Goal: Task Accomplishment & Management: Manage account settings

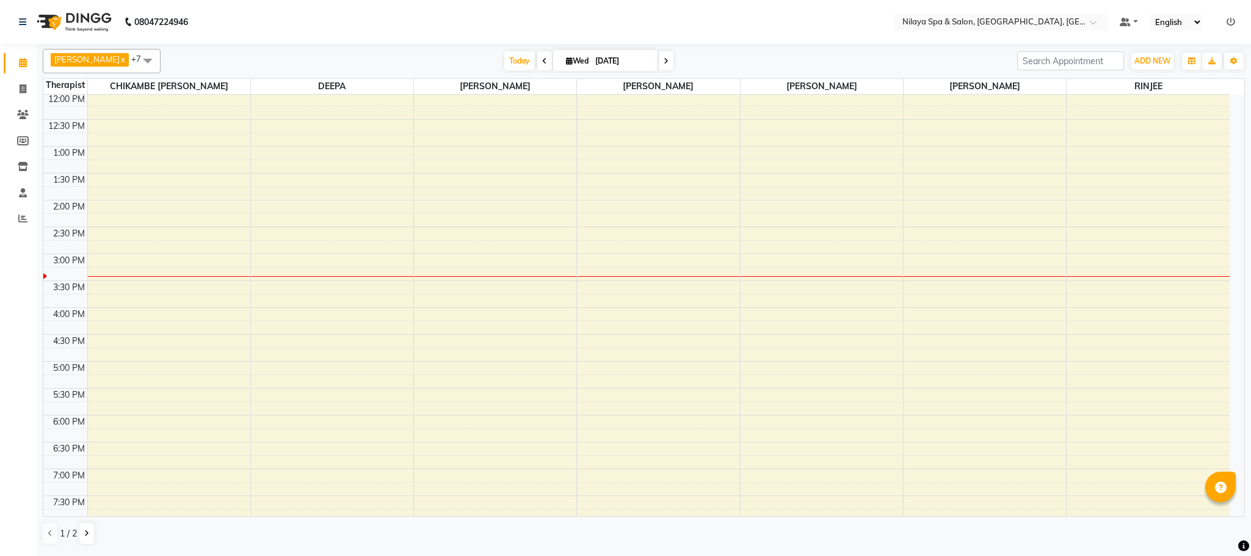
scroll to position [219, 0]
click at [1076, 284] on div "8:00 AM 8:30 AM 9:00 AM 9:30 AM 10:00 AM 10:30 AM 11:00 AM 11:30 AM 12:00 PM 12…" at bounding box center [636, 278] width 1186 height 805
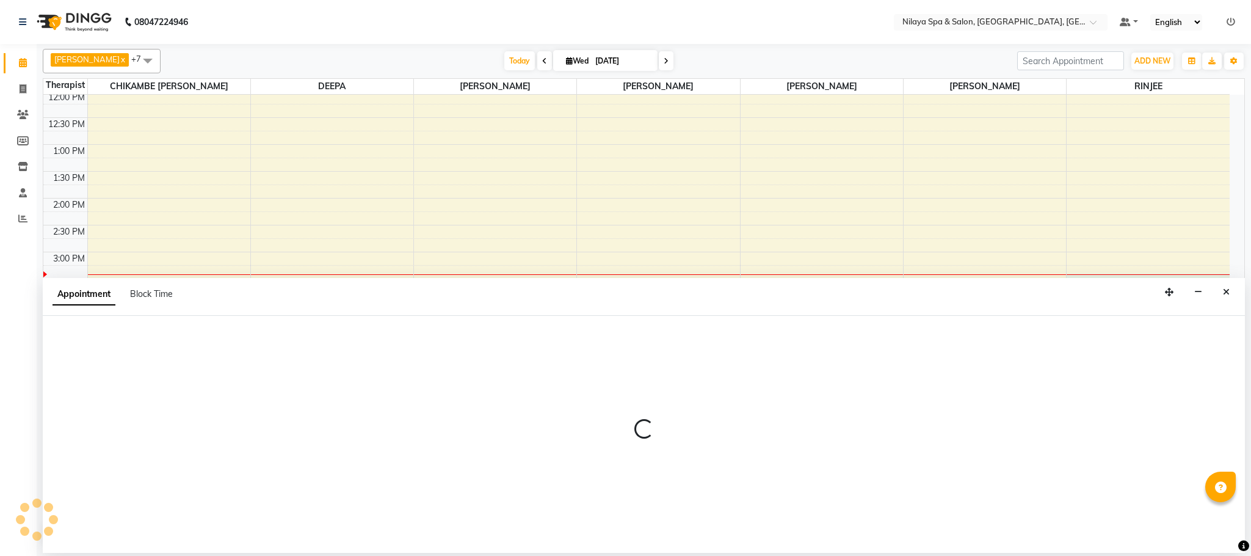
select select "90045"
select select "915"
select select "tentative"
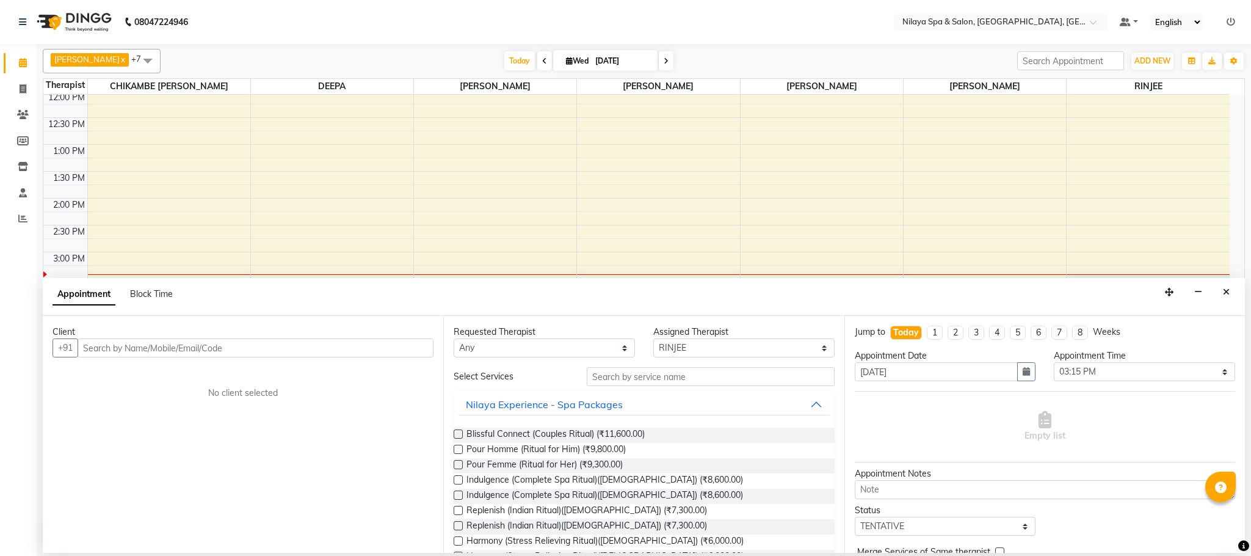
click at [129, 349] on input "text" at bounding box center [256, 347] width 356 height 19
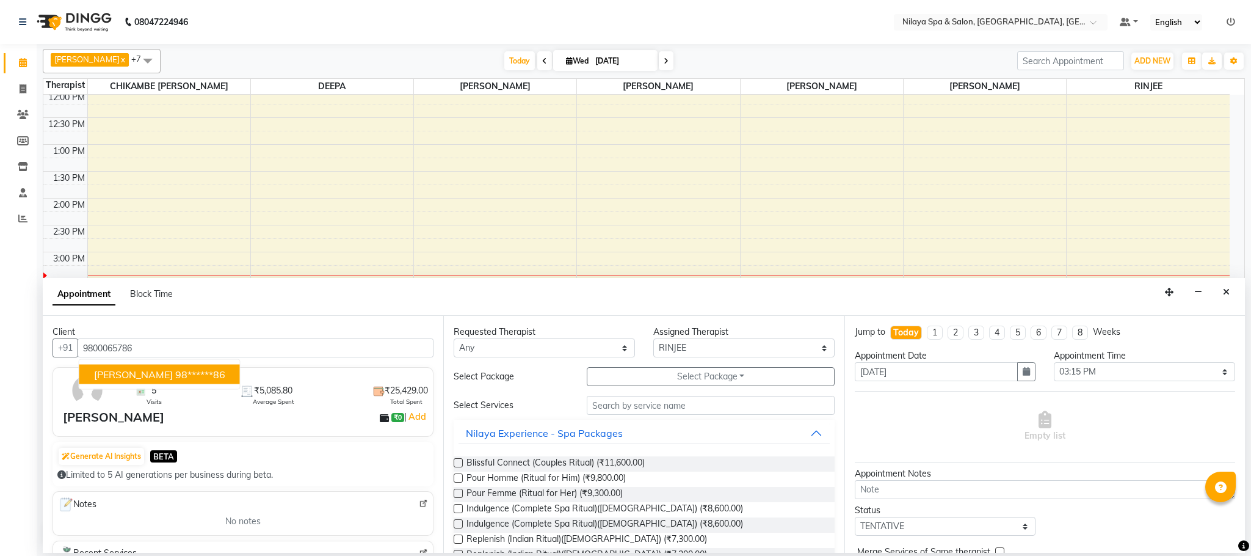
click at [132, 378] on span "[PERSON_NAME]" at bounding box center [133, 374] width 79 height 12
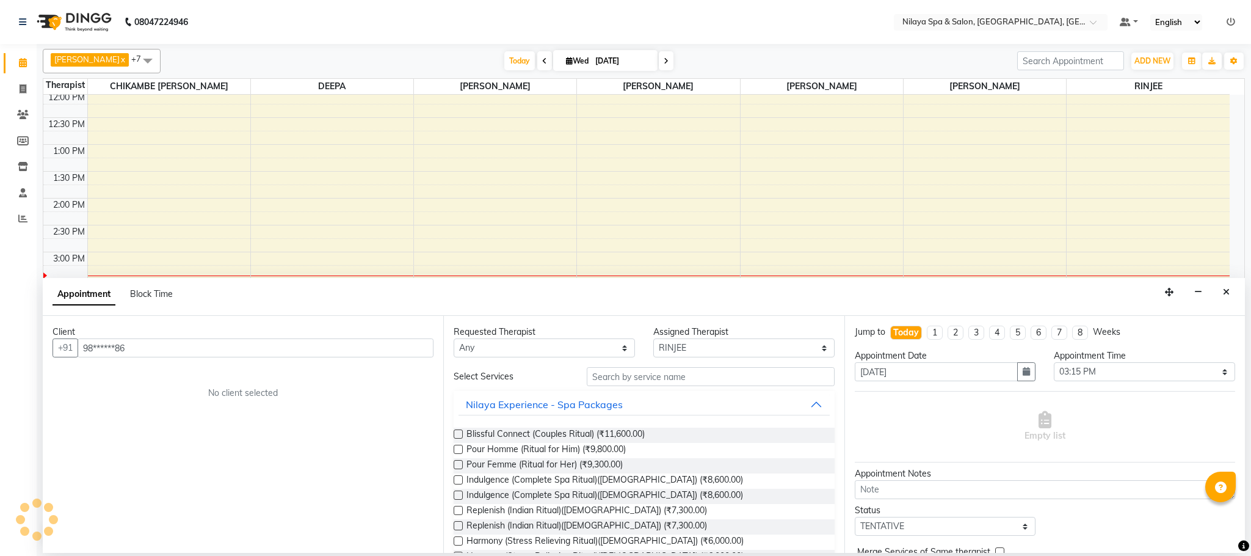
type input "98******86"
click at [603, 374] on input "text" at bounding box center [711, 376] width 248 height 19
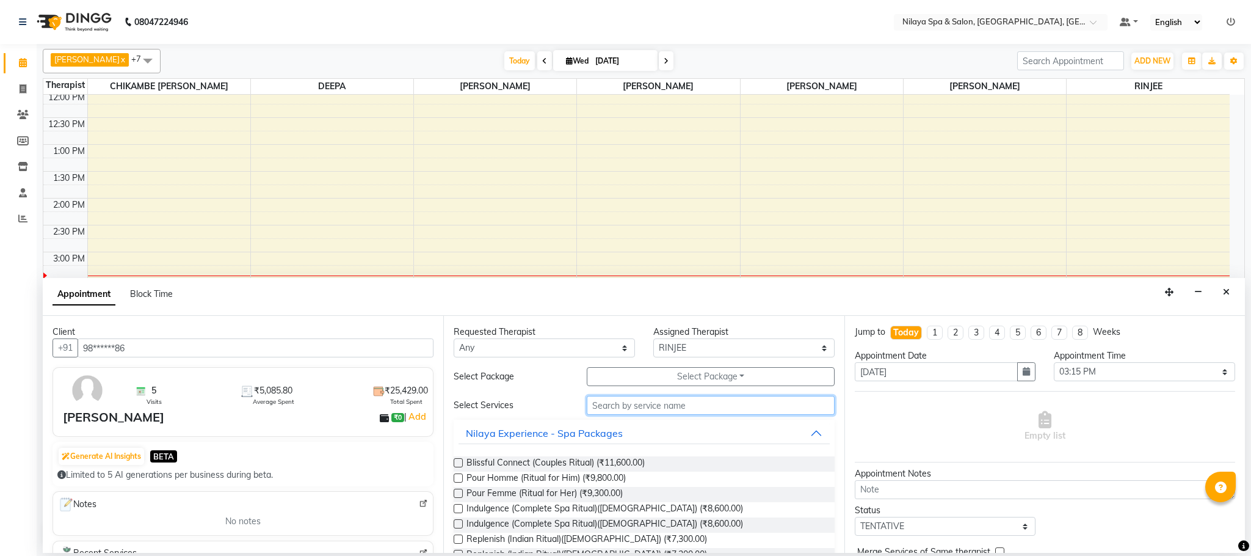
type input "s"
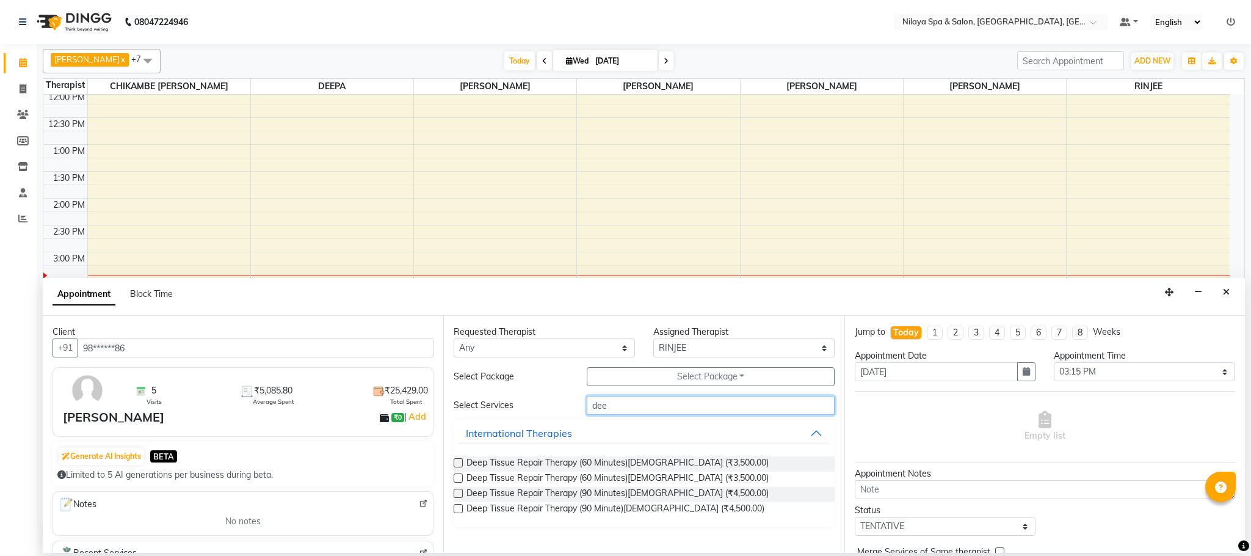
type input "dee"
click at [458, 493] on label at bounding box center [458, 492] width 9 height 9
click at [458, 493] on input "checkbox" at bounding box center [458, 494] width 8 height 8
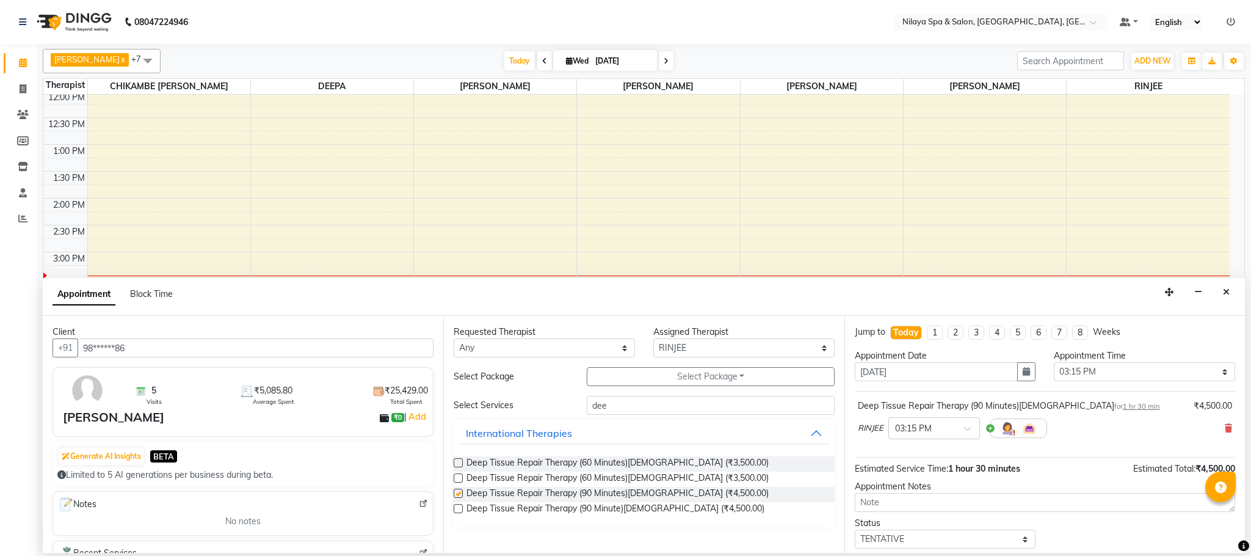
checkbox input "false"
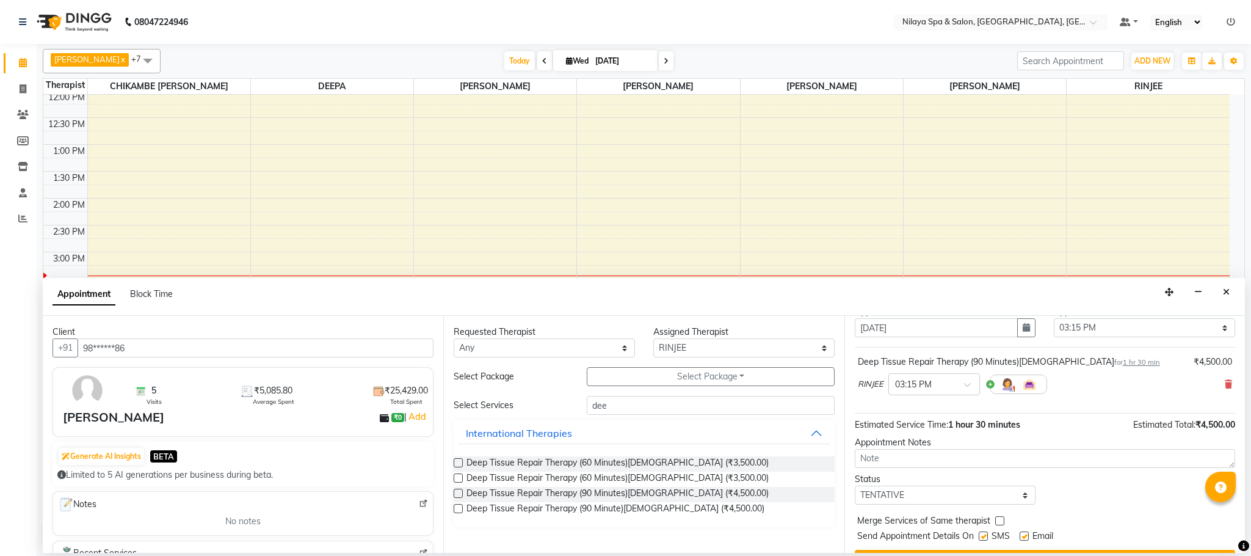
scroll to position [75, 0]
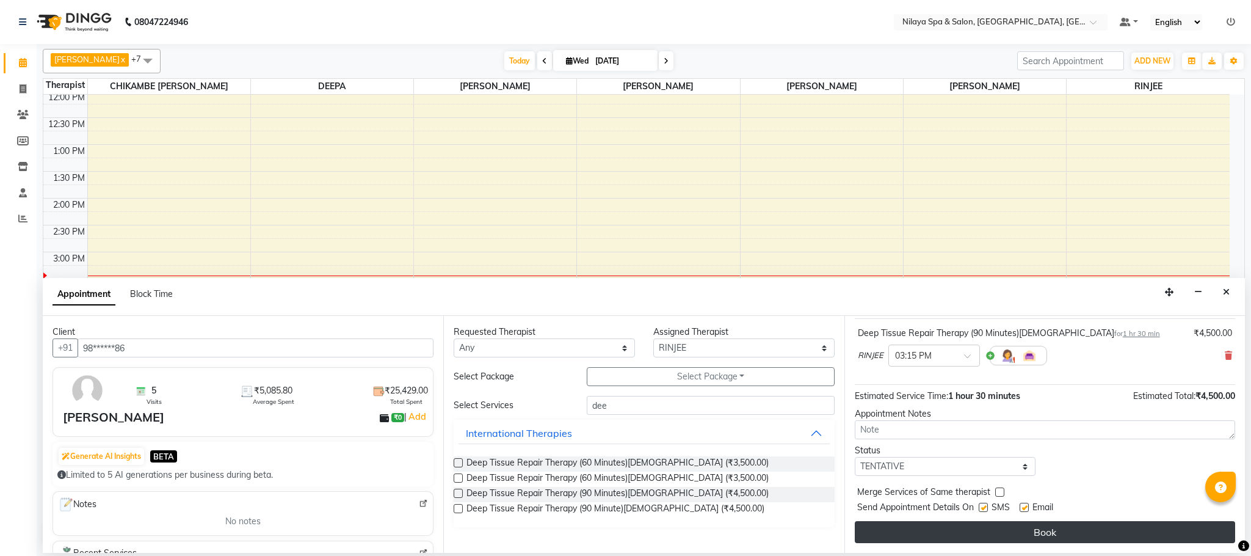
click at [998, 535] on button "Book" at bounding box center [1045, 532] width 380 height 22
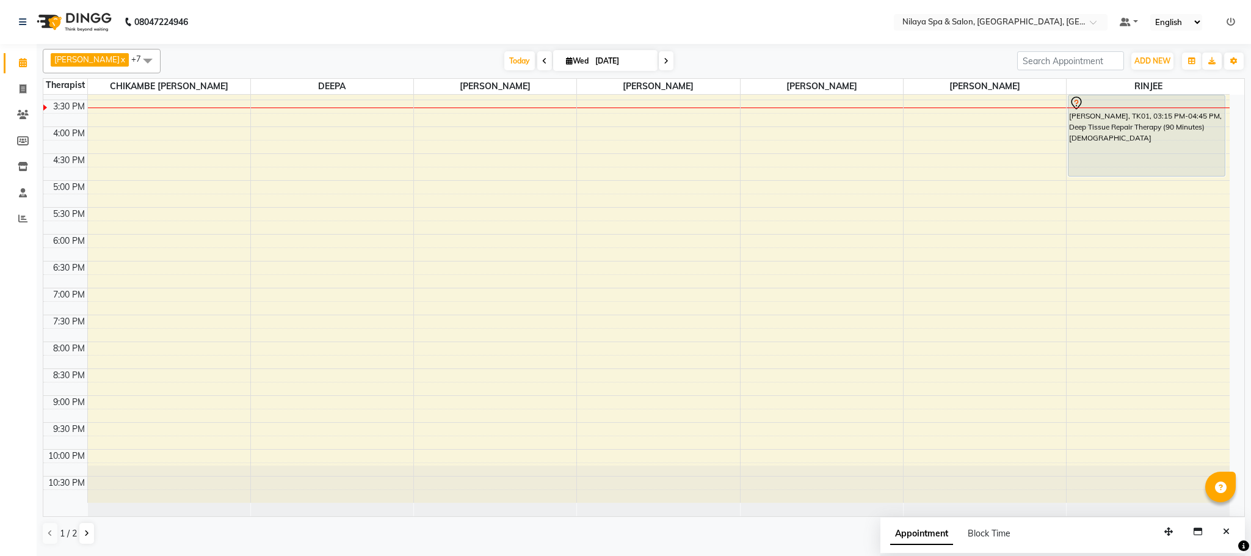
scroll to position [402, 0]
click at [150, 137] on div "8:00 AM 8:30 AM 9:00 AM 9:30 AM 10:00 AM 10:30 AM 11:00 AM 11:30 AM 12:00 PM 12…" at bounding box center [636, 96] width 1186 height 805
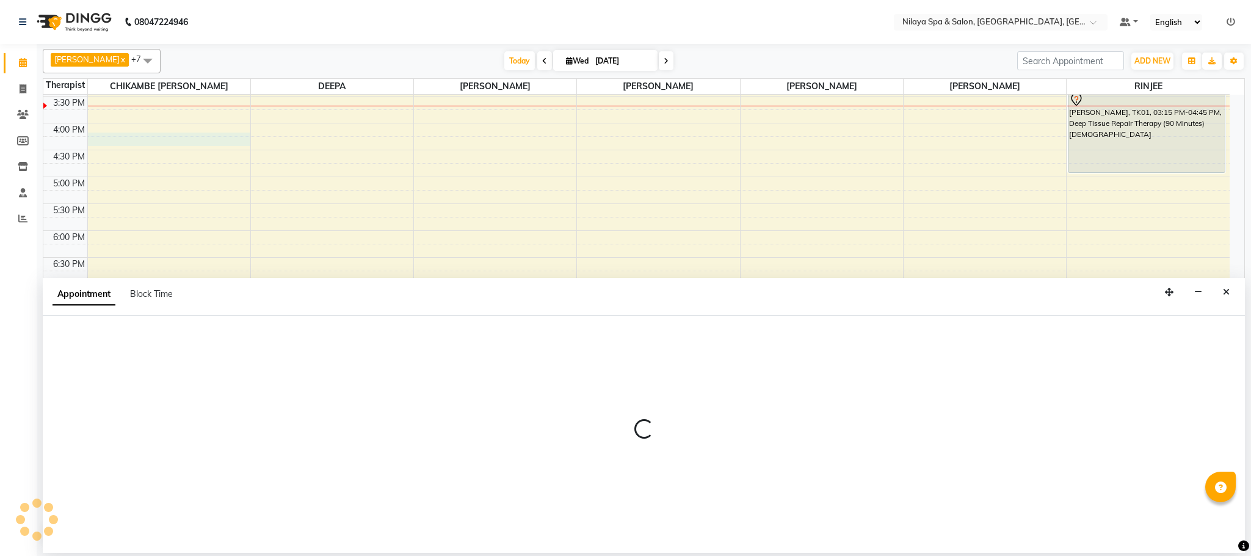
select select "82530"
select select "tentative"
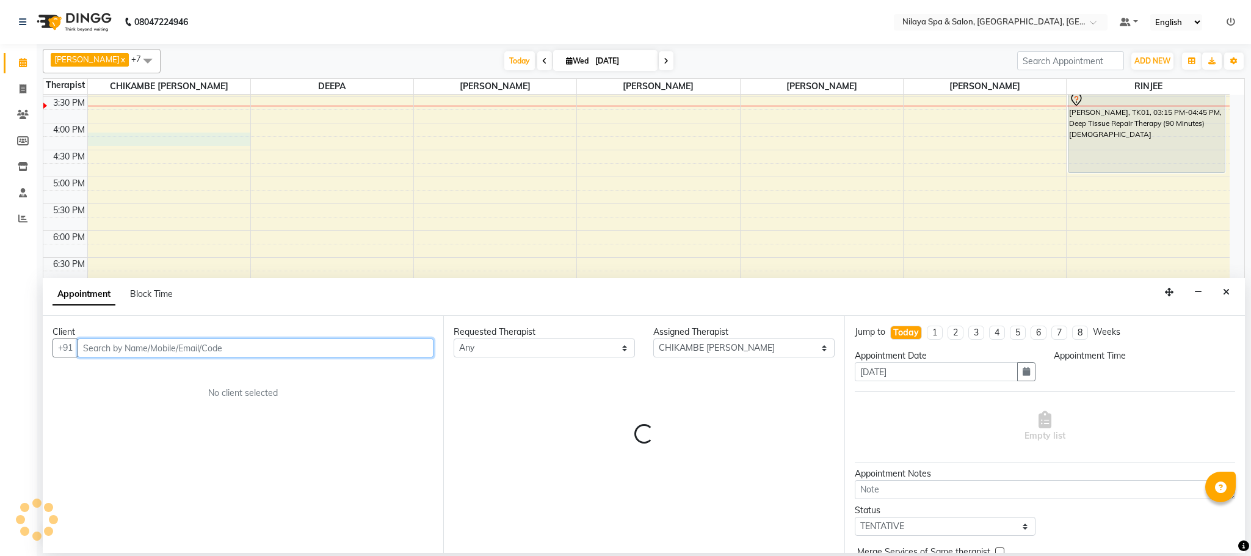
select select "960"
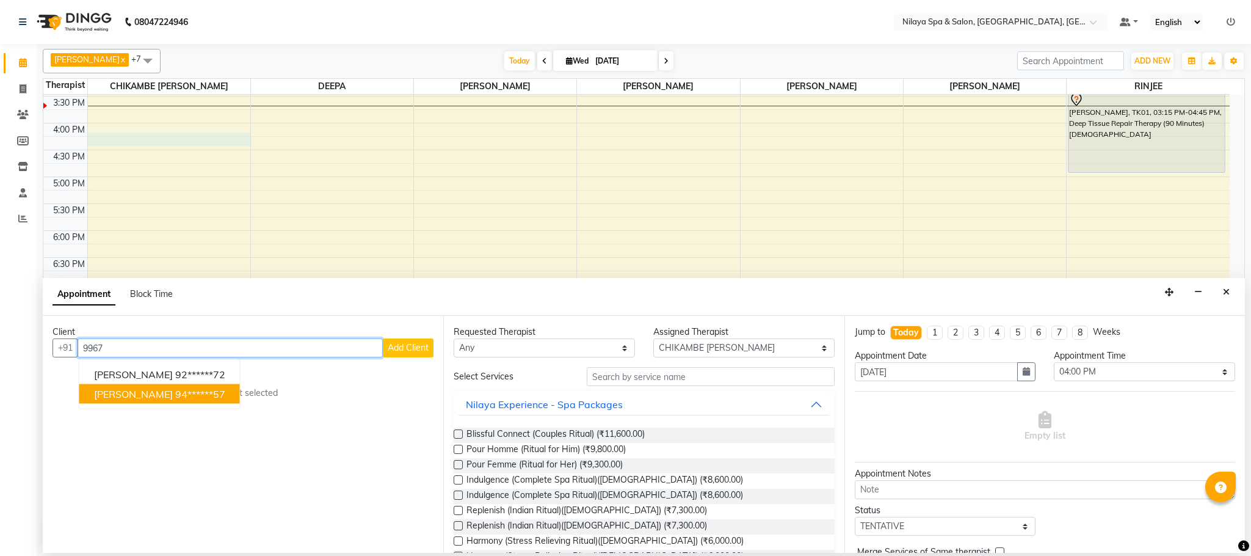
type input "996"
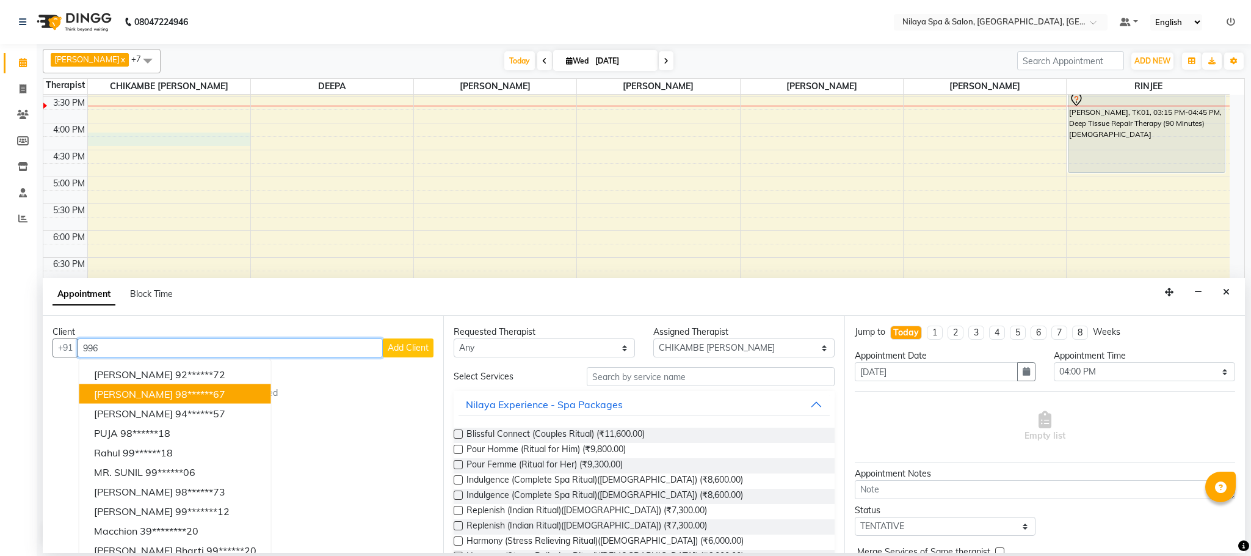
scroll to position [13, 0]
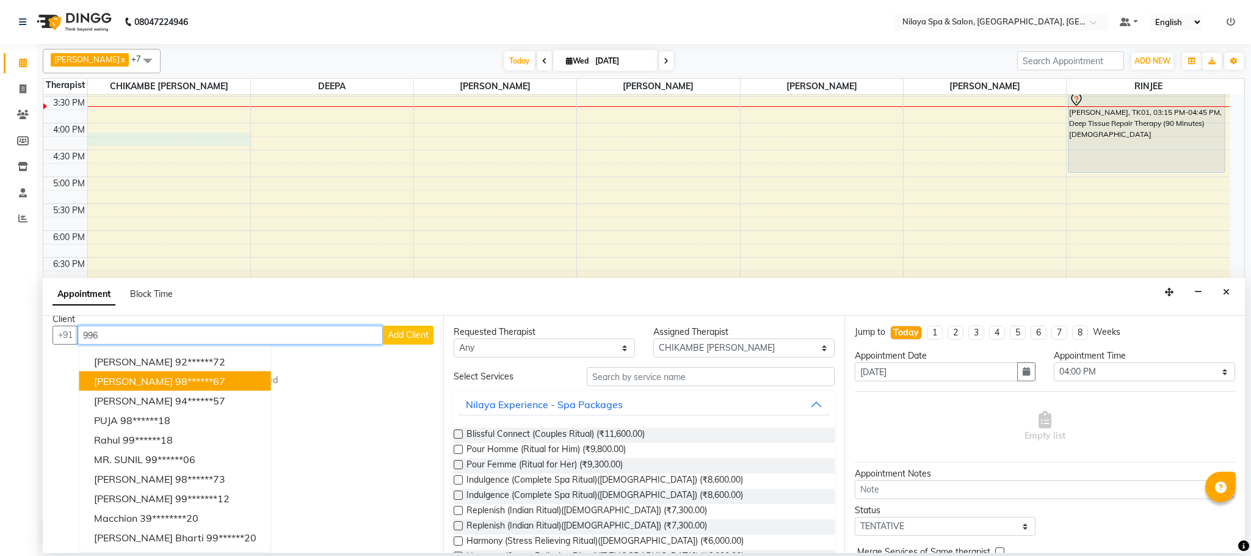
click at [137, 337] on input "996" at bounding box center [230, 334] width 305 height 19
click at [138, 334] on input "996" at bounding box center [230, 334] width 305 height 19
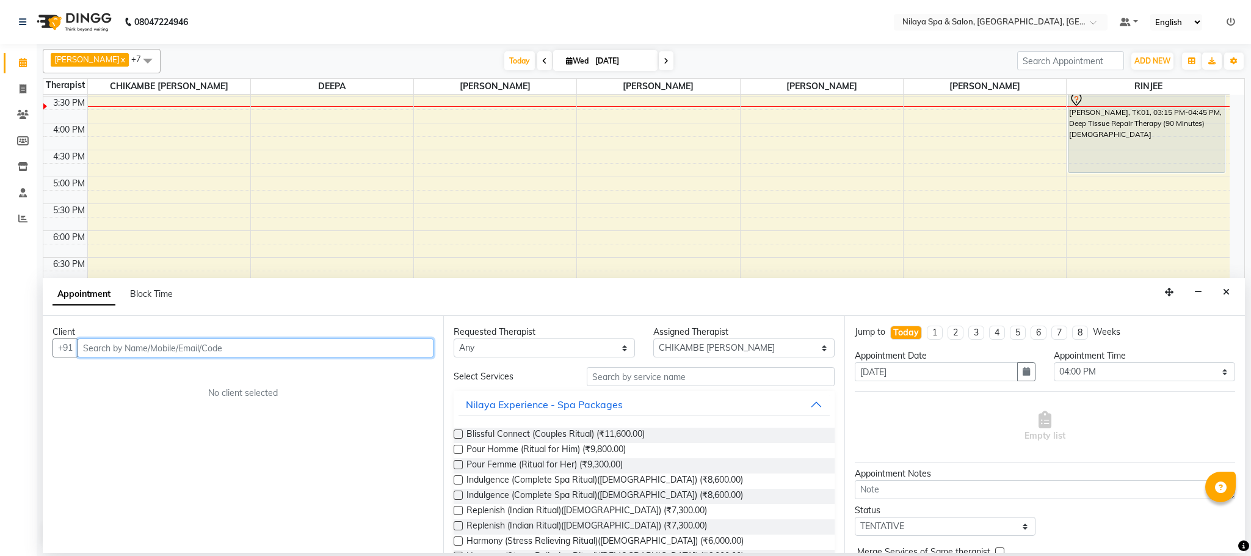
scroll to position [0, 0]
click at [108, 350] on input "text" at bounding box center [256, 347] width 356 height 19
click at [109, 349] on input "text" at bounding box center [256, 347] width 356 height 19
click at [109, 347] on input "text" at bounding box center [256, 347] width 356 height 19
type input "9967062371"
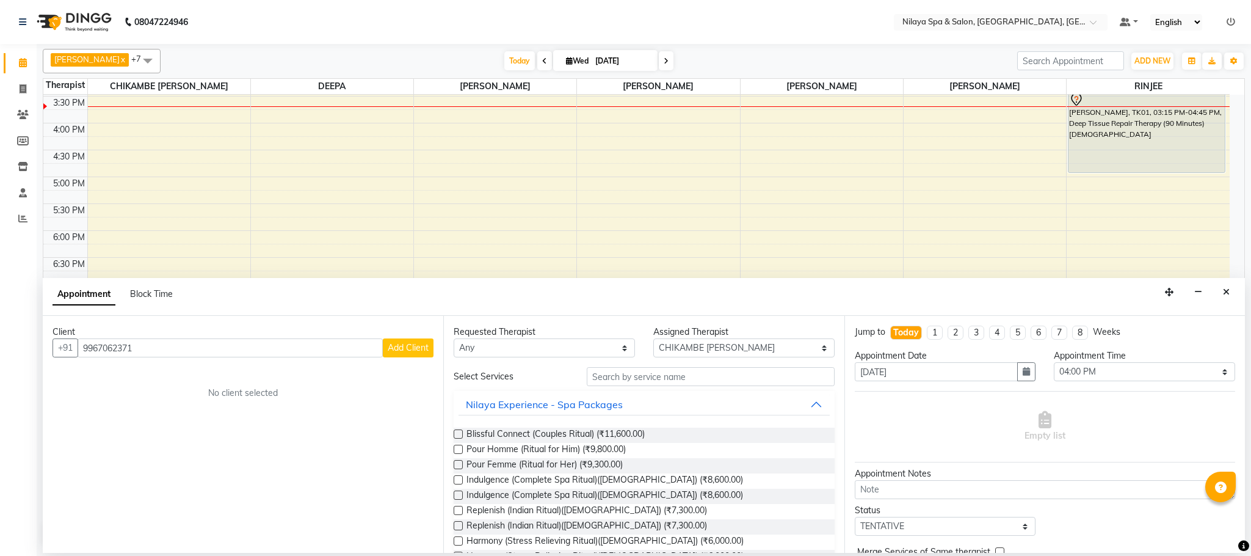
click at [401, 345] on span "Add Client" at bounding box center [408, 347] width 41 height 11
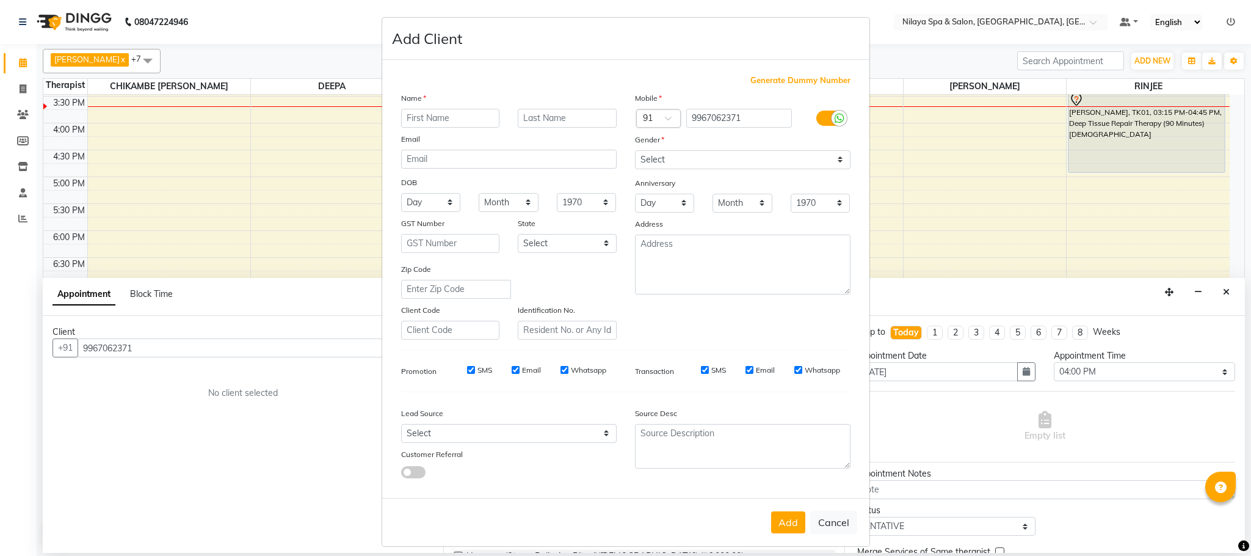
click at [421, 121] on input "text" at bounding box center [450, 118] width 99 height 19
type input "kulkarni"
click at [777, 516] on button "Add" at bounding box center [788, 522] width 34 height 22
click at [830, 161] on select "Select [DEMOGRAPHIC_DATA] [DEMOGRAPHIC_DATA] Other Prefer Not To Say" at bounding box center [743, 159] width 216 height 19
select select "[DEMOGRAPHIC_DATA]"
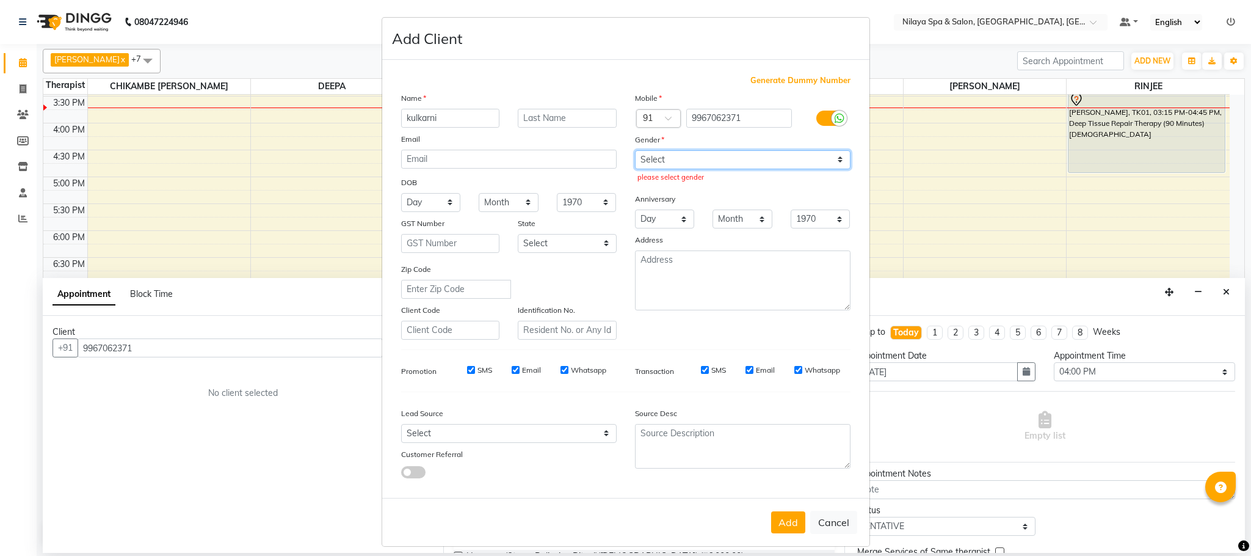
click at [635, 150] on select "Select [DEMOGRAPHIC_DATA] [DEMOGRAPHIC_DATA] Other Prefer Not To Say" at bounding box center [743, 159] width 216 height 19
click at [784, 521] on button "Add" at bounding box center [788, 522] width 34 height 22
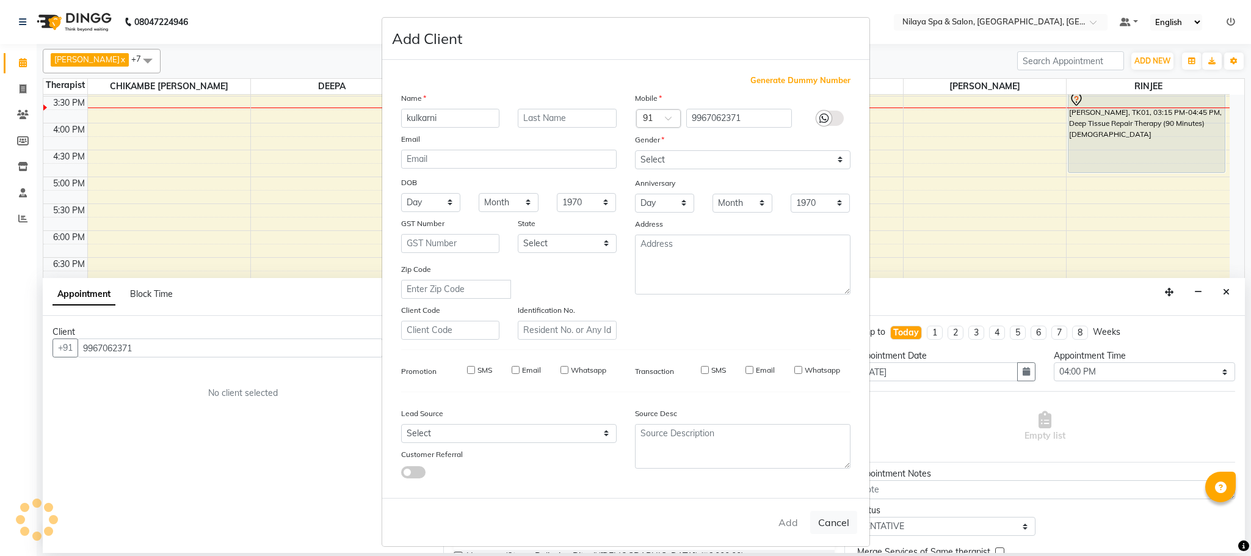
type input "99******71"
select select
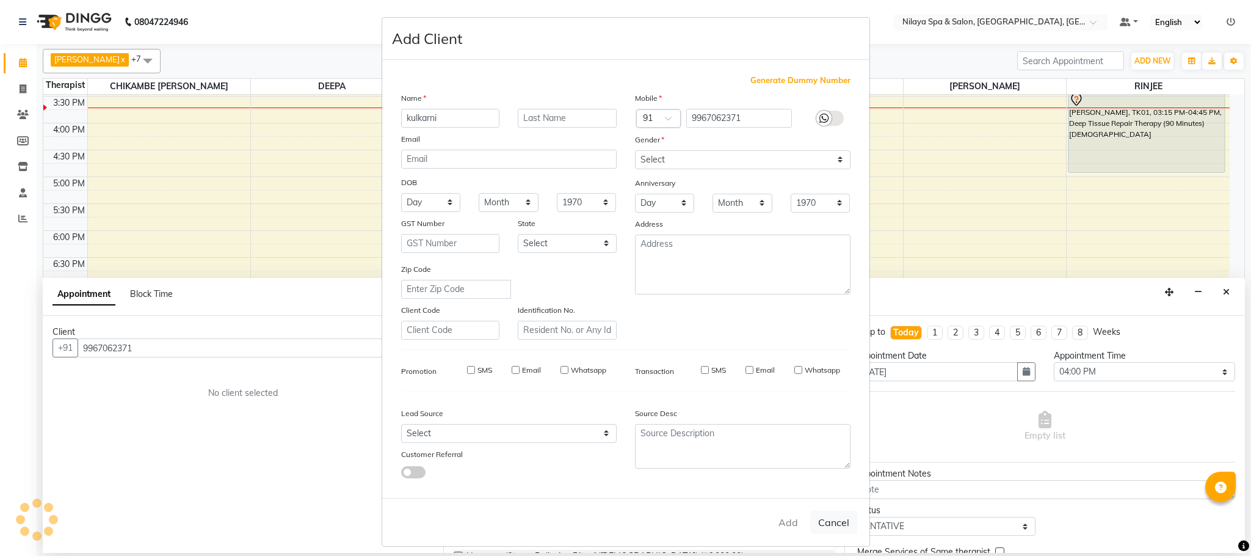
select select
checkbox input "false"
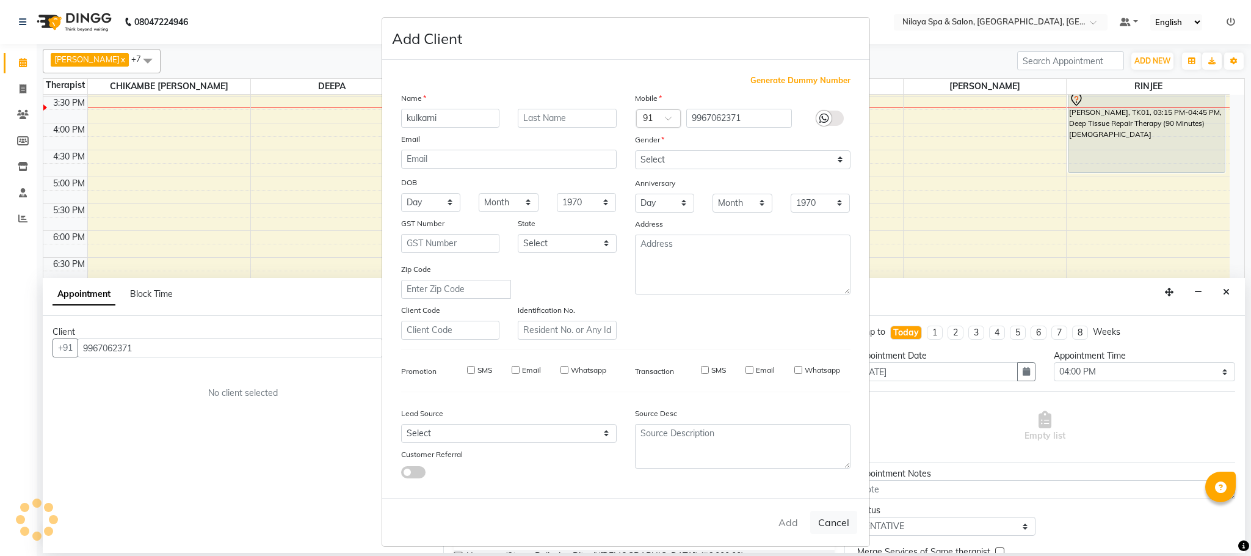
checkbox input "false"
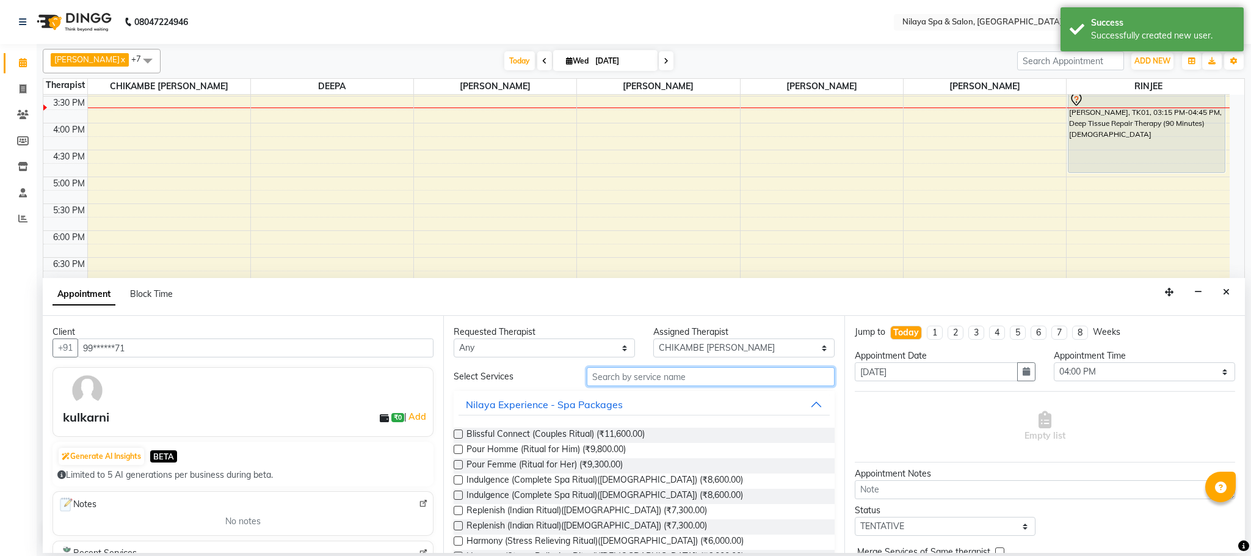
click at [623, 377] on input "text" at bounding box center [711, 376] width 248 height 19
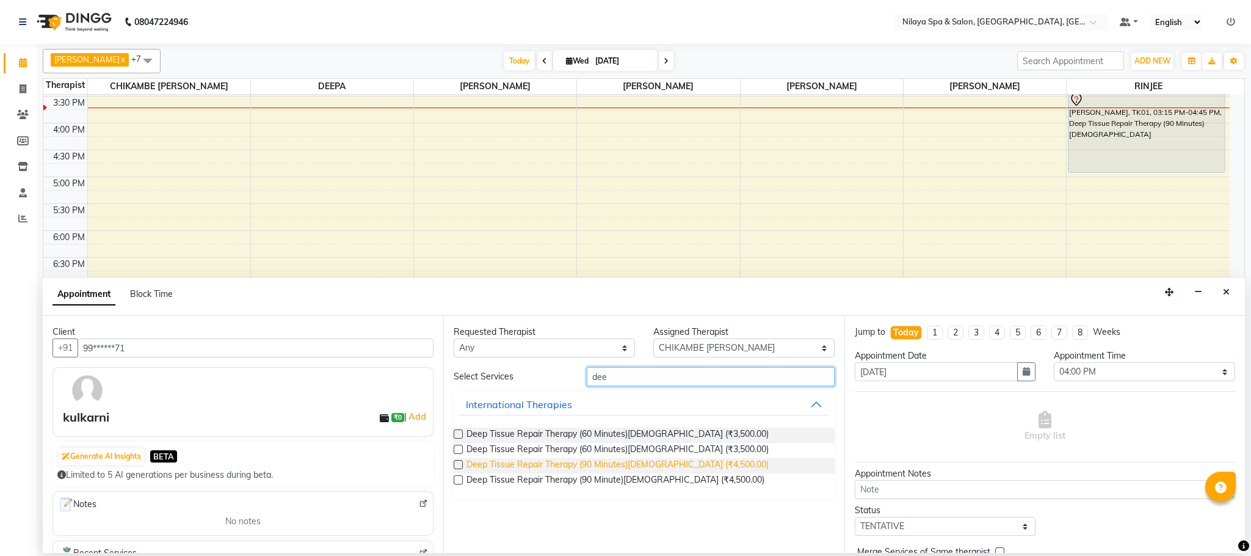
type input "dee"
click at [570, 467] on span "Deep Tissue Repair Therapy (90 Minutes)[DEMOGRAPHIC_DATA] (₹4,500.00)" at bounding box center [617, 465] width 302 height 15
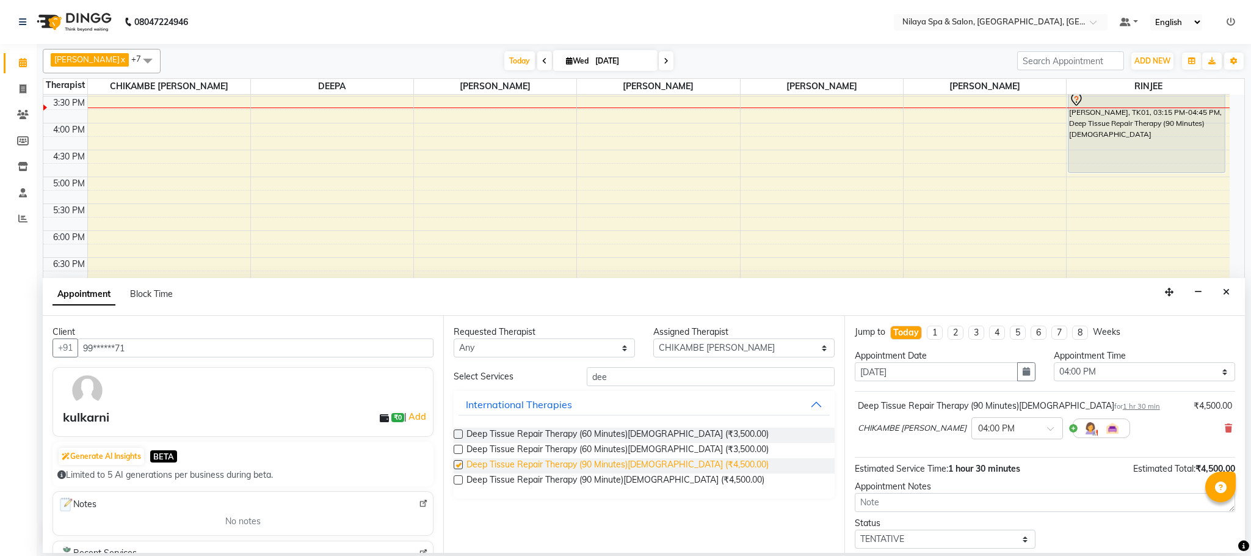
checkbox input "false"
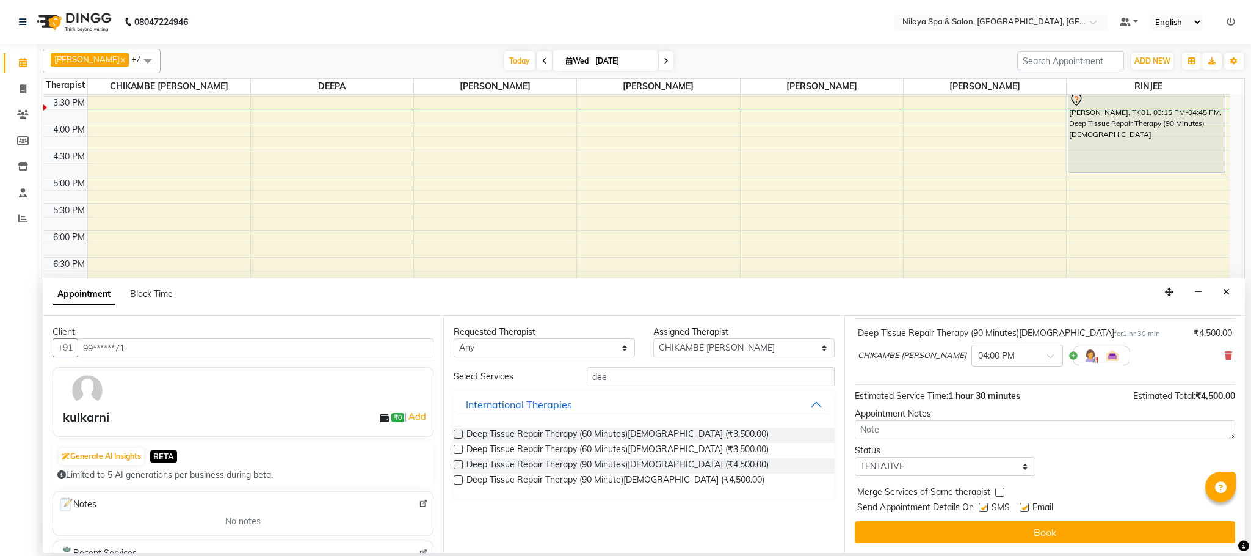
scroll to position [75, 0]
click at [918, 427] on textarea at bounding box center [1045, 429] width 380 height 19
type textarea "Booked by krishna"
click at [1017, 469] on select "Select TENTATIVE CONFIRM CHECK-IN UPCOMING" at bounding box center [945, 466] width 181 height 19
select select "confirm booking"
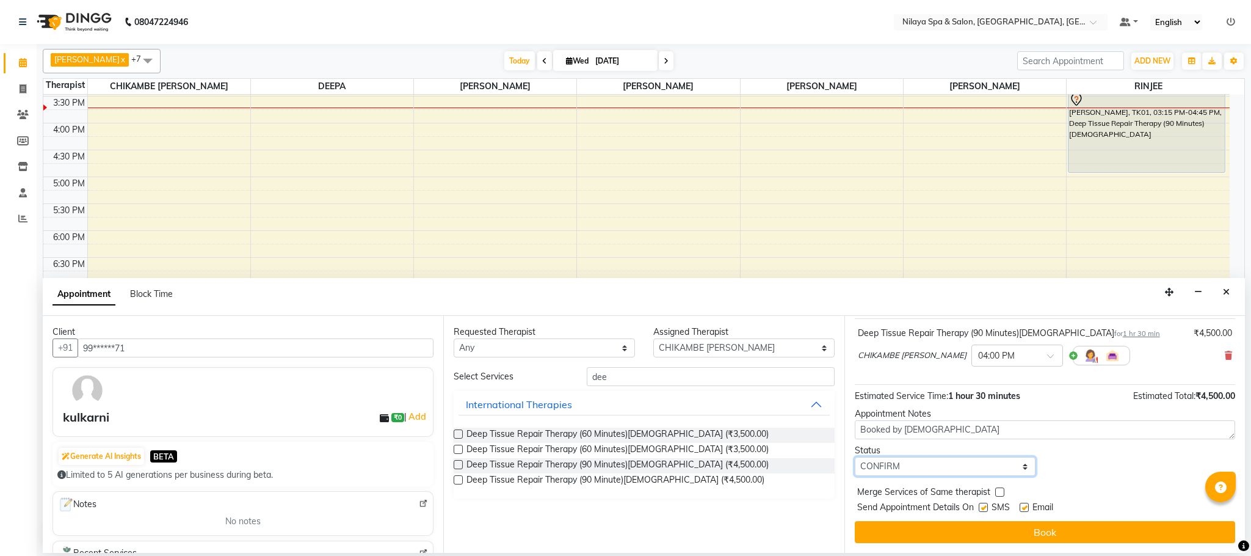
click at [855, 458] on select "Select TENTATIVE CONFIRM CHECK-IN UPCOMING" at bounding box center [945, 466] width 181 height 19
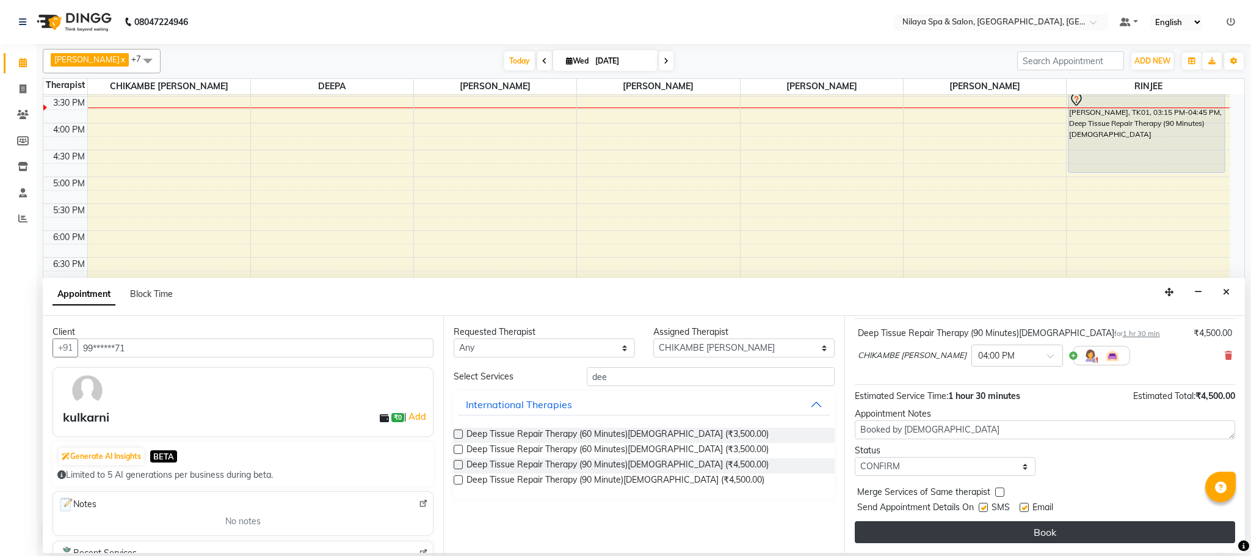
click at [982, 534] on button "Book" at bounding box center [1045, 532] width 380 height 22
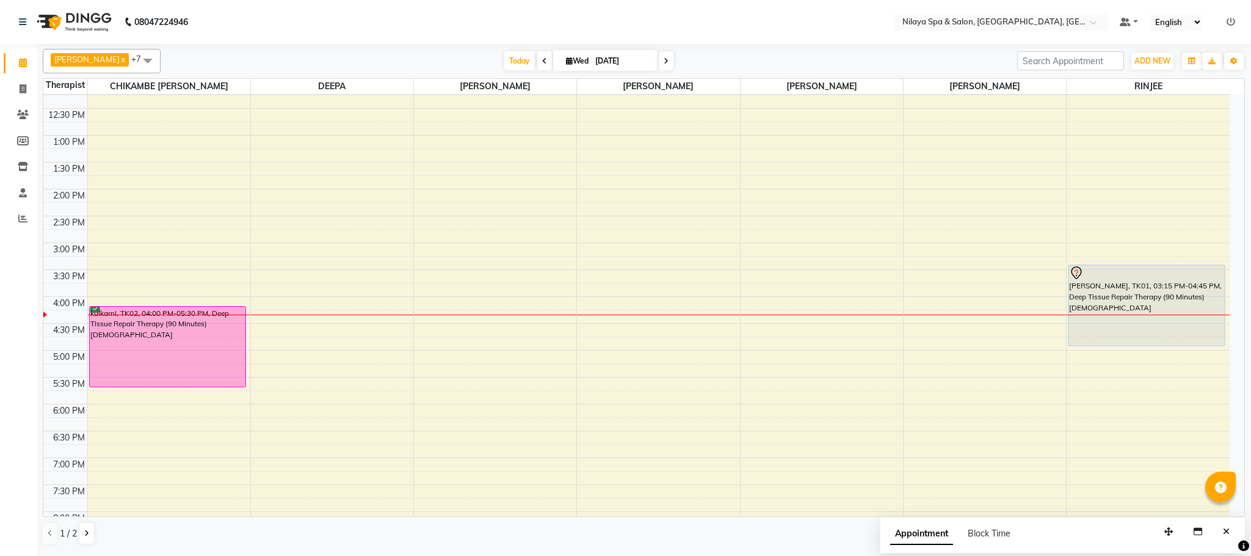
scroll to position [219, 0]
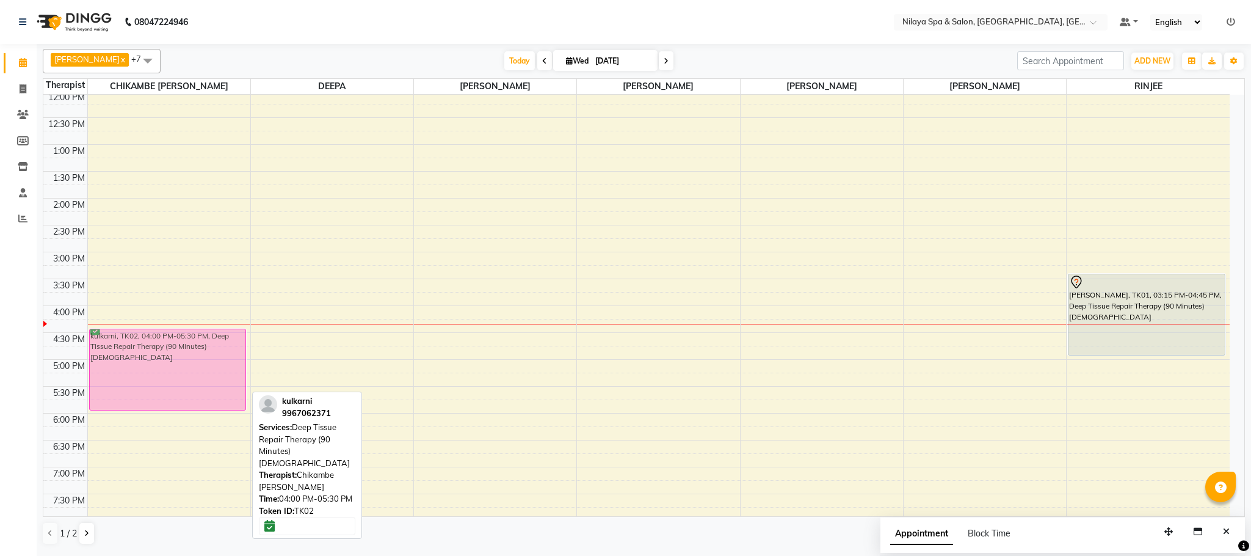
click at [163, 345] on div "kulkarni, TK02, 04:00 PM-05:30 PM, Deep Tissue Repair Therapy (90 Minutes)Male …" at bounding box center [169, 278] width 162 height 805
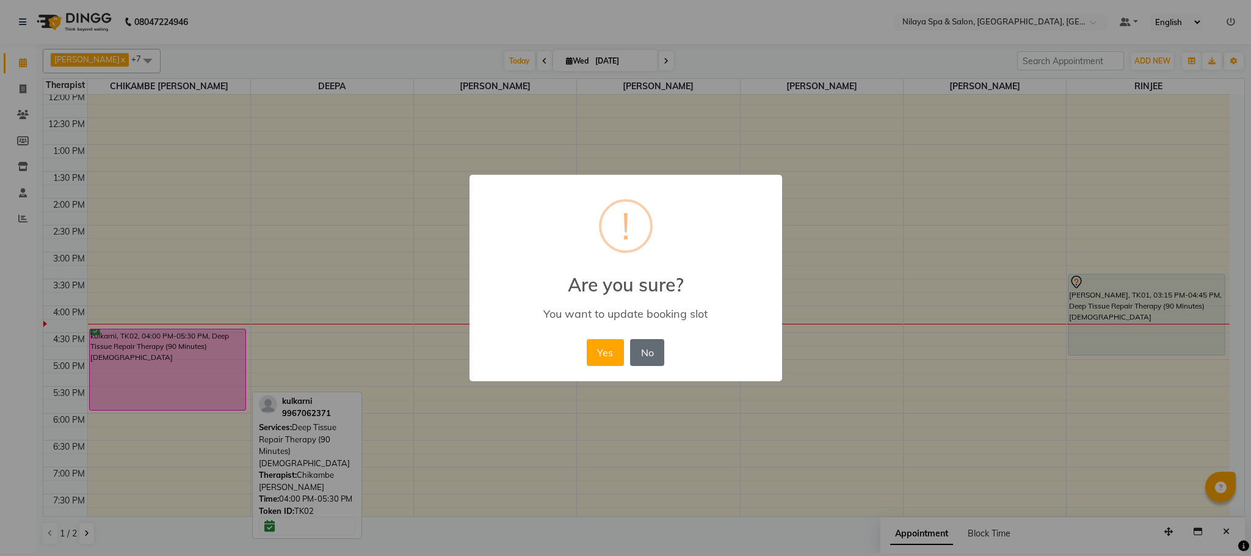
drag, startPoint x: 629, startPoint y: 349, endPoint x: 612, endPoint y: 348, distance: 17.1
click at [628, 349] on div "Yes No No" at bounding box center [626, 352] width 84 height 33
click at [610, 348] on button "Yes" at bounding box center [605, 352] width 37 height 27
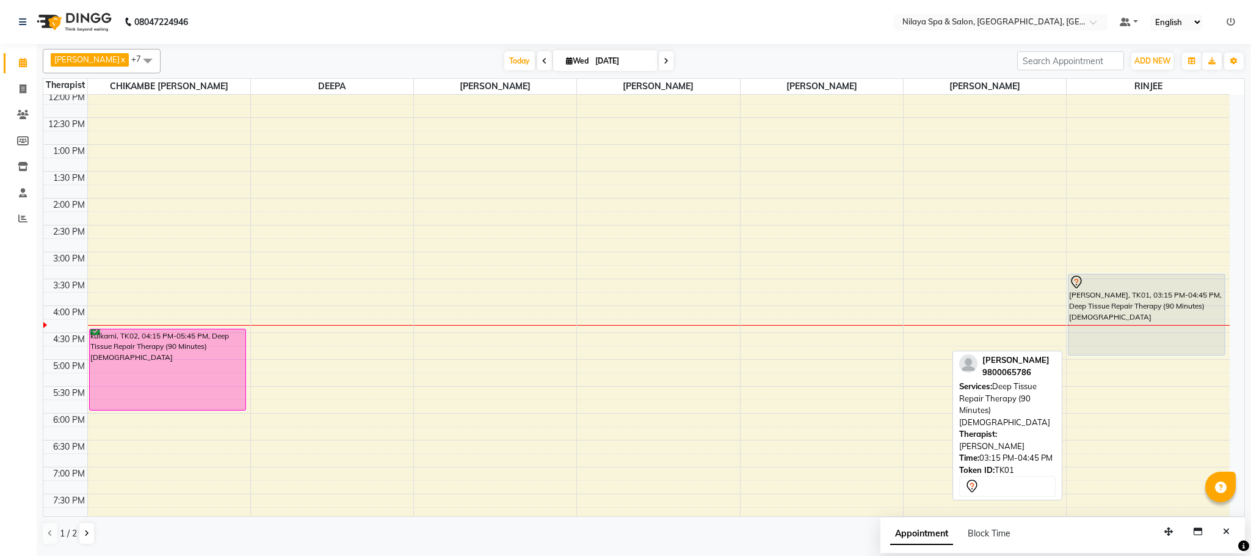
click at [1141, 310] on div "[PERSON_NAME], TK01, 03:15 PM-04:45 PM, Deep Tissue Repair Therapy (90 Minutes)…" at bounding box center [1146, 314] width 156 height 81
click at [1128, 312] on div "[PERSON_NAME], TK01, 03:15 PM-04:45 PM, Deep Tissue Repair Therapy (90 Minutes)…" at bounding box center [1148, 278] width 163 height 805
click at [1101, 301] on div "[PERSON_NAME], TK01, 03:15 PM-04:45 PM, Deep Tissue Repair Therapy (90 Minutes)…" at bounding box center [1146, 314] width 156 height 81
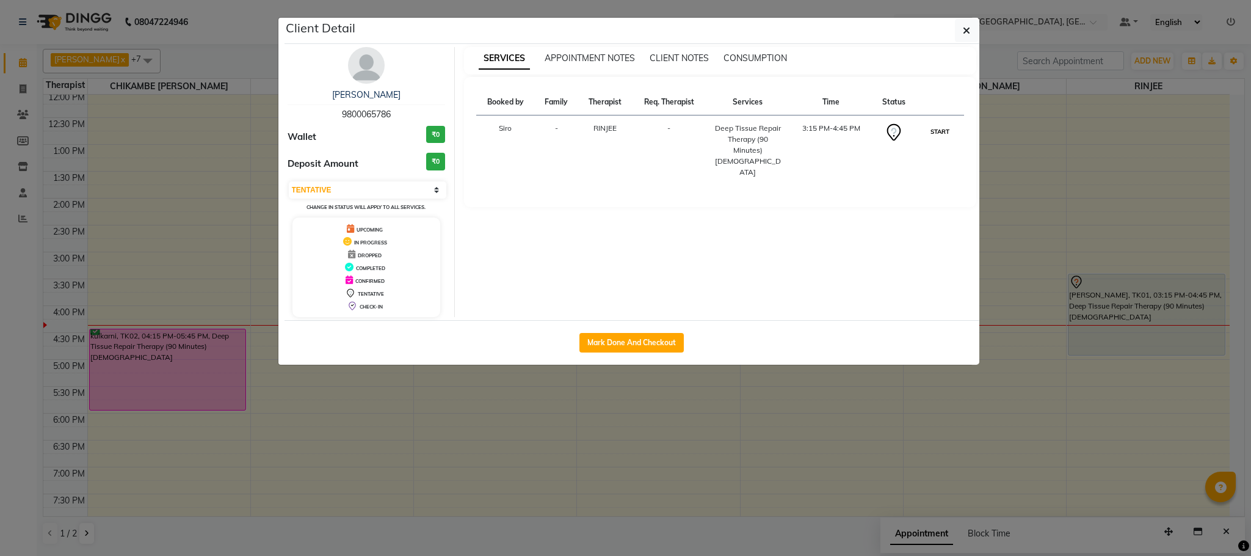
click at [942, 132] on button "START" at bounding box center [939, 131] width 25 height 15
select select "1"
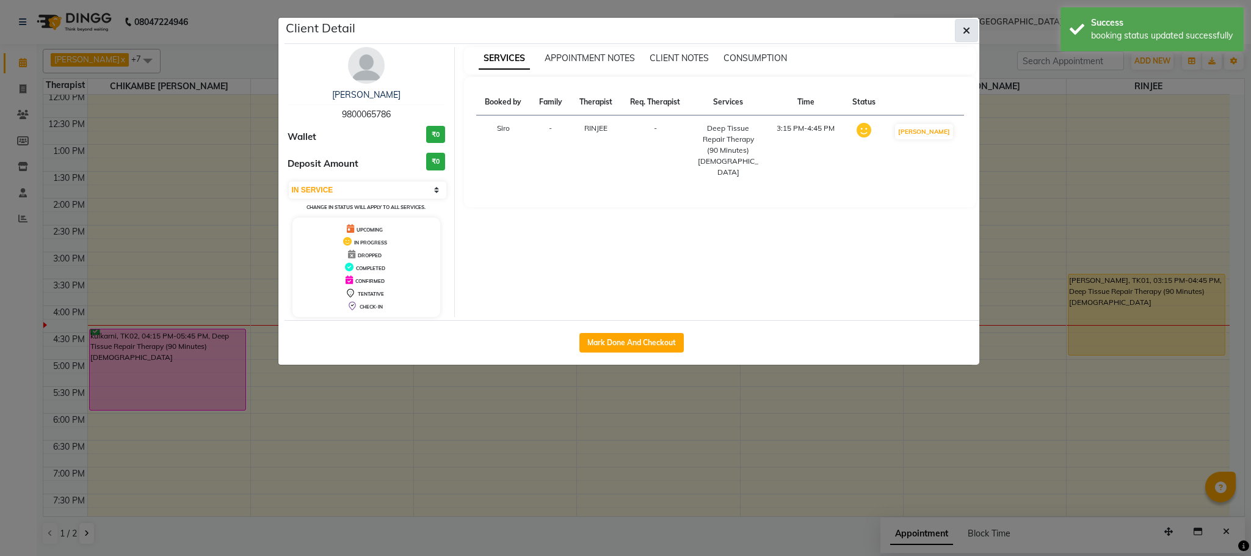
click at [967, 24] on span "button" at bounding box center [966, 30] width 7 height 12
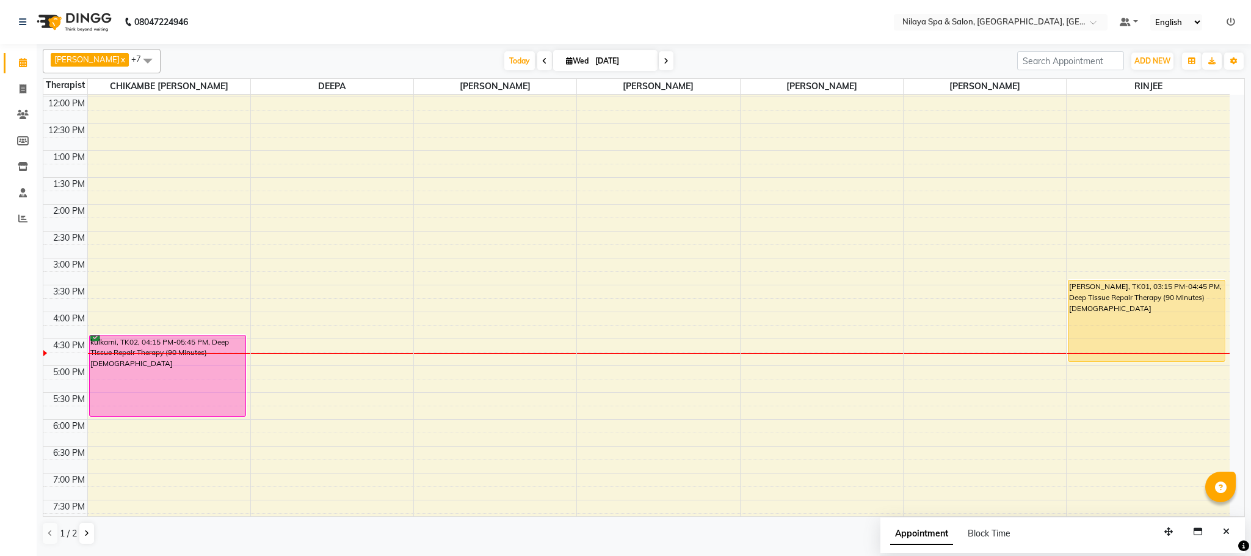
scroll to position [310, 0]
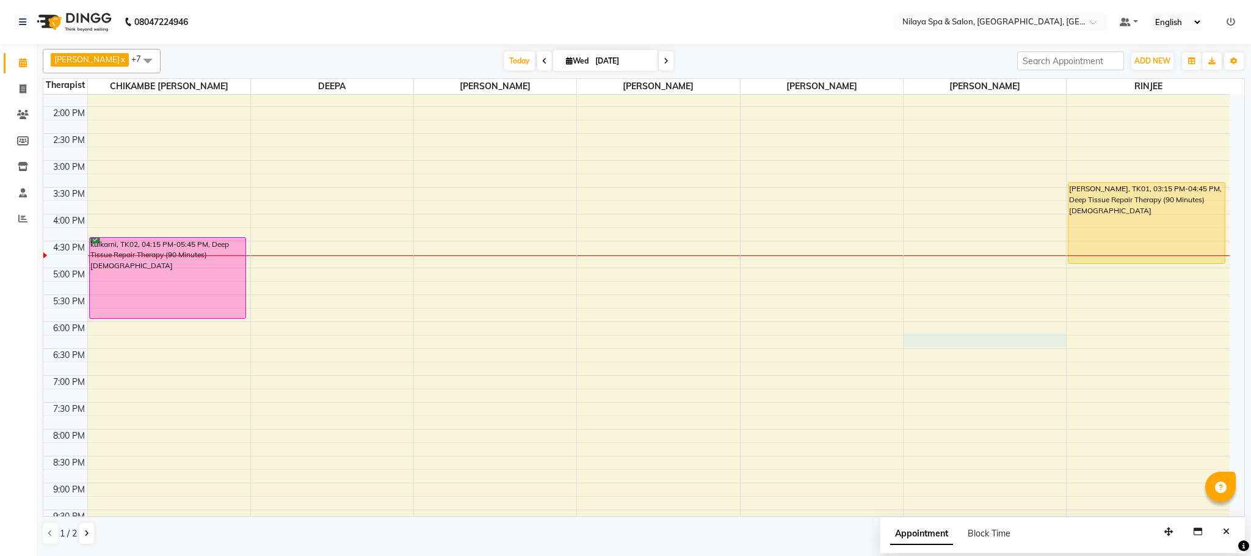
click at [932, 341] on div "8:00 AM 8:30 AM 9:00 AM 9:30 AM 10:00 AM 10:30 AM 11:00 AM 11:30 AM 12:00 PM 12…" at bounding box center [636, 186] width 1186 height 805
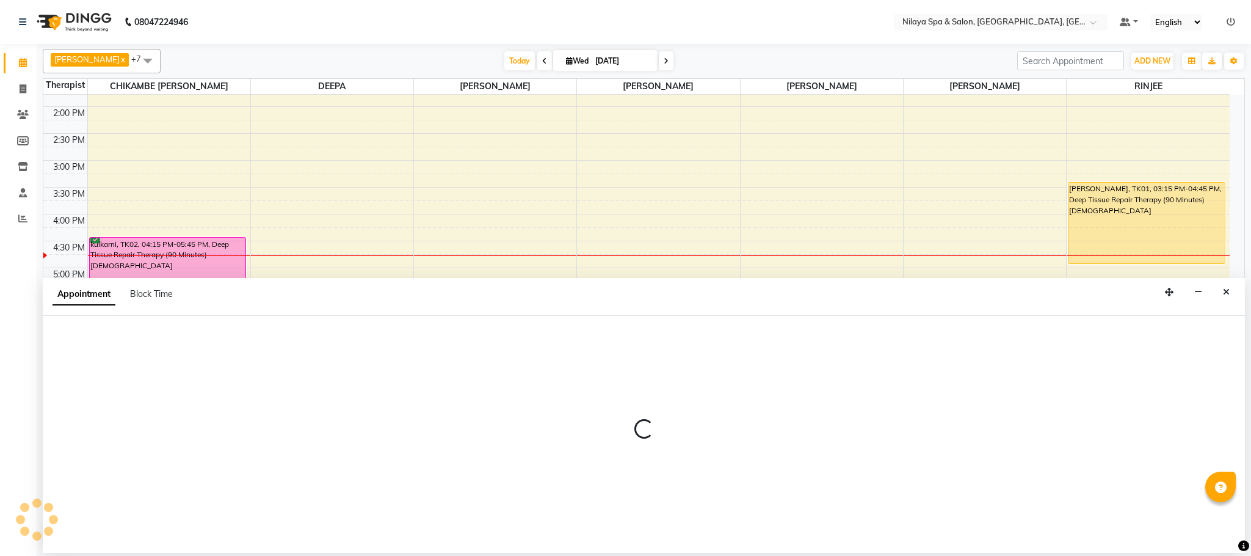
select select "88833"
select select "1080"
select select "tentative"
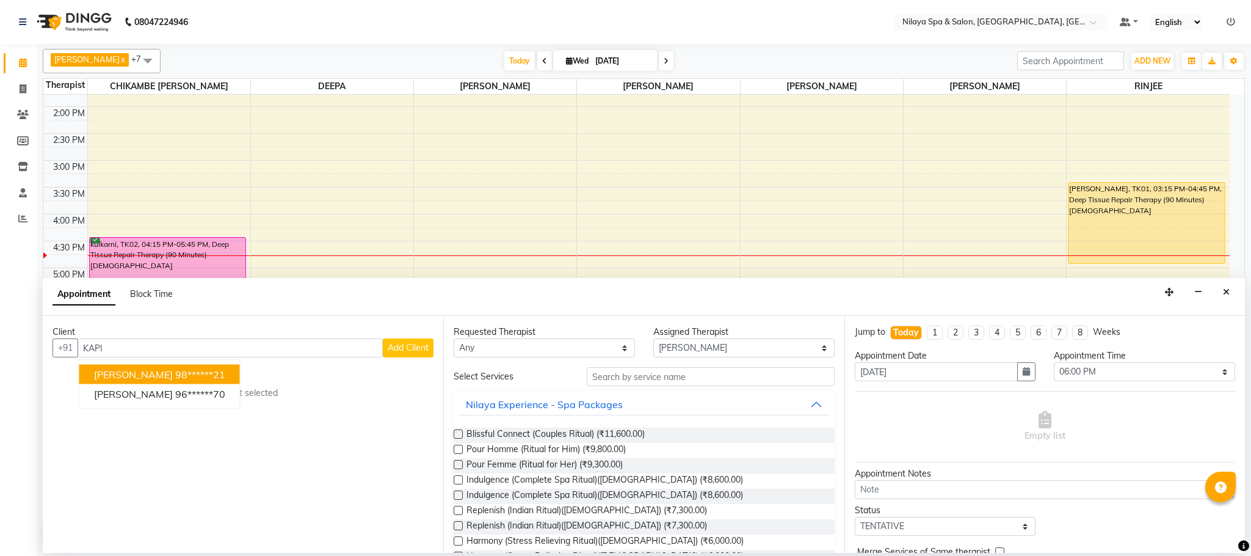
click at [161, 380] on span "[PERSON_NAME]" at bounding box center [133, 374] width 79 height 12
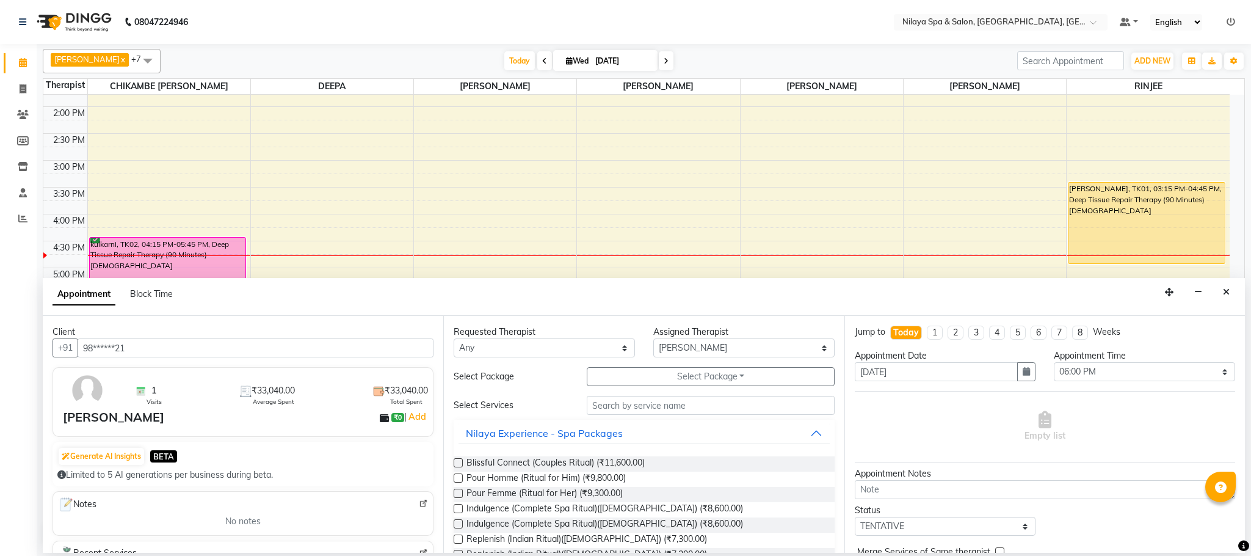
type input "98******21"
click at [616, 393] on div "Requested Therapist Any ACHUI AMRITA RAI CHIKAMBE SANGMA DEEPA FATIMA JENNIFER …" at bounding box center [643, 434] width 400 height 237
click at [625, 407] on input "text" at bounding box center [711, 405] width 248 height 19
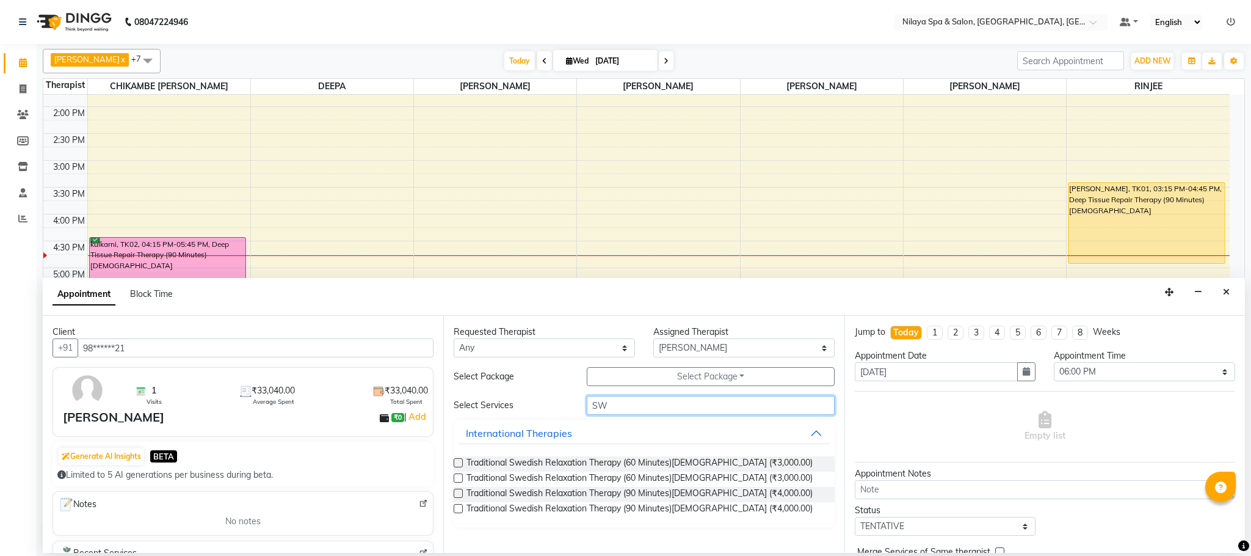
type input "S"
type input "AROMA"
click at [455, 480] on label at bounding box center [458, 477] width 9 height 9
click at [455, 480] on input "checkbox" at bounding box center [458, 479] width 8 height 8
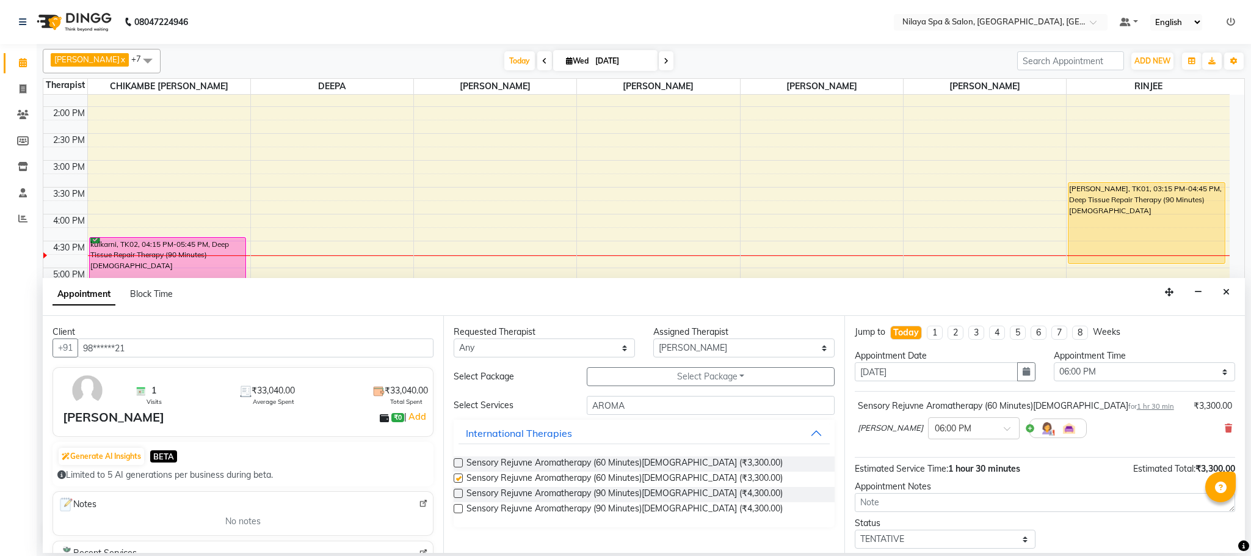
checkbox input "false"
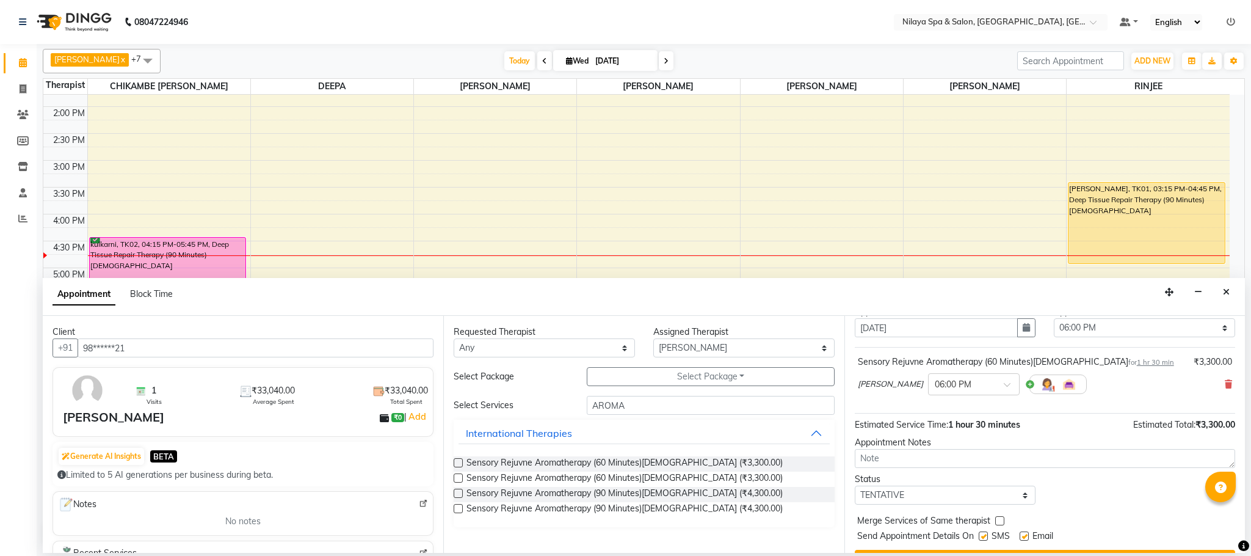
scroll to position [75, 0]
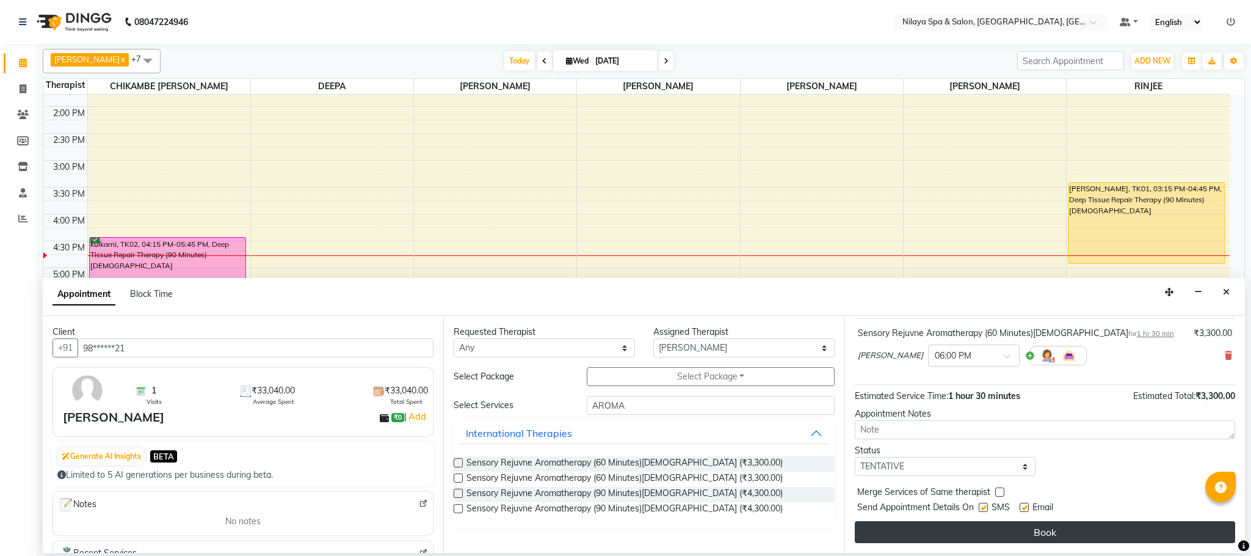
click at [982, 531] on button "Book" at bounding box center [1045, 532] width 380 height 22
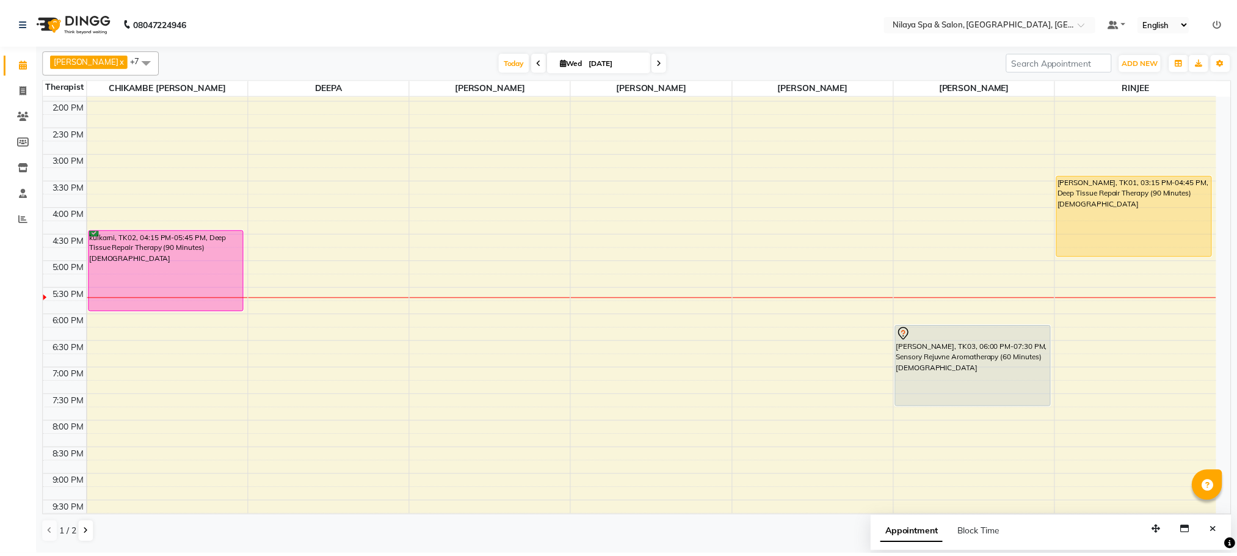
scroll to position [219, 0]
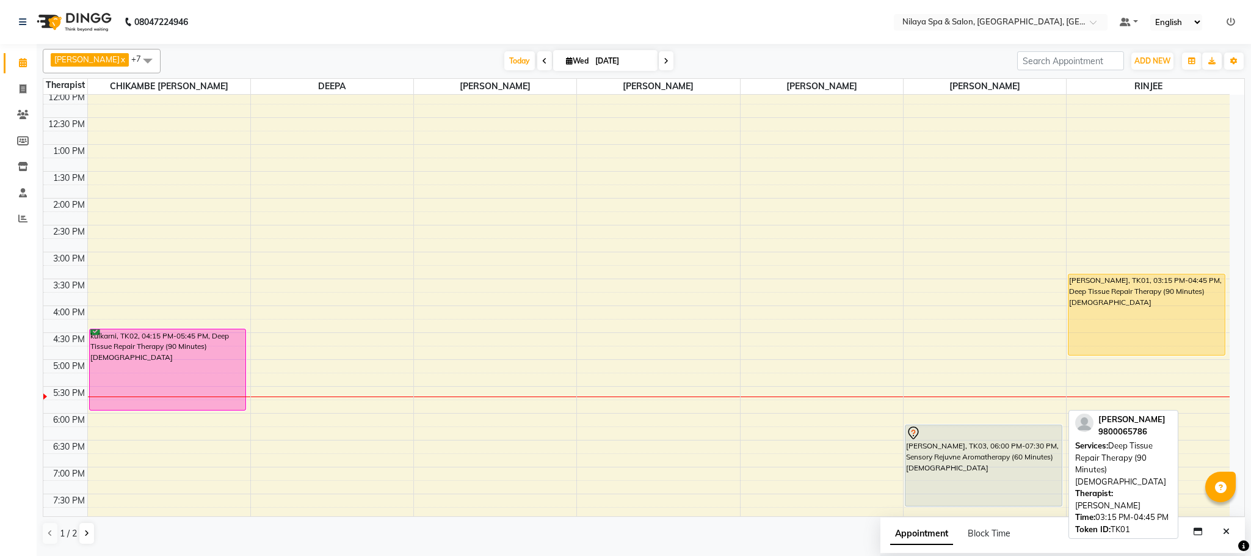
click at [1084, 306] on div "[PERSON_NAME], TK01, 03:15 PM-04:45 PM, Deep Tissue Repair Therapy (90 Minutes)…" at bounding box center [1146, 314] width 156 height 81
select select "1"
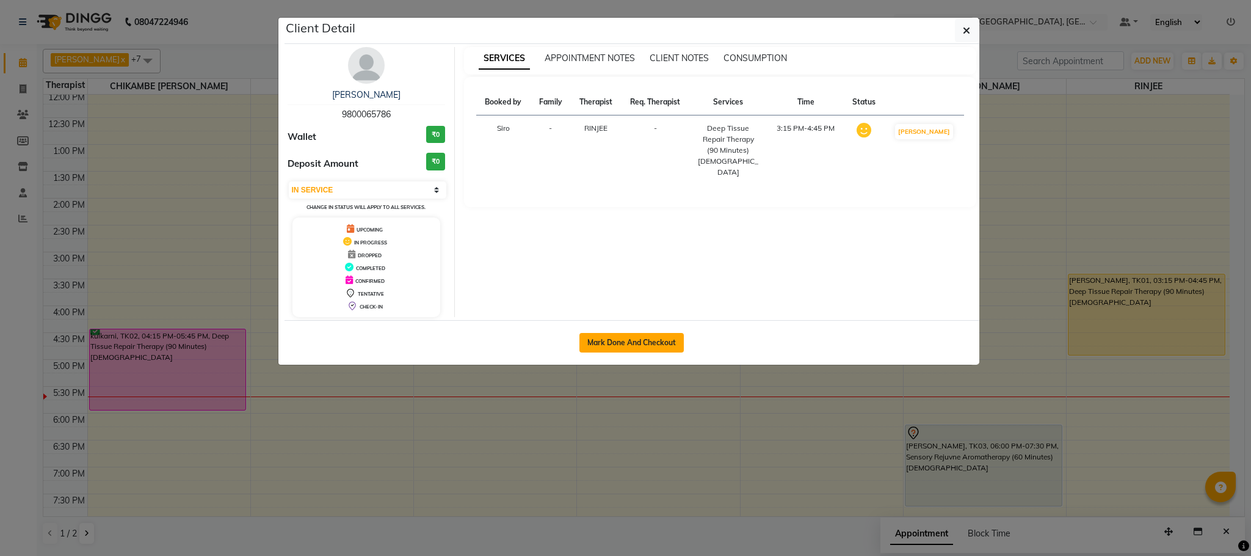
click at [639, 347] on button "Mark Done And Checkout" at bounding box center [631, 343] width 104 height 20
select select "service"
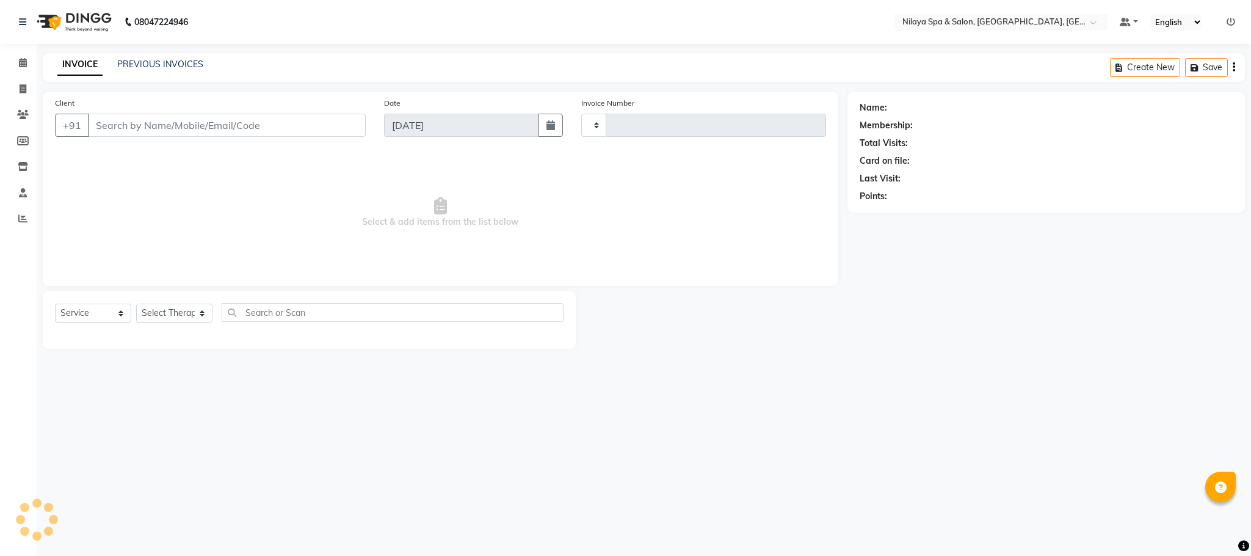
type input "1385"
select select "7983"
type input "98******86"
select select "90045"
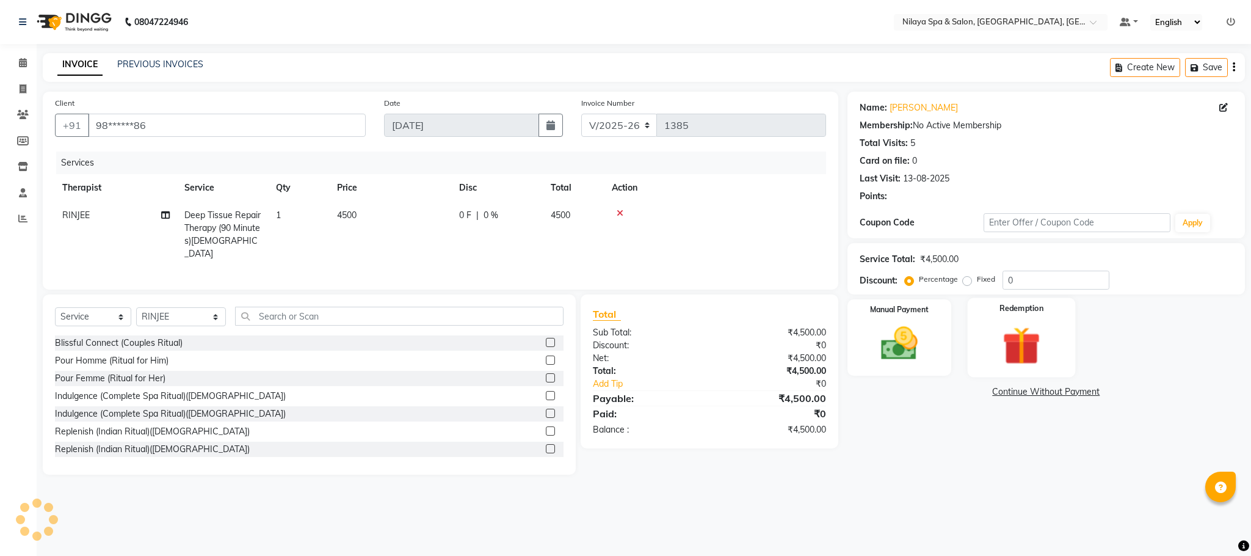
click at [1027, 343] on img at bounding box center [1021, 346] width 62 height 48
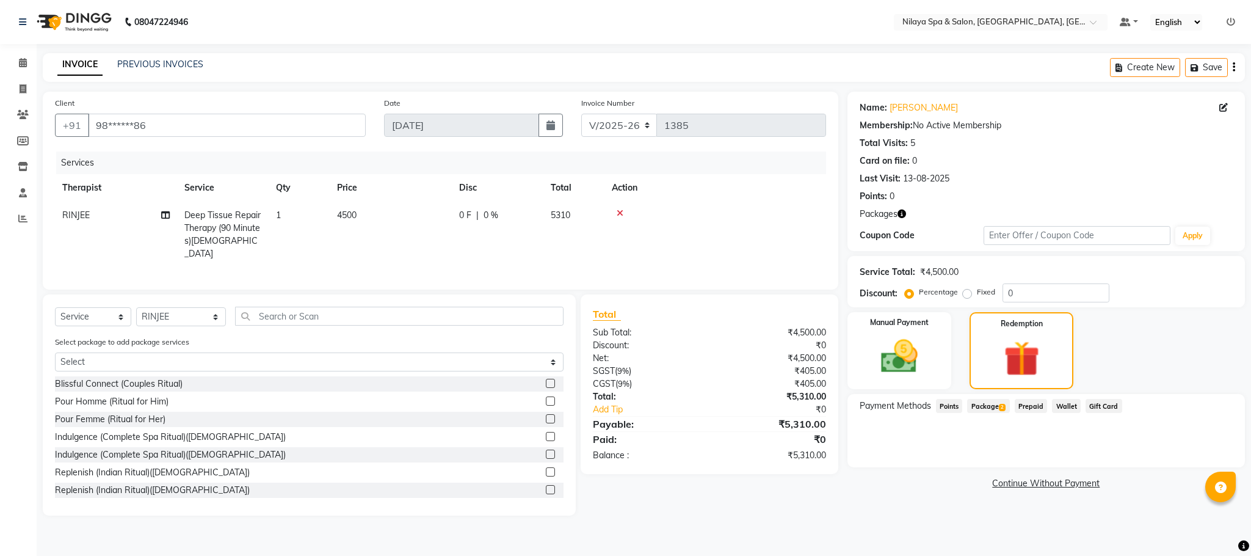
click at [995, 407] on span "Package 2" at bounding box center [988, 406] width 42 height 14
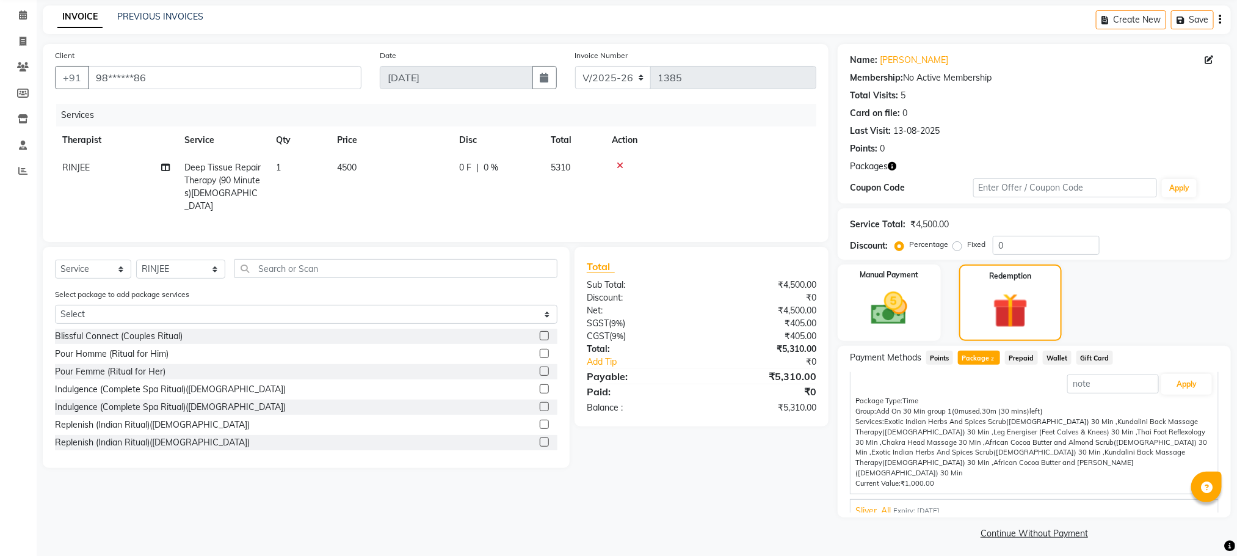
scroll to position [52, 0]
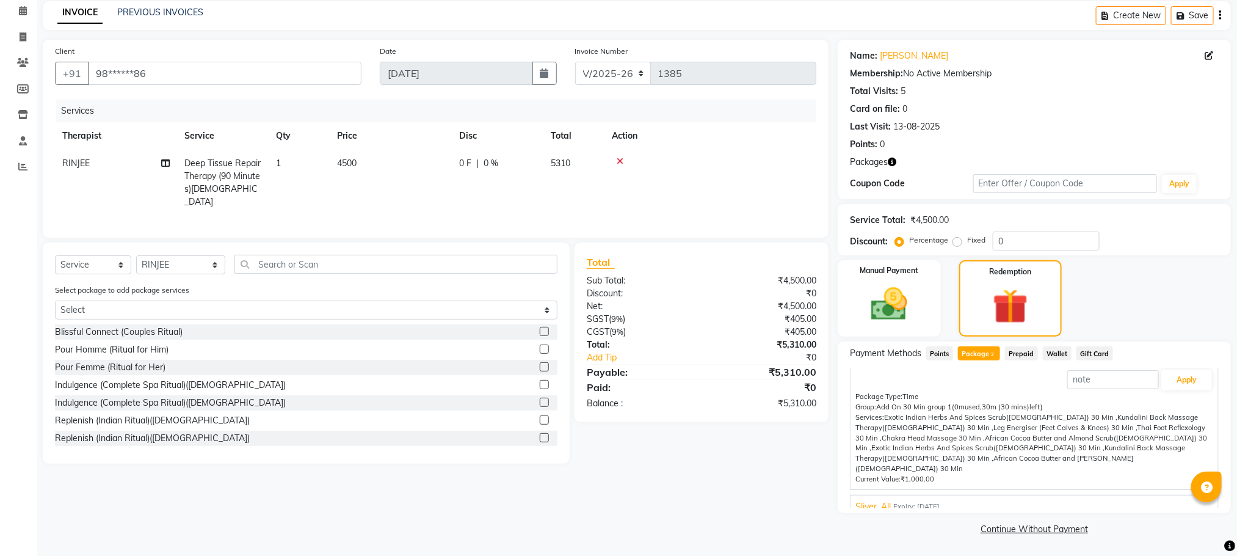
click at [857, 500] on span "Sliver_All" at bounding box center [872, 506] width 35 height 13
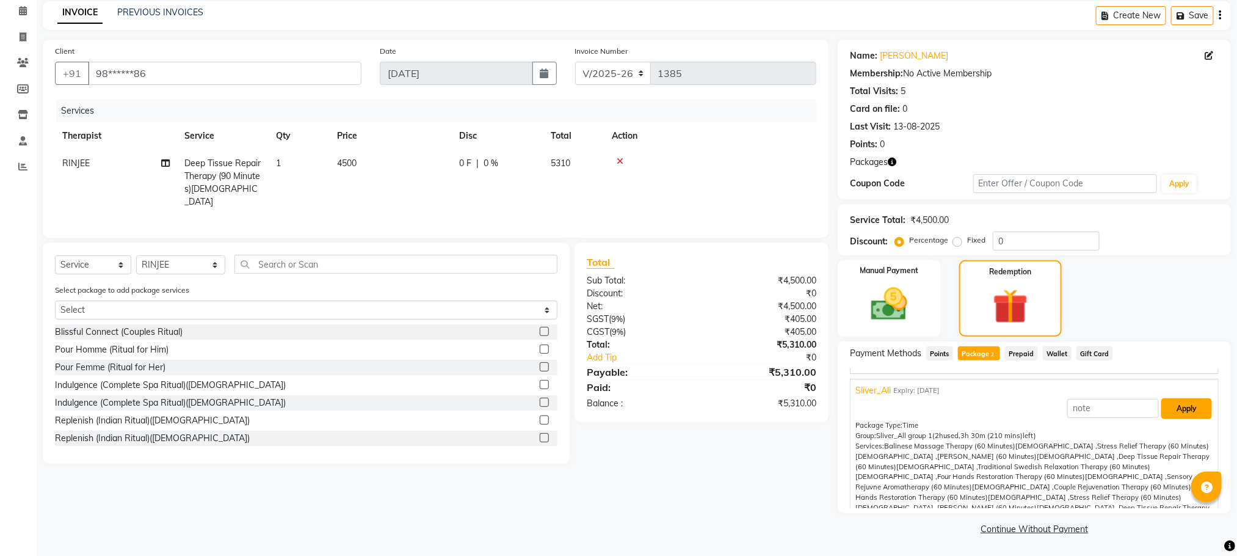
click at [1180, 407] on button "Apply" at bounding box center [1186, 408] width 51 height 21
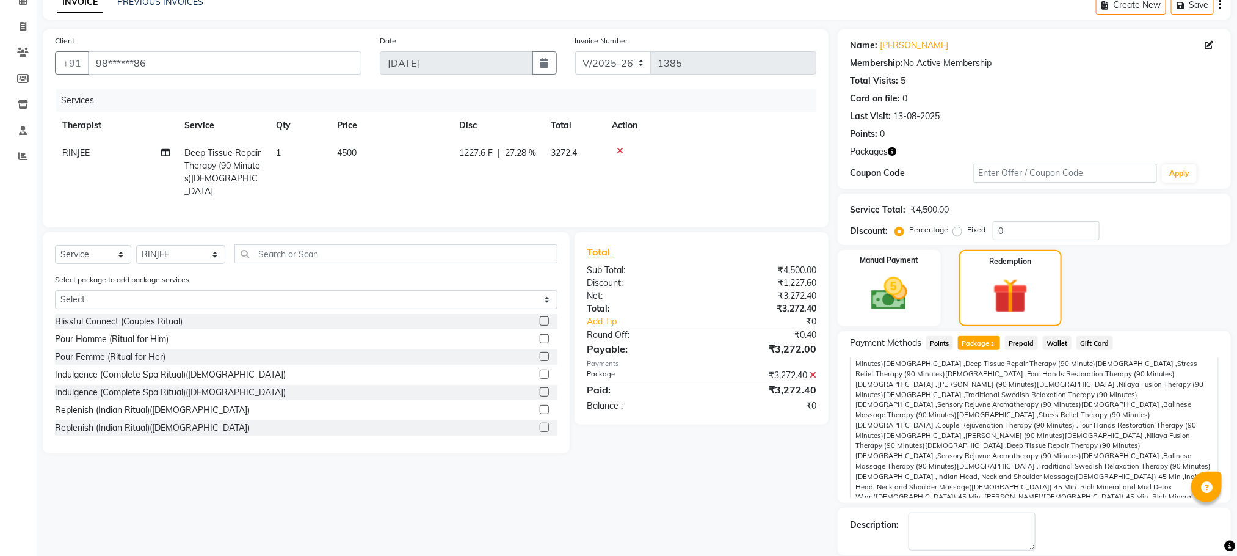
scroll to position [123, 0]
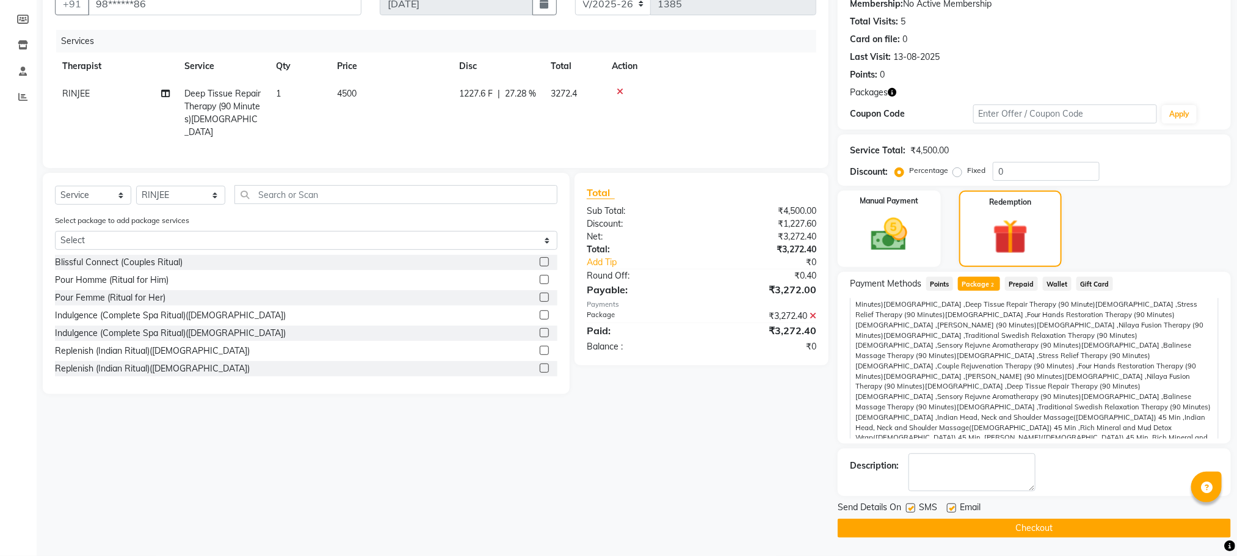
click at [993, 522] on button "Checkout" at bounding box center [1034, 527] width 393 height 19
click at [993, 522] on div "Checkout" at bounding box center [1034, 527] width 393 height 19
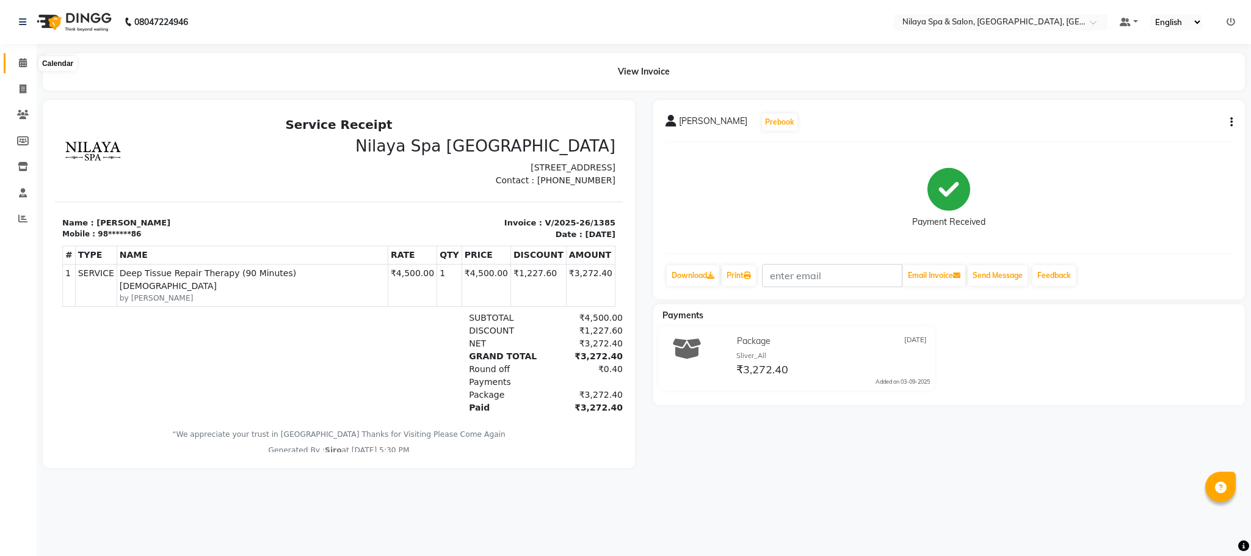
click at [19, 62] on icon at bounding box center [23, 62] width 8 height 9
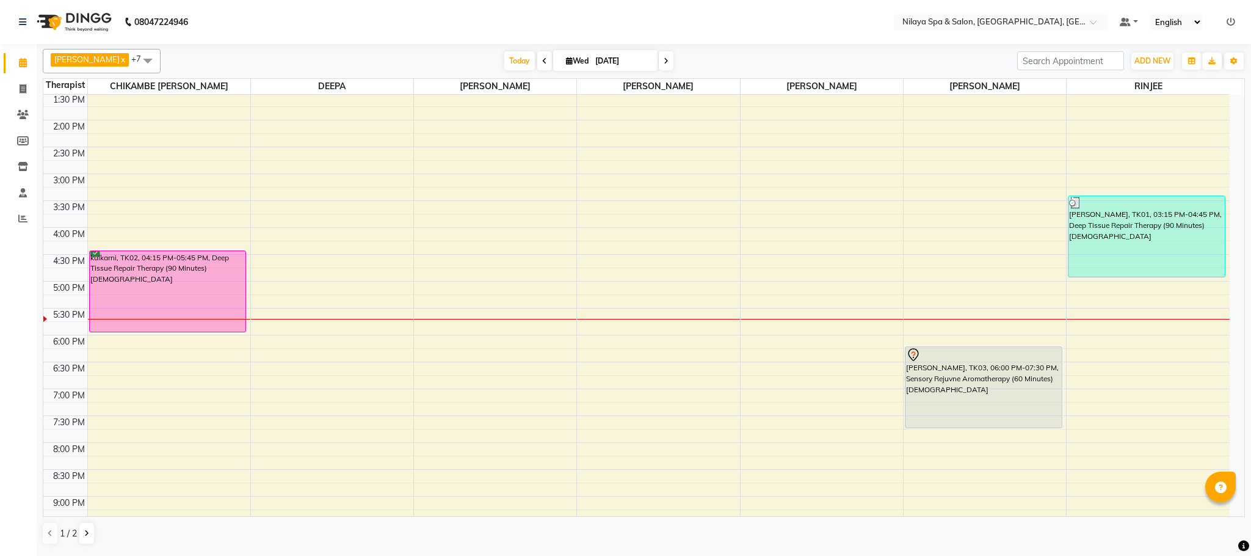
scroll to position [310, 0]
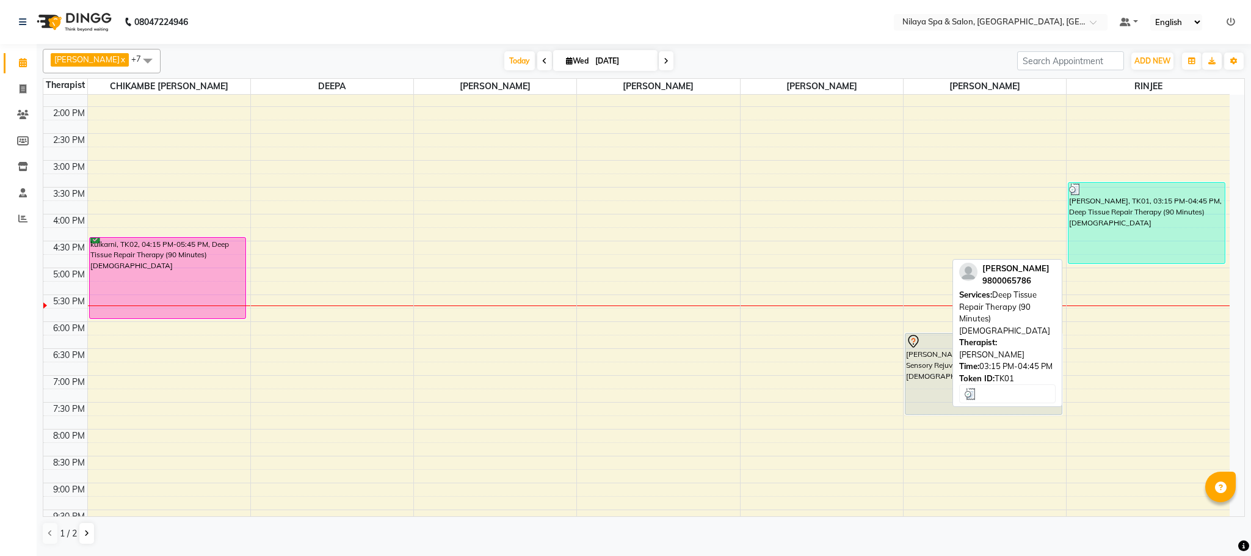
click at [1148, 223] on div "[PERSON_NAME], TK01, 03:15 PM-04:45 PM, Deep Tissue Repair Therapy (90 Minutes)…" at bounding box center [1146, 223] width 156 height 81
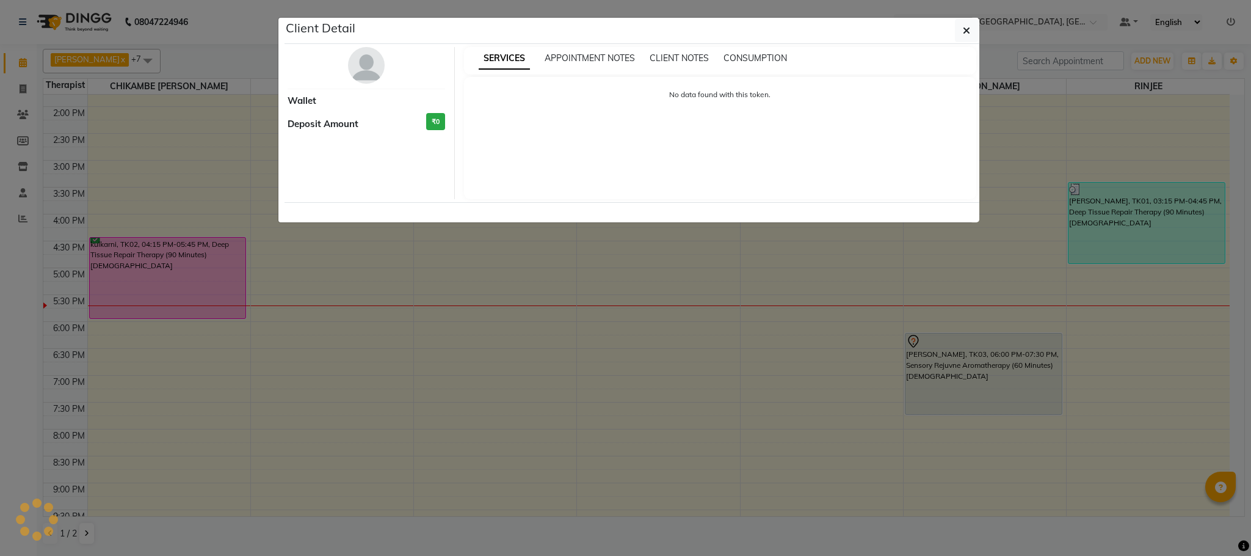
select select "3"
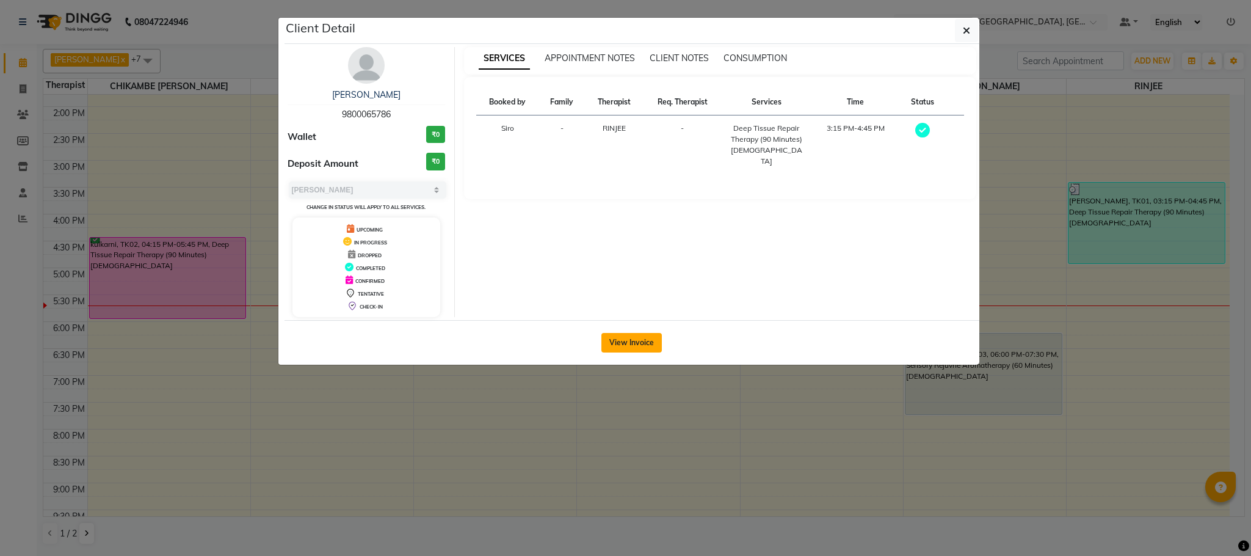
click at [615, 344] on button "View Invoice" at bounding box center [631, 343] width 60 height 20
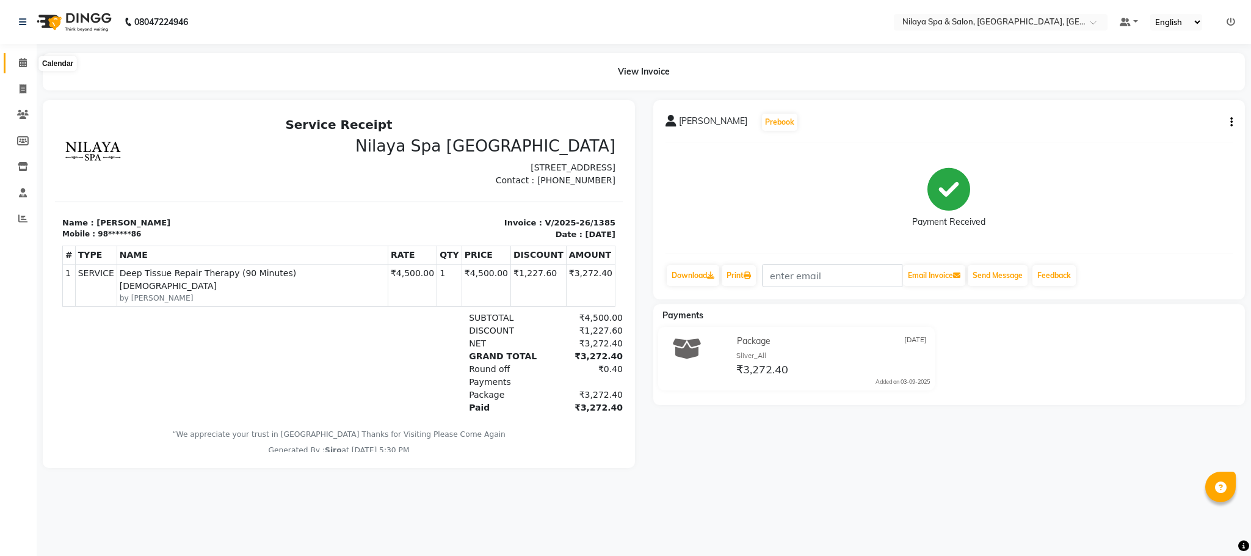
click at [20, 59] on icon at bounding box center [23, 62] width 8 height 9
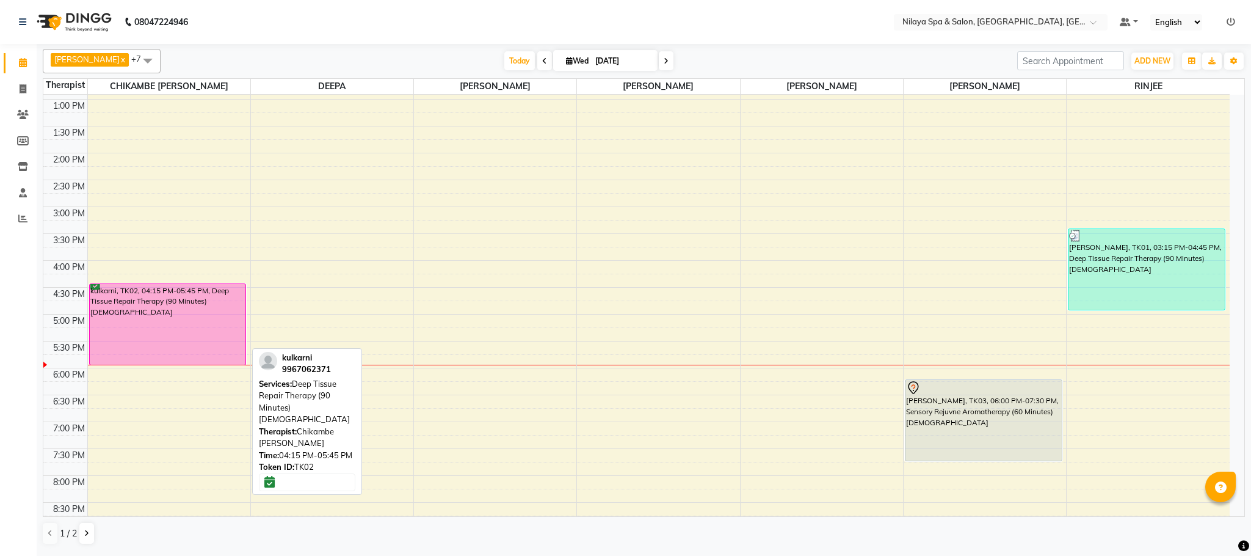
scroll to position [310, 0]
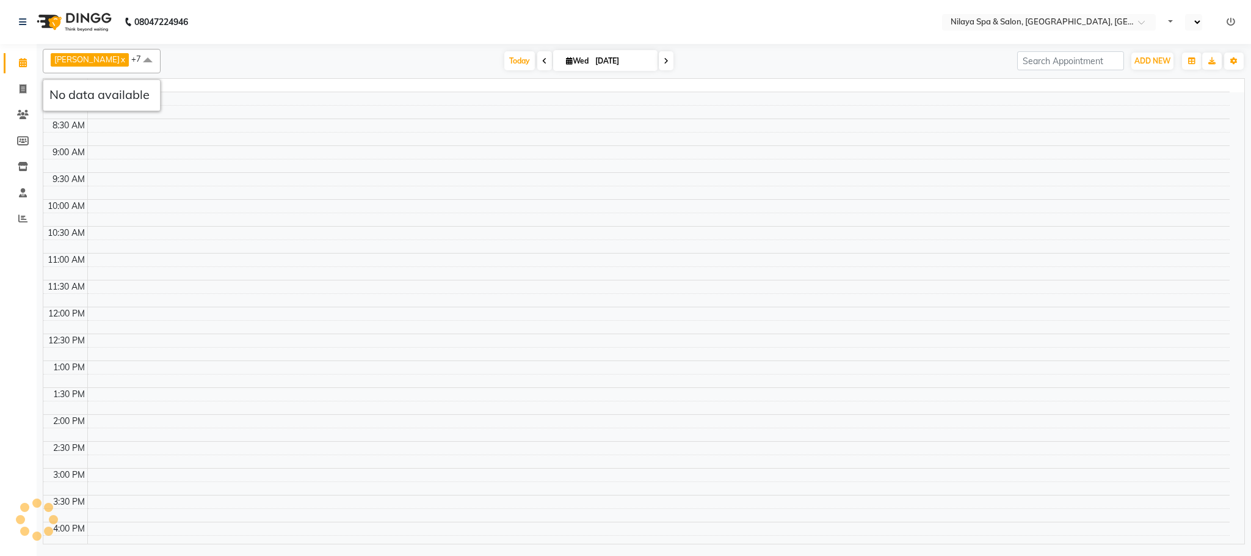
select select "en"
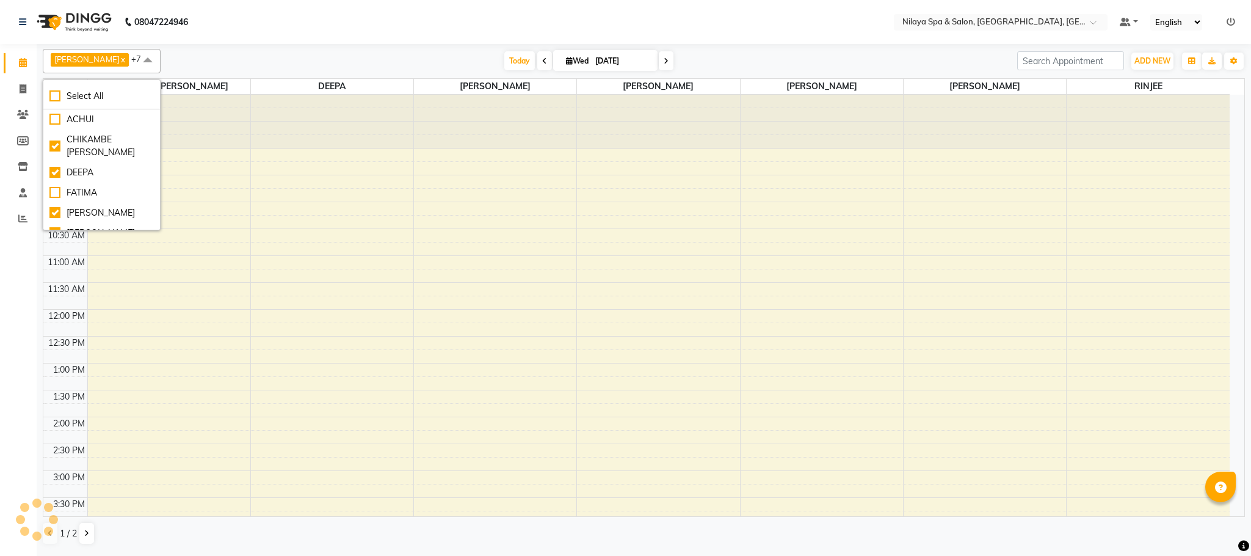
click at [582, 260] on div "8:00 AM 8:30 AM 9:00 AM 9:30 AM 10:00 AM 10:30 AM 11:00 AM 11:30 AM 12:00 PM 12…" at bounding box center [636, 497] width 1186 height 805
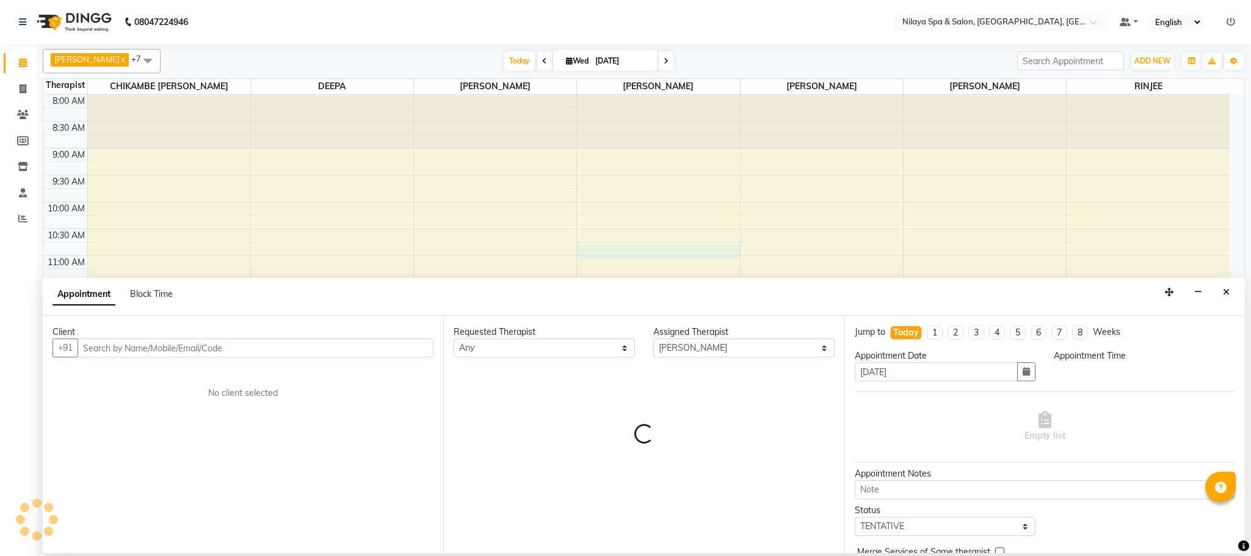
drag, startPoint x: 1220, startPoint y: 294, endPoint x: 1208, endPoint y: 294, distance: 12.2
click at [1220, 294] on button "Close" at bounding box center [1226, 292] width 18 height 19
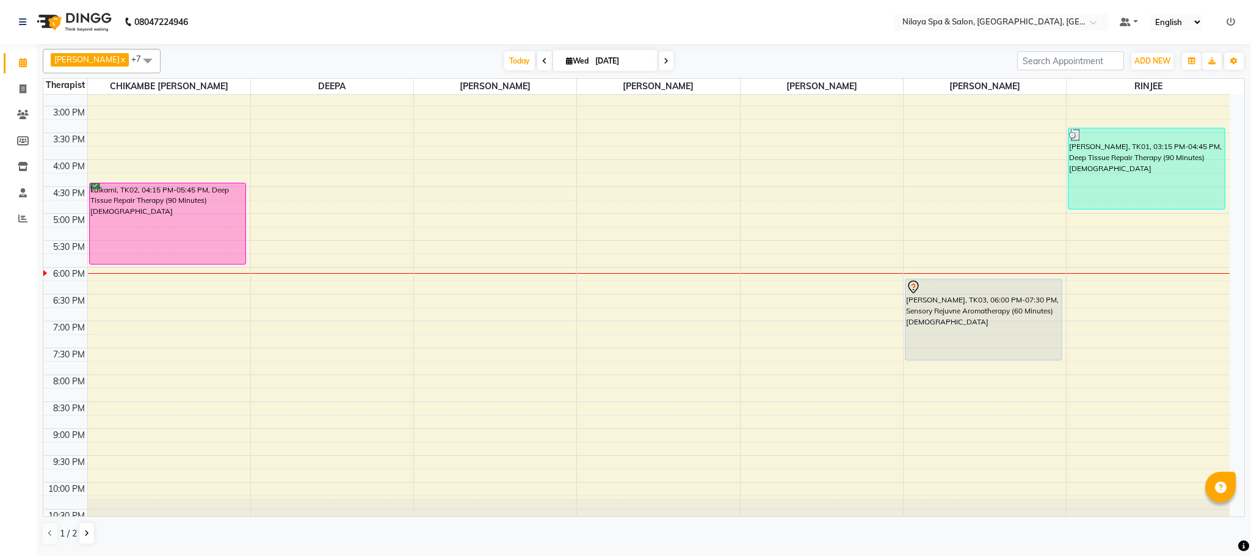
scroll to position [402, 0]
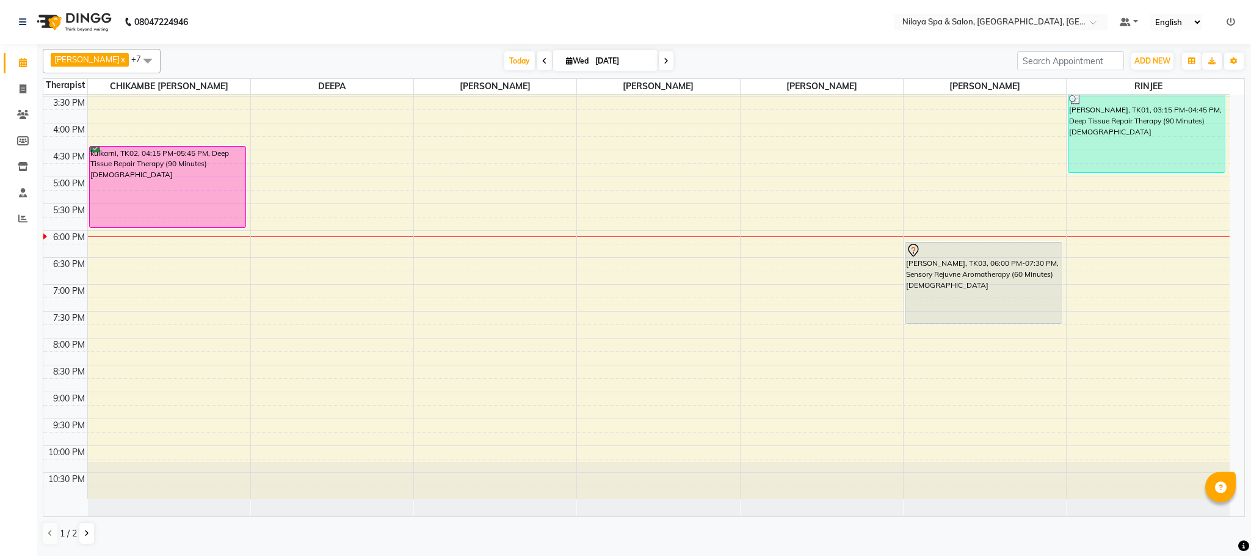
click at [664, 60] on icon at bounding box center [666, 60] width 5 height 7
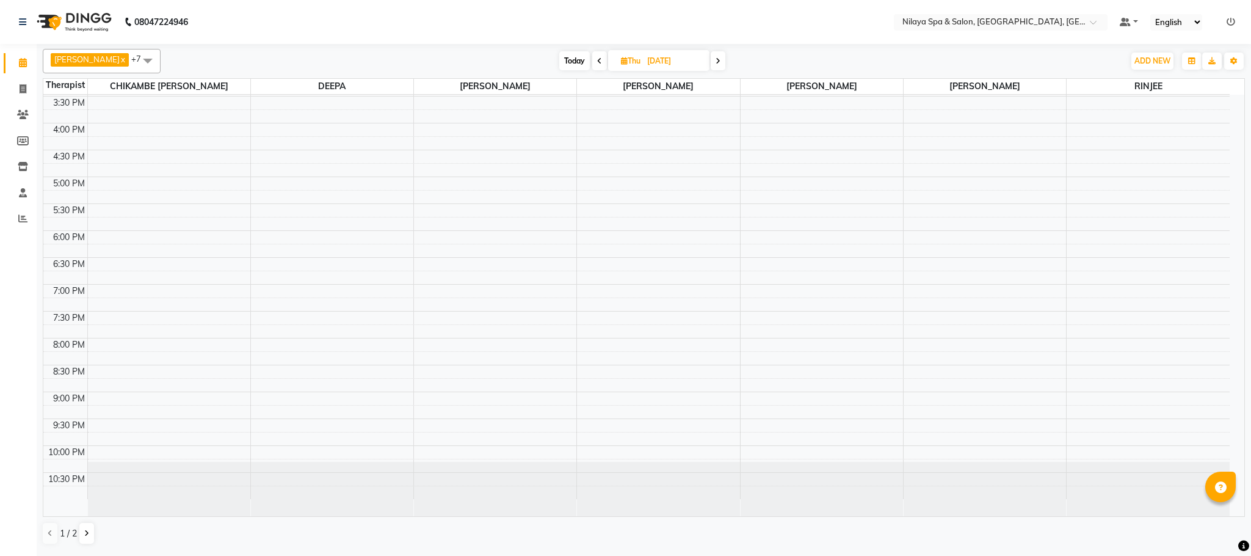
click at [716, 60] on icon at bounding box center [718, 60] width 5 height 7
type input "[DATE]"
click at [174, 248] on div "8:00 AM 8:30 AM 9:00 AM 9:30 AM 10:00 AM 10:30 AM 11:00 AM 11:30 AM 12:00 PM 12…" at bounding box center [636, 96] width 1186 height 805
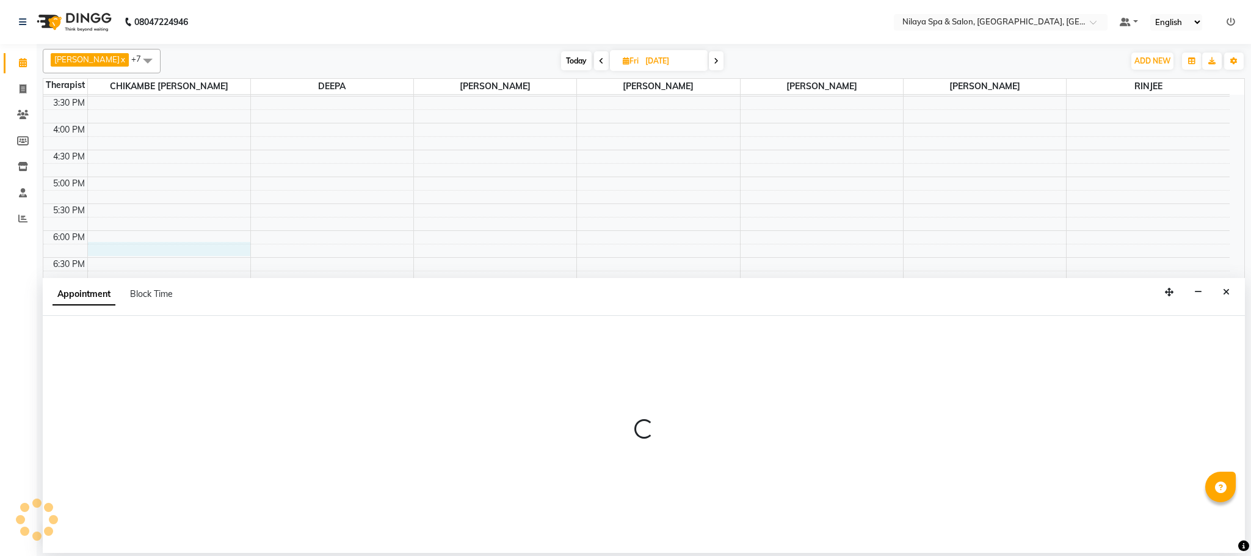
select select "82530"
select select "1080"
select select "tentative"
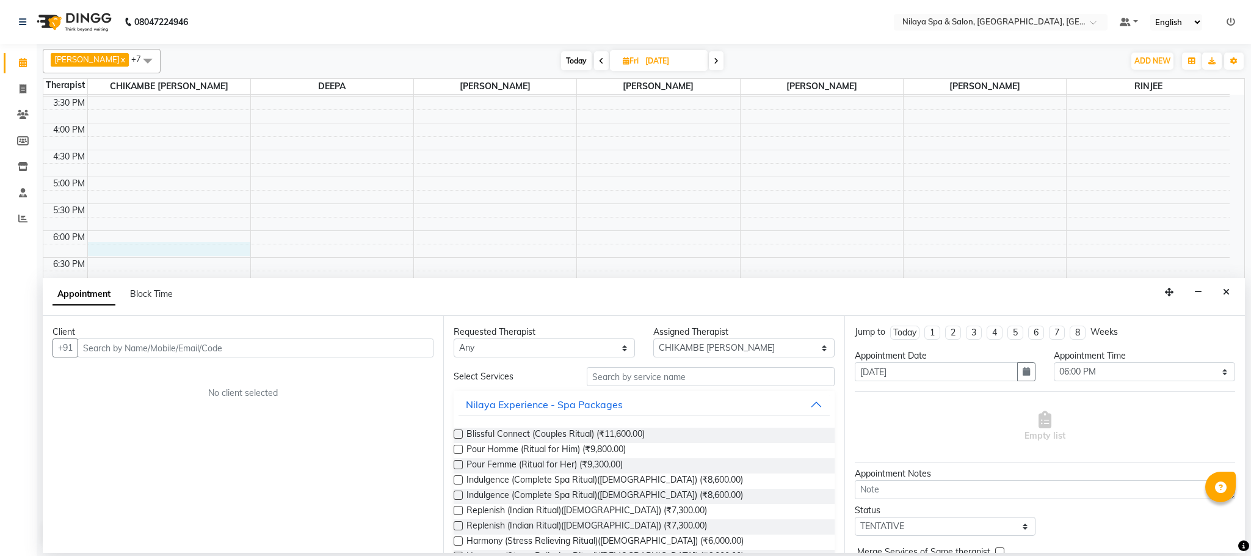
drag, startPoint x: 187, startPoint y: 358, endPoint x: 198, endPoint y: 349, distance: 14.3
click at [187, 357] on input "text" at bounding box center [256, 347] width 356 height 19
click at [198, 339] on input "text" at bounding box center [256, 347] width 356 height 19
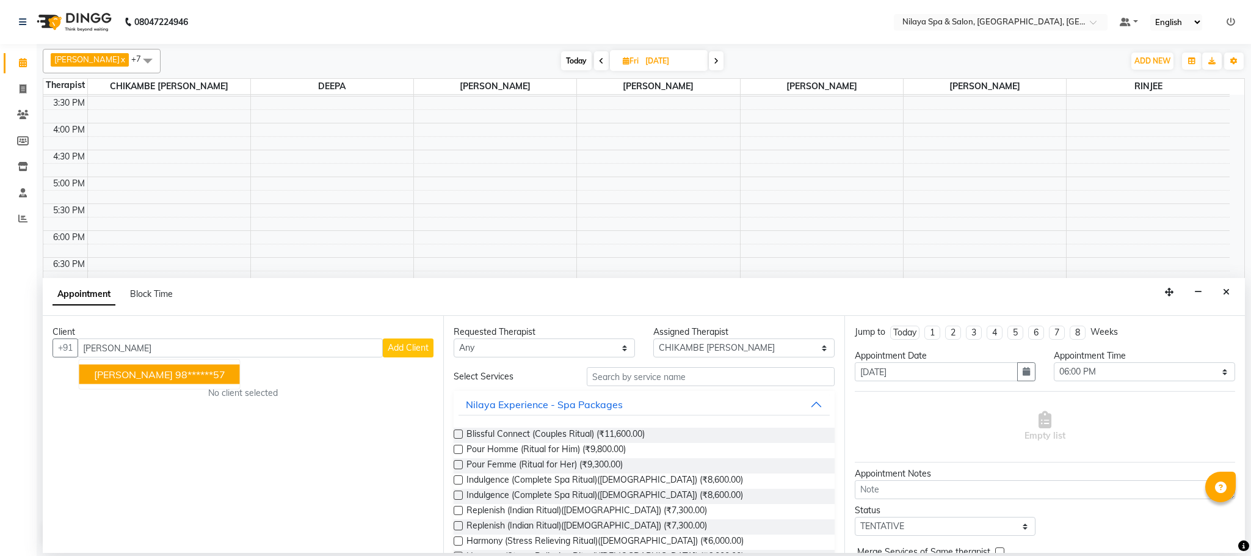
click at [143, 375] on span "[PERSON_NAME]" at bounding box center [133, 374] width 79 height 12
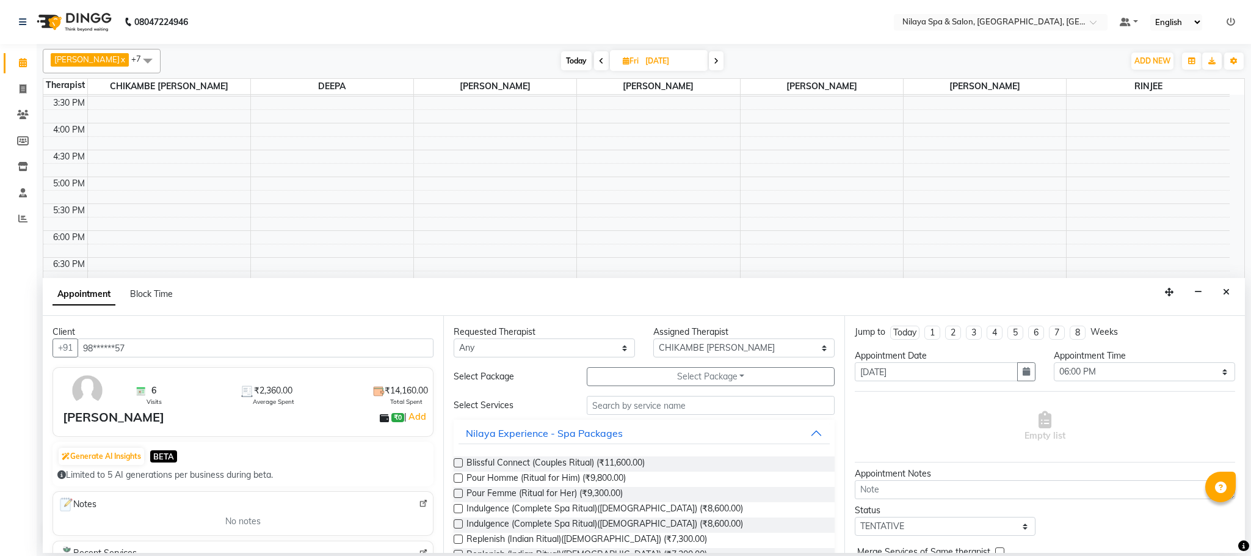
type input "98******57"
click at [609, 413] on input "text" at bounding box center [711, 405] width 248 height 19
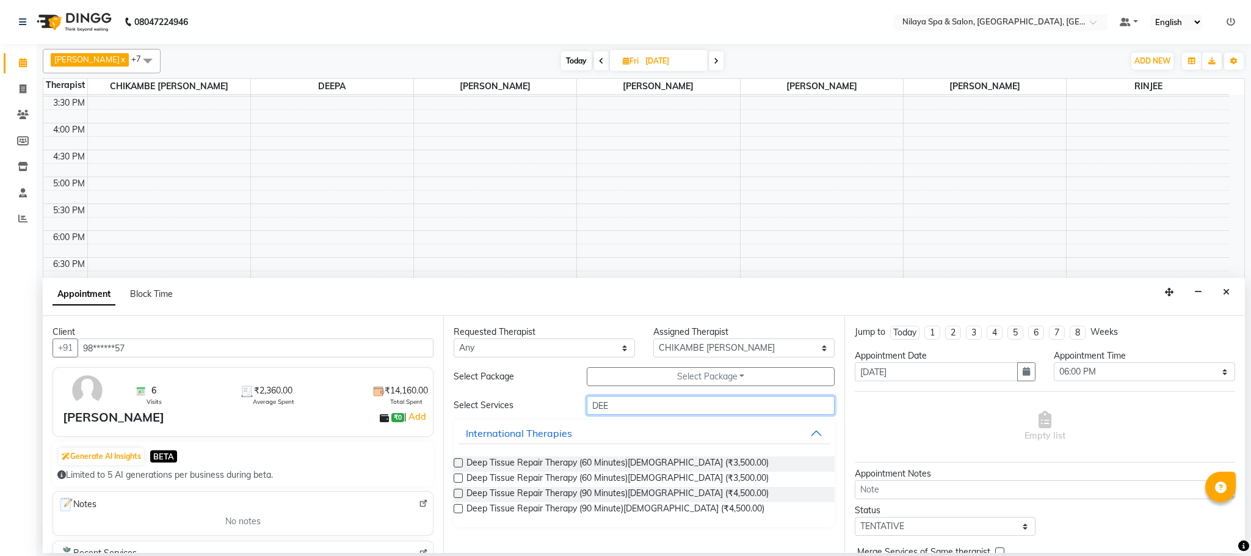
type input "DEE"
click at [454, 460] on label at bounding box center [458, 462] width 9 height 9
click at [454, 460] on input "checkbox" at bounding box center [458, 464] width 8 height 8
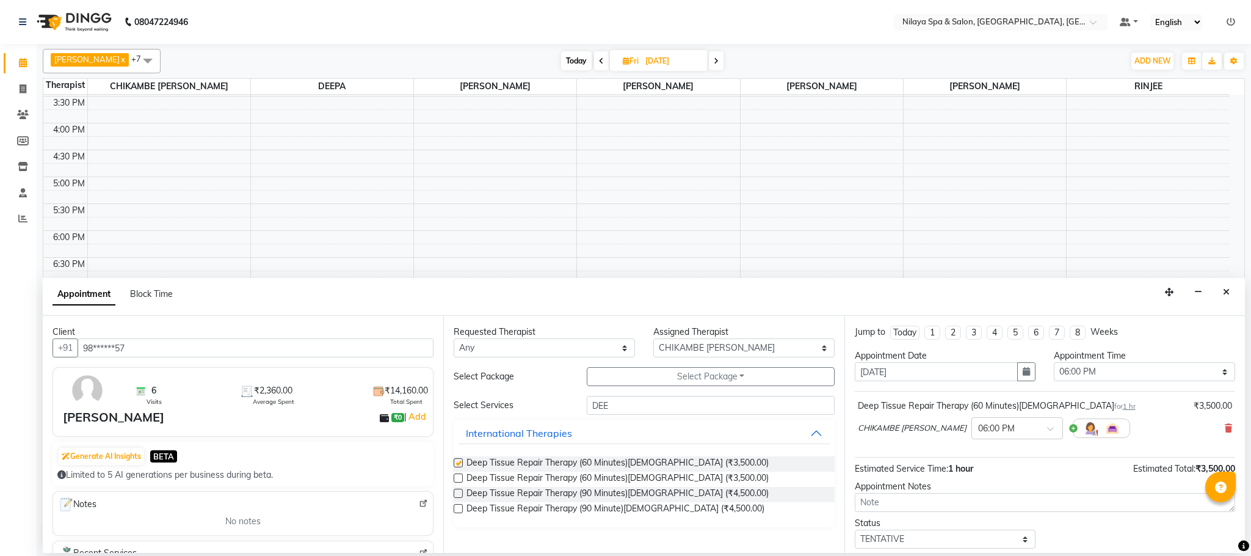
checkbox input "false"
click at [825, 352] on select "Select ACHUI [PERSON_NAME] [PERSON_NAME] [PERSON_NAME] [PERSON_NAME] RINJEE [PE…" at bounding box center [743, 347] width 181 height 19
select select "88833"
click at [653, 339] on select "Select ACHUI [PERSON_NAME] [PERSON_NAME] [PERSON_NAME] [PERSON_NAME] RINJEE [PE…" at bounding box center [743, 347] width 181 height 19
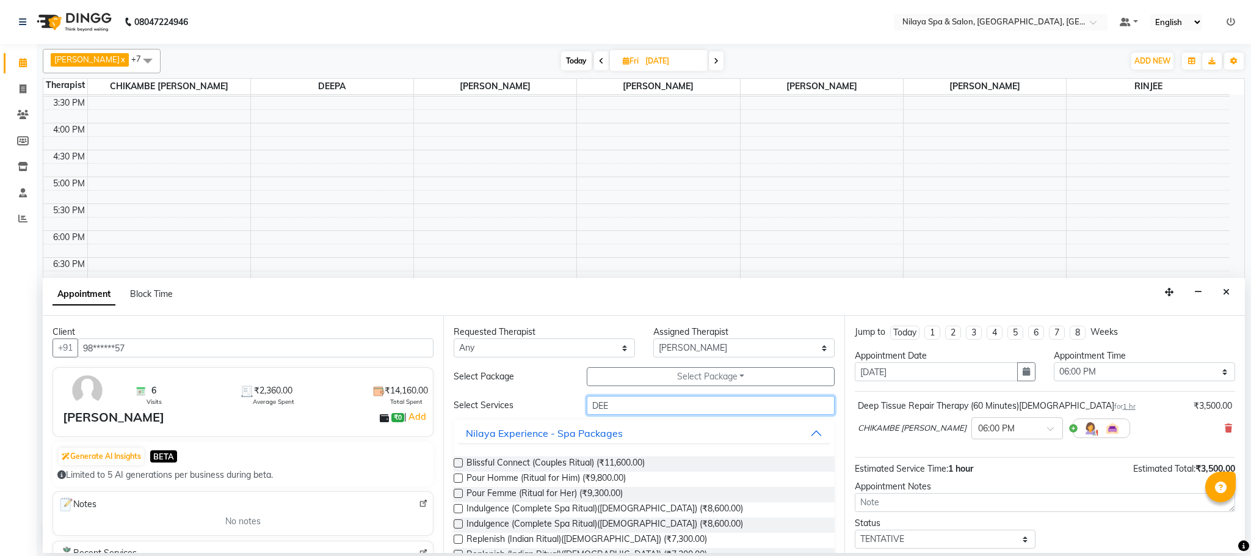
click at [610, 411] on input "DEE" at bounding box center [711, 405] width 248 height 19
type input "D"
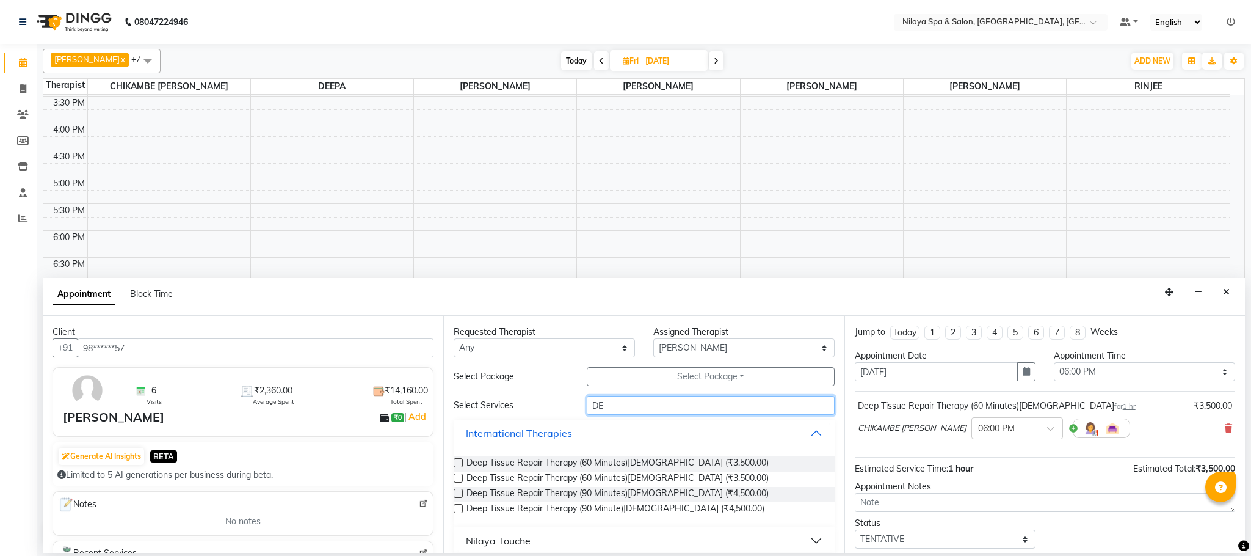
type input "DEE"
click at [462, 463] on label at bounding box center [458, 462] width 9 height 9
click at [462, 463] on input "checkbox" at bounding box center [458, 464] width 8 height 8
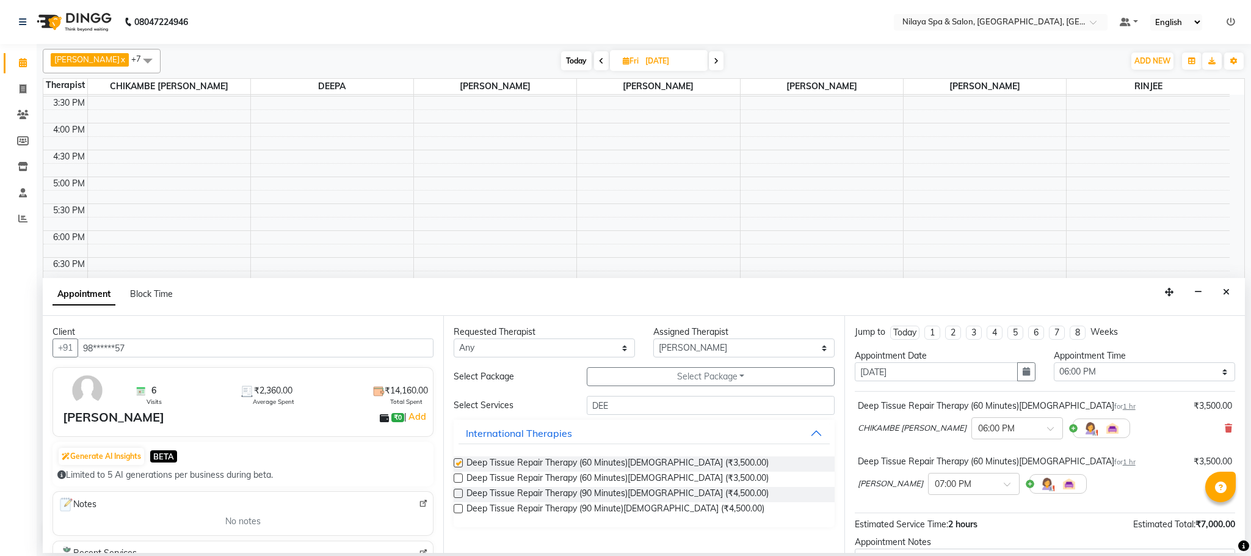
checkbox input "false"
click at [928, 495] on div "× 07:00 PM" at bounding box center [974, 484] width 92 height 22
click at [929, 513] on div "06:00 PM" at bounding box center [974, 509] width 90 height 23
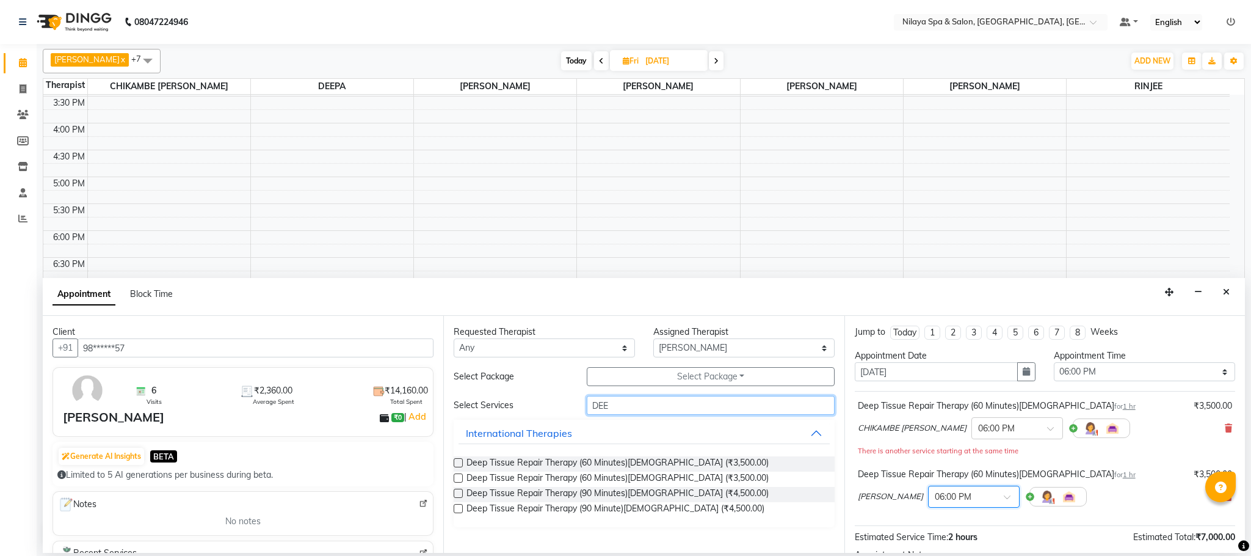
drag, startPoint x: 632, startPoint y: 399, endPoint x: 678, endPoint y: 399, distance: 45.2
click at [632, 399] on input "DEE" at bounding box center [711, 405] width 248 height 19
type input "D"
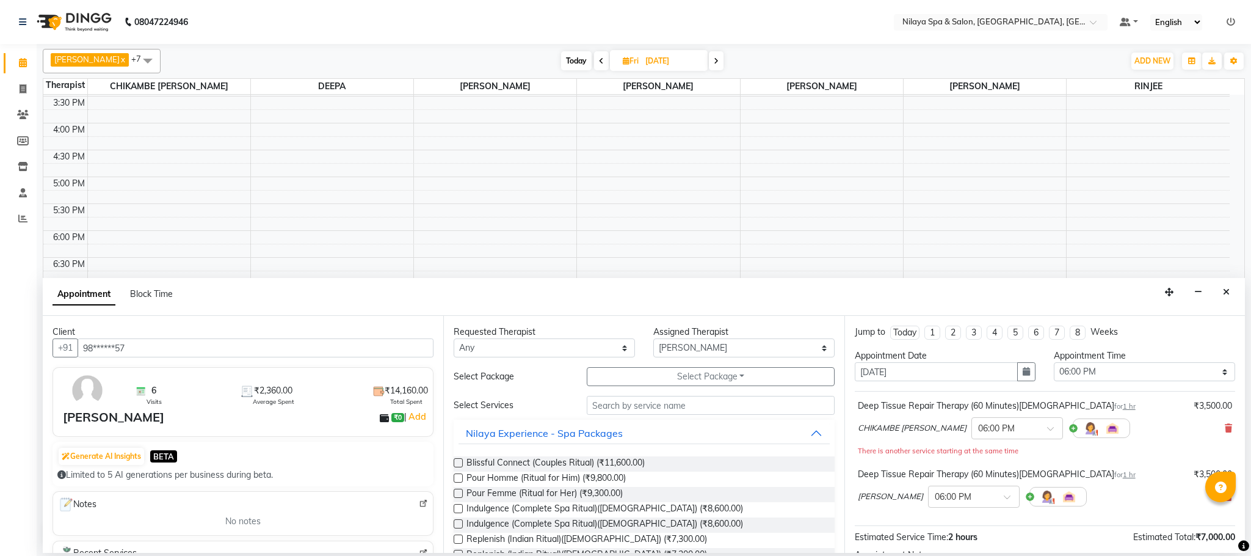
click at [792, 334] on div "Assigned Therapist" at bounding box center [743, 331] width 181 height 13
click at [792, 348] on select "Select ACHUI [PERSON_NAME] [PERSON_NAME] [PERSON_NAME] [PERSON_NAME] RINJEE [PE…" at bounding box center [743, 347] width 181 height 19
select select "90045"
click at [653, 339] on select "Select ACHUI [PERSON_NAME] [PERSON_NAME] [PERSON_NAME] [PERSON_NAME] RINJEE [PE…" at bounding box center [743, 347] width 181 height 19
click at [601, 402] on input "text" at bounding box center [711, 405] width 248 height 19
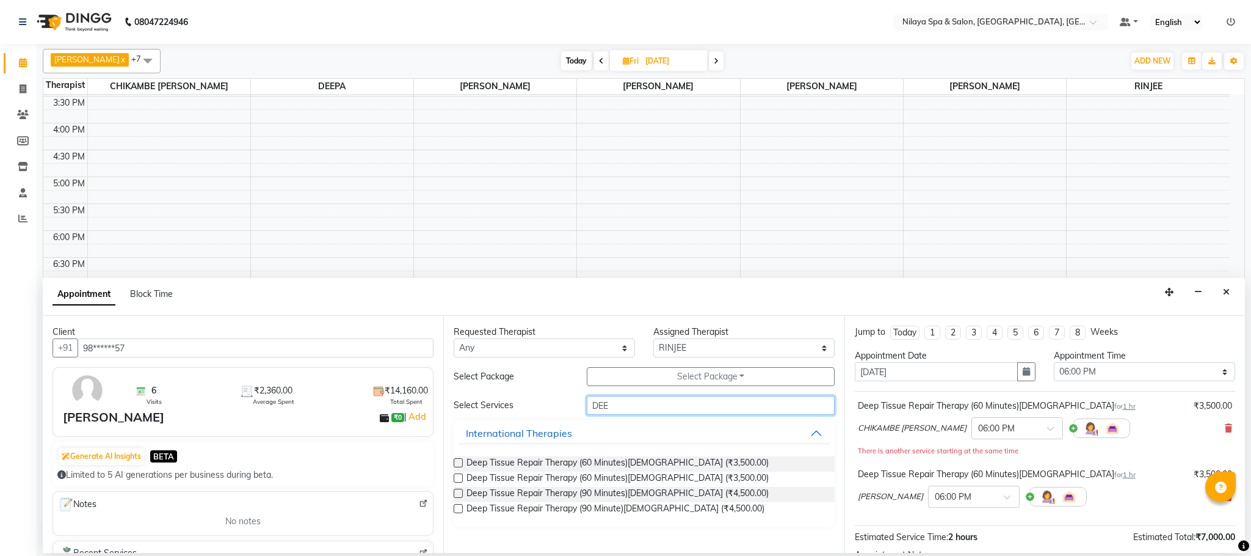
type input "DEE"
click at [458, 462] on label at bounding box center [458, 462] width 9 height 9
click at [458, 462] on input "checkbox" at bounding box center [458, 464] width 8 height 8
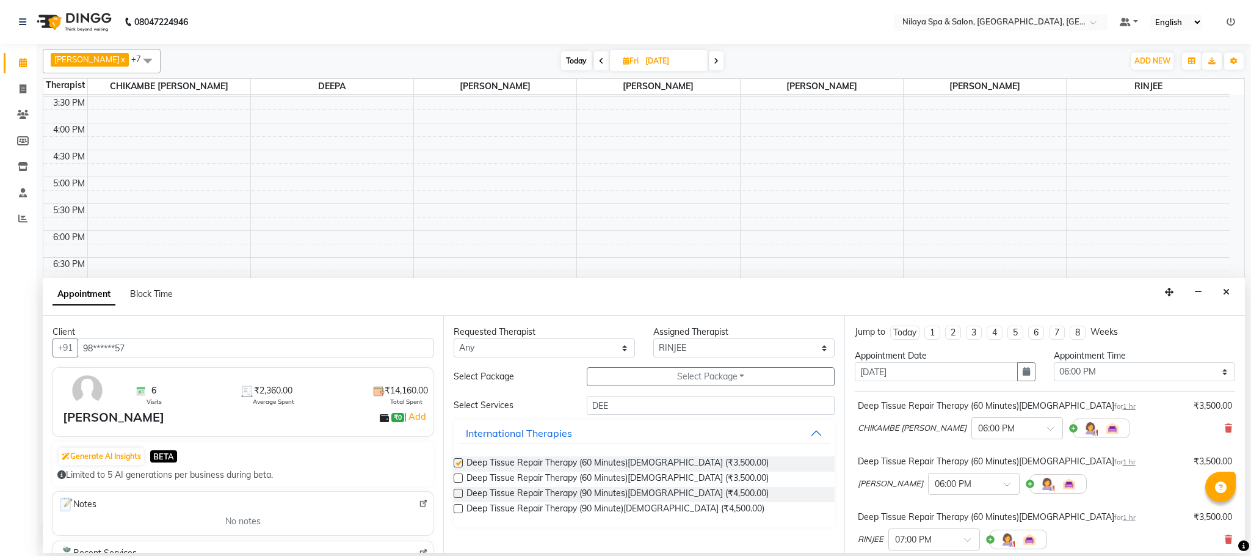
checkbox input "false"
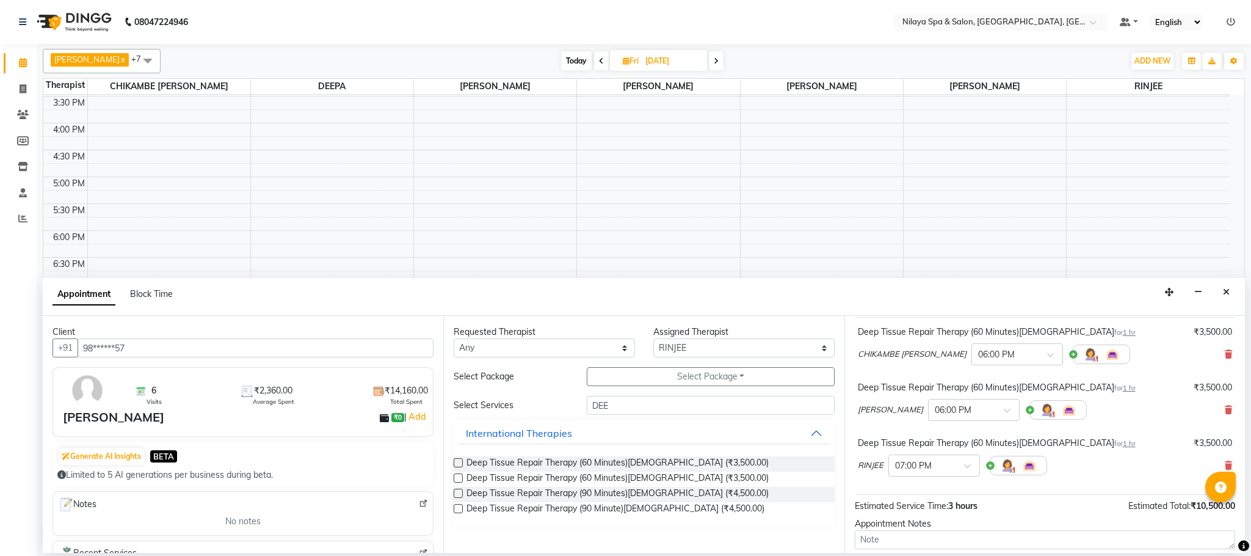
scroll to position [183, 0]
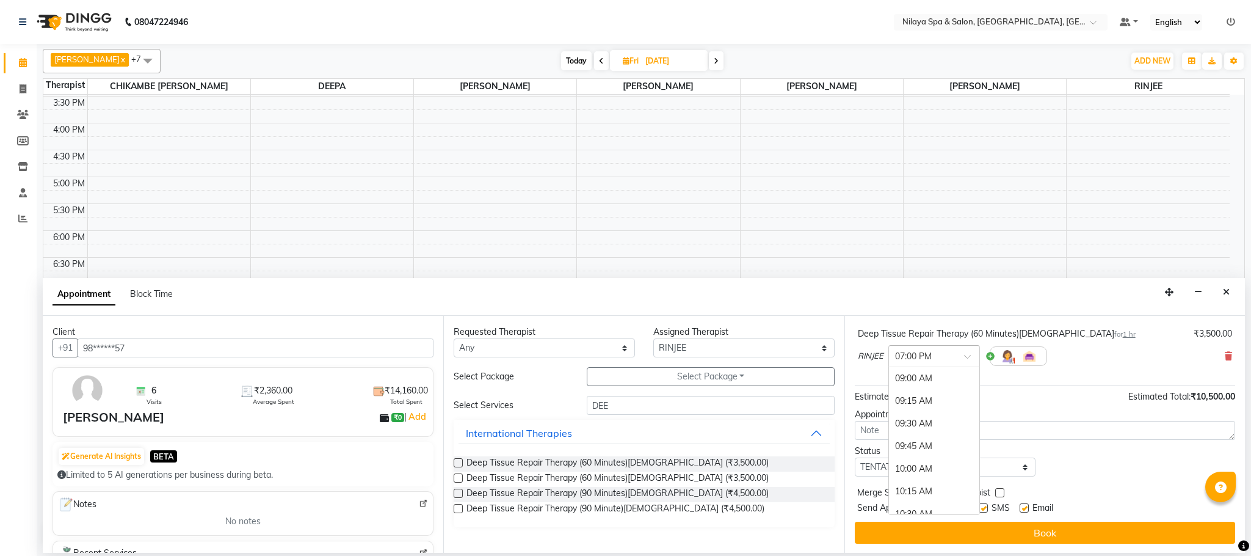
click at [947, 361] on div at bounding box center [934, 355] width 90 height 13
click at [910, 469] on div "06:00 PM" at bounding box center [934, 473] width 90 height 23
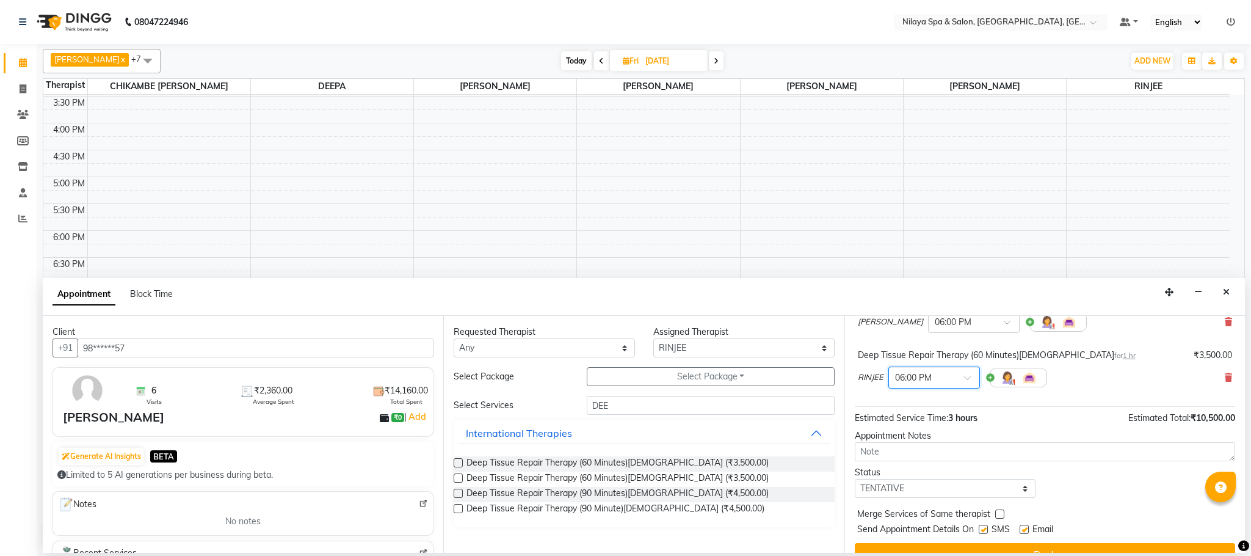
scroll to position [198, 0]
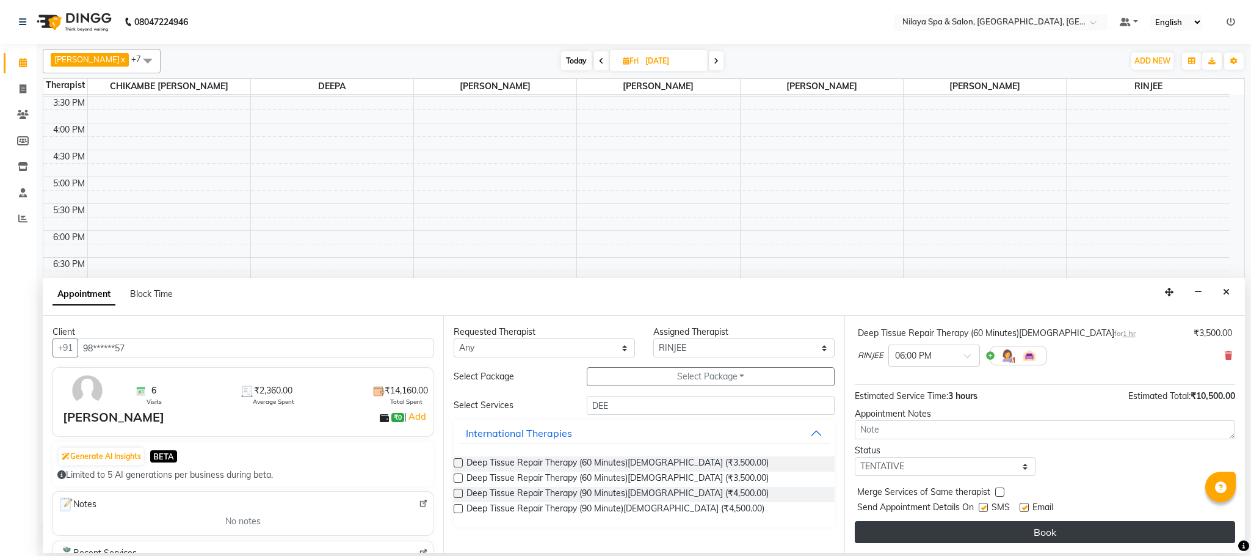
click at [995, 529] on button "Book" at bounding box center [1045, 532] width 380 height 22
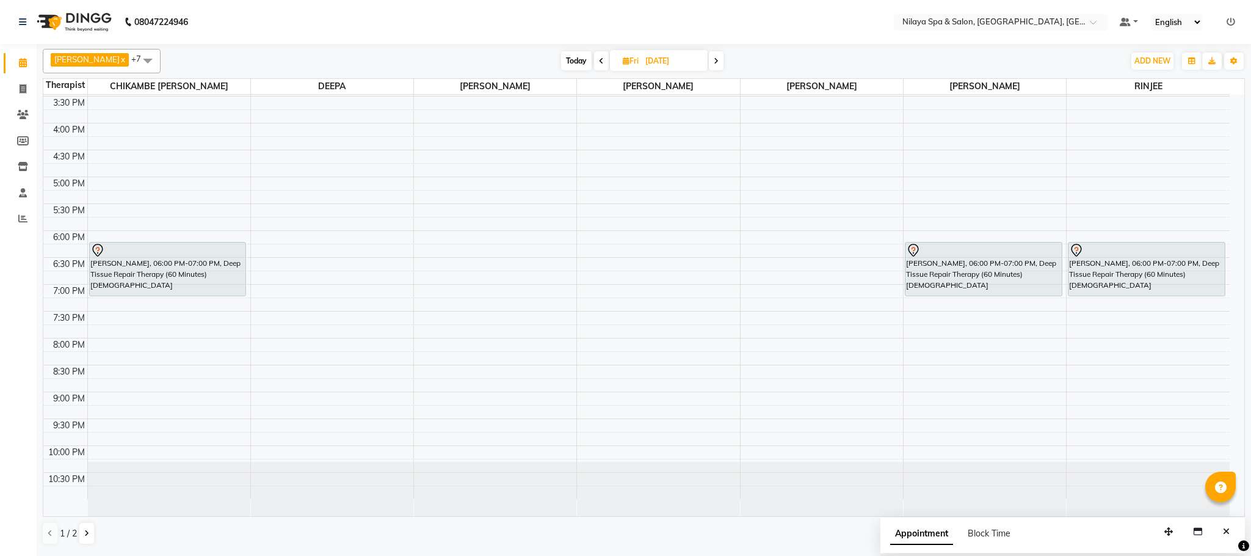
click at [599, 57] on icon at bounding box center [601, 60] width 5 height 7
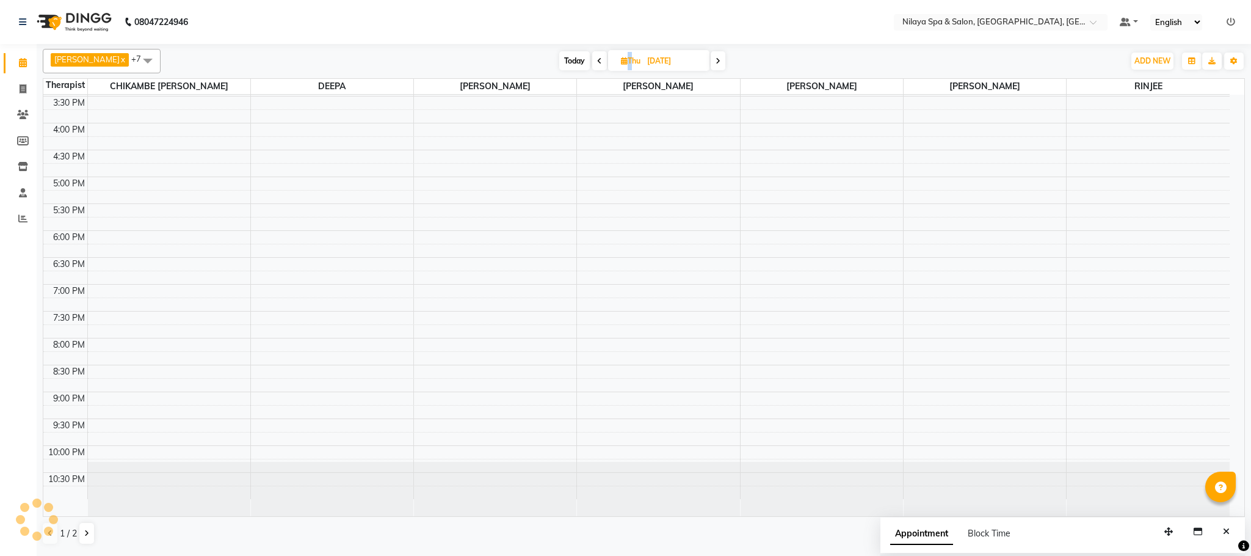
click at [592, 57] on span at bounding box center [599, 60] width 15 height 19
type input "[DATE]"
click at [643, 57] on input "[DATE]" at bounding box center [673, 61] width 61 height 18
select select "9"
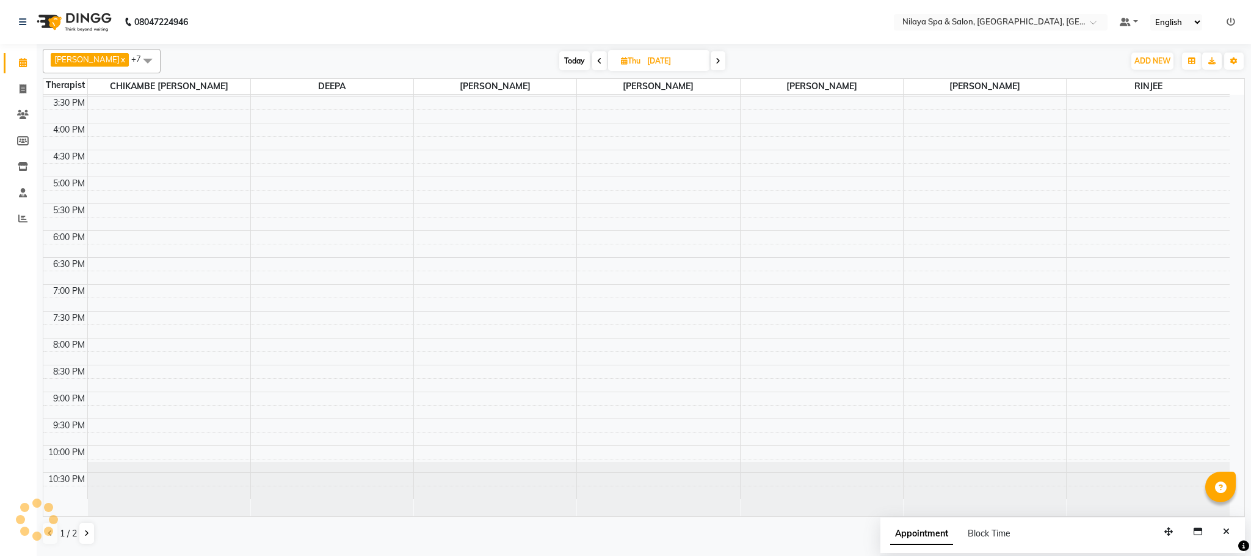
select select "2025"
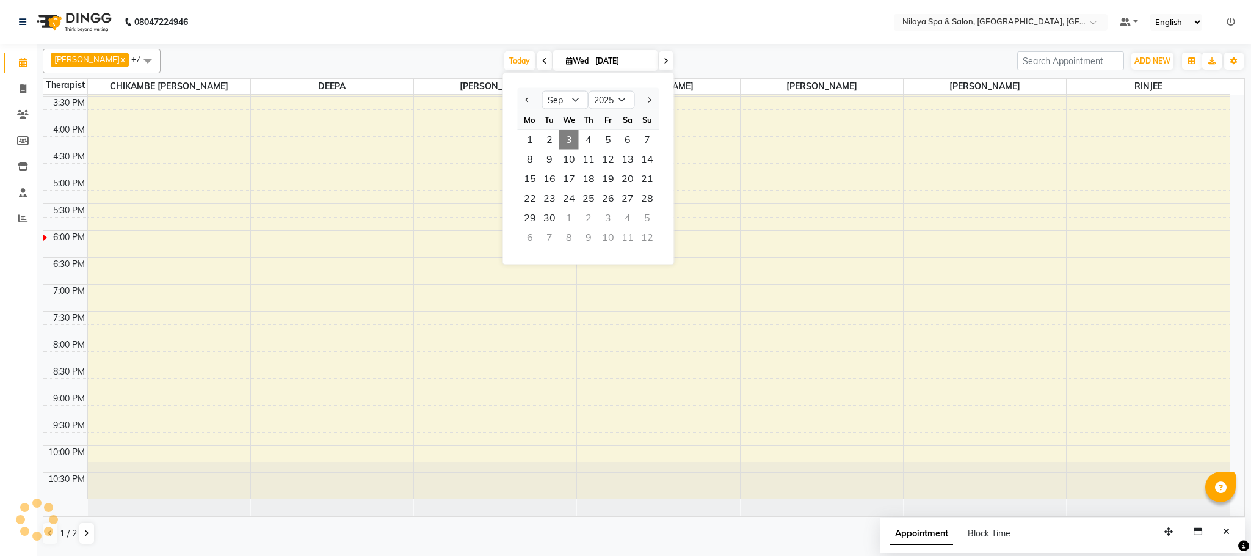
click at [592, 57] on input "[DATE]" at bounding box center [622, 61] width 61 height 18
select select "9"
select select "2025"
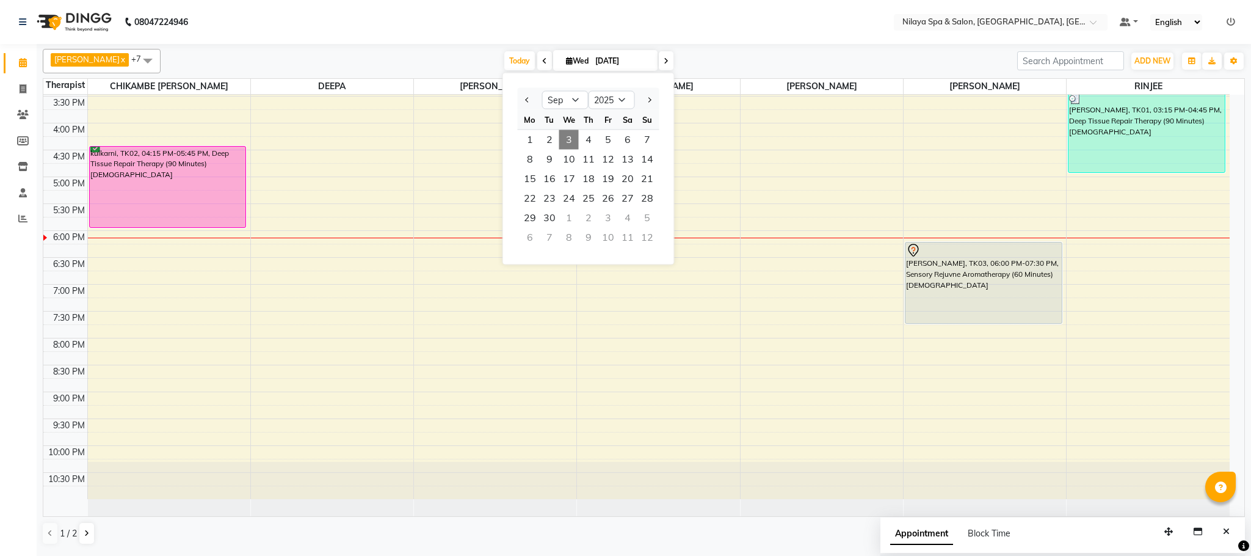
click at [542, 61] on icon at bounding box center [544, 60] width 5 height 7
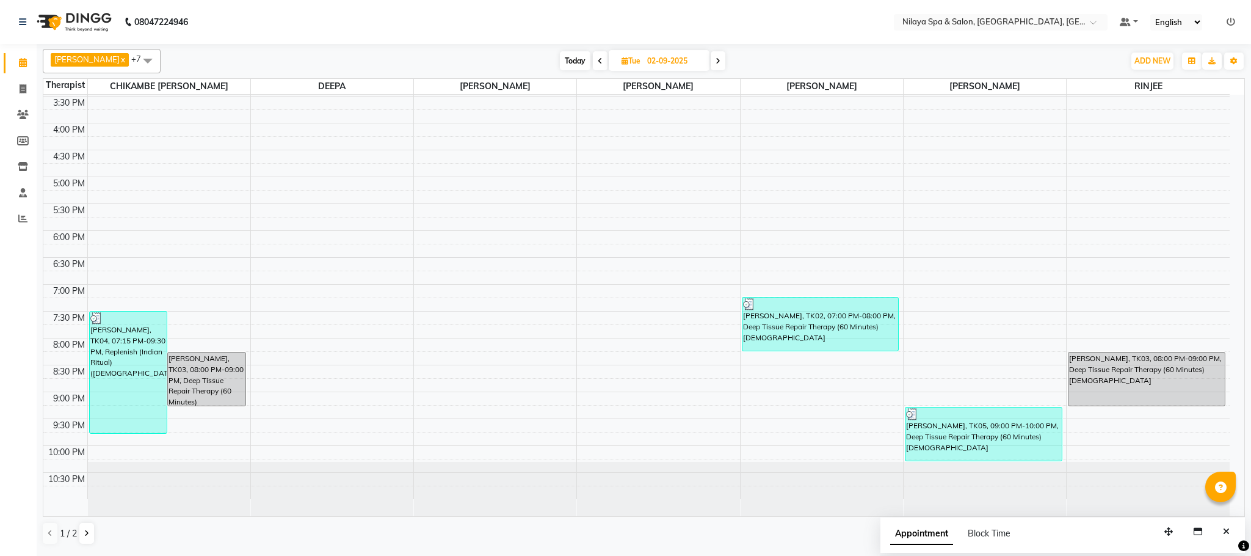
click at [598, 62] on icon at bounding box center [600, 60] width 5 height 7
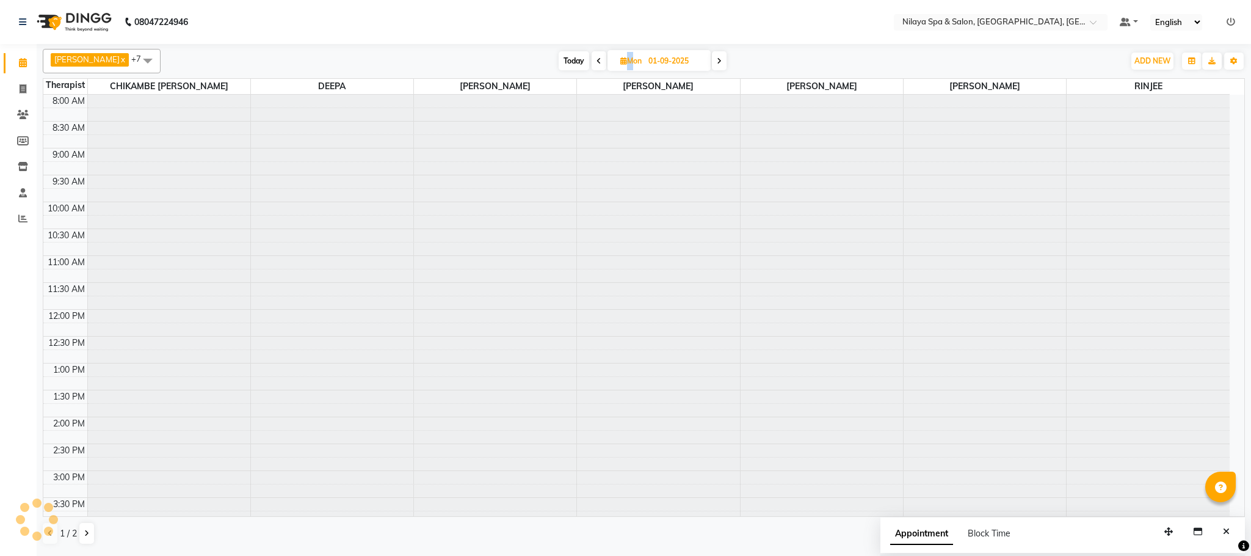
click at [592, 62] on span at bounding box center [599, 60] width 15 height 19
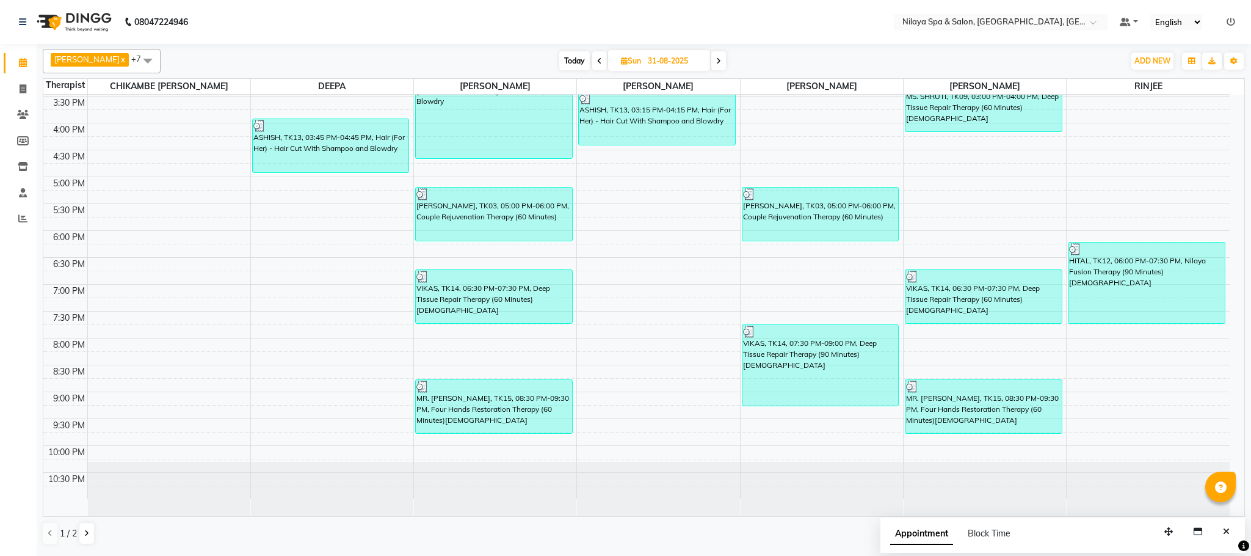
click at [597, 65] on icon at bounding box center [599, 60] width 5 height 7
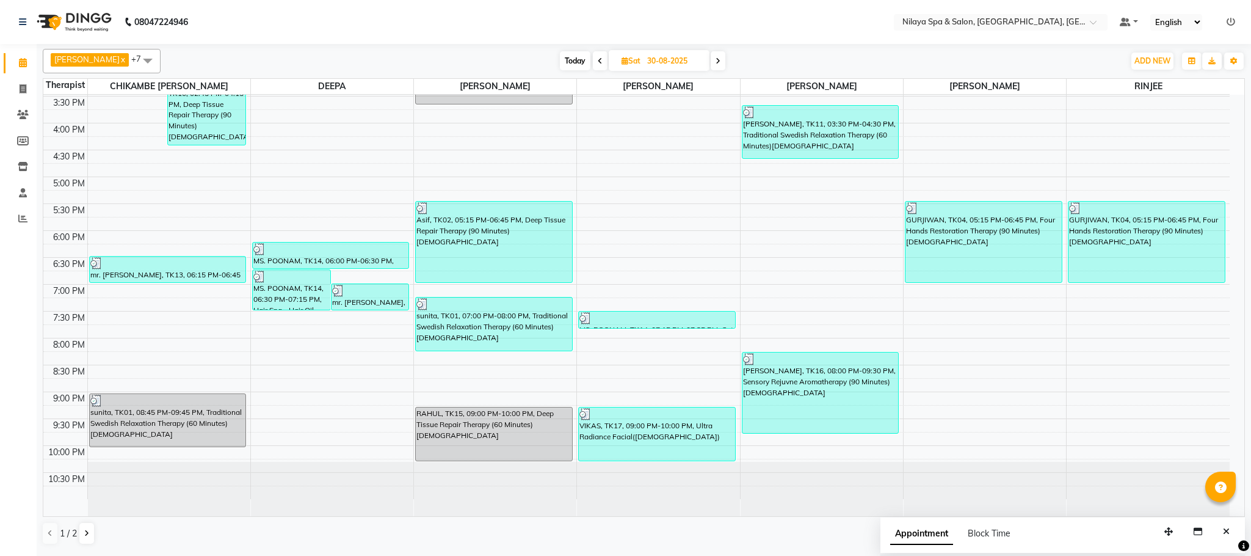
click at [716, 65] on icon at bounding box center [718, 60] width 5 height 7
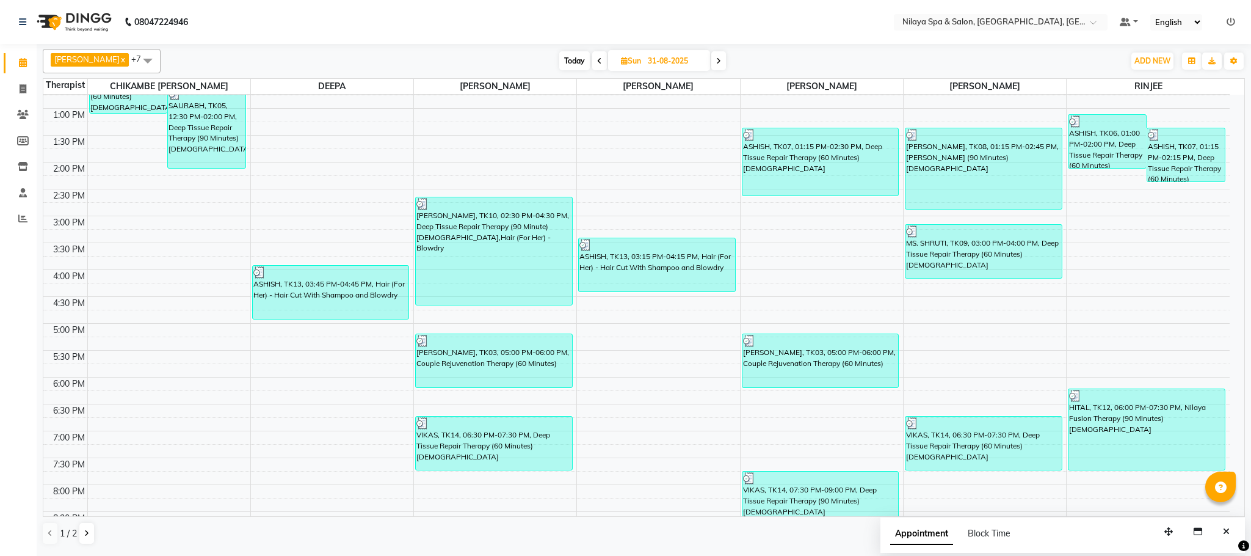
scroll to position [219, 0]
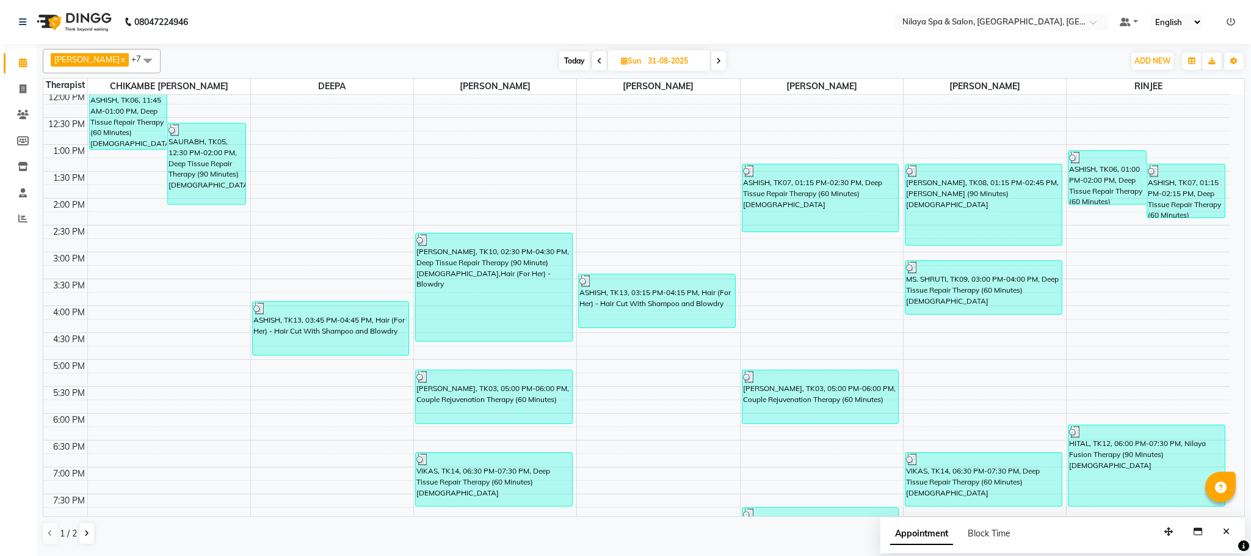
drag, startPoint x: 589, startPoint y: 61, endPoint x: 592, endPoint y: 79, distance: 18.1
click at [597, 61] on icon at bounding box center [599, 60] width 5 height 7
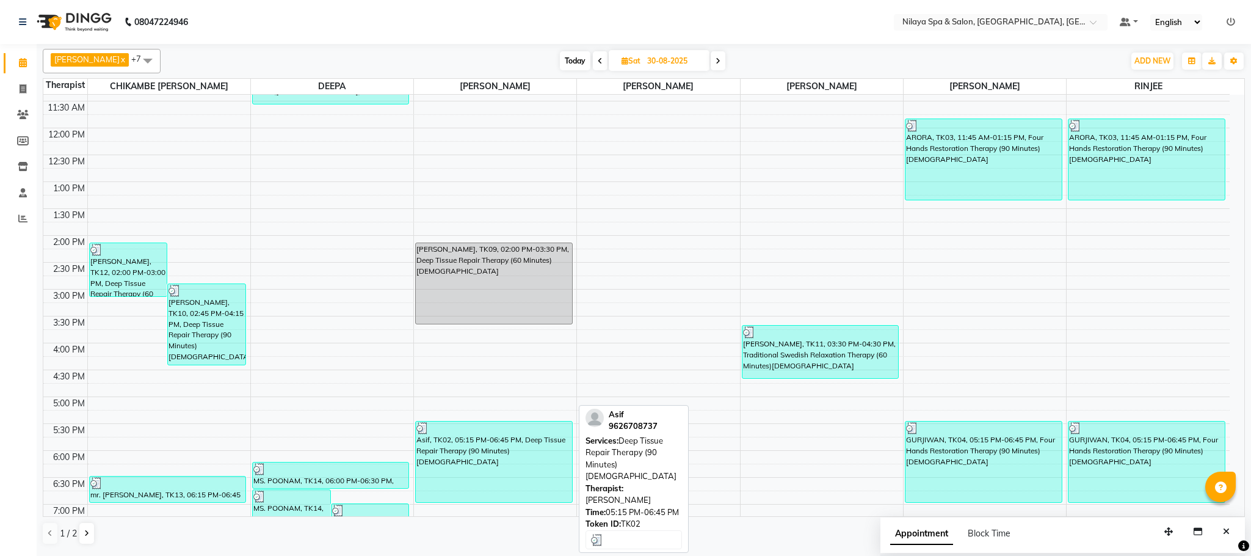
scroll to position [0, 0]
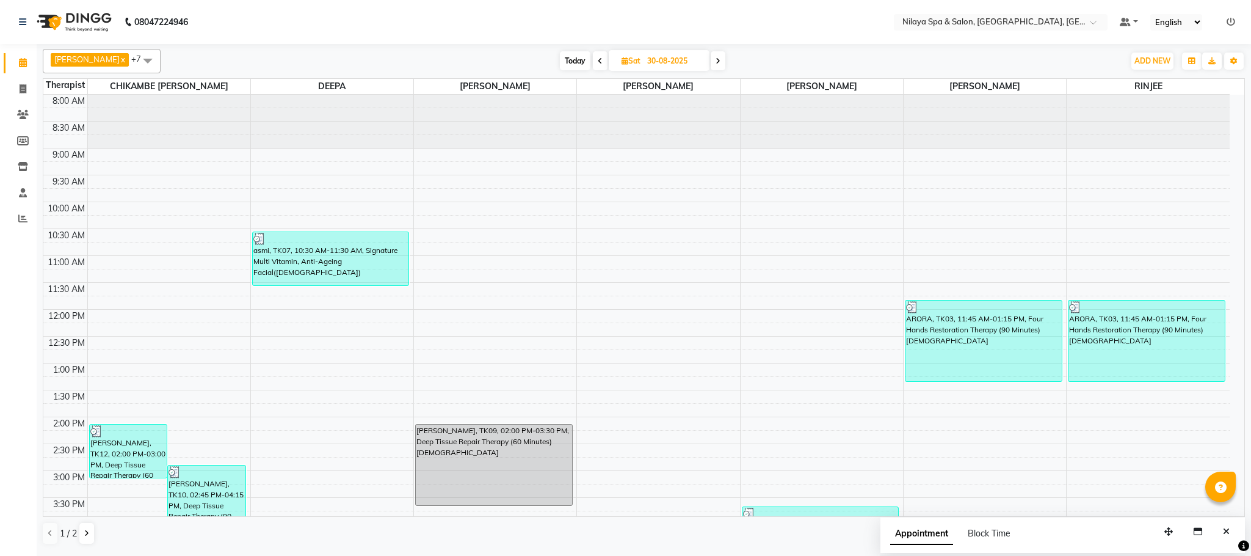
click at [711, 66] on span at bounding box center [718, 60] width 15 height 19
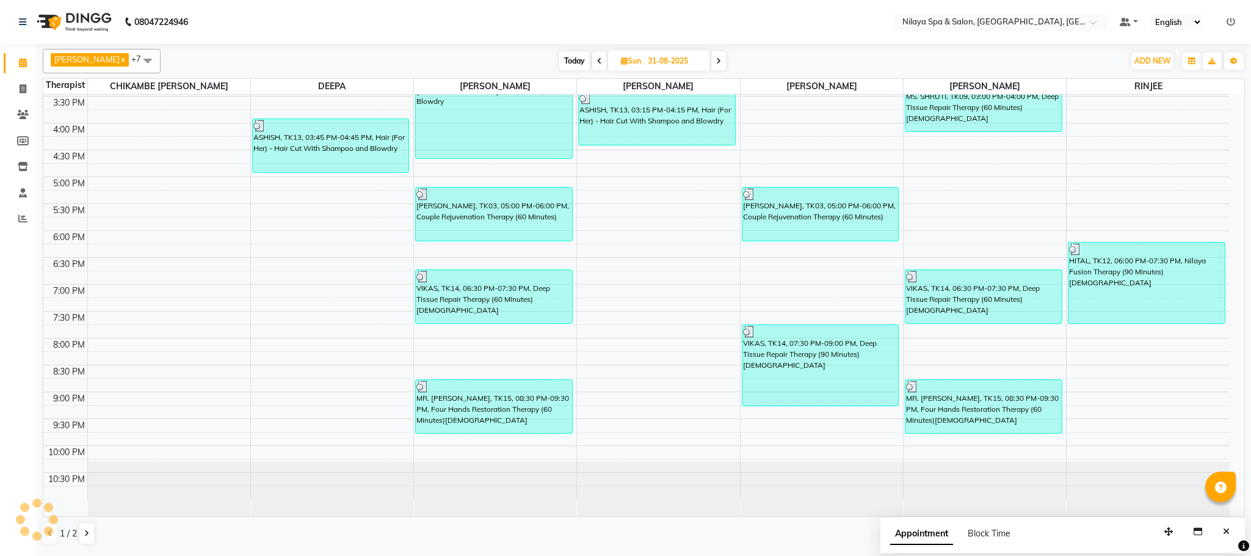
click at [711, 66] on span at bounding box center [718, 60] width 15 height 19
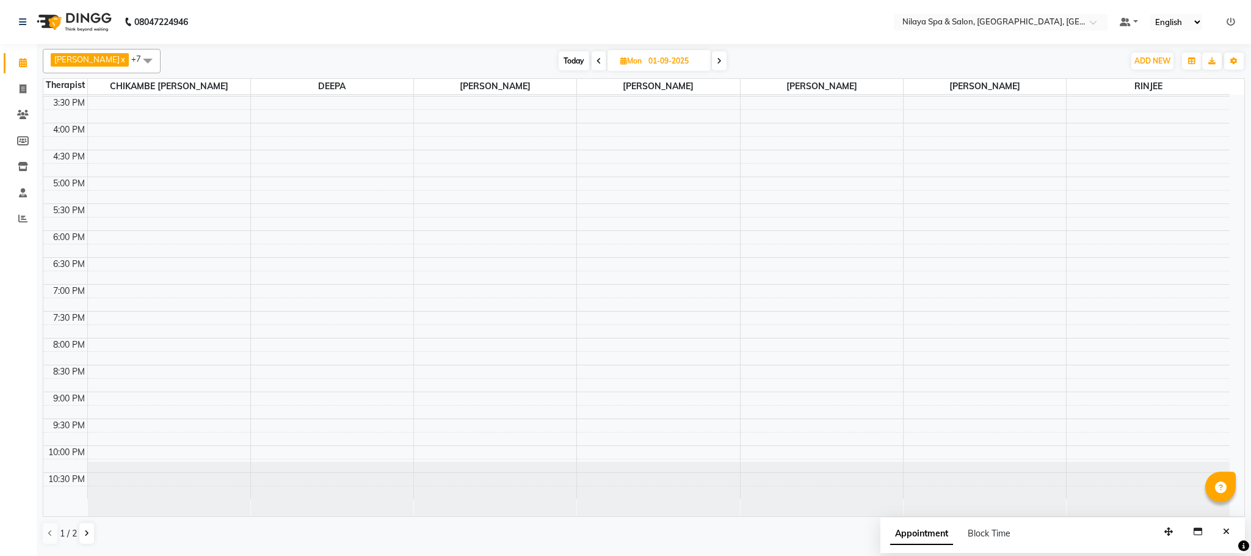
click at [712, 66] on span at bounding box center [719, 60] width 15 height 19
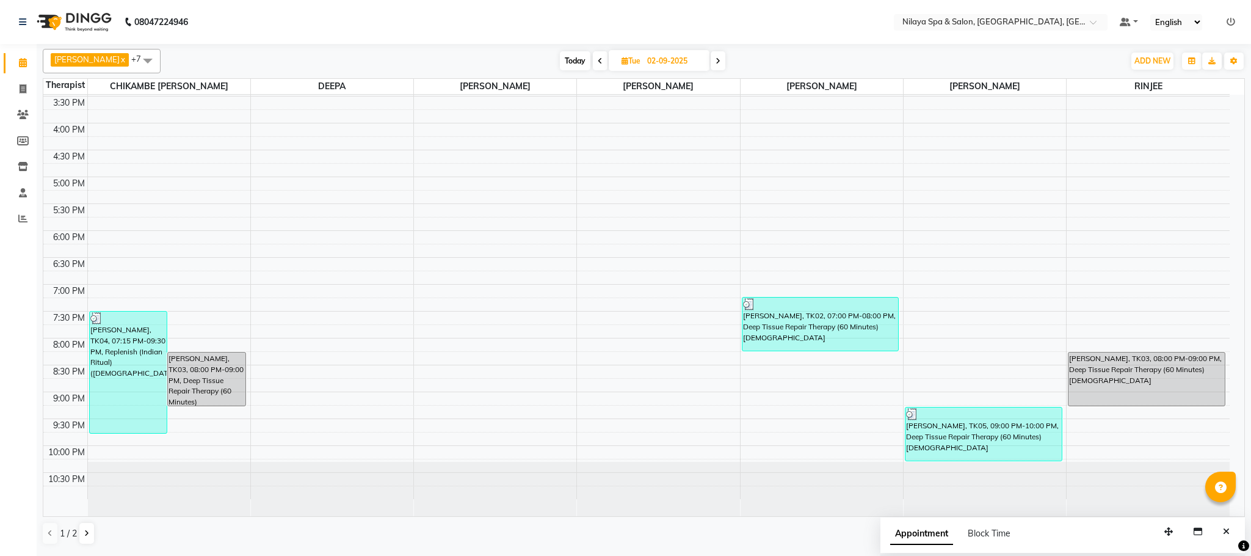
click at [711, 66] on span at bounding box center [718, 60] width 15 height 19
click at [711, 66] on div "[DATE] [DATE]" at bounding box center [642, 61] width 951 height 18
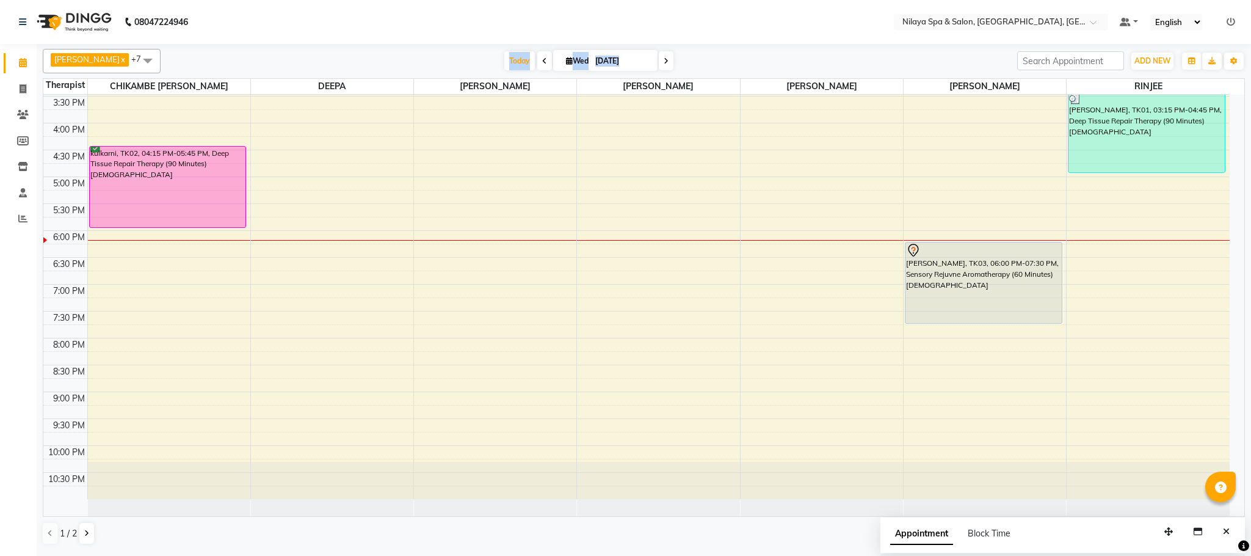
click at [711, 66] on div "[DATE] [DATE]" at bounding box center [589, 61] width 844 height 18
click at [664, 57] on icon at bounding box center [666, 60] width 5 height 7
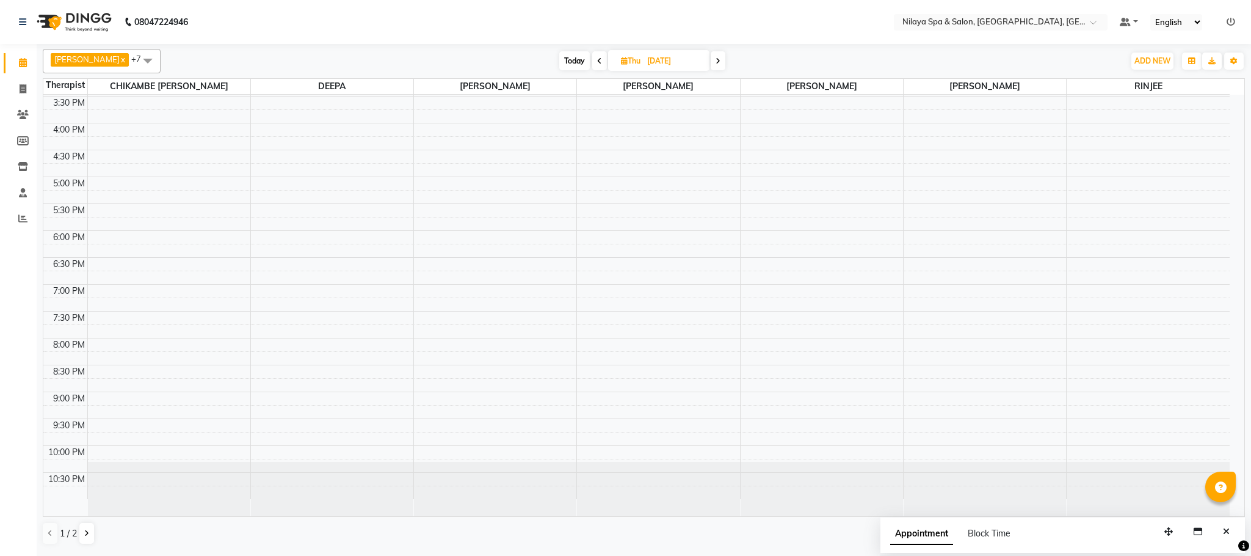
click at [716, 63] on icon at bounding box center [718, 60] width 5 height 7
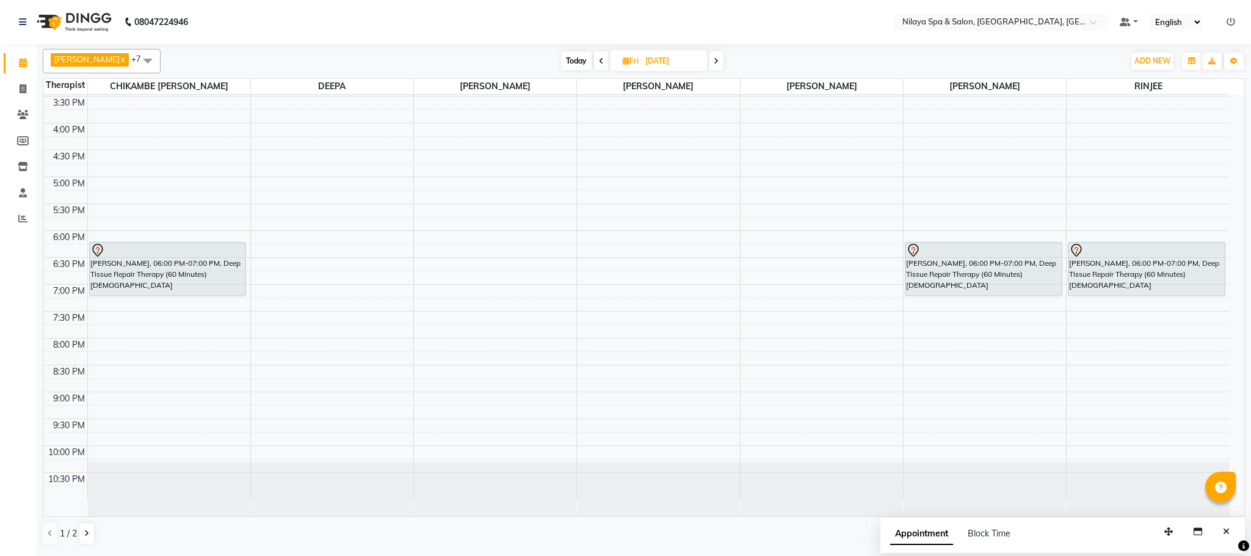
click at [714, 63] on icon at bounding box center [716, 60] width 5 height 7
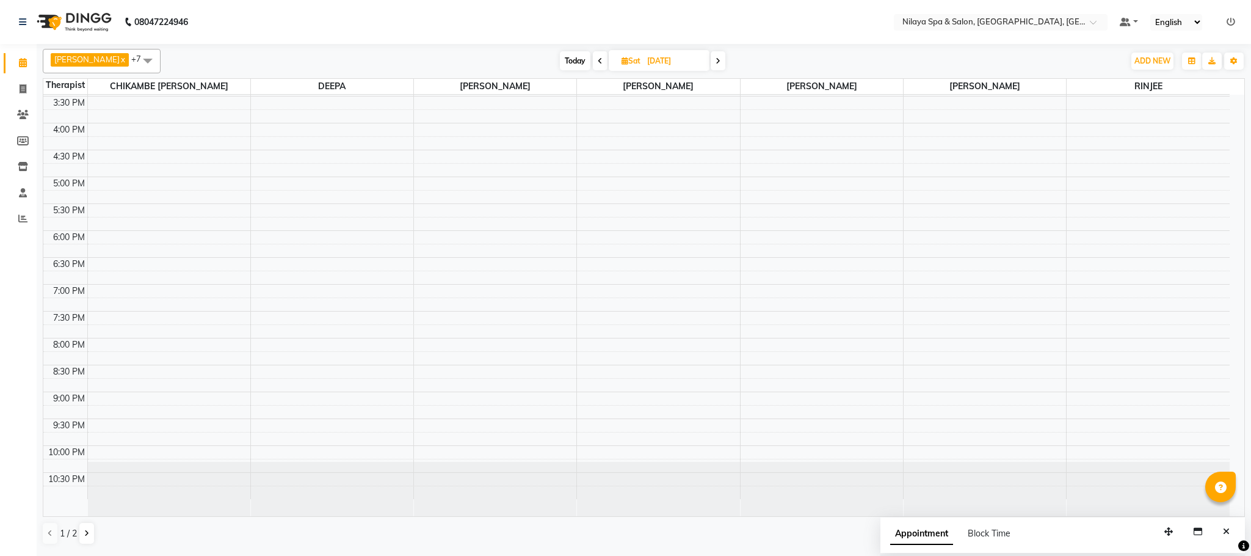
click at [716, 62] on icon at bounding box center [718, 60] width 5 height 7
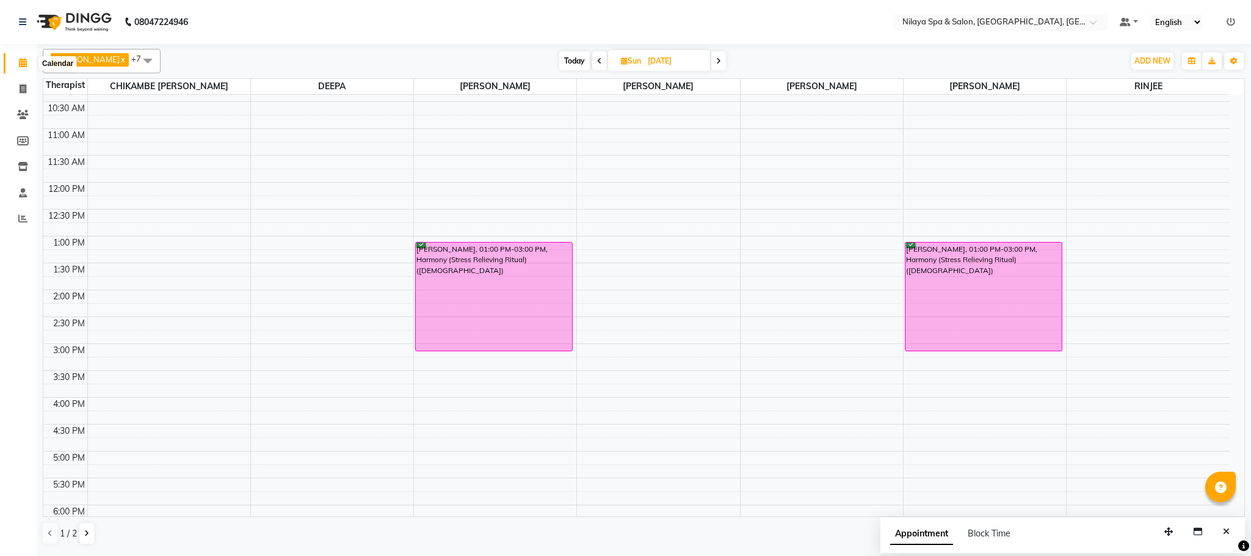
click at [19, 63] on icon at bounding box center [23, 62] width 8 height 9
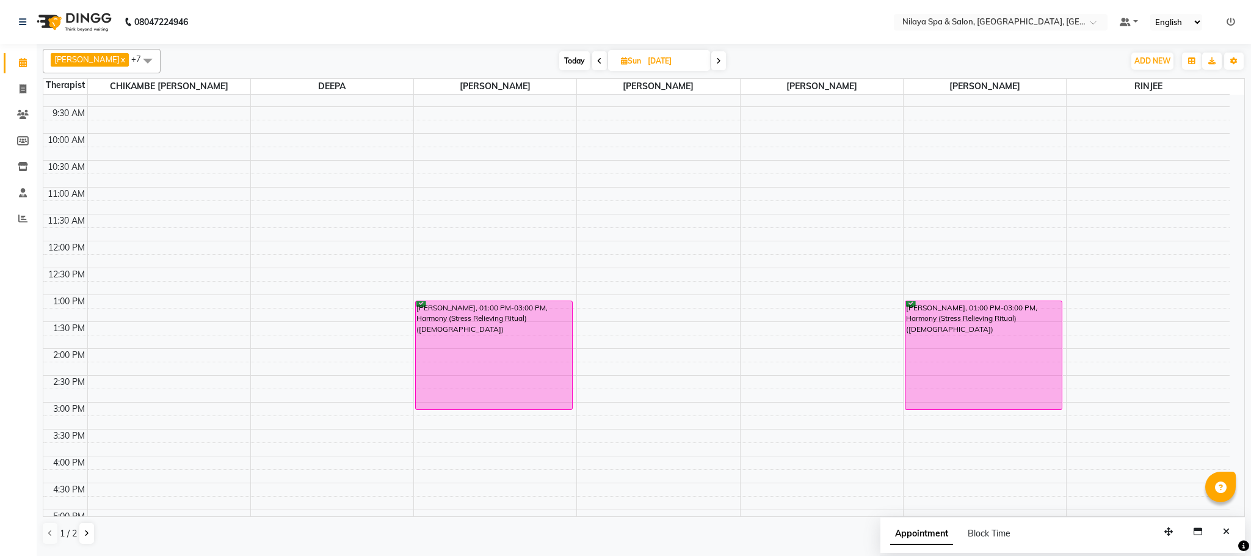
scroll to position [0, 0]
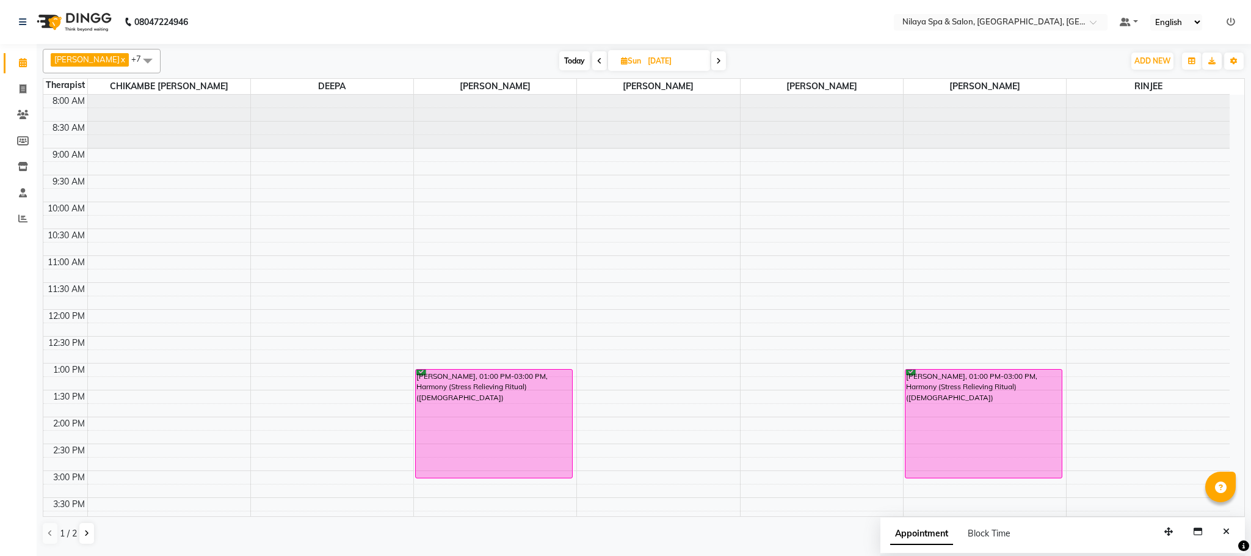
click at [597, 60] on icon at bounding box center [599, 60] width 5 height 7
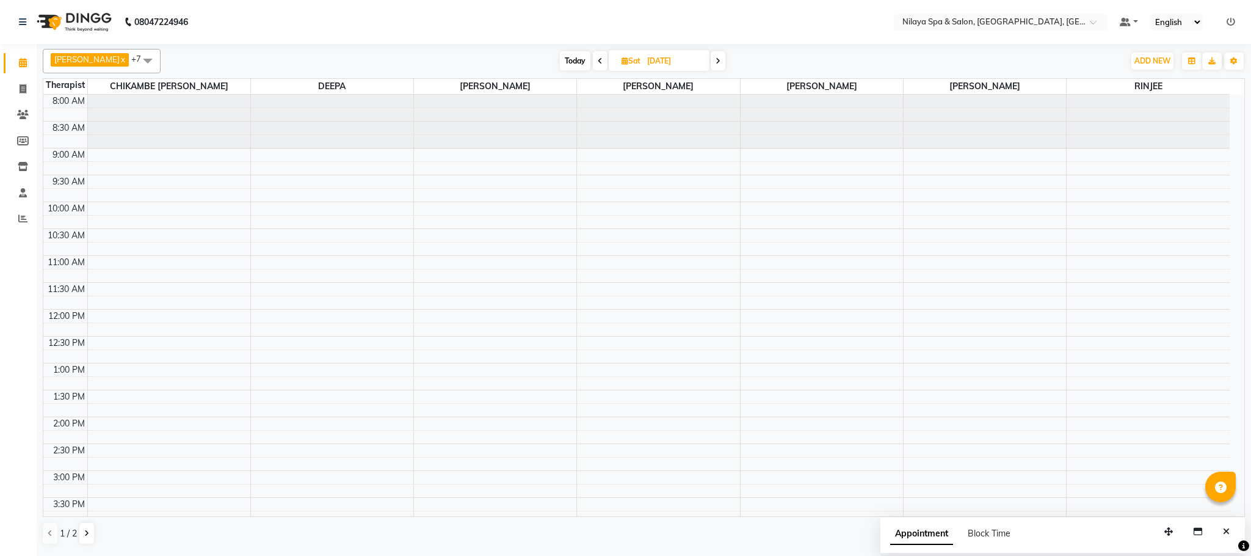
click at [593, 62] on span at bounding box center [600, 60] width 15 height 19
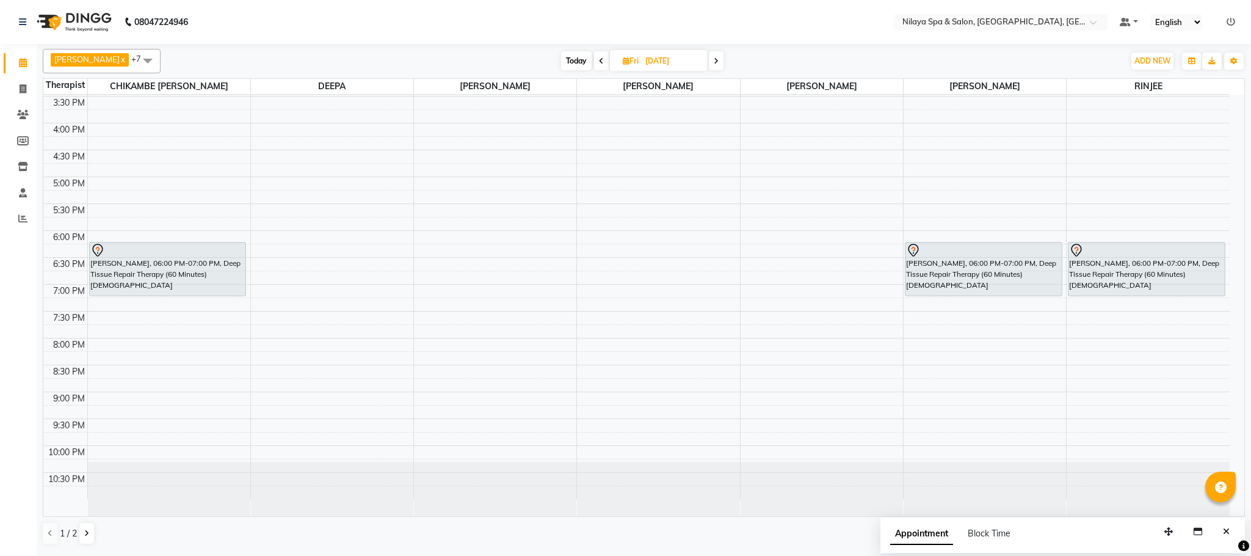
click at [599, 60] on icon at bounding box center [601, 60] width 5 height 7
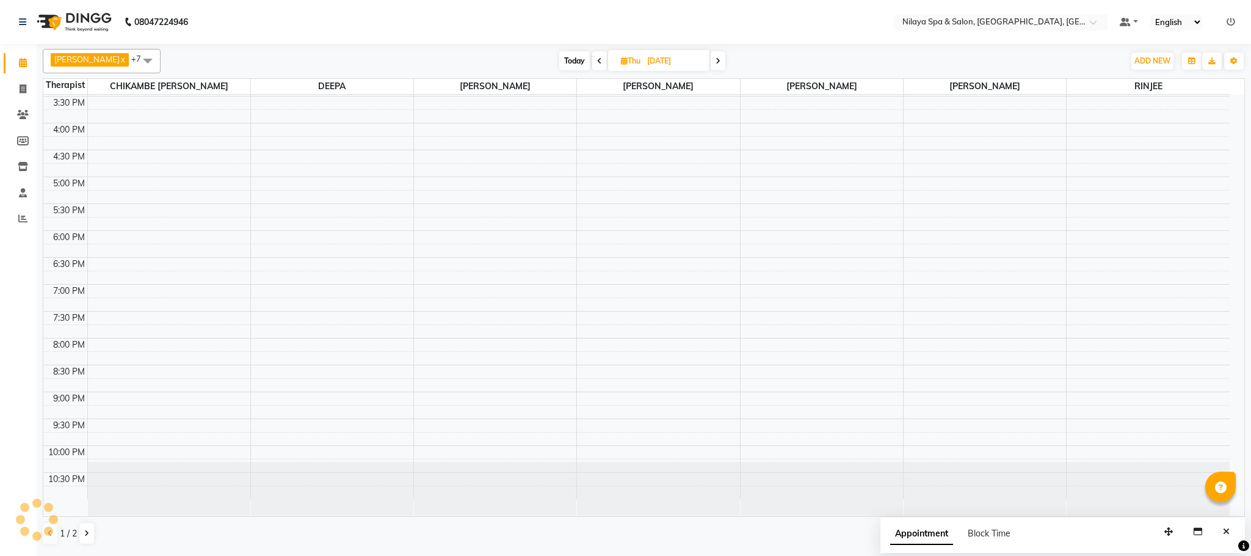
click at [597, 60] on icon at bounding box center [599, 60] width 5 height 7
type input "[DATE]"
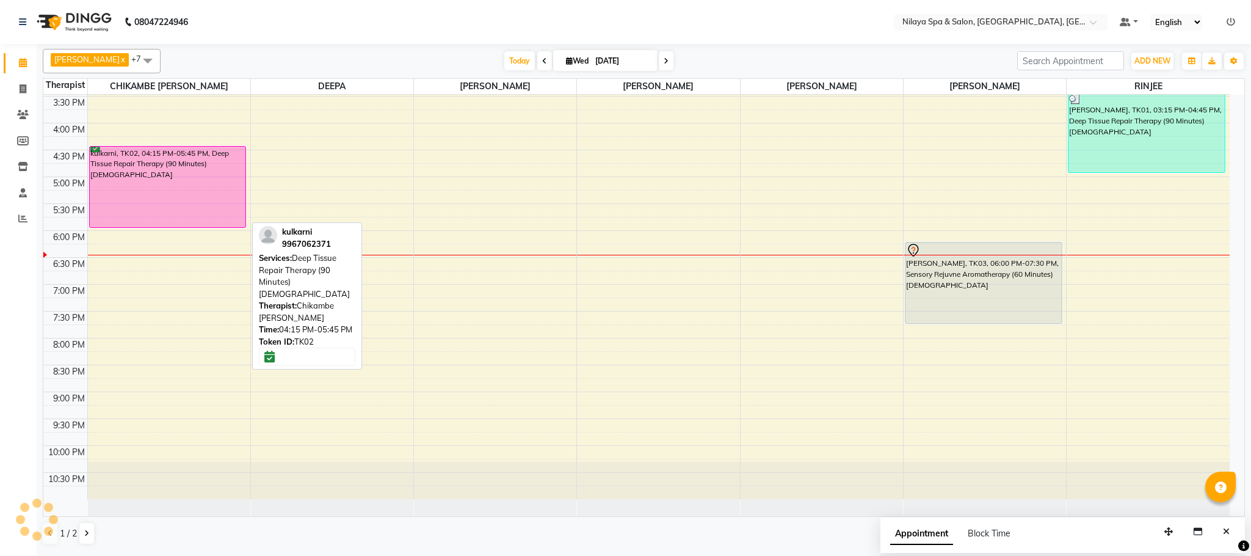
click at [180, 192] on div "kulkarni, TK02, 04:15 PM-05:45 PM, Deep Tissue Repair Therapy (90 Minutes)[DEMO…" at bounding box center [168, 187] width 156 height 81
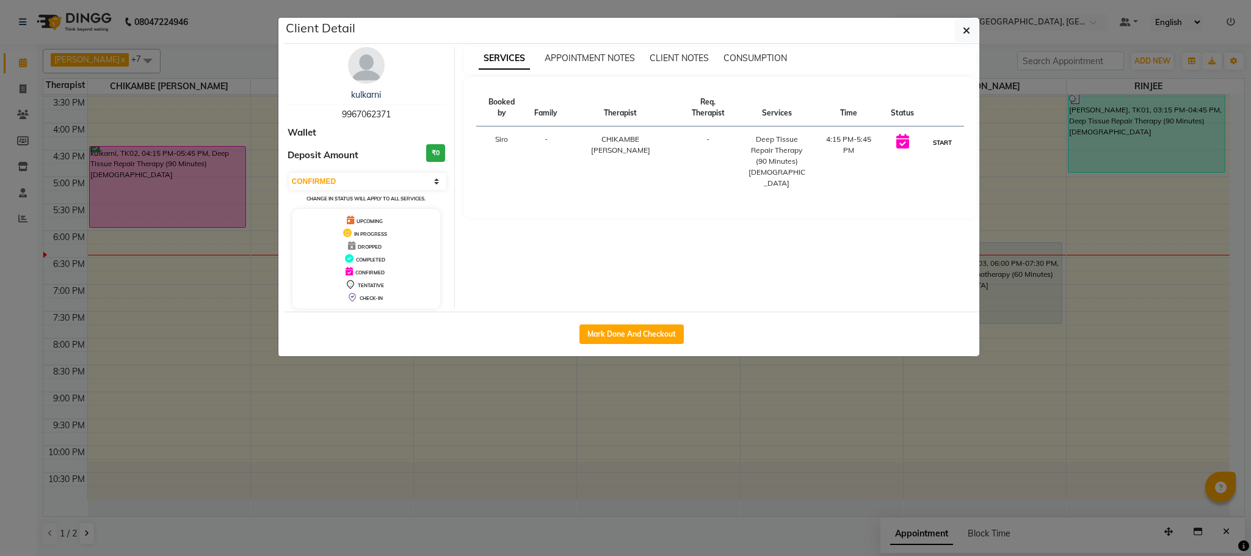
click at [944, 136] on button "START" at bounding box center [942, 142] width 25 height 15
select select "1"
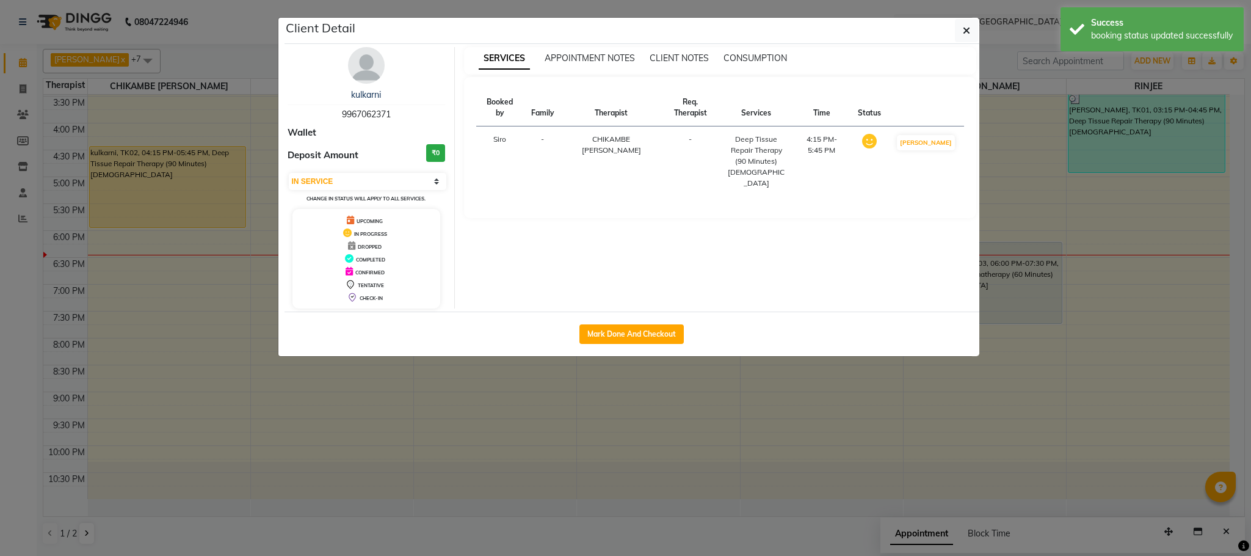
click at [1009, 300] on ngb-modal-window "Client Detail kulkarni 9967062371 Wallet Deposit Amount ₹0 Select IN SERVICE CO…" at bounding box center [625, 278] width 1251 height 556
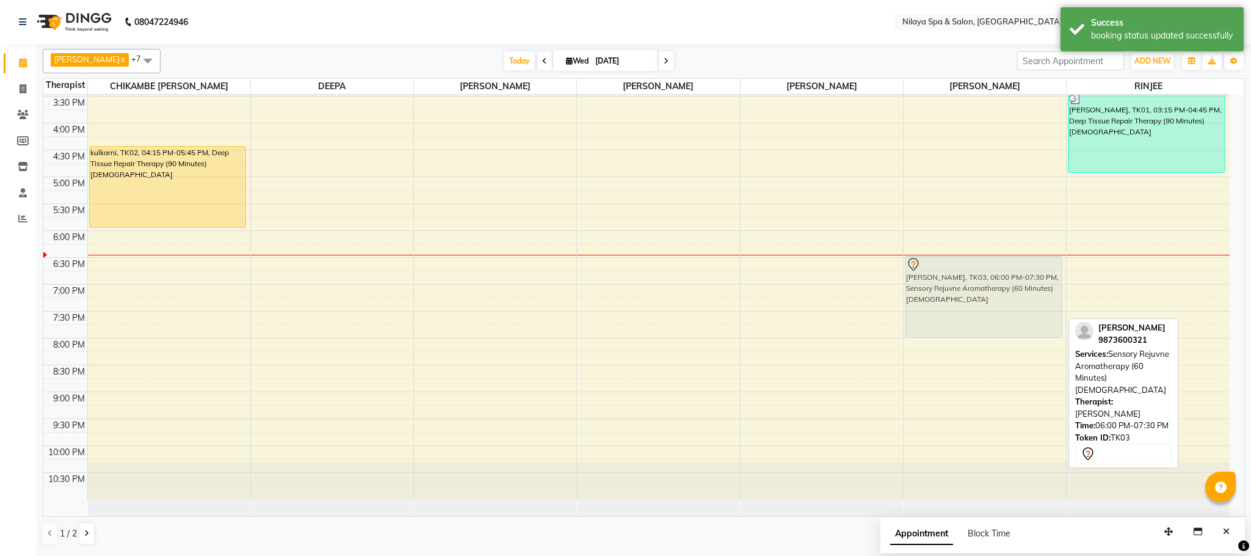
drag, startPoint x: 984, startPoint y: 286, endPoint x: 980, endPoint y: 303, distance: 17.4
click at [980, 303] on div "[PERSON_NAME], TK03, 06:00 PM-07:30 PM, Sensory Rejuvne Aromatherapy (60 Minute…" at bounding box center [985, 96] width 162 height 805
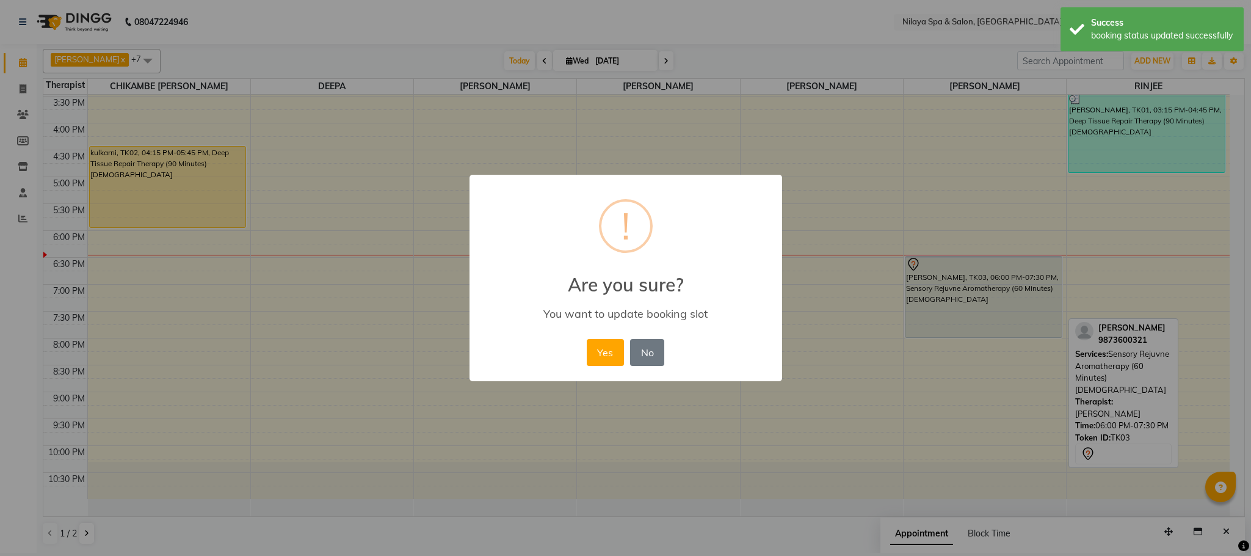
click at [998, 319] on div "× ! Are you sure? You want to update booking slot Yes No No" at bounding box center [625, 278] width 1251 height 556
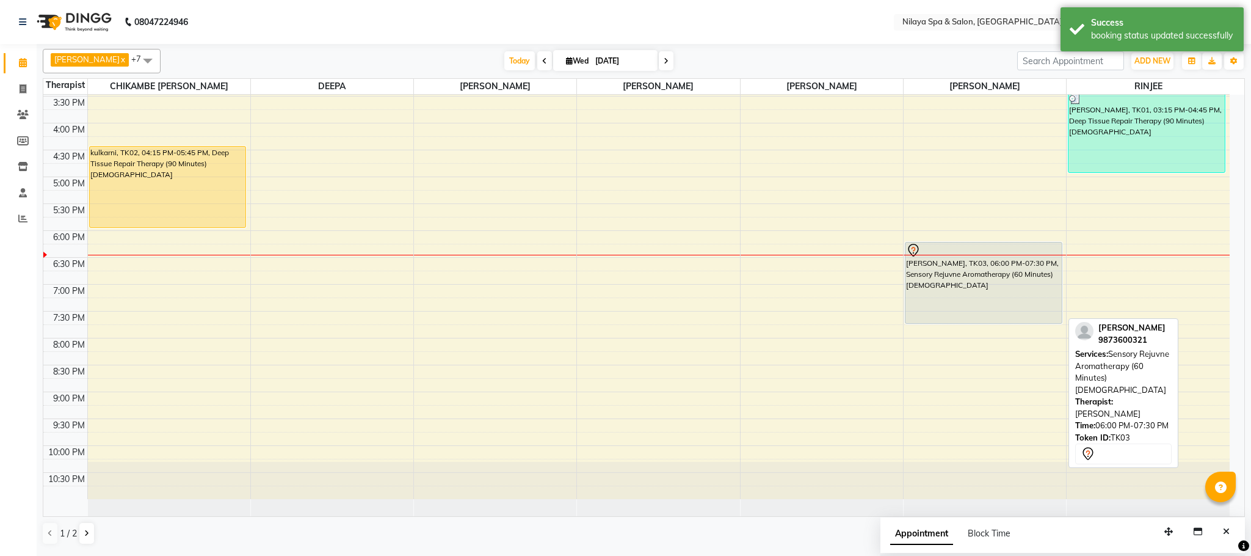
click at [989, 299] on div "[PERSON_NAME], TK03, 06:00 PM-07:30 PM, Sensory Rejuvne Aromatherapy (60 Minute…" at bounding box center [983, 282] width 156 height 81
click at [989, 295] on div "[PERSON_NAME], TK03, 06:00 PM-07:30 PM, Sensory Rejuvne Aromatherapy (60 Minute…" at bounding box center [983, 282] width 156 height 81
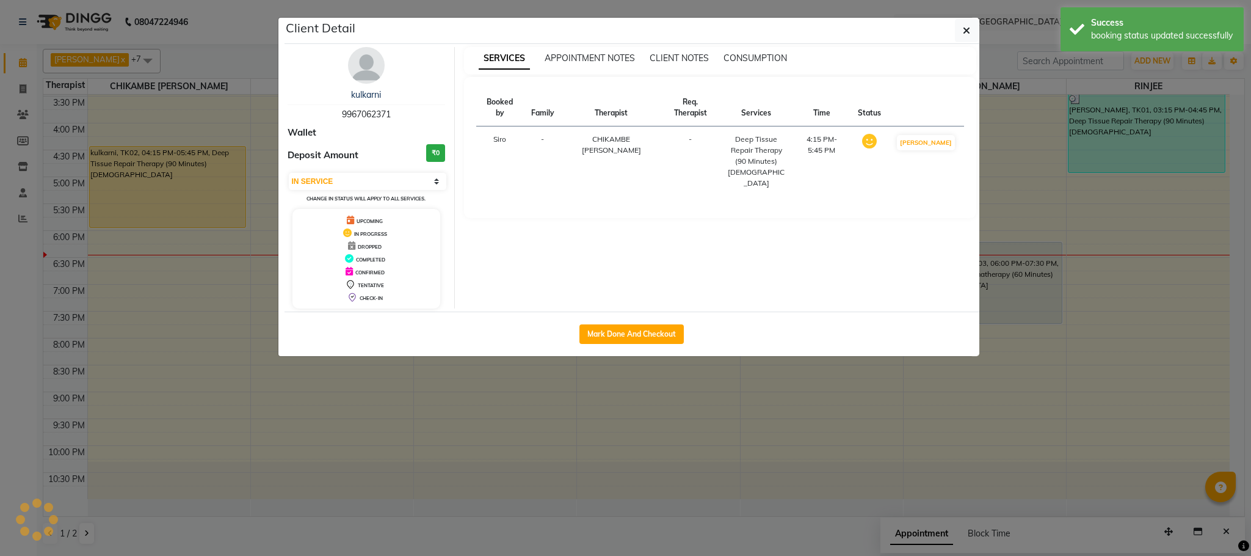
select select "7"
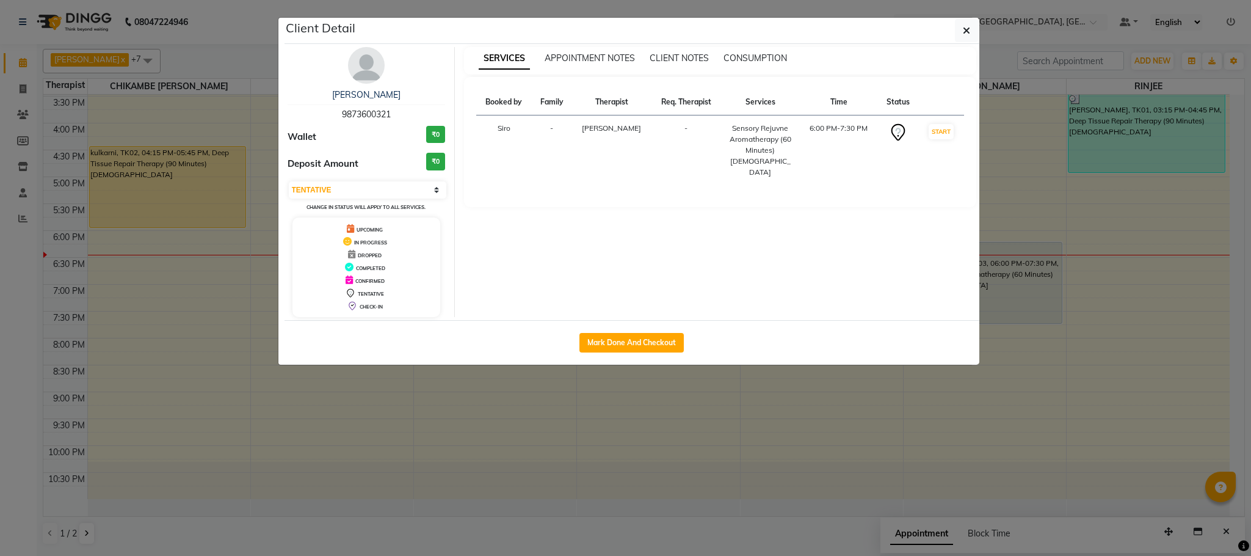
drag, startPoint x: 1018, startPoint y: 286, endPoint x: 1017, endPoint y: 299, distance: 12.3
click at [1017, 299] on ngb-modal-window "Client Detail [PERSON_NAME] 9873600321 Wallet ₹0 Deposit Amount ₹0 Select IN SE…" at bounding box center [625, 278] width 1251 height 556
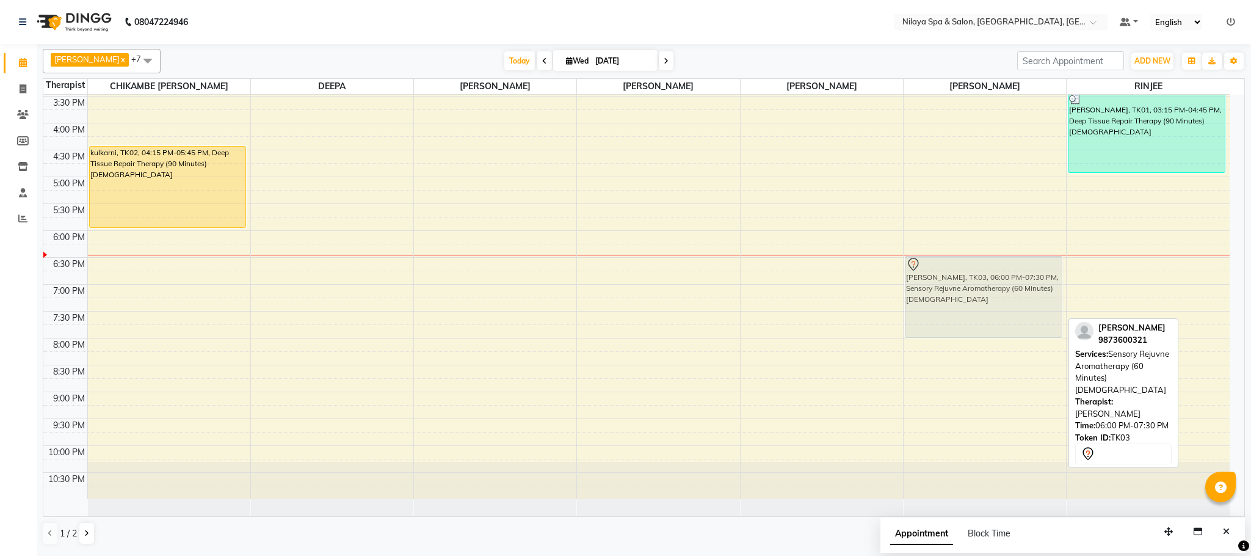
drag, startPoint x: 993, startPoint y: 288, endPoint x: 990, endPoint y: 300, distance: 12.7
click at [990, 300] on div "[PERSON_NAME], TK03, 06:00 PM-07:30 PM, Sensory Rejuvne Aromatherapy (60 Minute…" at bounding box center [985, 96] width 162 height 805
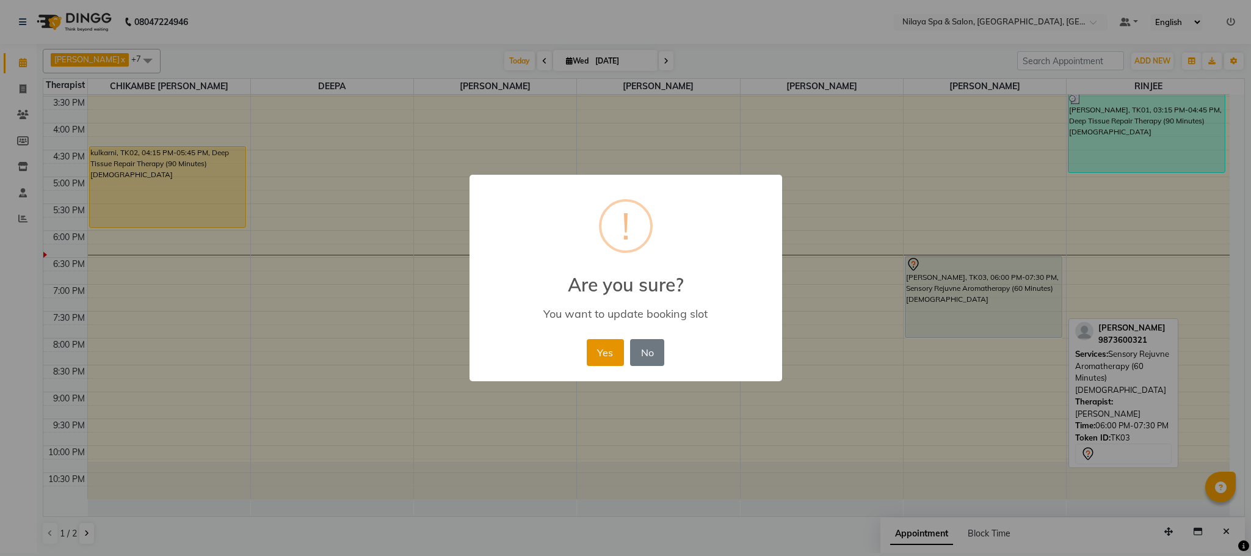
click at [603, 346] on button "Yes" at bounding box center [605, 352] width 37 height 27
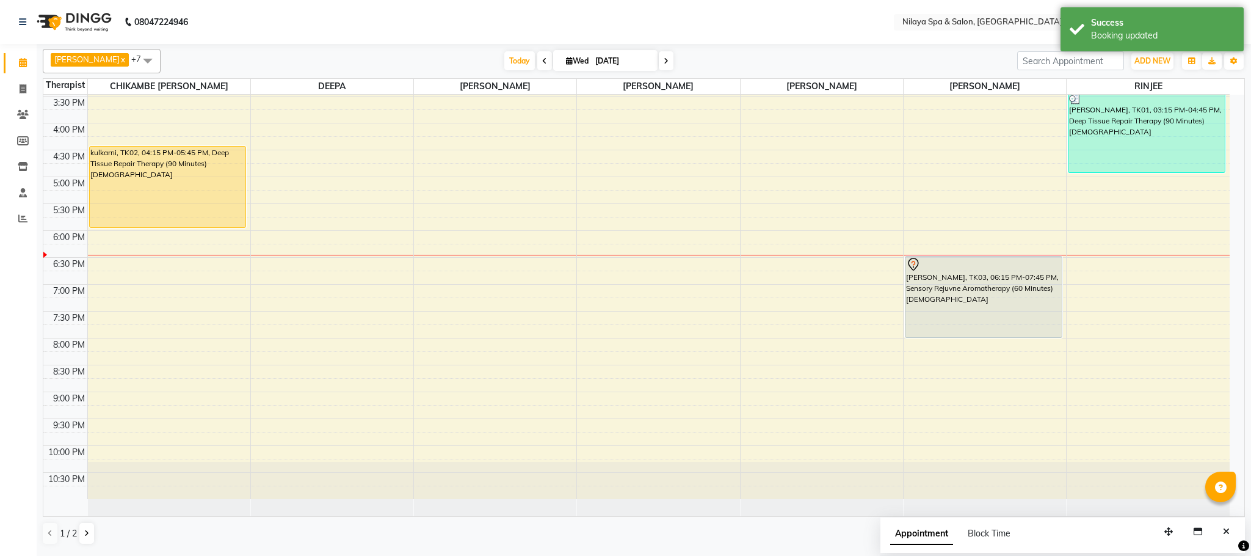
click at [284, 266] on div "8:00 AM 8:30 AM 9:00 AM 9:30 AM 10:00 AM 10:30 AM 11:00 AM 11:30 AM 12:00 PM 12…" at bounding box center [636, 96] width 1186 height 805
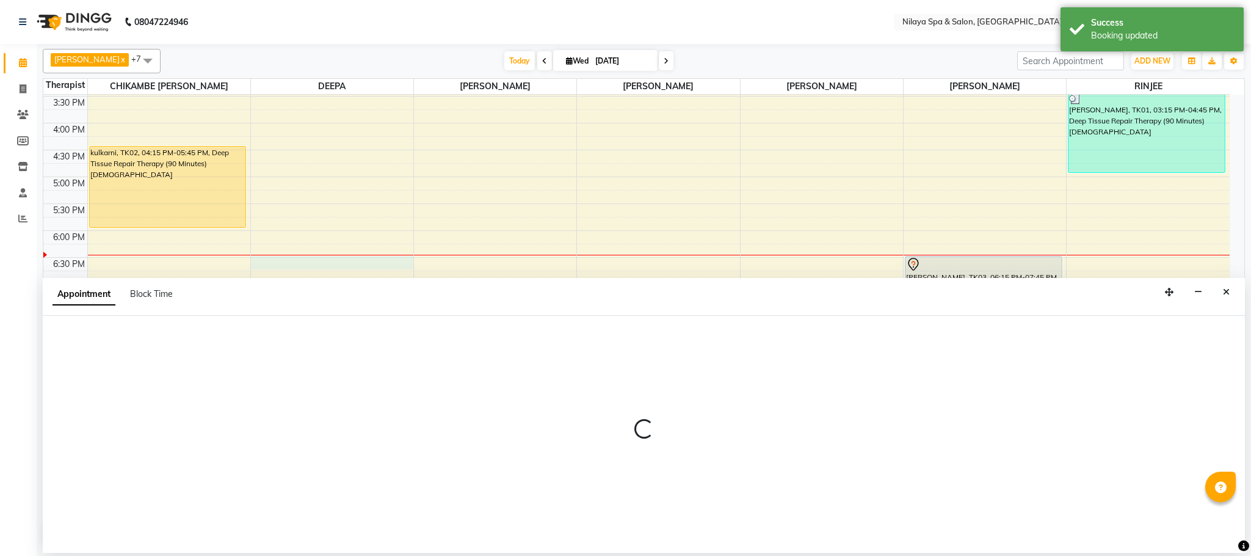
select select "72259"
select select "1095"
select select "tentative"
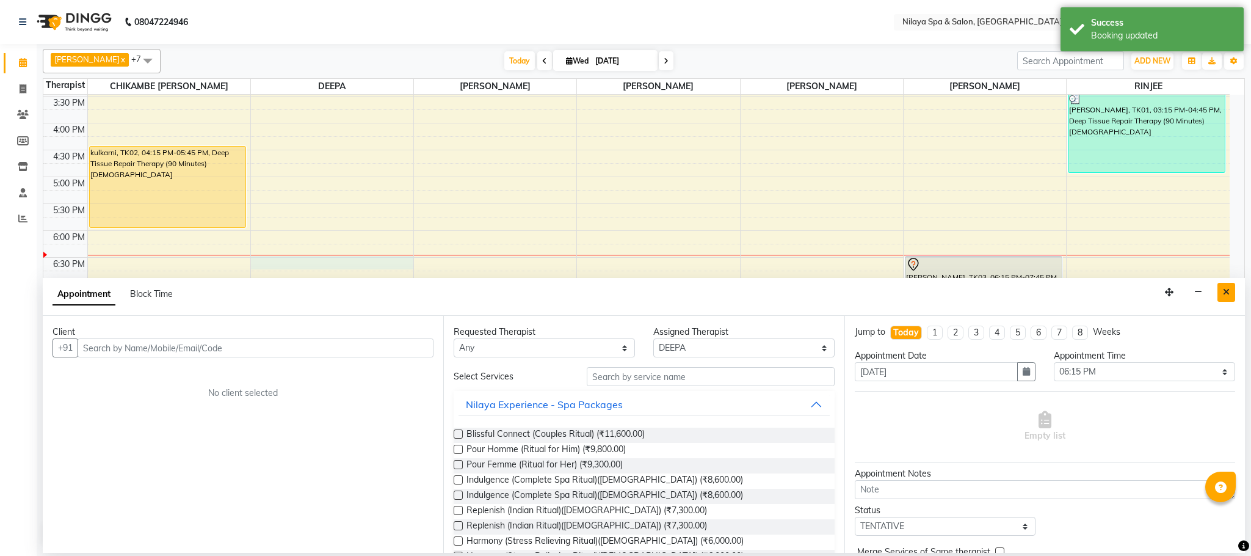
click at [1230, 290] on button "Close" at bounding box center [1226, 292] width 18 height 19
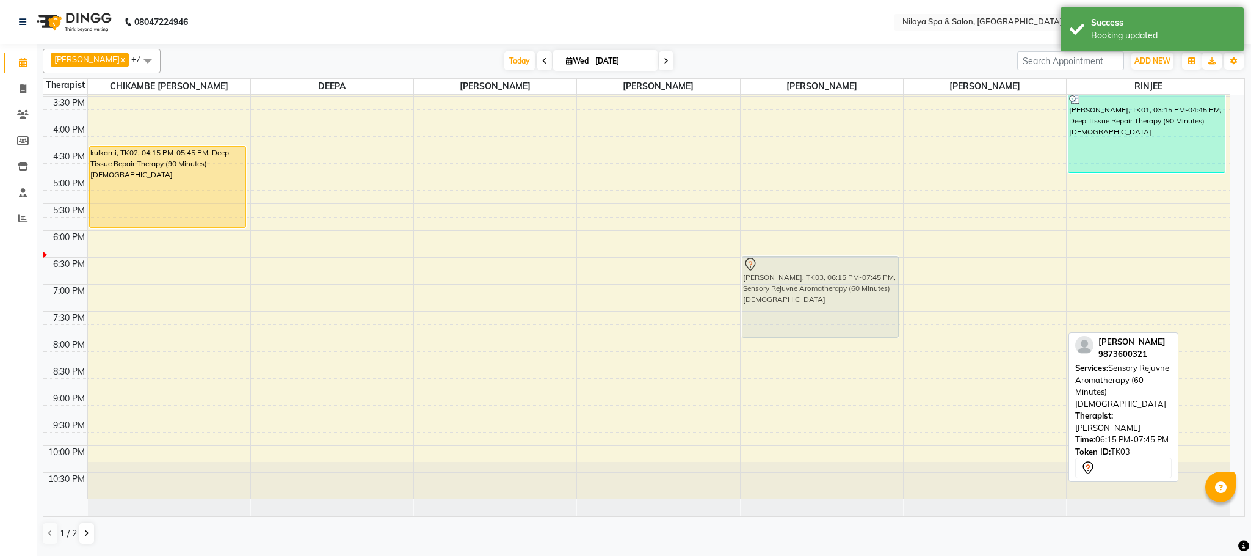
drag, startPoint x: 967, startPoint y: 280, endPoint x: 867, endPoint y: 278, distance: 100.1
click at [867, 278] on tr "kulkarni, TK02, 04:15 PM-05:45 PM, Deep Tissue Repair Therapy (90 Minutes)[DEMO…" at bounding box center [636, 96] width 1186 height 805
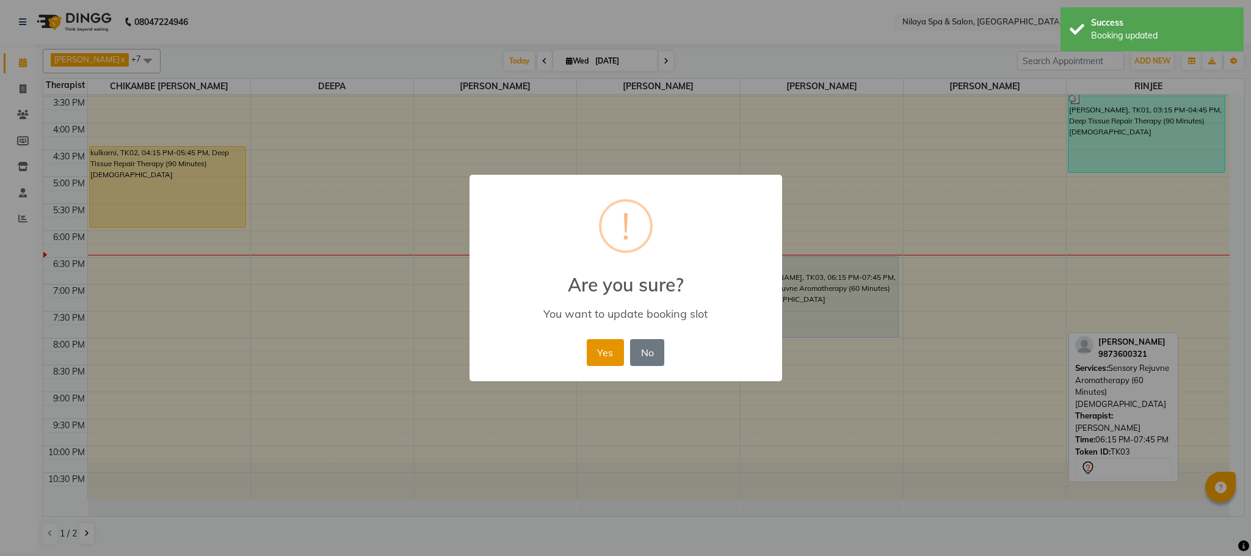
click at [596, 352] on button "Yes" at bounding box center [605, 352] width 37 height 27
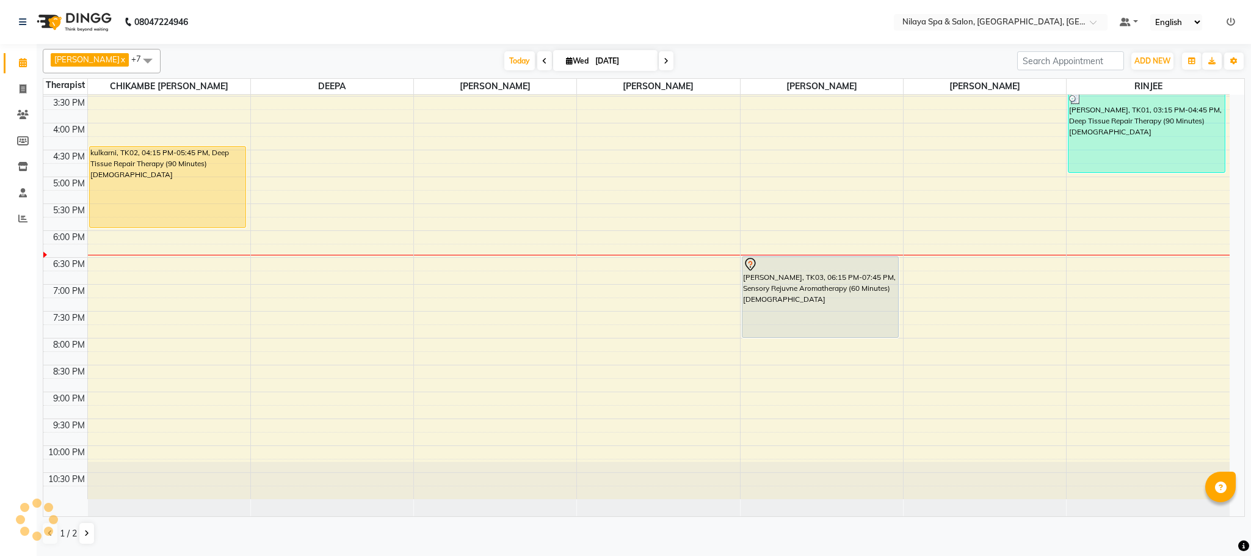
click at [936, 263] on div "8:00 AM 8:30 AM 9:00 AM 9:30 AM 10:00 AM 10:30 AM 11:00 AM 11:30 AM 12:00 PM 12…" at bounding box center [636, 96] width 1186 height 805
select select "88833"
select select "1095"
select select "tentative"
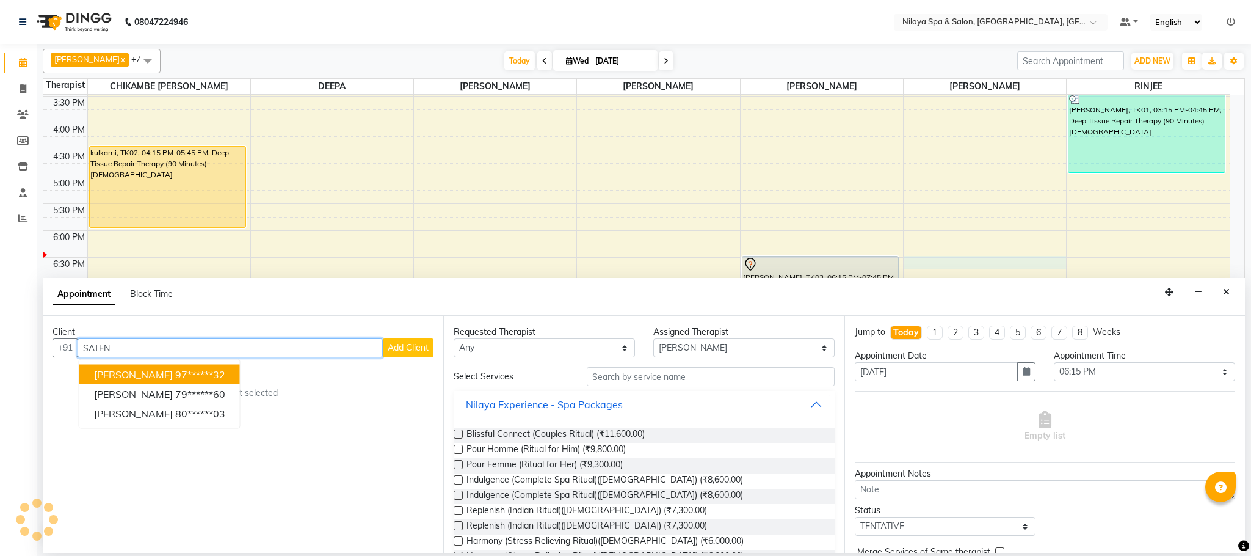
click at [175, 372] on ngb-highlight "97******32" at bounding box center [200, 374] width 50 height 12
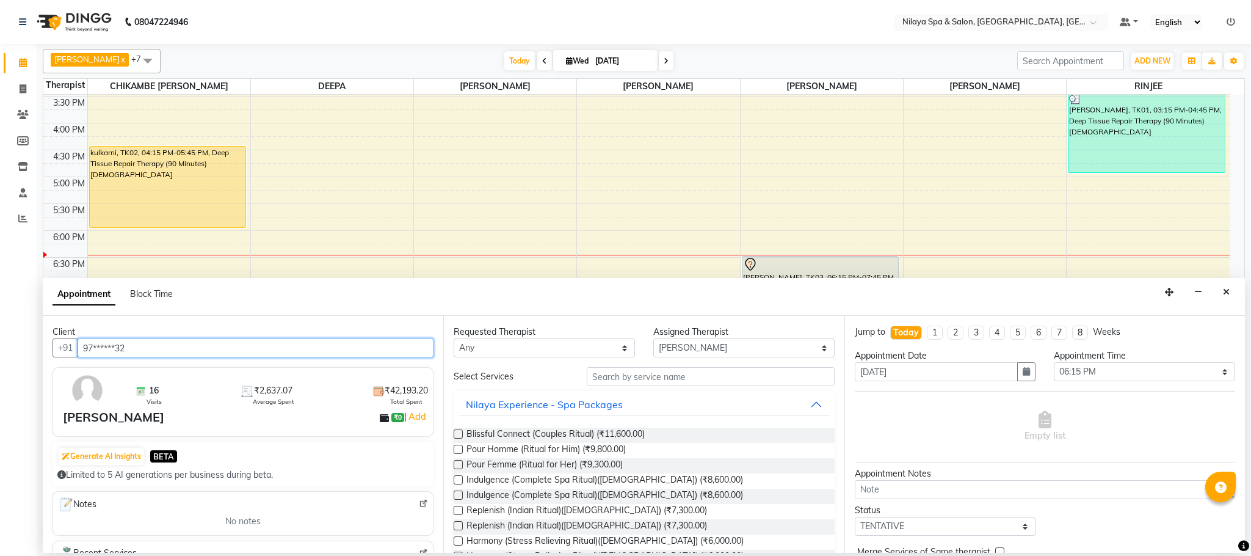
type input "97******32"
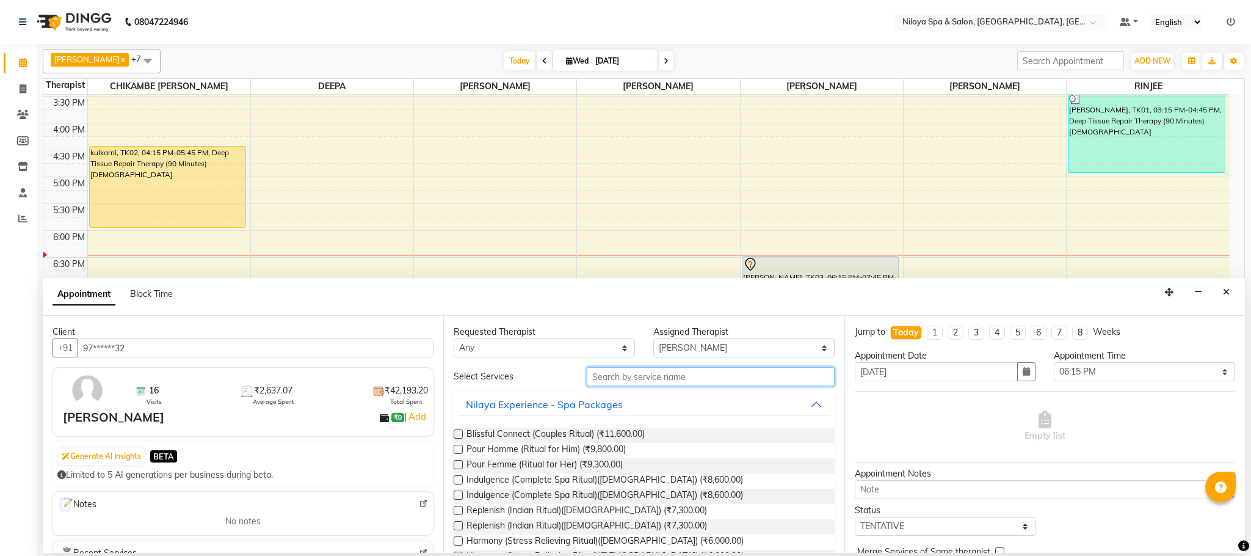
click at [601, 381] on input "text" at bounding box center [711, 376] width 248 height 19
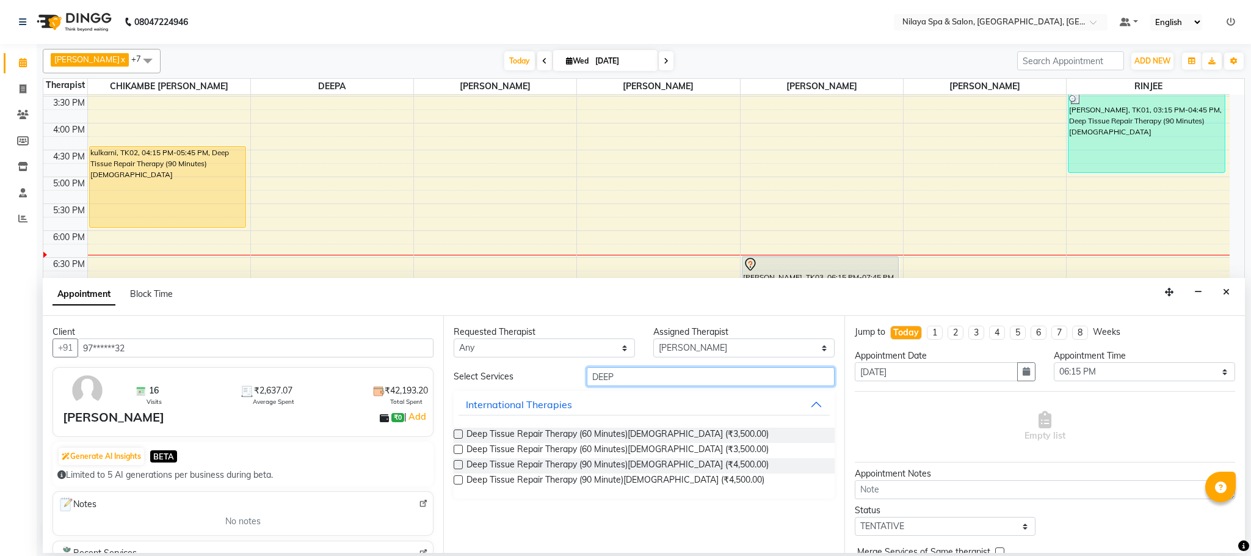
type input "DEEP"
click at [460, 464] on label at bounding box center [458, 464] width 9 height 9
click at [460, 464] on input "checkbox" at bounding box center [458, 466] width 8 height 8
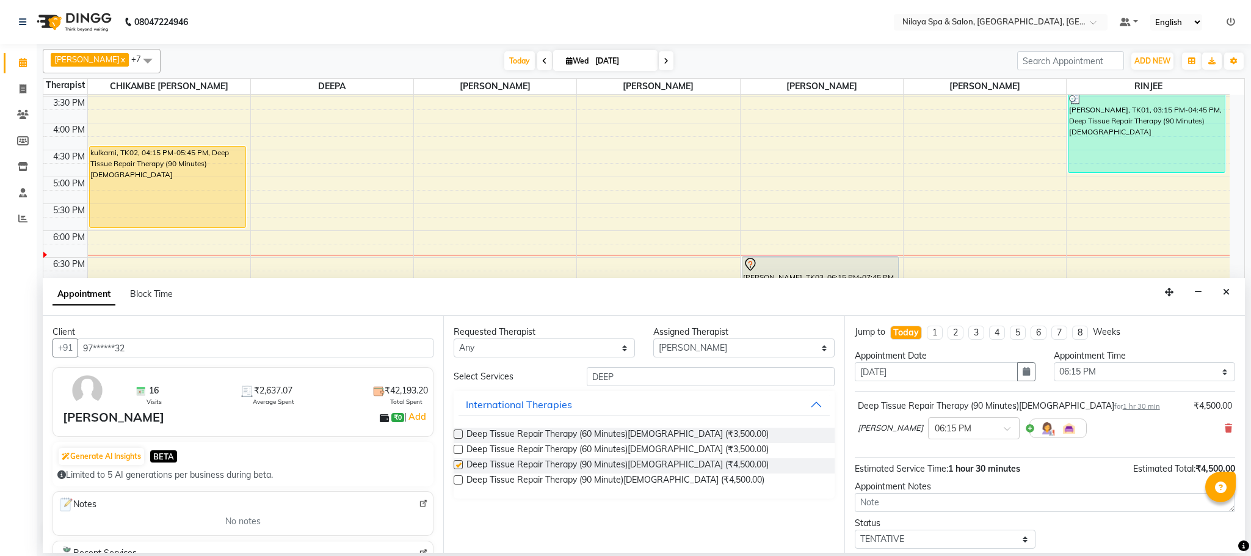
checkbox input "false"
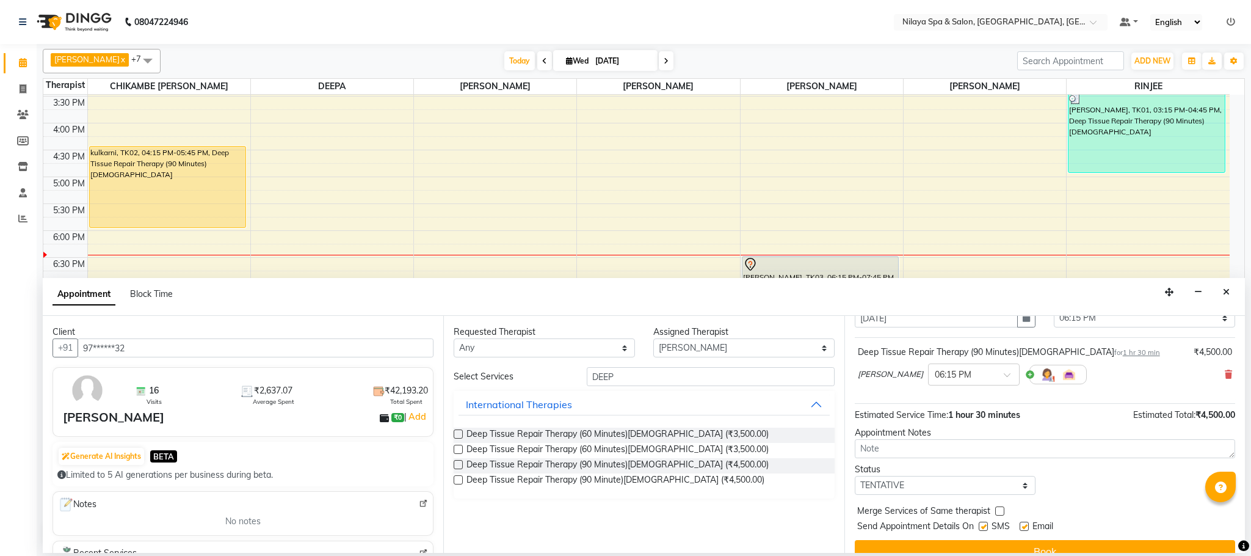
scroll to position [75, 0]
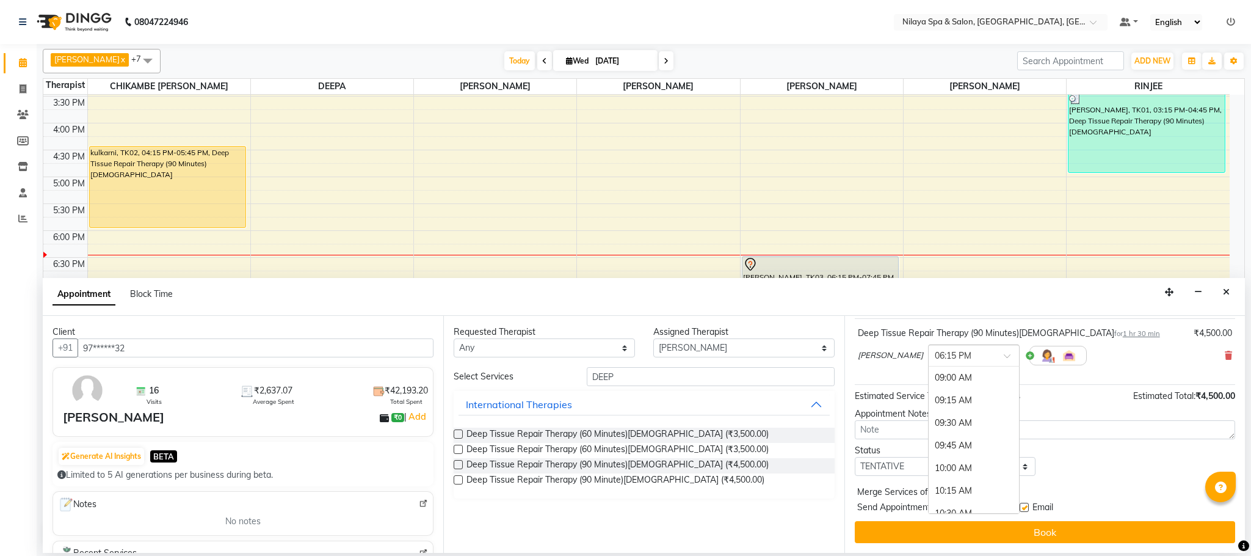
drag, startPoint x: 953, startPoint y: 350, endPoint x: 941, endPoint y: 361, distance: 15.6
click at [946, 350] on div at bounding box center [974, 354] width 90 height 13
click at [929, 401] on div "06:30 PM" at bounding box center [974, 400] width 90 height 23
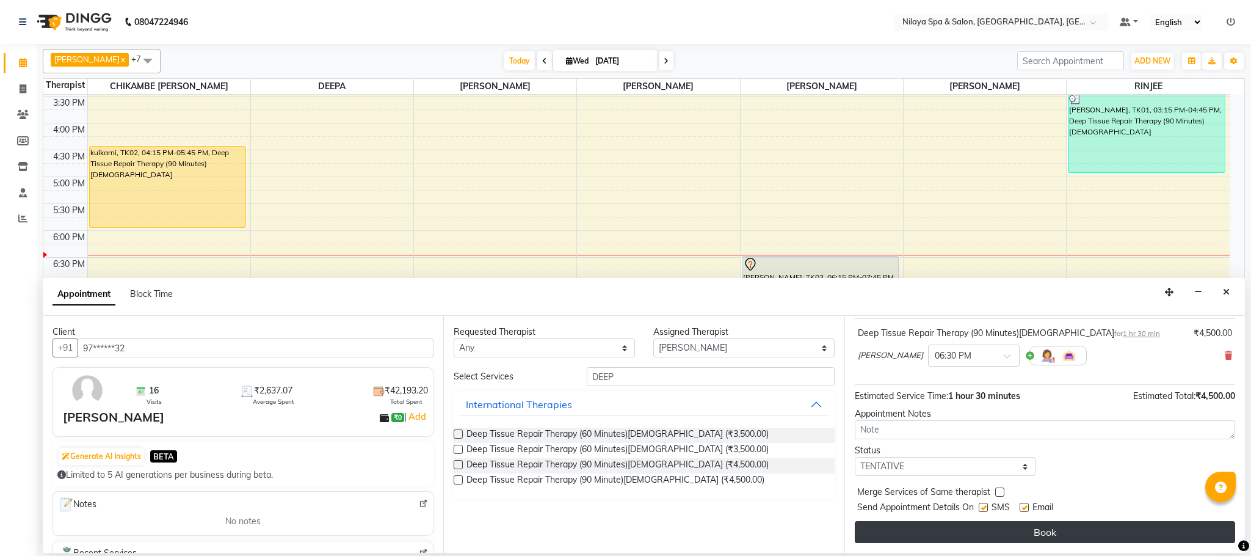
click at [1018, 537] on button "Book" at bounding box center [1045, 532] width 380 height 22
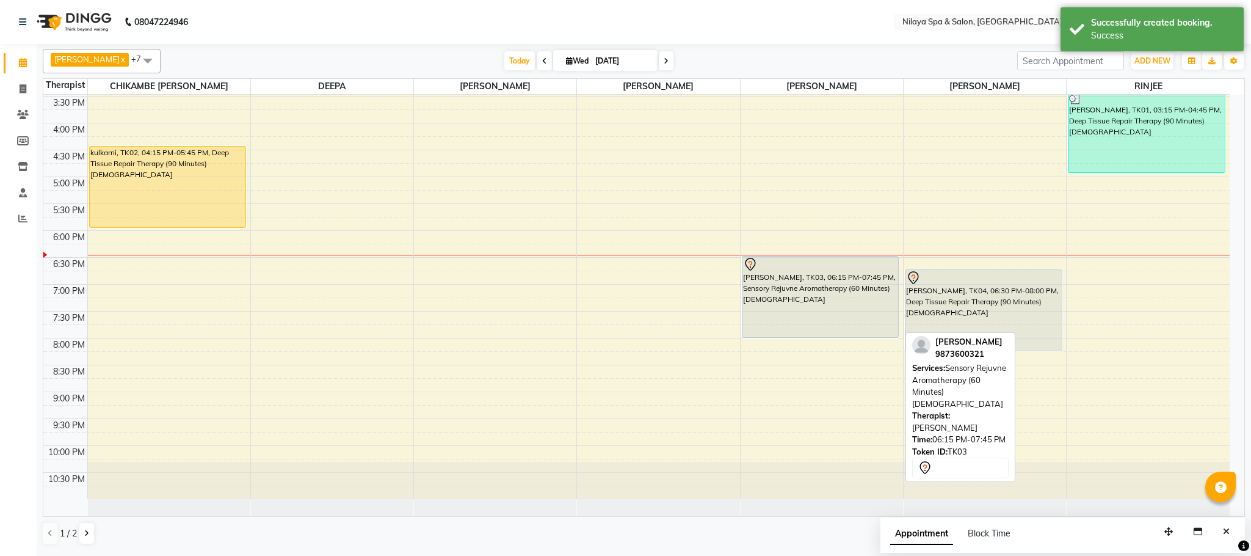
click at [835, 305] on div "[PERSON_NAME], TK03, 06:15 PM-07:45 PM, Sensory Rejuvne Aromatherapy (60 Minute…" at bounding box center [820, 296] width 156 height 81
click at [791, 289] on div "[PERSON_NAME], TK03, 06:15 PM-07:45 PM, Sensory Rejuvne Aromatherapy (60 Minute…" at bounding box center [820, 296] width 156 height 81
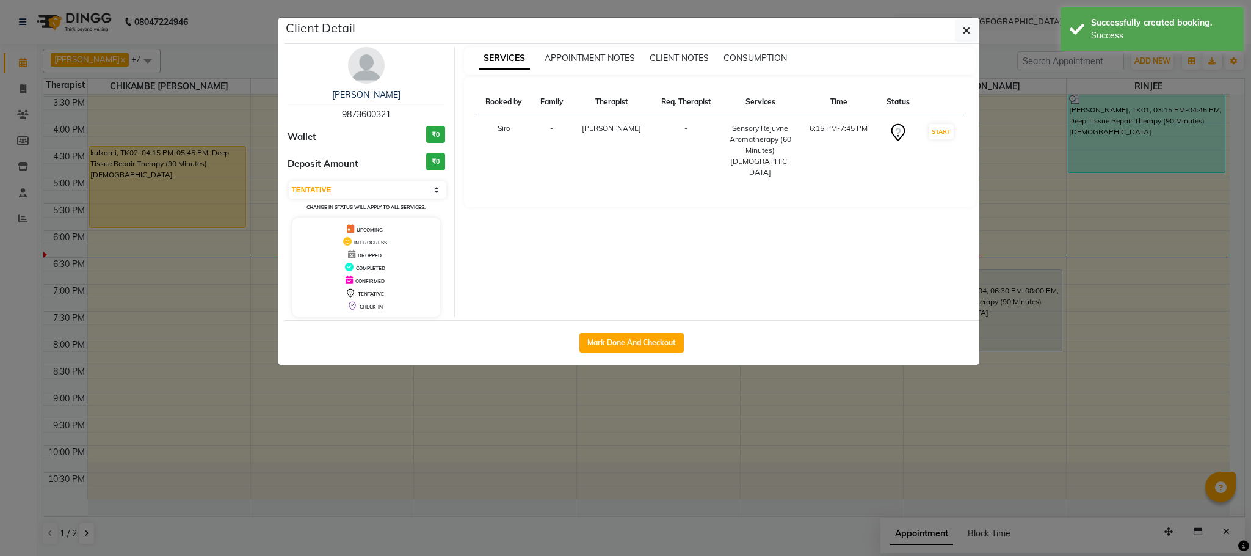
click at [952, 131] on td "START" at bounding box center [940, 150] width 45 height 70
drag, startPoint x: 936, startPoint y: 128, endPoint x: 938, endPoint y: 161, distance: 33.1
click at [935, 128] on button "START" at bounding box center [941, 131] width 25 height 15
select select "1"
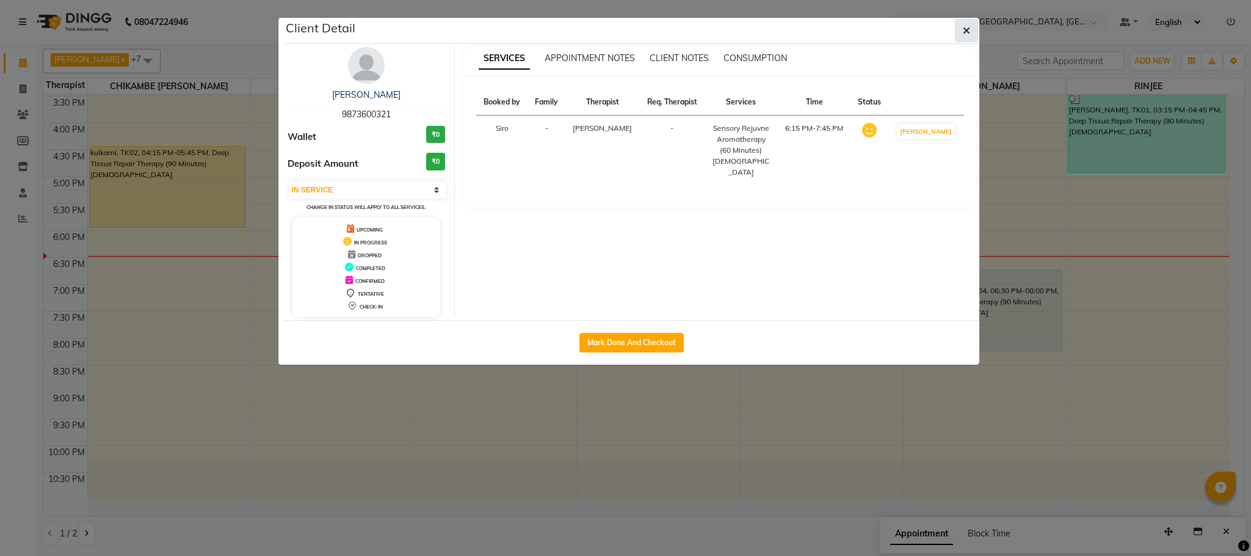
click at [969, 26] on icon "button" at bounding box center [966, 31] width 7 height 10
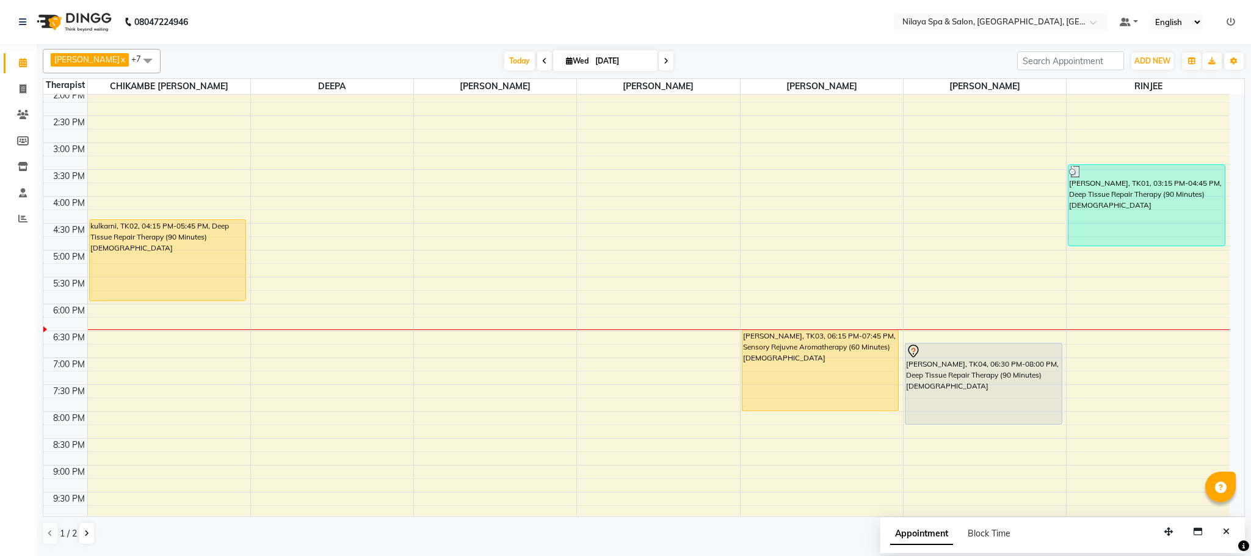
scroll to position [402, 0]
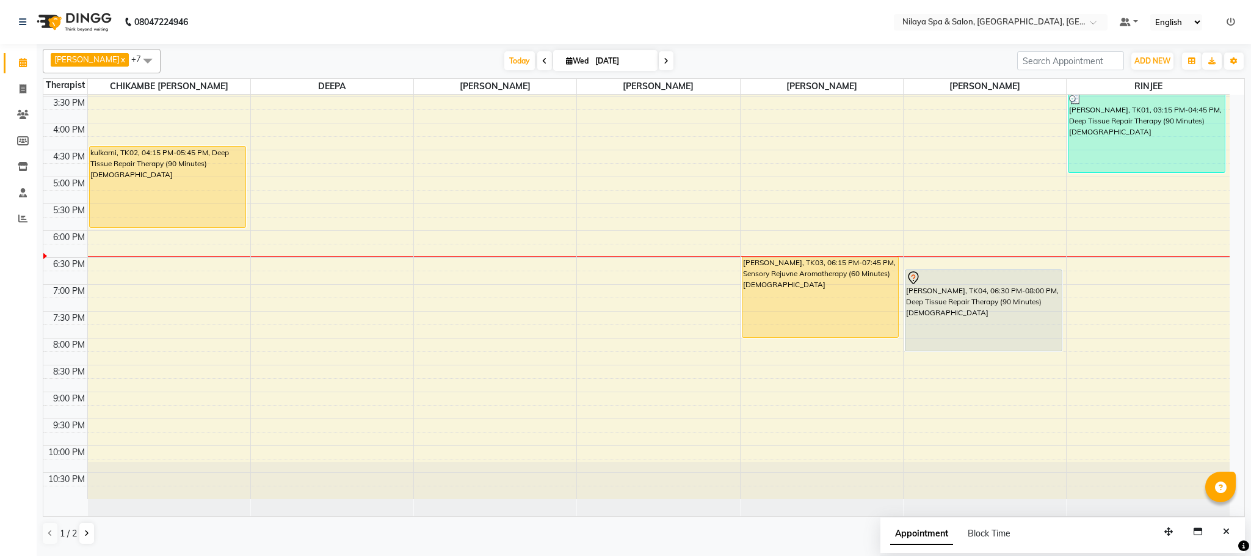
click at [537, 57] on span at bounding box center [544, 60] width 15 height 19
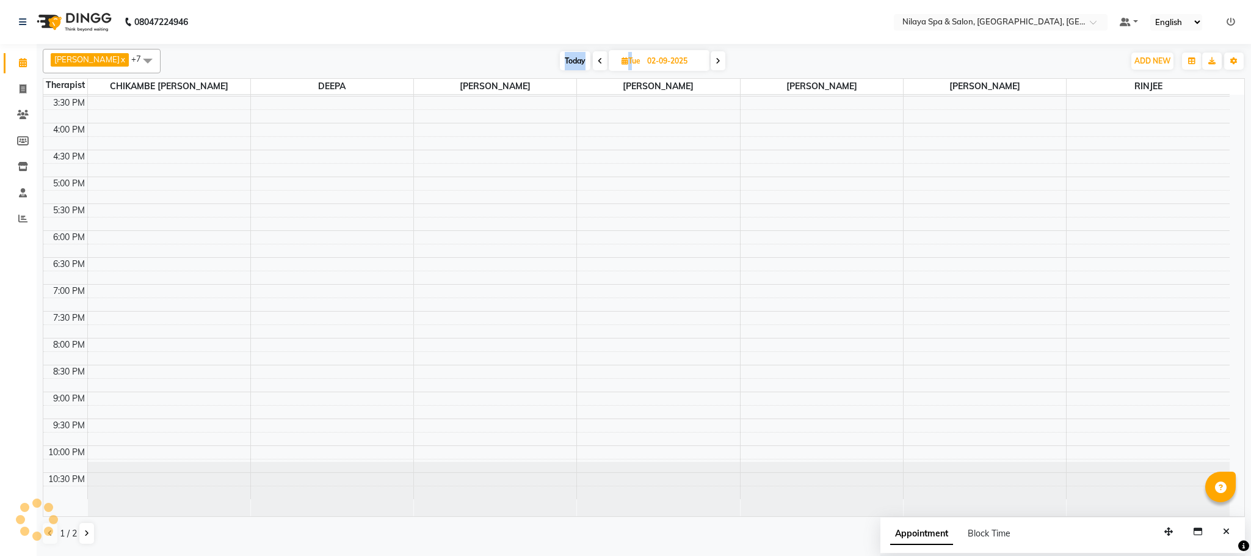
click at [533, 57] on div "[DATE] [DATE]" at bounding box center [642, 61] width 951 height 18
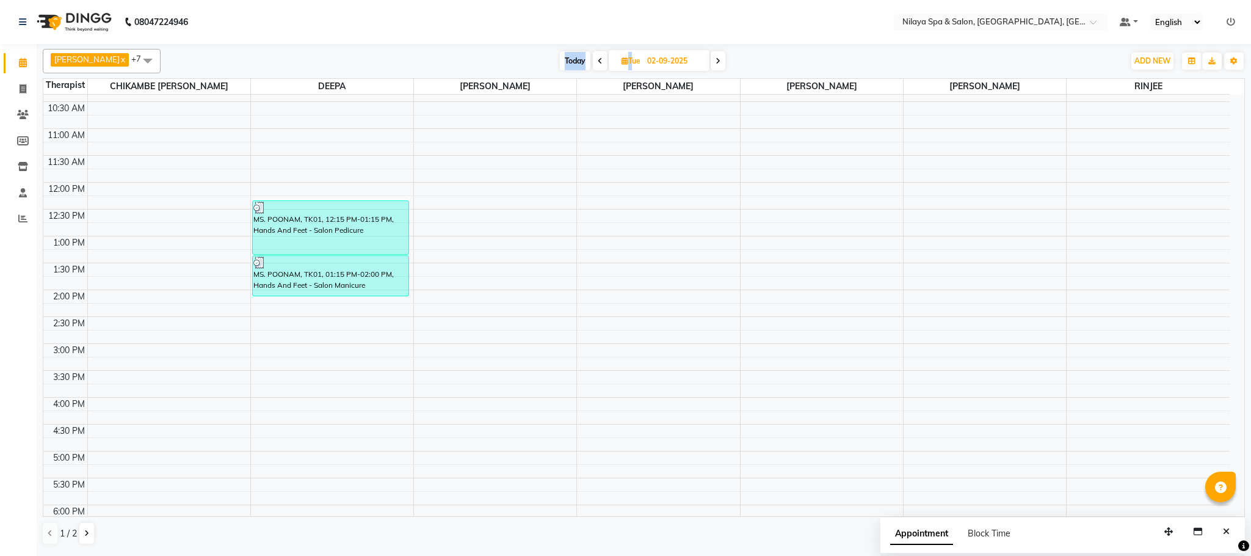
click at [593, 59] on span at bounding box center [600, 60] width 15 height 19
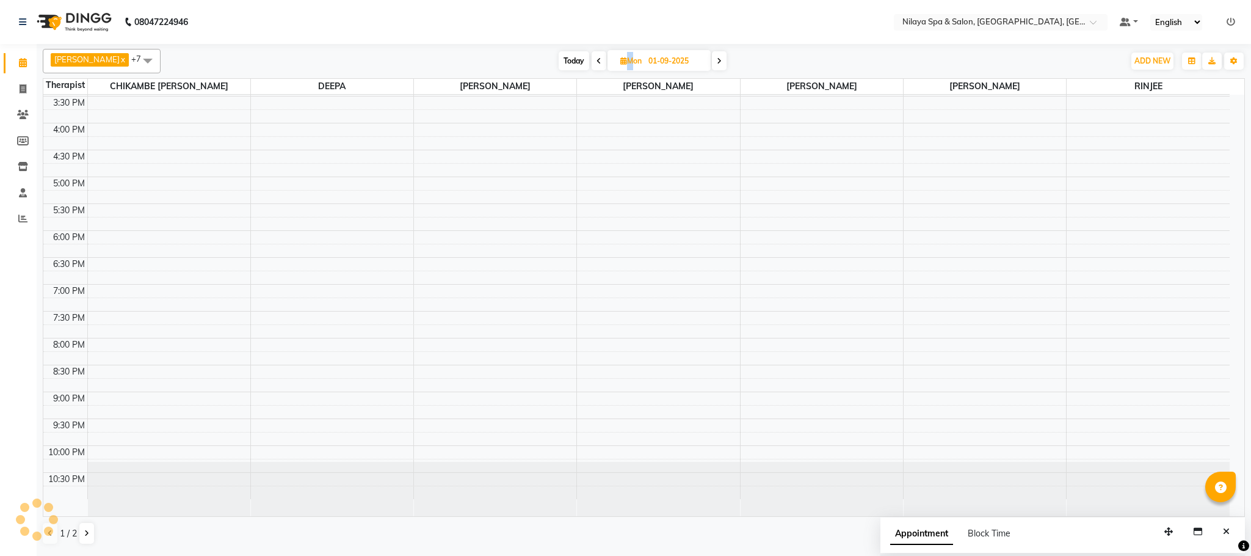
click at [596, 59] on icon at bounding box center [598, 60] width 5 height 7
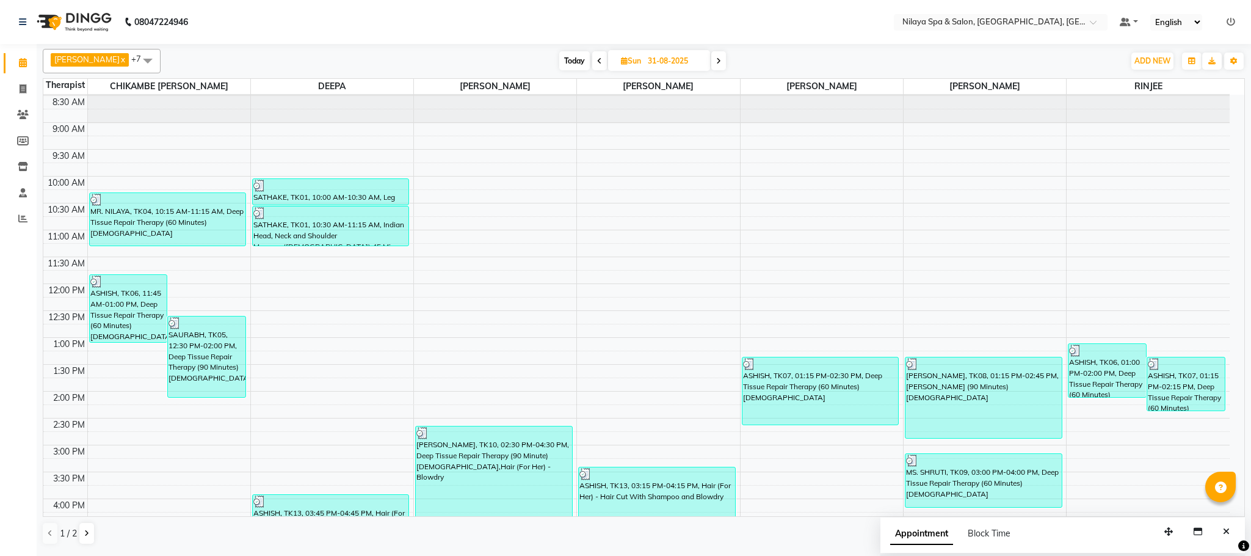
scroll to position [0, 0]
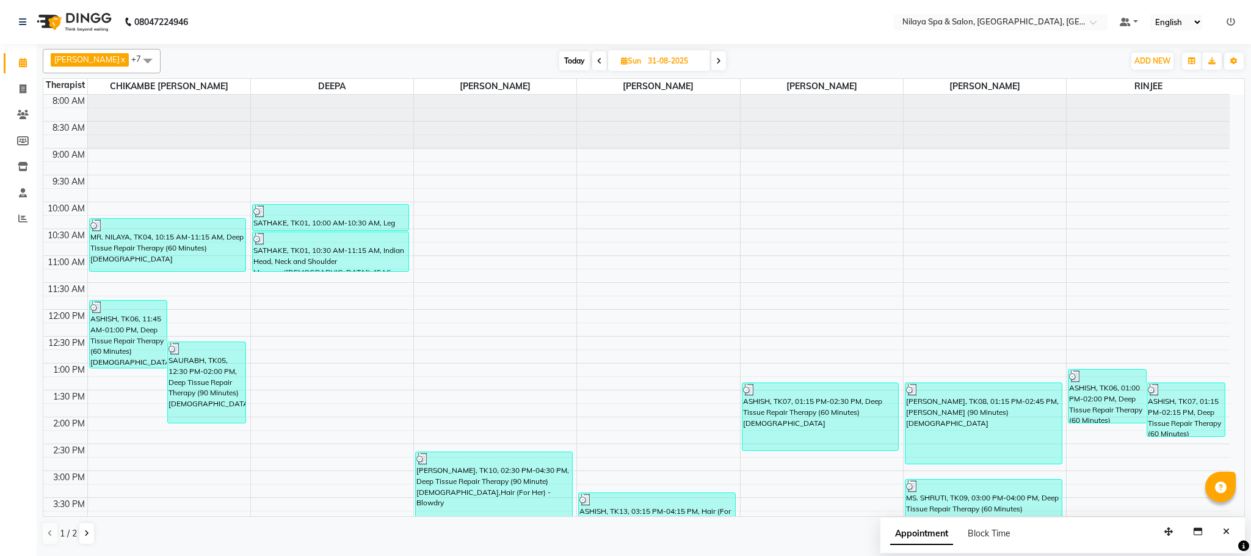
click at [717, 61] on span at bounding box center [718, 60] width 15 height 19
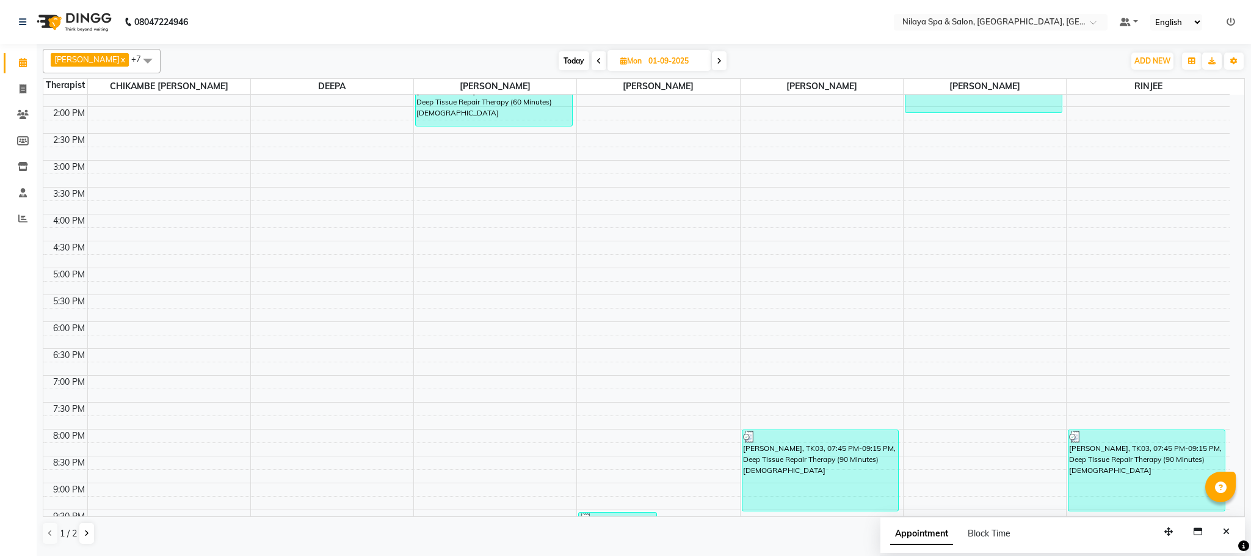
scroll to position [35, 0]
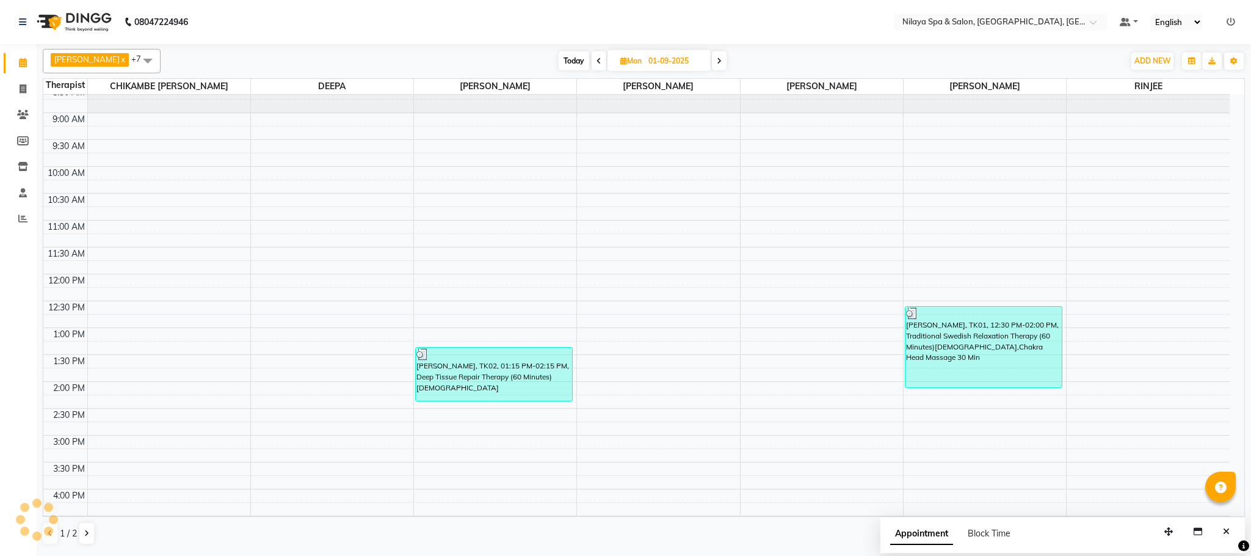
click at [717, 59] on icon at bounding box center [719, 60] width 5 height 7
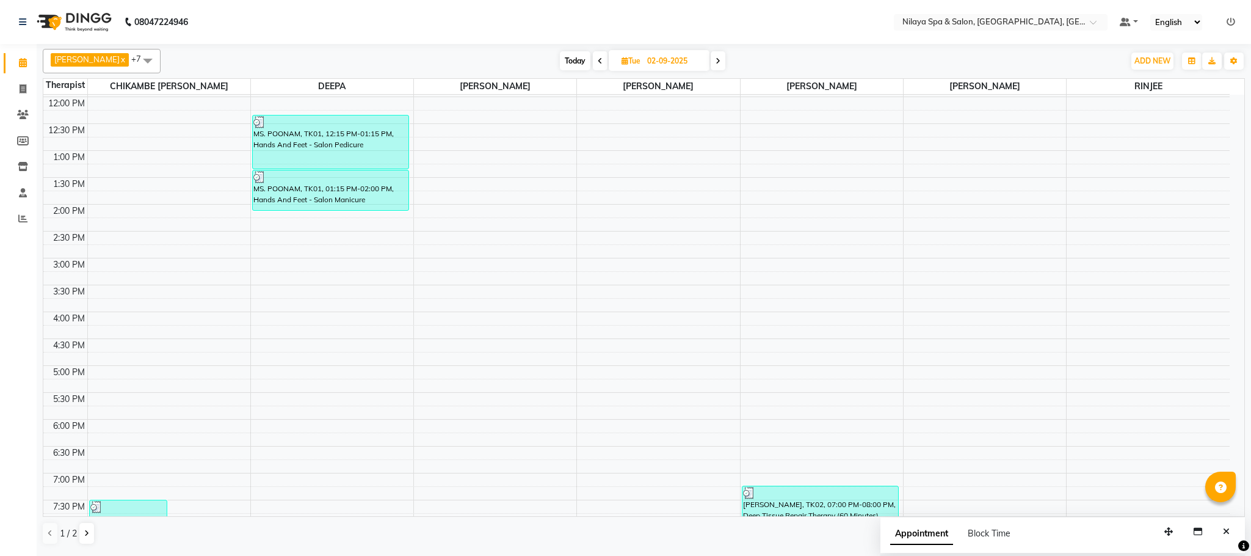
scroll to position [0, 0]
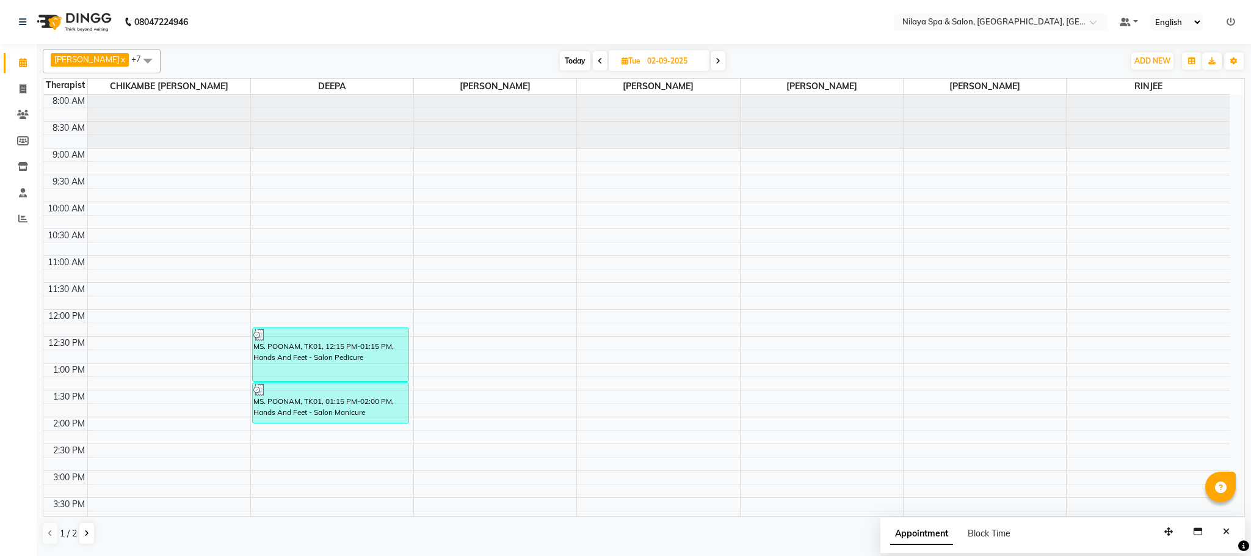
click at [596, 59] on span at bounding box center [600, 60] width 15 height 19
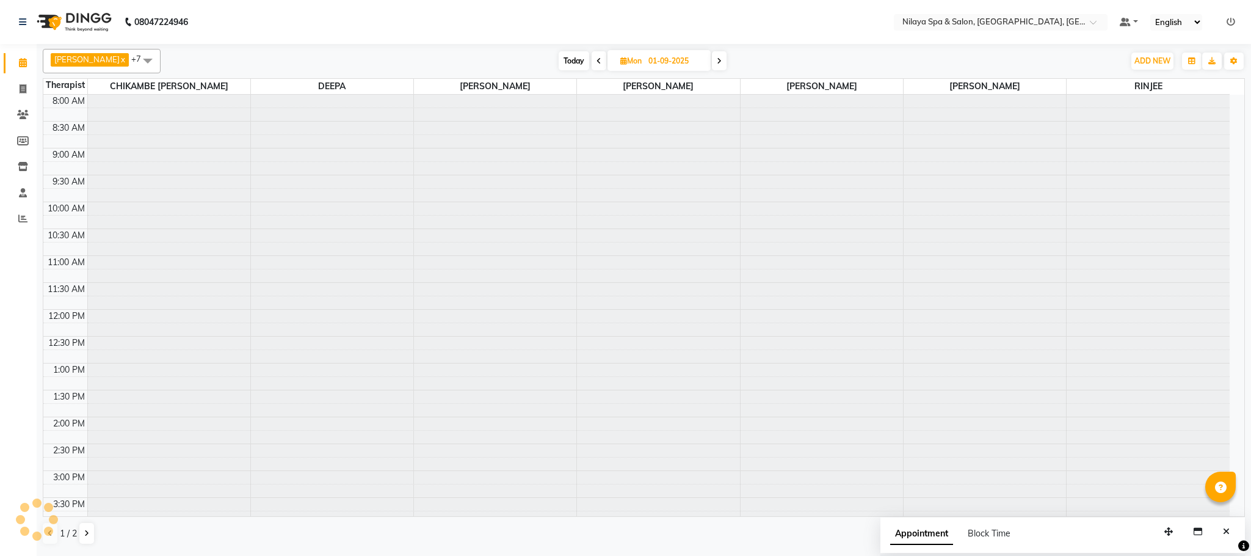
scroll to position [402, 0]
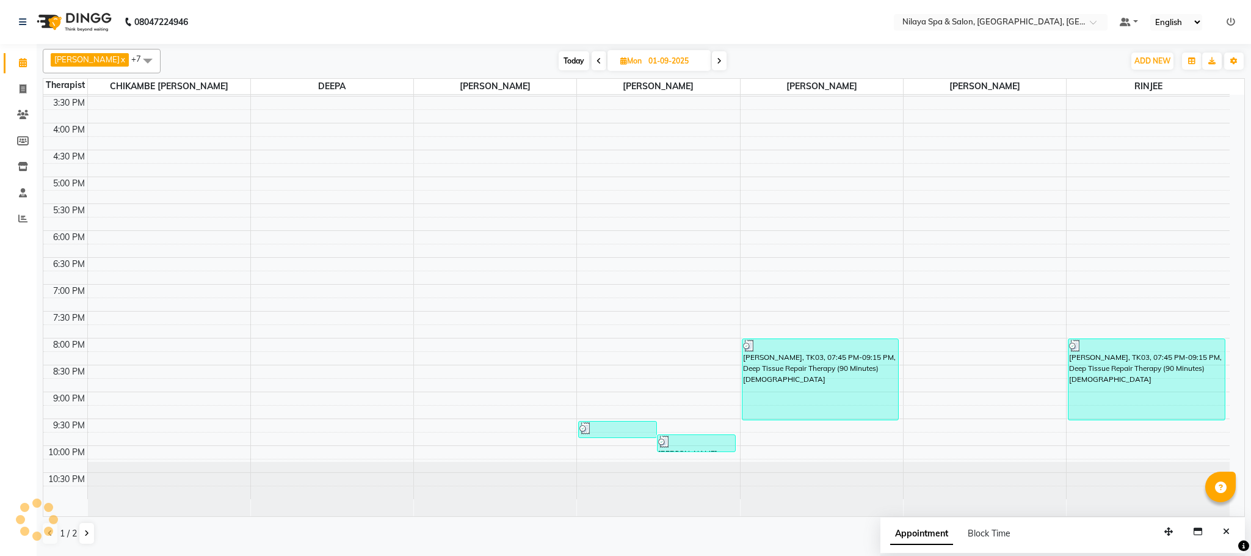
click at [596, 59] on div "[DATE] [DATE]" at bounding box center [642, 61] width 170 height 18
click at [596, 59] on icon at bounding box center [598, 60] width 5 height 7
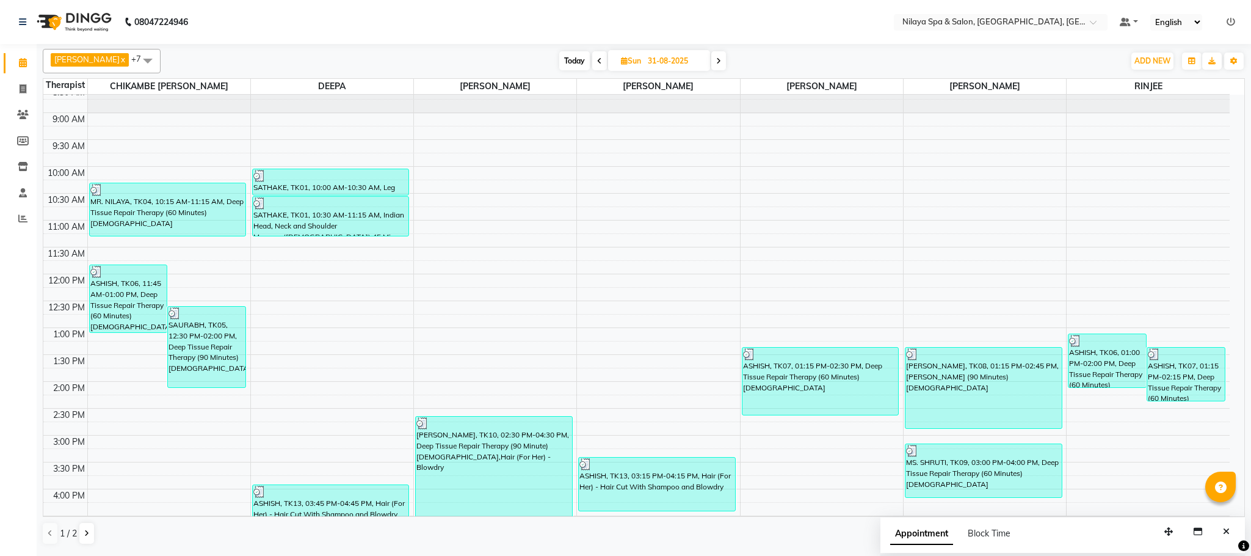
scroll to position [0, 0]
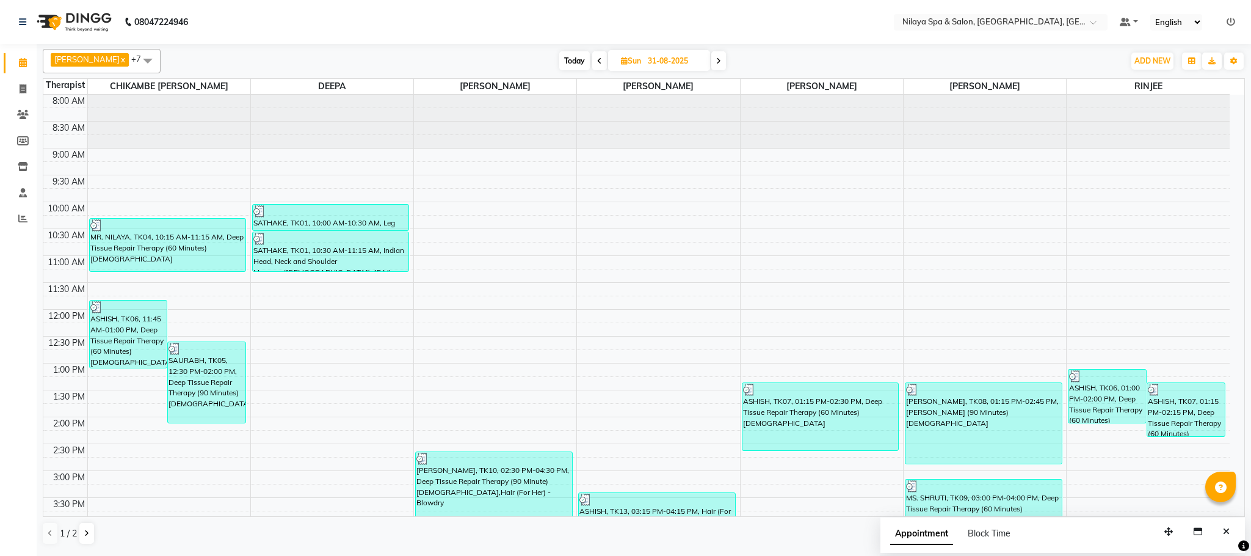
click at [597, 59] on icon at bounding box center [599, 60] width 5 height 7
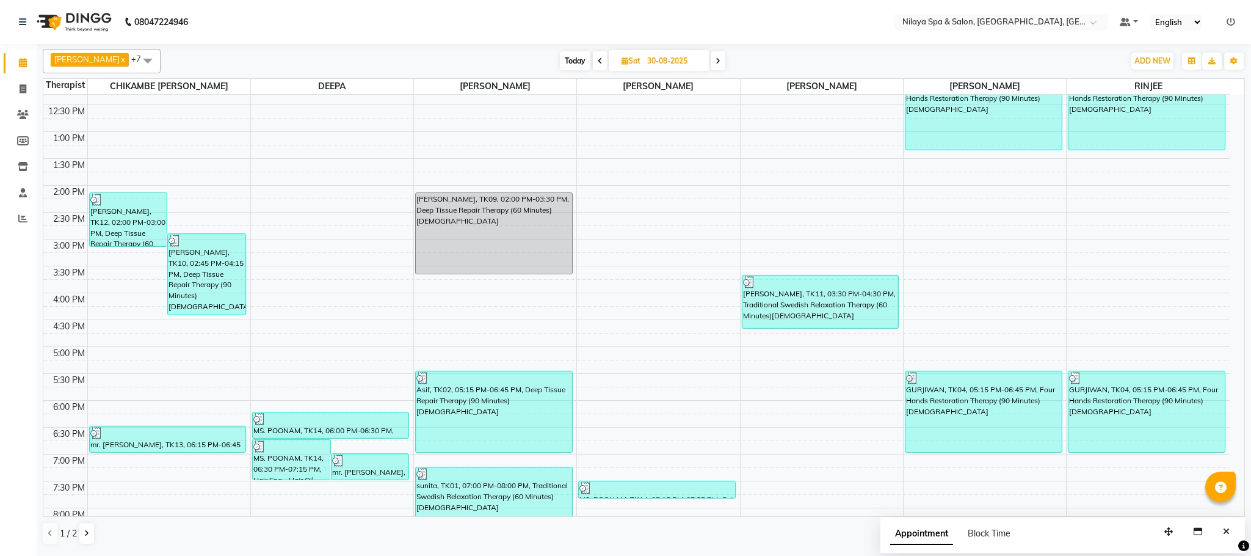
scroll to position [35, 0]
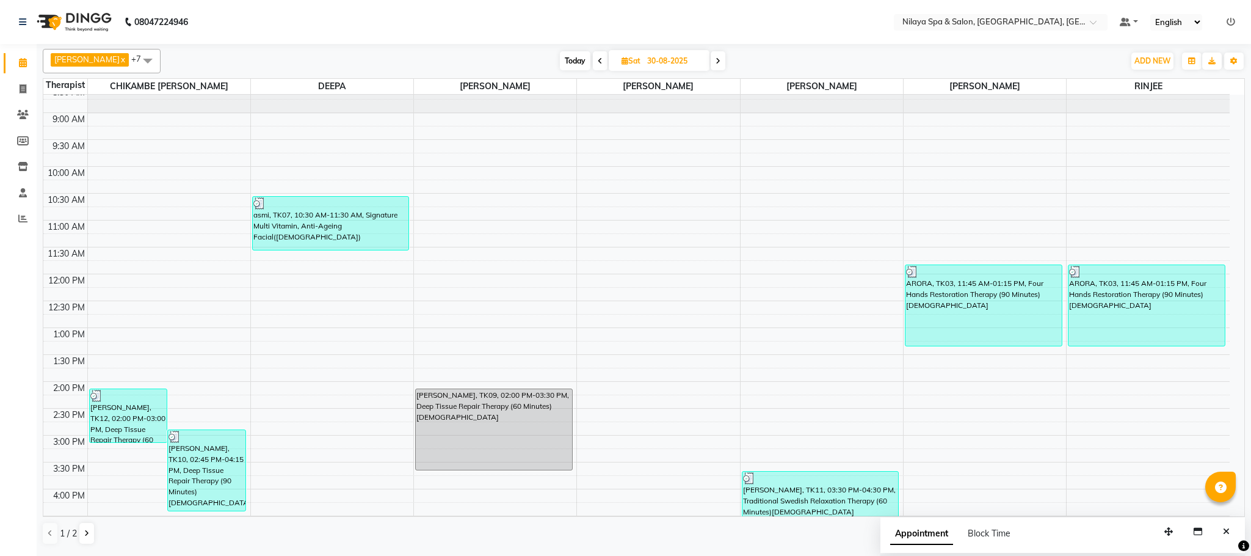
click at [598, 59] on icon at bounding box center [600, 60] width 5 height 7
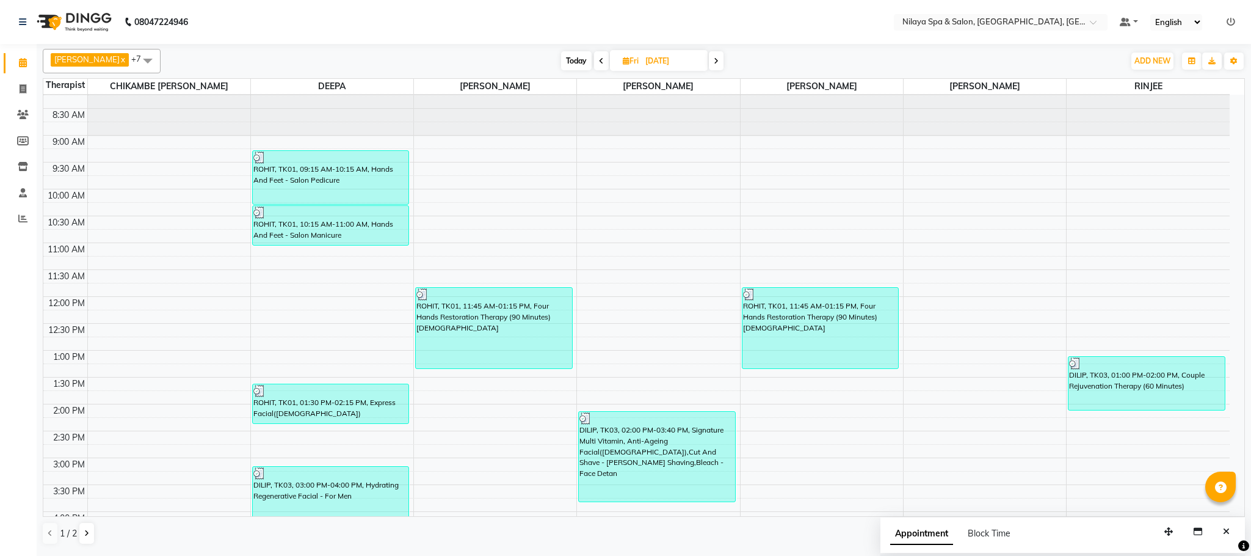
scroll to position [0, 0]
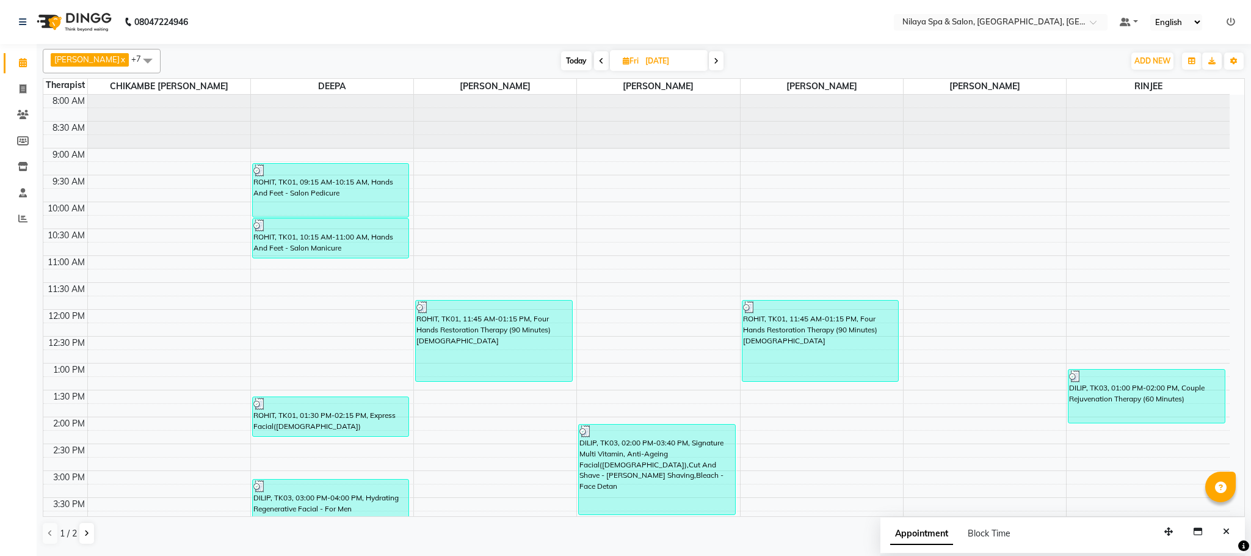
click at [599, 59] on icon at bounding box center [601, 60] width 5 height 7
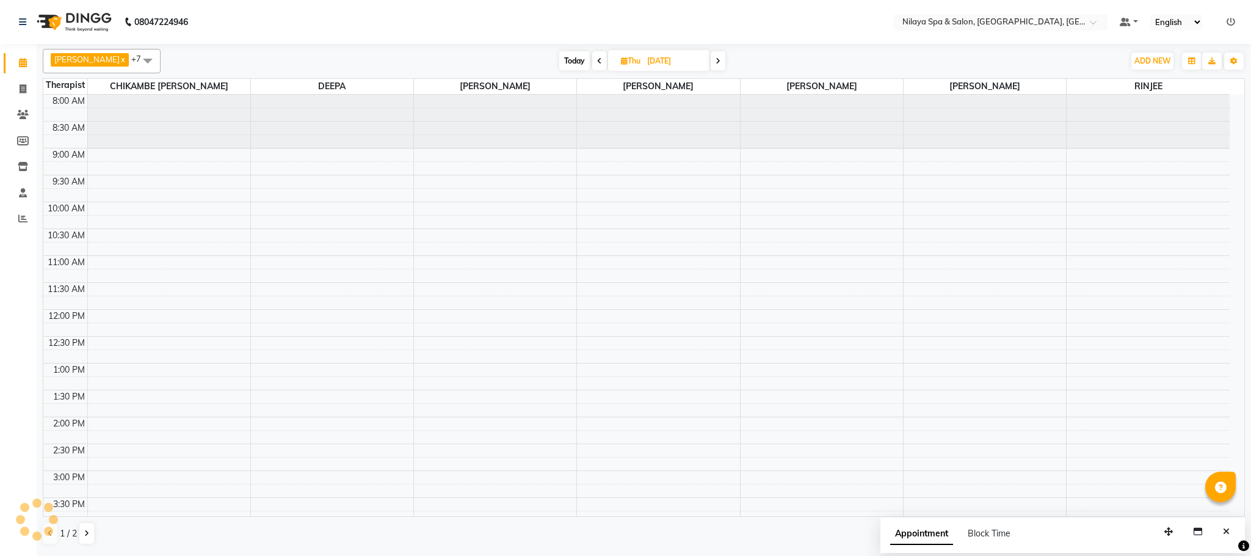
scroll to position [402, 0]
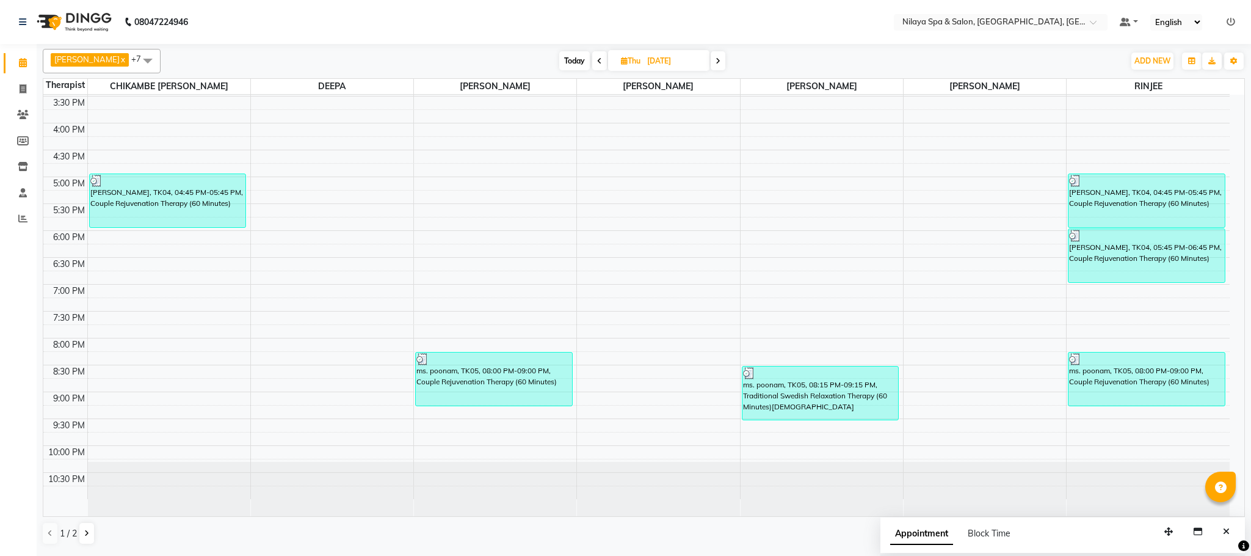
click at [711, 52] on span at bounding box center [718, 60] width 15 height 19
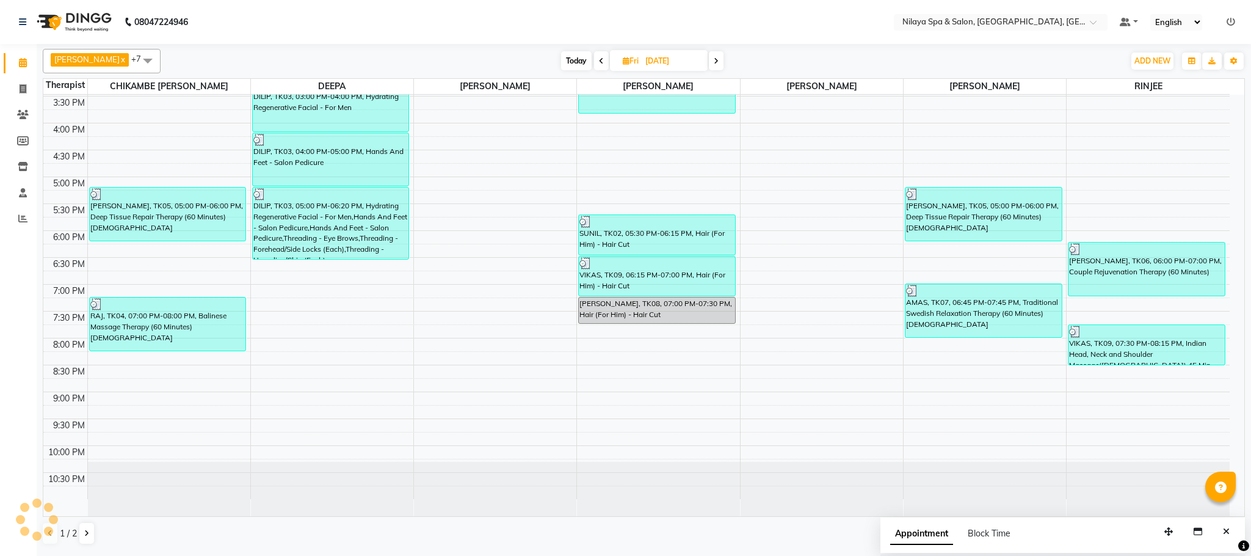
drag, startPoint x: 713, startPoint y: 52, endPoint x: 712, endPoint y: 59, distance: 6.7
click at [714, 53] on span at bounding box center [716, 60] width 15 height 19
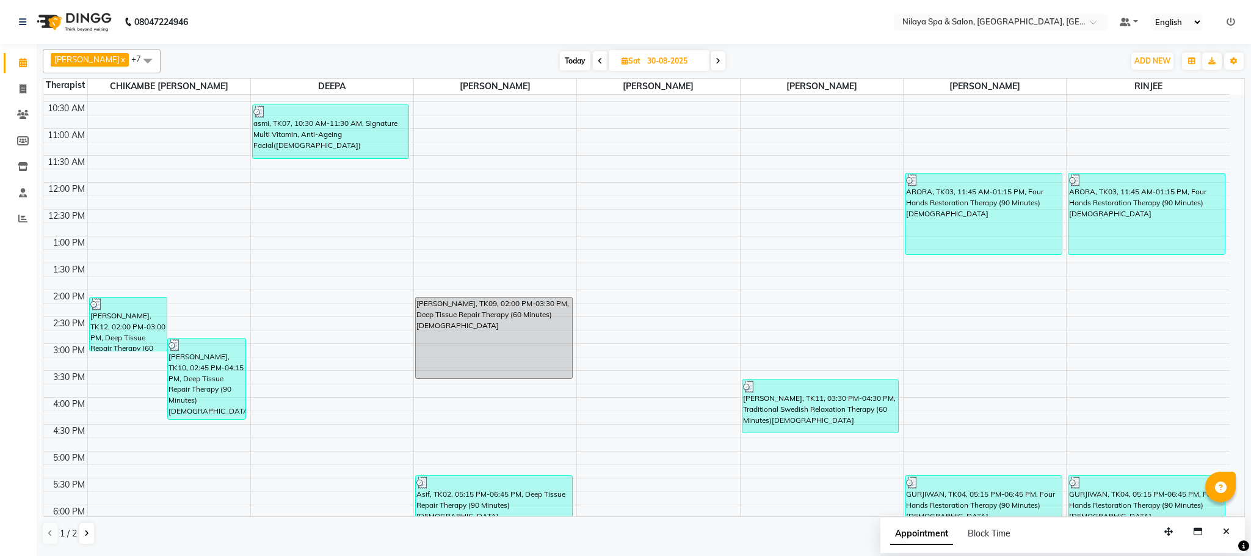
scroll to position [0, 0]
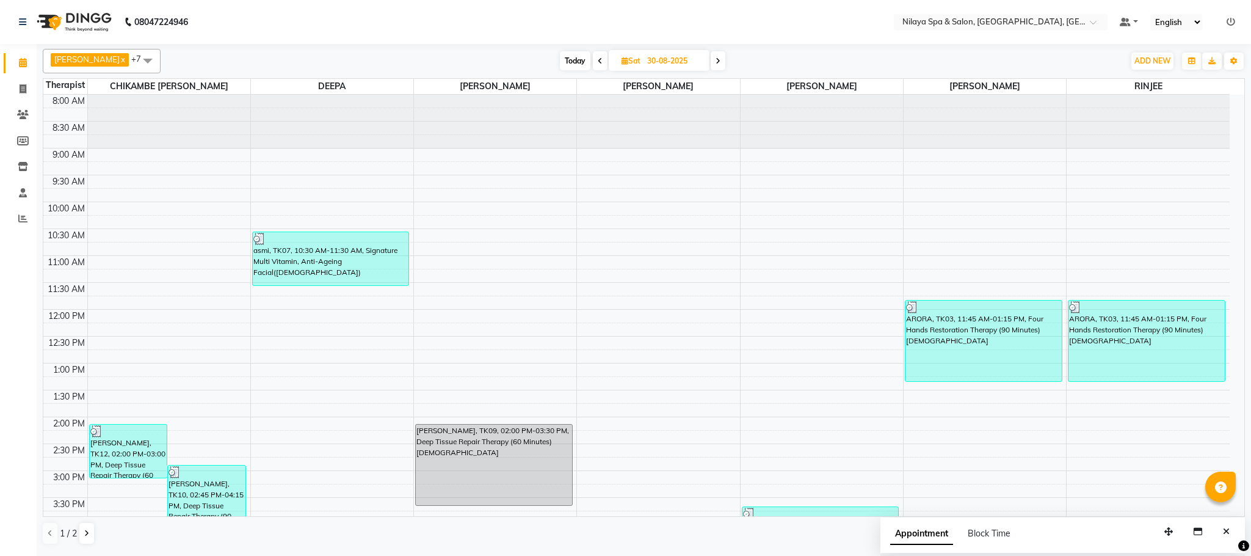
click at [714, 62] on span at bounding box center [718, 60] width 15 height 19
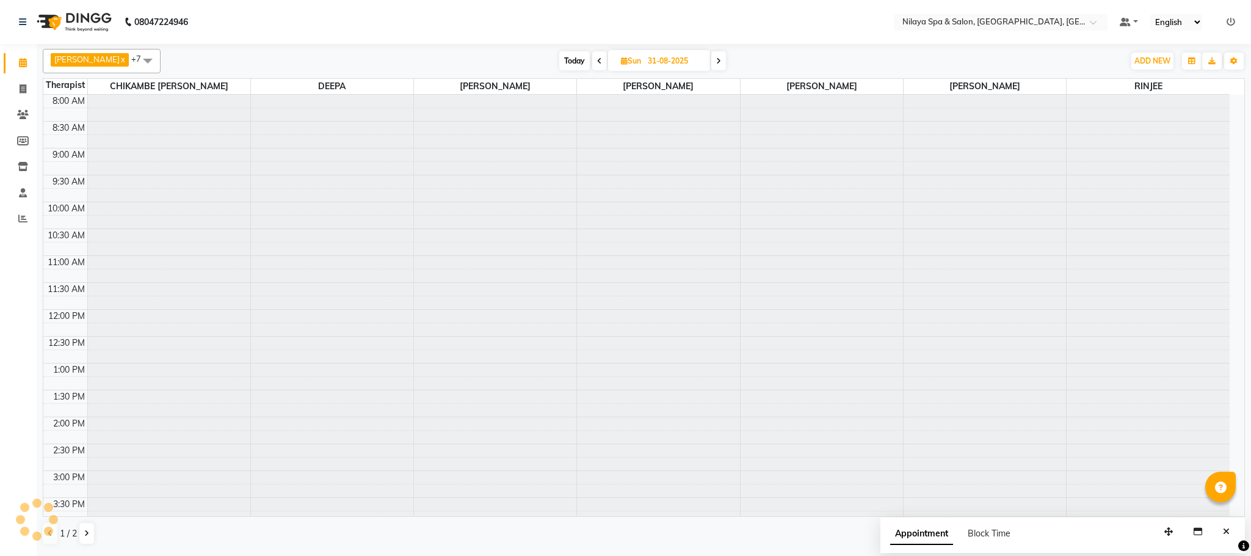
scroll to position [402, 0]
click at [715, 65] on span at bounding box center [718, 60] width 15 height 19
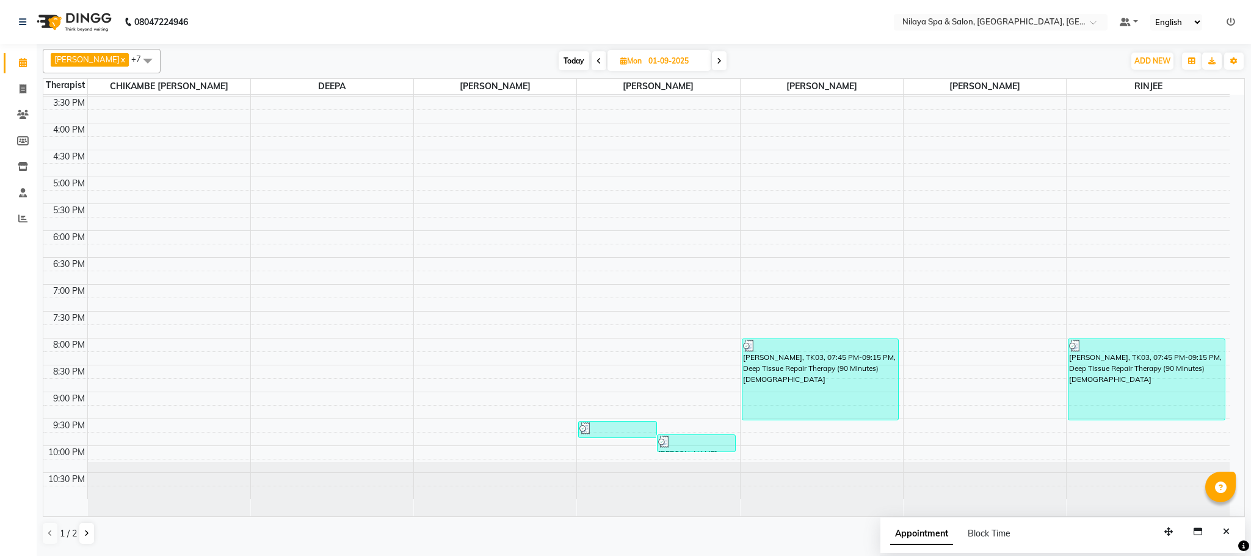
click at [712, 60] on span at bounding box center [719, 60] width 15 height 19
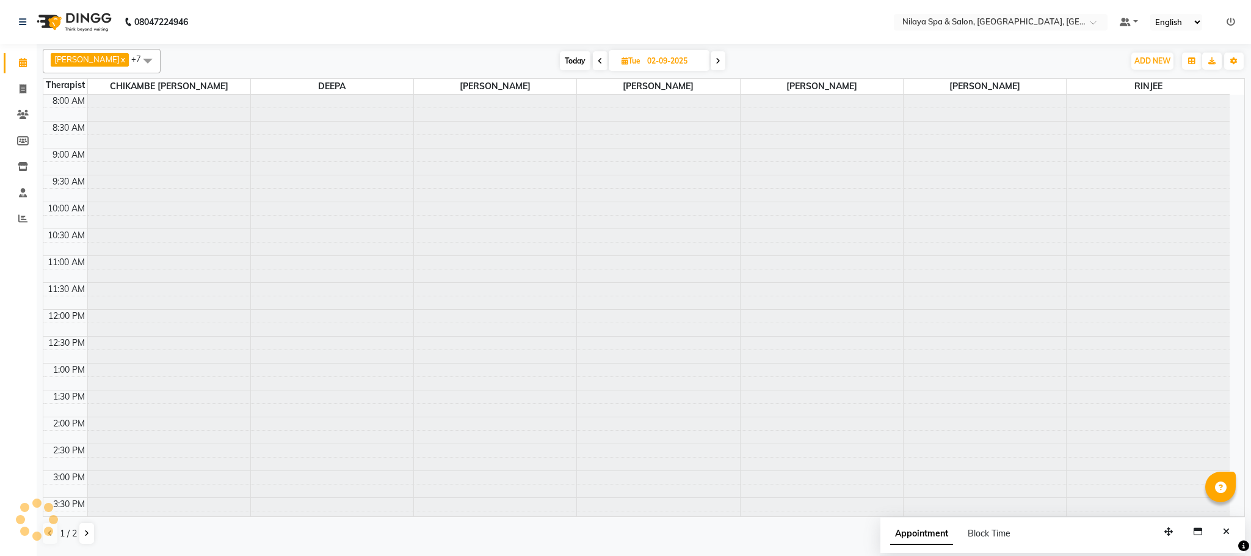
click at [716, 60] on icon at bounding box center [718, 60] width 5 height 7
click at [708, 60] on div "[DATE] [DATE]" at bounding box center [642, 61] width 951 height 18
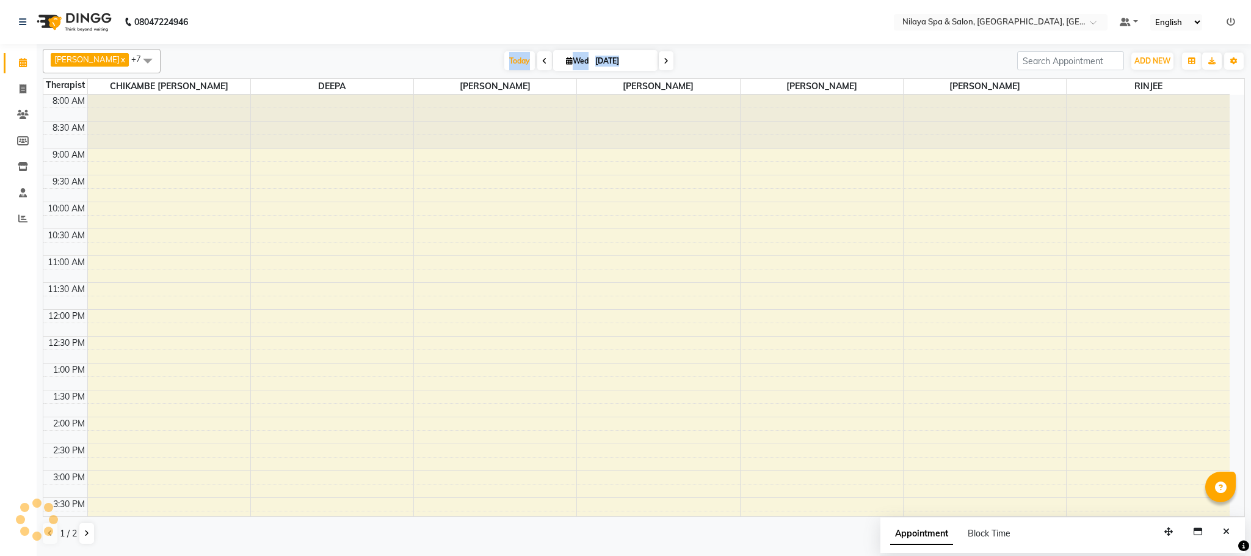
scroll to position [402, 0]
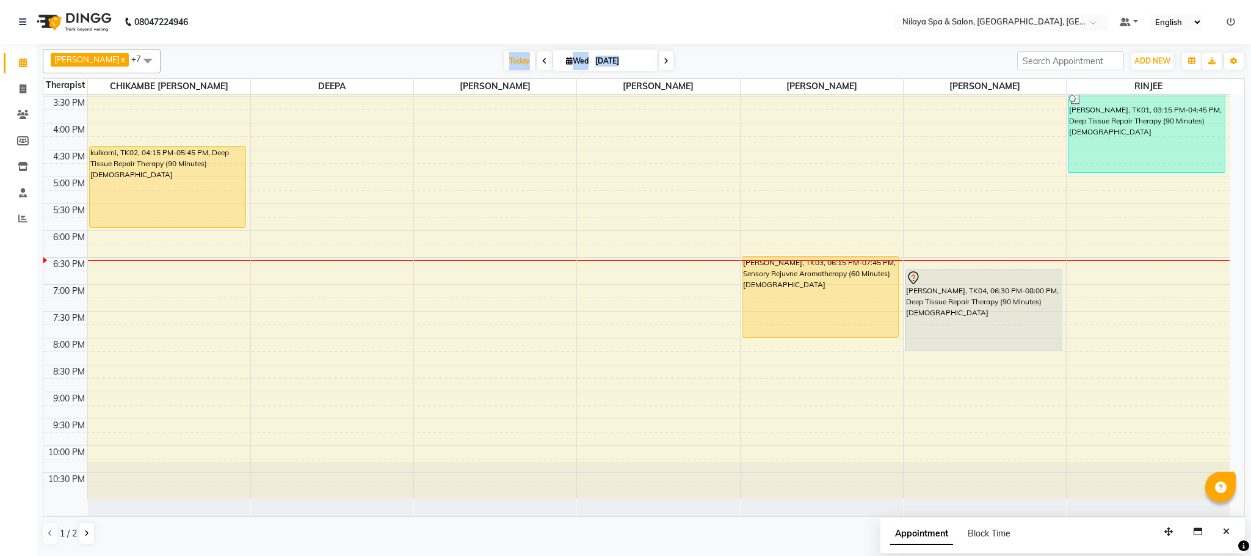
click at [542, 59] on icon at bounding box center [544, 60] width 5 height 7
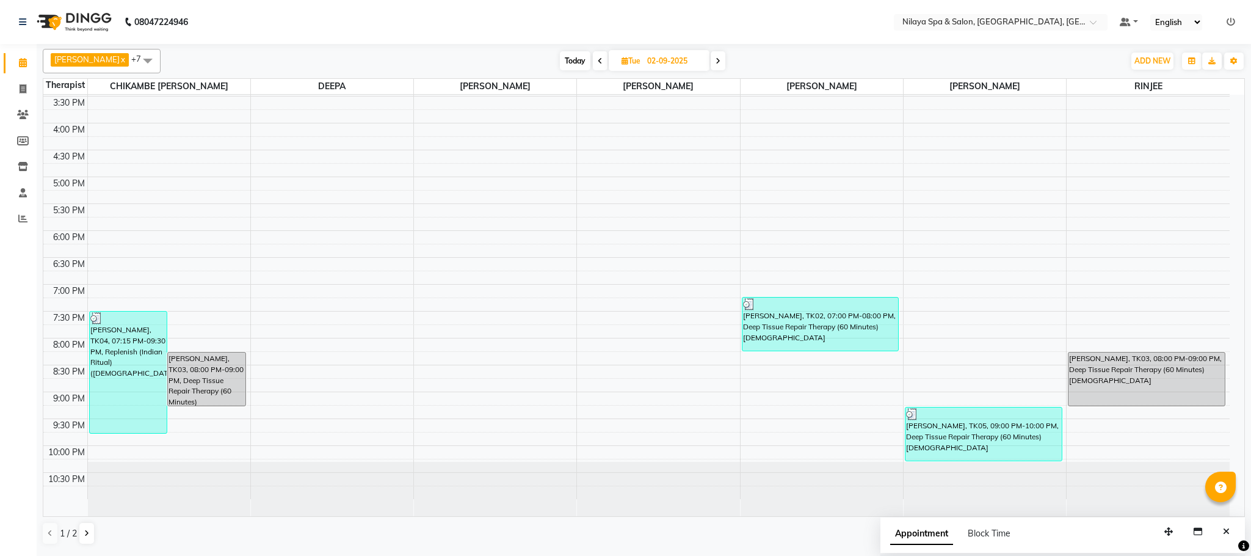
click at [711, 59] on span at bounding box center [718, 60] width 15 height 19
type input "[DATE]"
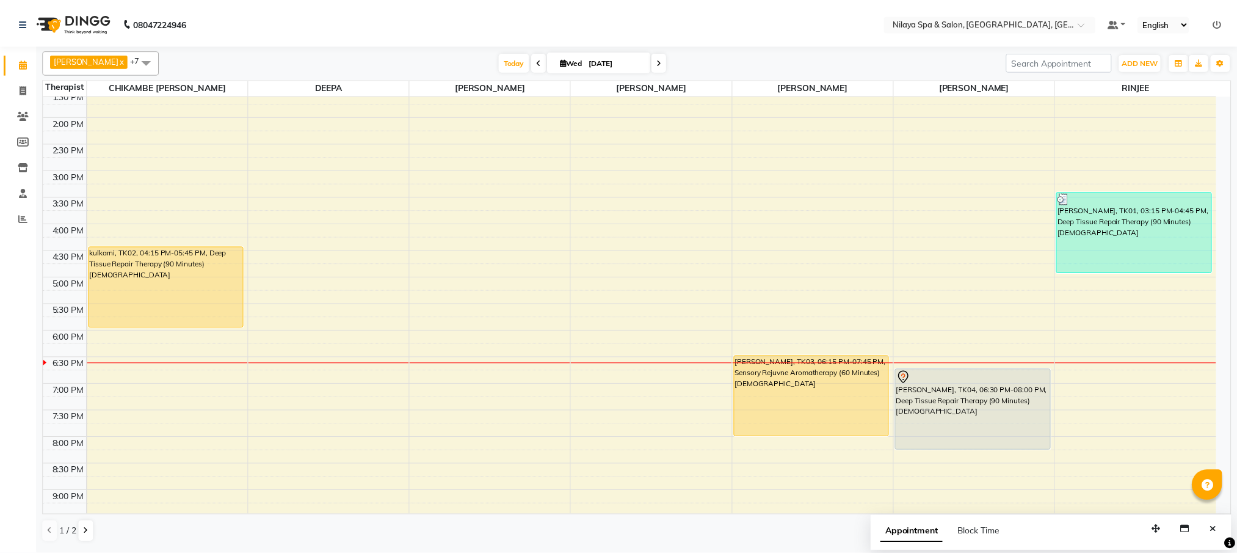
scroll to position [219, 0]
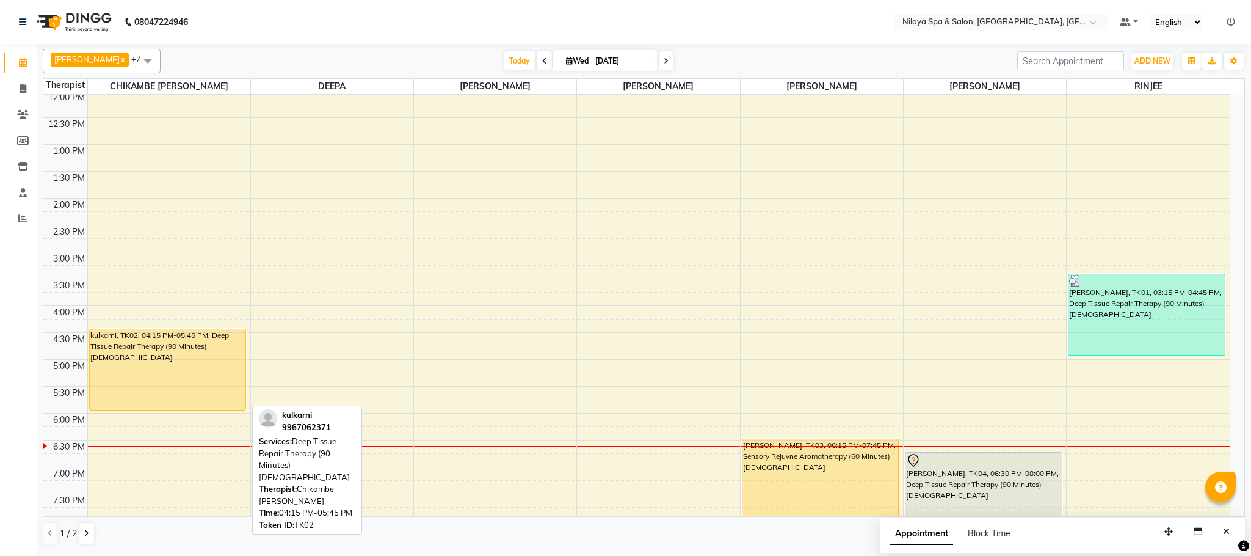
click at [183, 385] on div "kulkarni, TK02, 04:15 PM-05:45 PM, Deep Tissue Repair Therapy (90 Minutes)[DEMO…" at bounding box center [168, 369] width 156 height 81
select select "1"
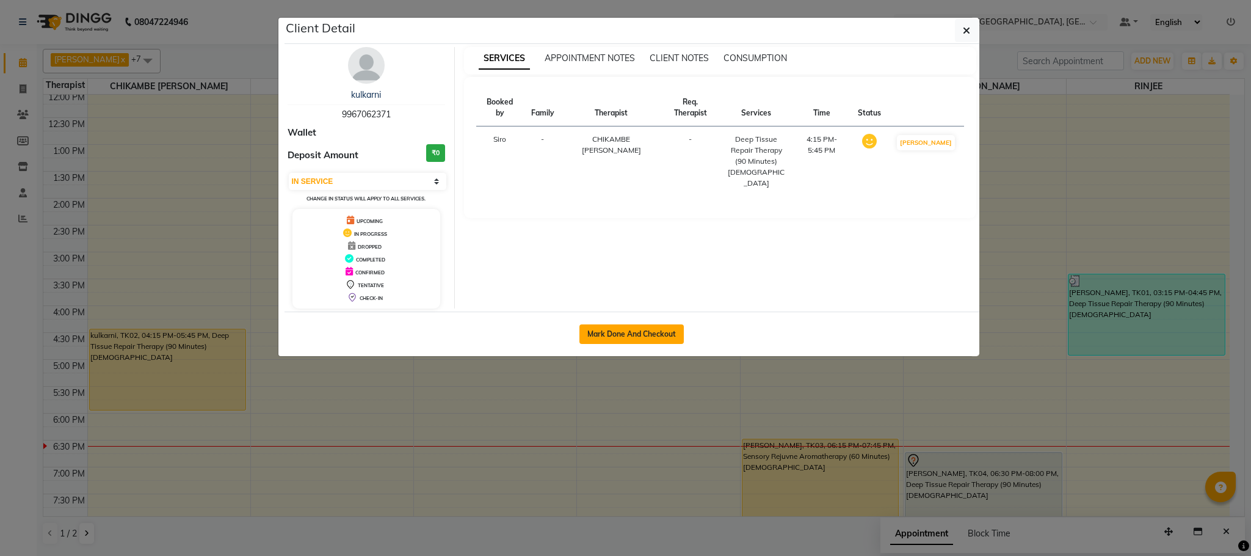
click at [658, 328] on button "Mark Done And Checkout" at bounding box center [631, 334] width 104 height 20
select select "7983"
select select "service"
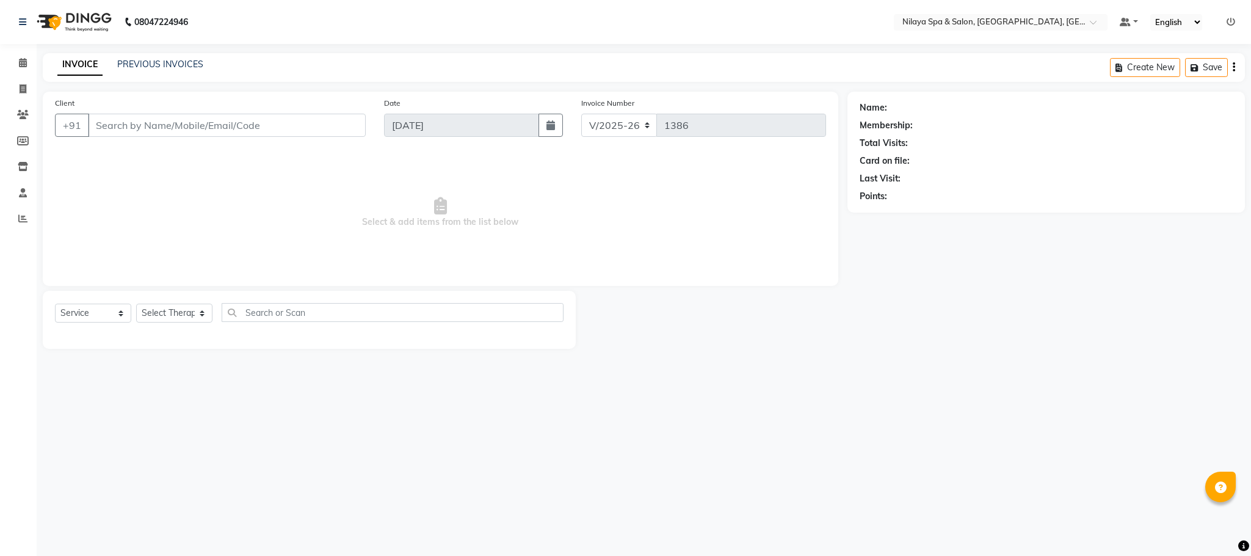
select select "3"
type input "99******71"
select select "82530"
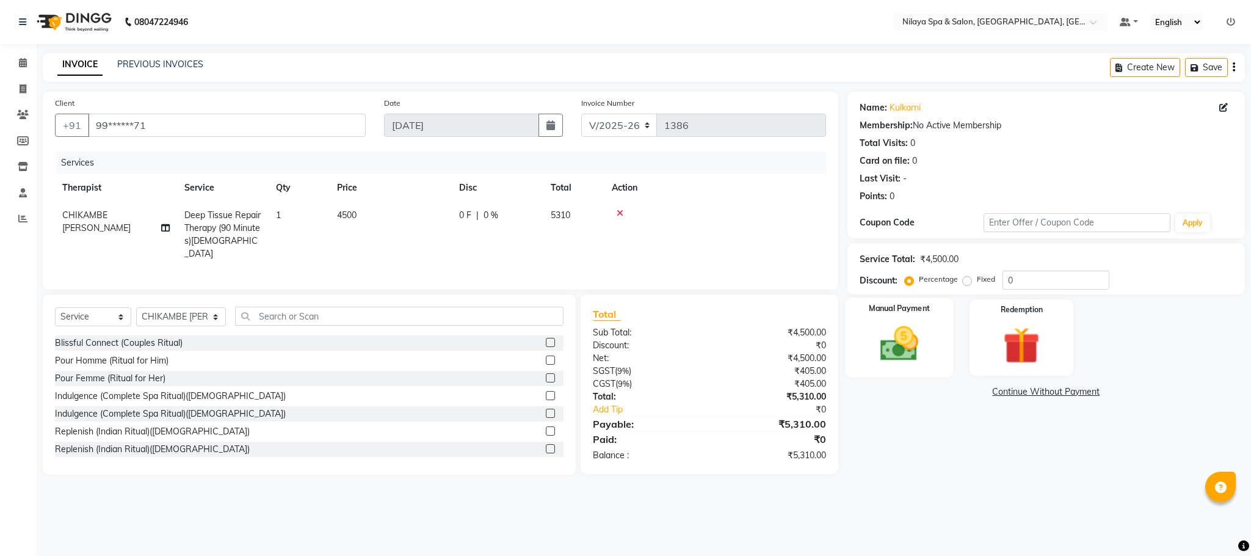
click at [878, 342] on img at bounding box center [899, 344] width 62 height 44
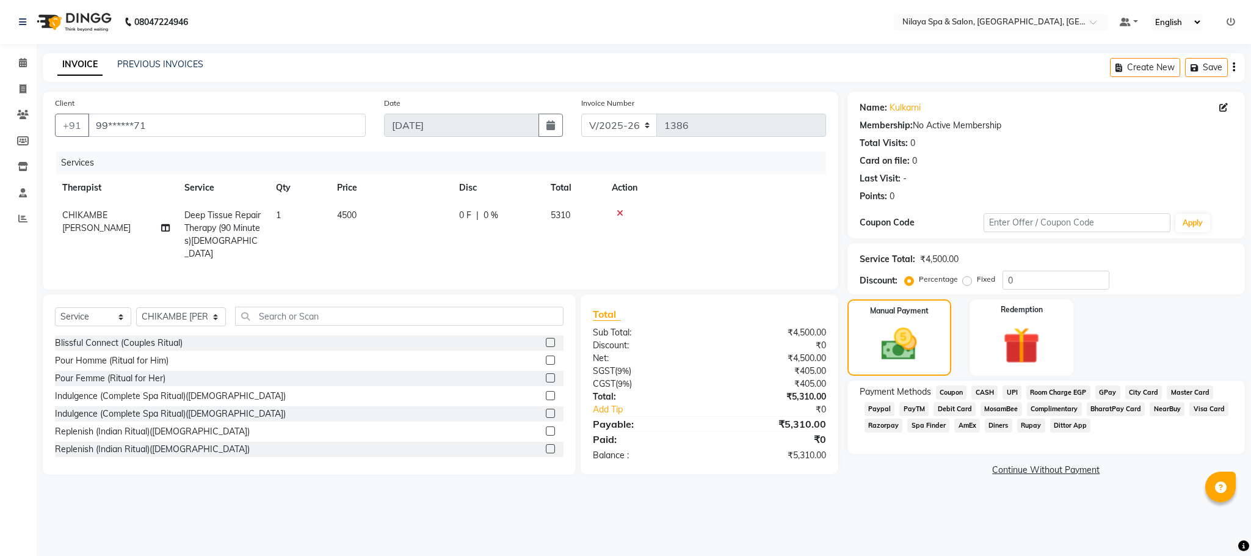
click at [1222, 412] on div "Payment Methods Coupon CASH UPI Room Charge EGP GPay City Card Master Card Payp…" at bounding box center [1046, 409] width 373 height 49
click at [1208, 407] on span "Visa Card" at bounding box center [1208, 409] width 39 height 14
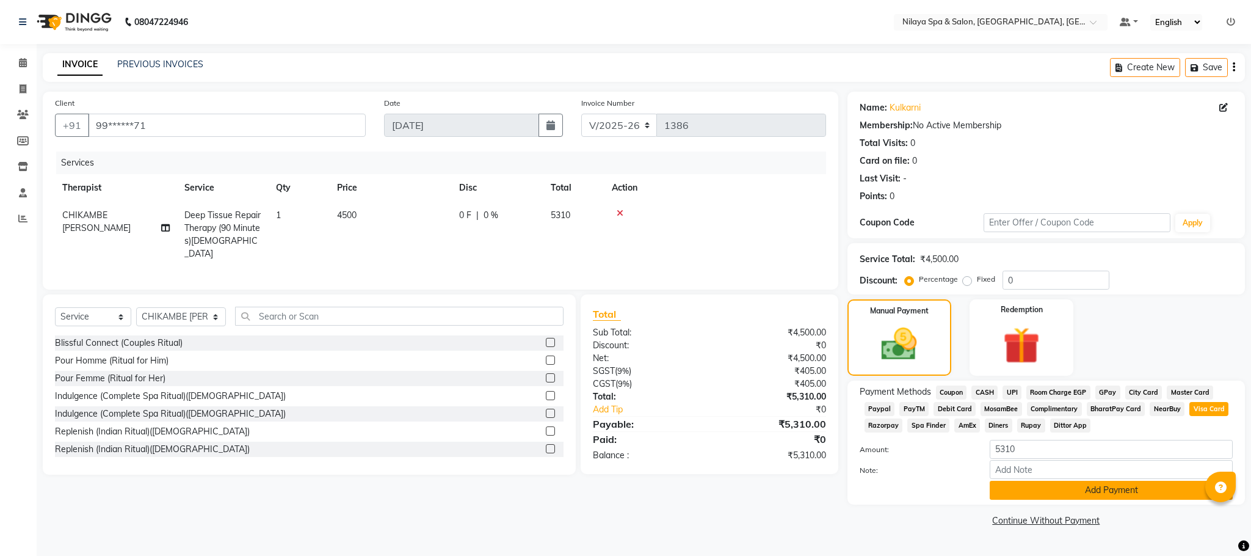
click at [1059, 493] on button "Add Payment" at bounding box center [1111, 489] width 243 height 19
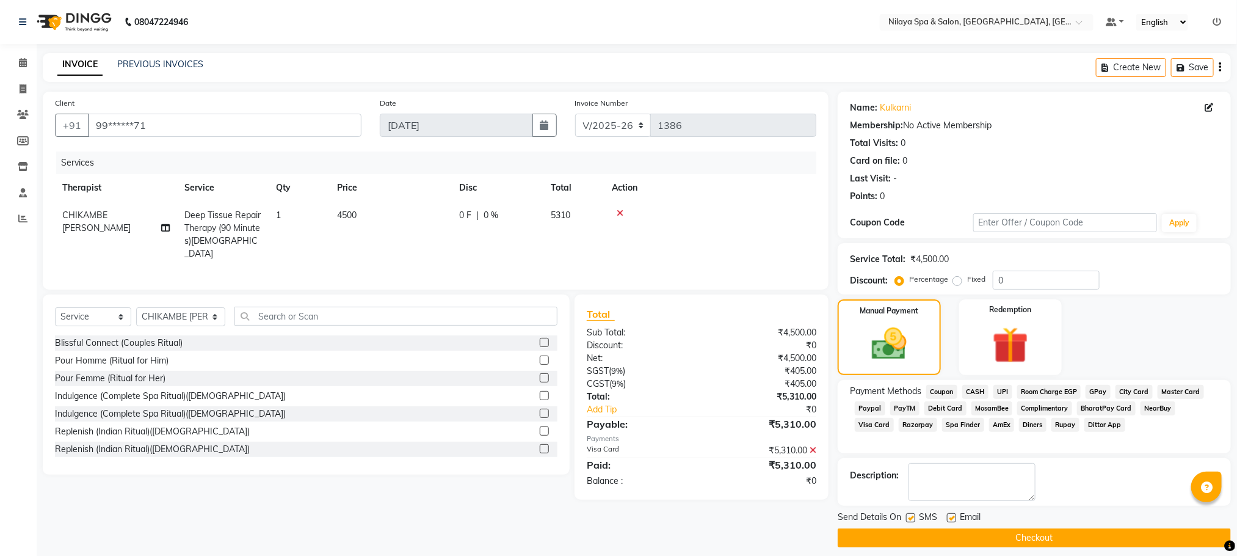
scroll to position [11, 0]
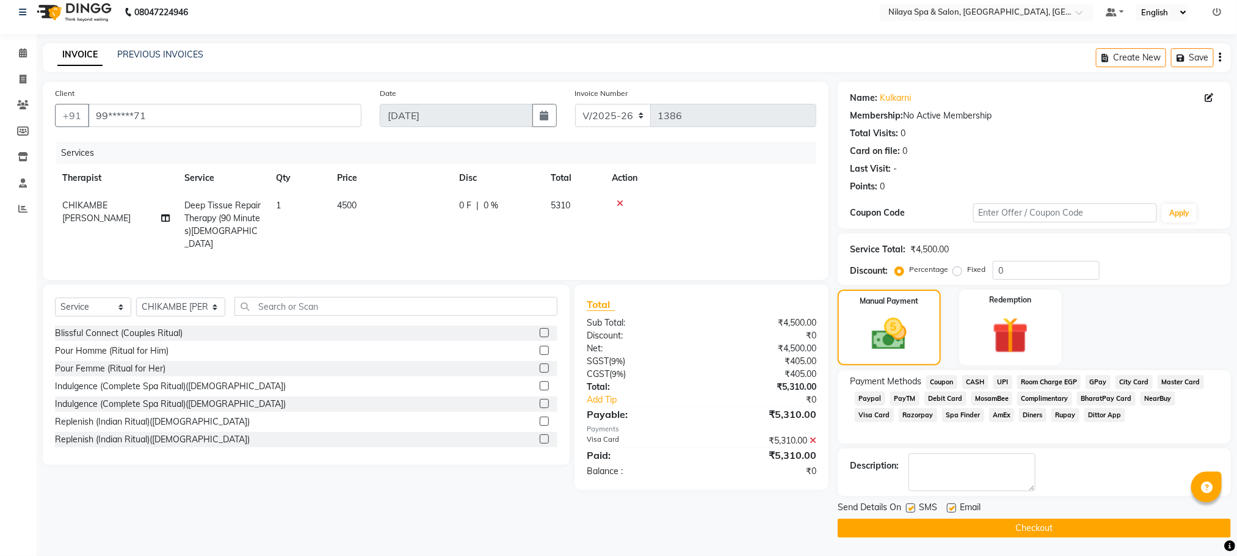
click at [991, 524] on button "Checkout" at bounding box center [1034, 527] width 393 height 19
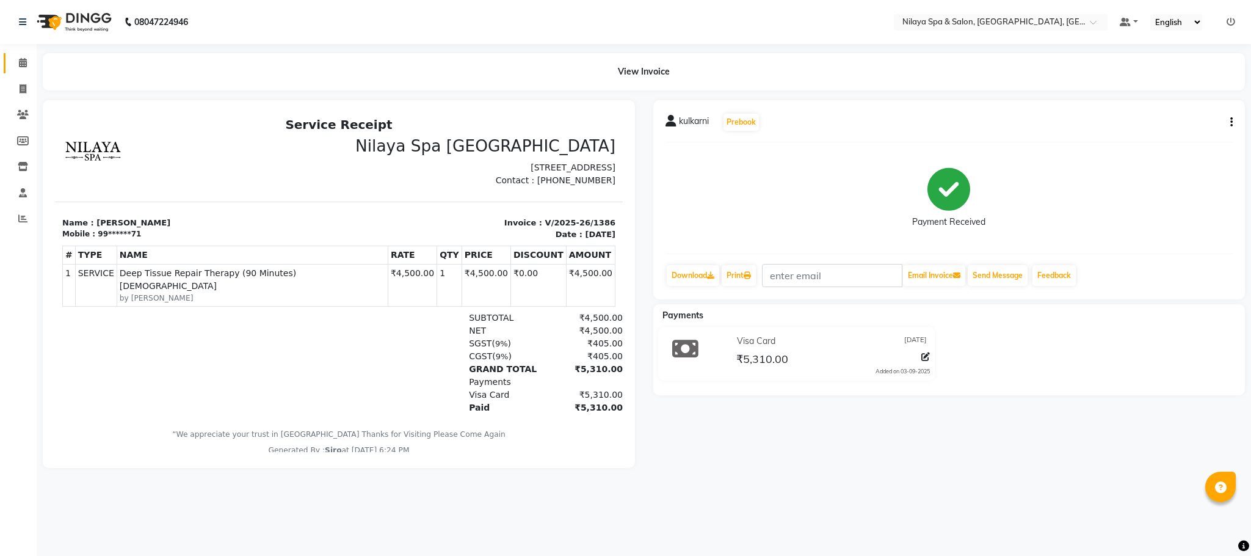
click at [18, 53] on link "Calendar" at bounding box center [18, 63] width 29 height 20
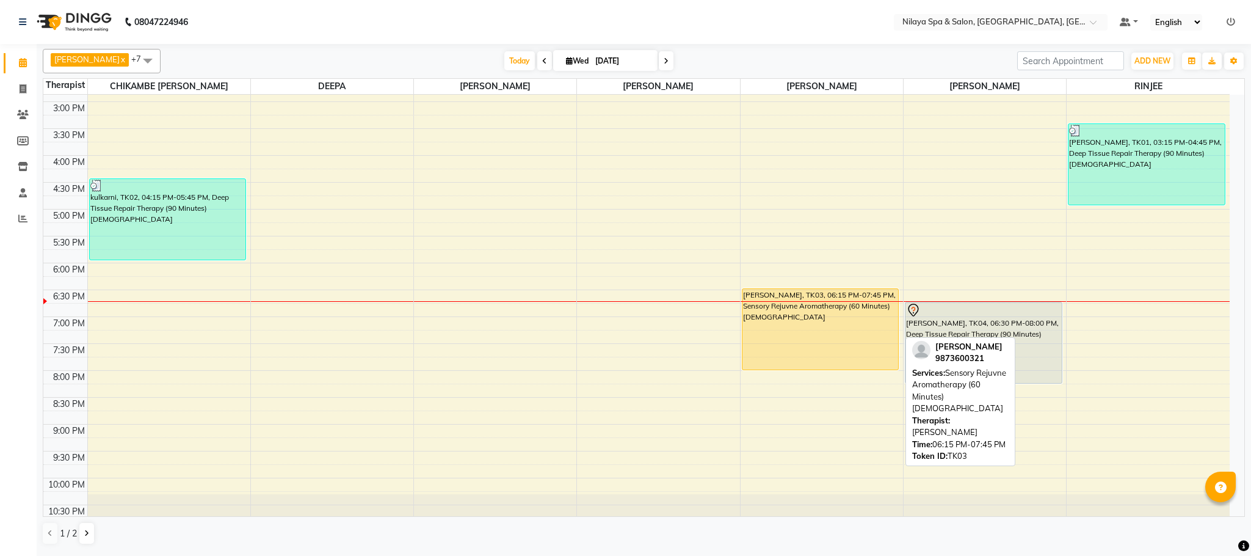
scroll to position [402, 0]
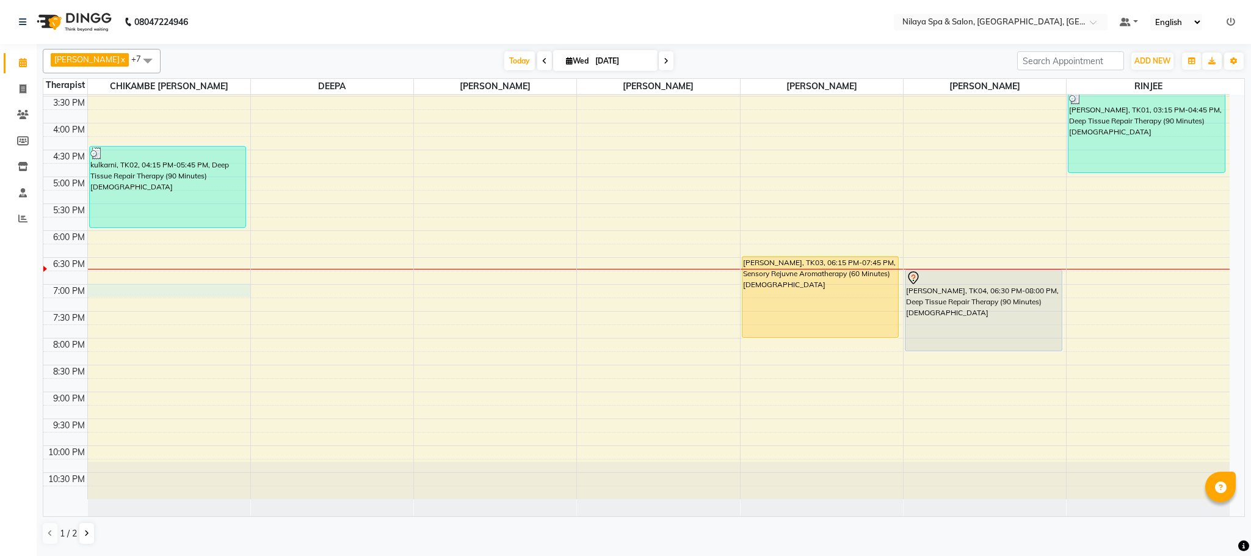
click at [99, 292] on div "8:00 AM 8:30 AM 9:00 AM 9:30 AM 10:00 AM 10:30 AM 11:00 AM 11:30 AM 12:00 PM 12…" at bounding box center [636, 96] width 1186 height 805
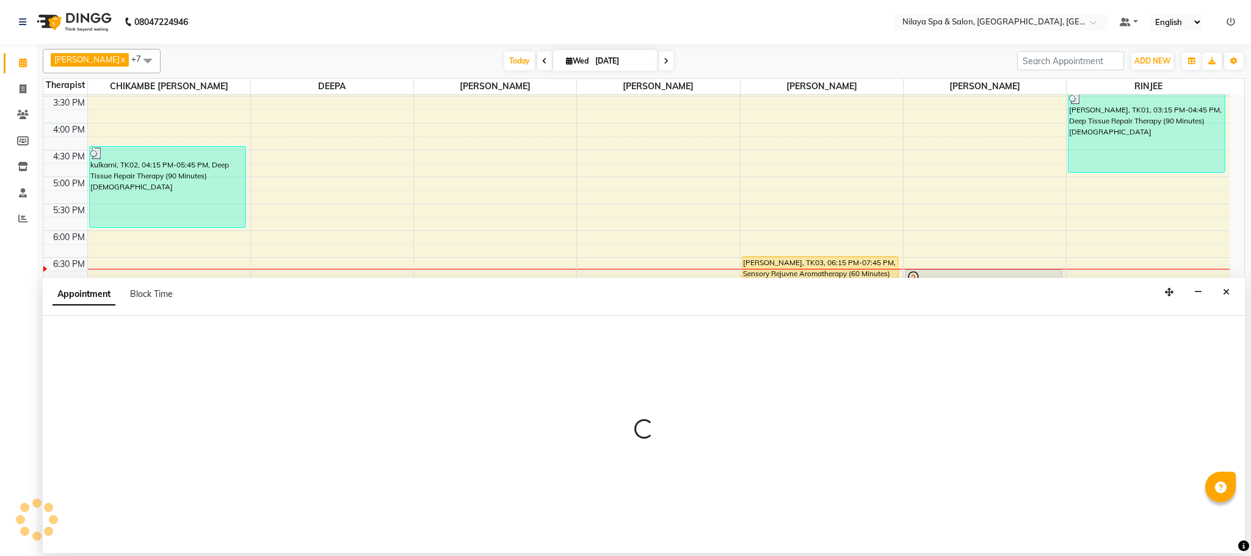
select select "82530"
select select "1125"
select select "tentative"
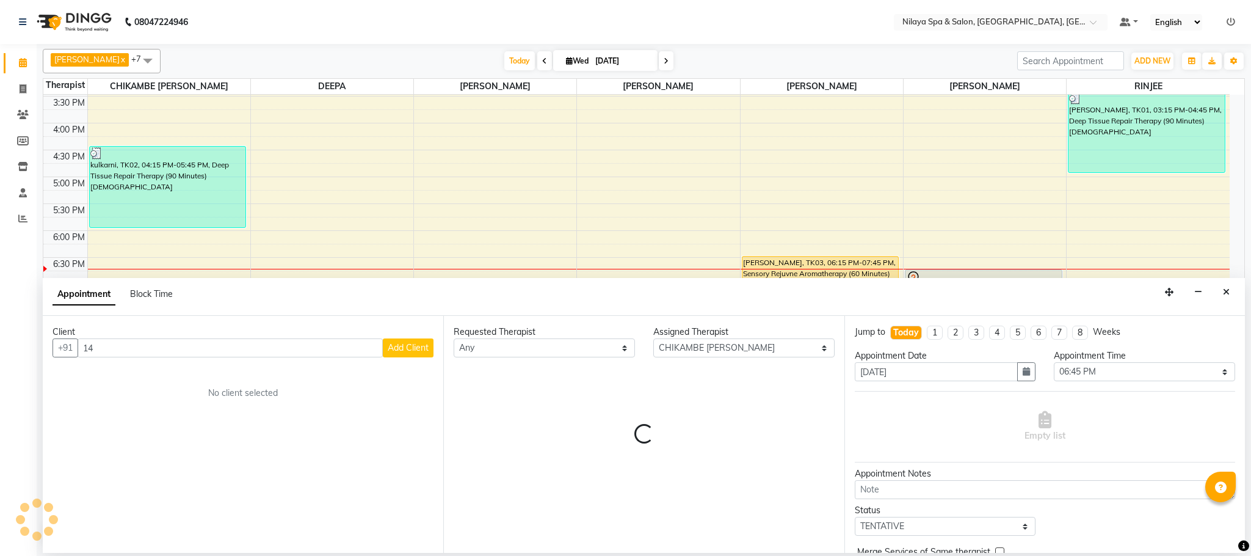
type input "1"
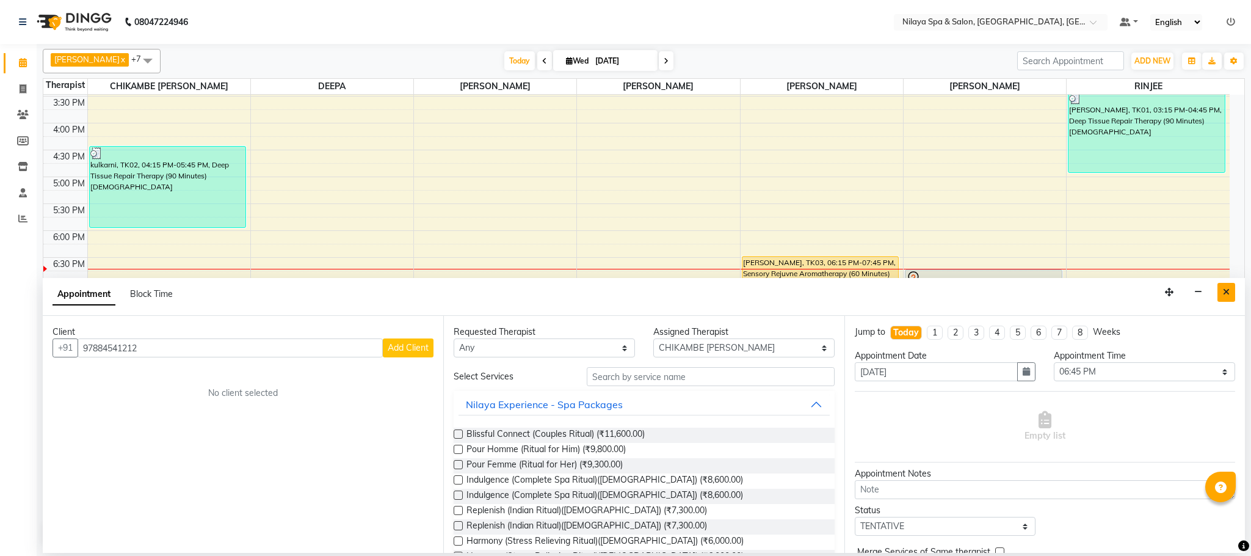
type input "97884541212"
click at [1224, 293] on icon "Close" at bounding box center [1226, 292] width 7 height 9
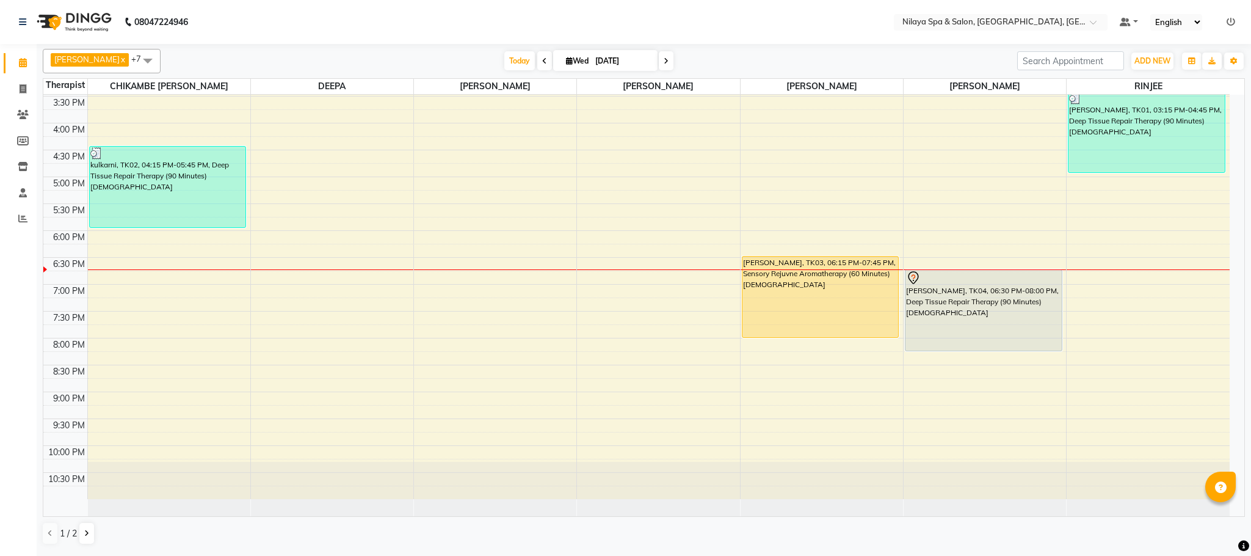
click at [757, 342] on div "8:00 AM 8:30 AM 9:00 AM 9:30 AM 10:00 AM 10:30 AM 11:00 AM 11:30 AM 12:00 PM 12…" at bounding box center [636, 96] width 1186 height 805
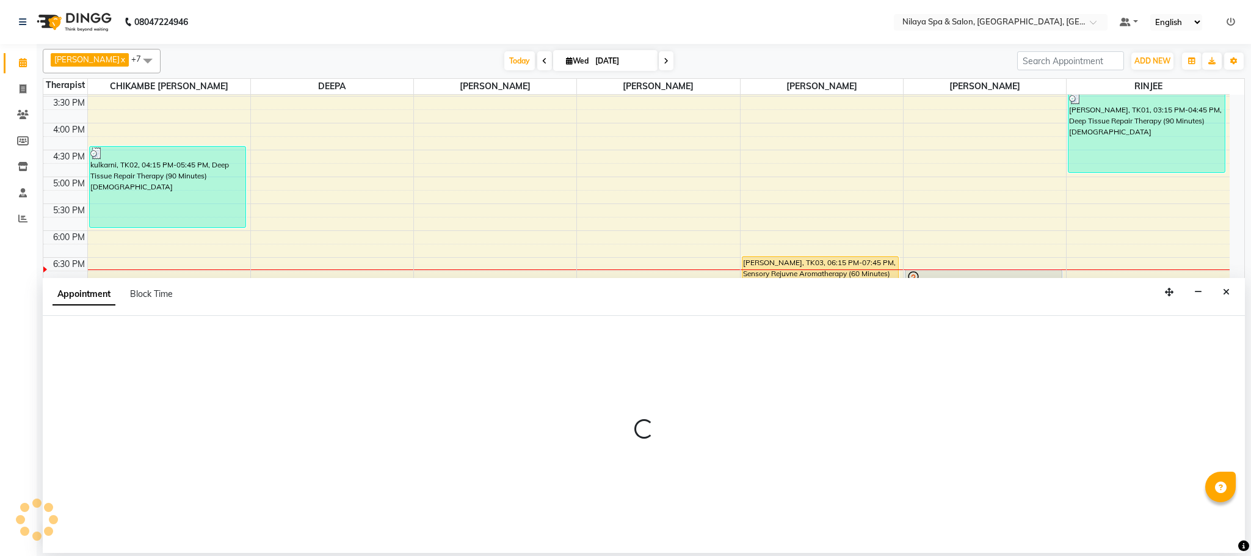
select select "90043"
select select "1185"
select select "tentative"
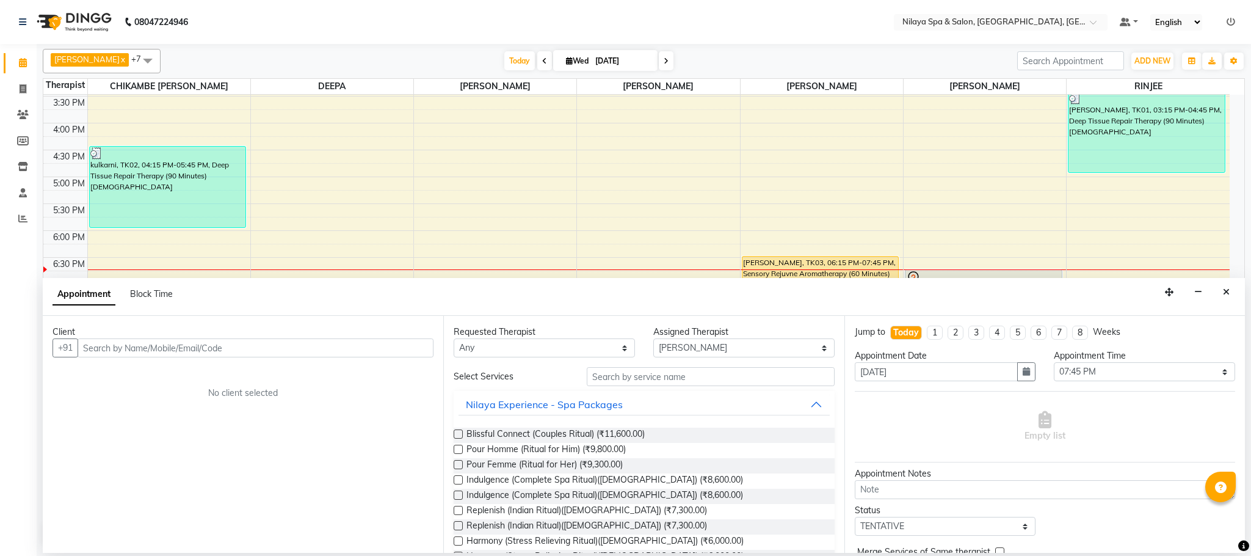
click at [105, 348] on input "text" at bounding box center [256, 347] width 356 height 19
type input "9021899735"
click at [424, 353] on span "Add Client" at bounding box center [408, 347] width 41 height 11
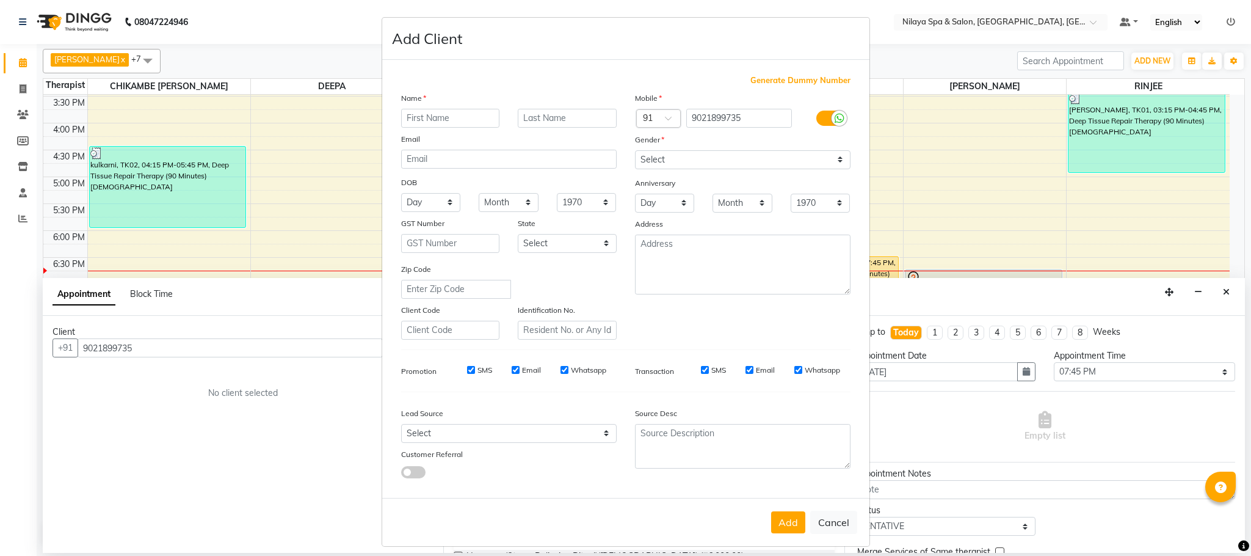
click at [418, 114] on input "text" at bounding box center [450, 118] width 99 height 19
type input "m"
type input "MR."
click at [537, 114] on input "text" at bounding box center [567, 118] width 99 height 19
type input "a"
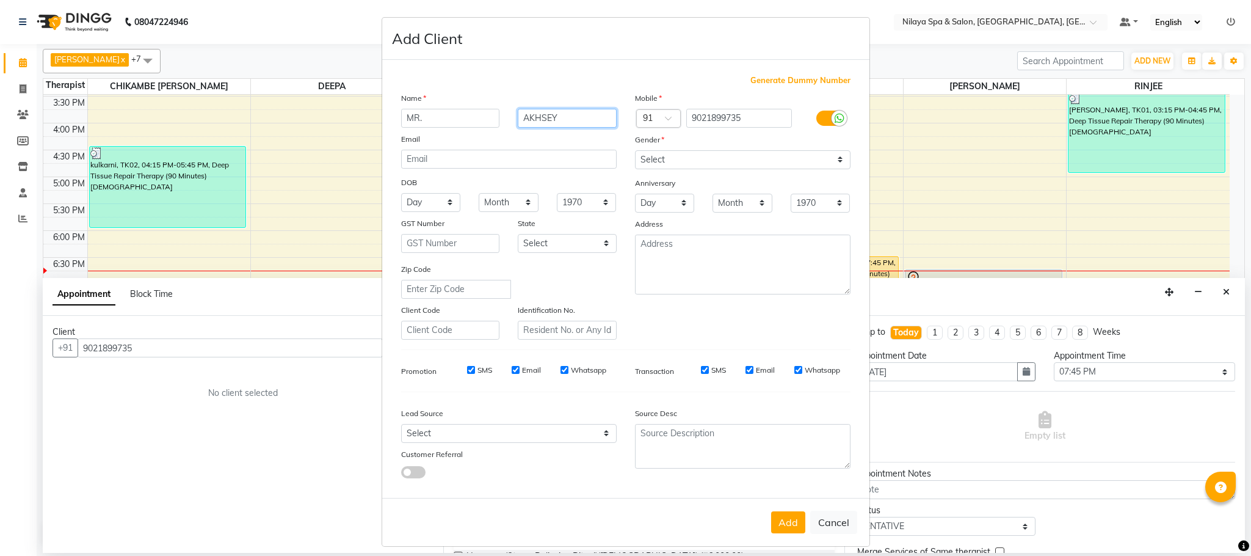
type input "AKHSEY"
click at [830, 161] on select "Select [DEMOGRAPHIC_DATA] [DEMOGRAPHIC_DATA] Other Prefer Not To Say" at bounding box center [743, 159] width 216 height 19
select select "[DEMOGRAPHIC_DATA]"
click at [635, 150] on select "Select [DEMOGRAPHIC_DATA] [DEMOGRAPHIC_DATA] Other Prefer Not To Say" at bounding box center [743, 159] width 216 height 19
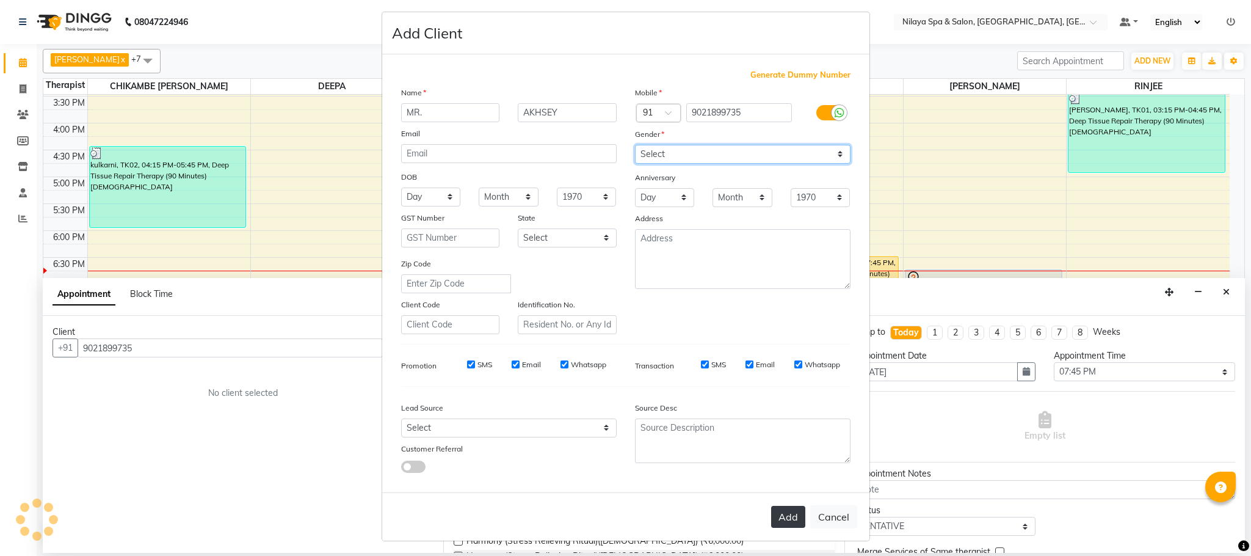
scroll to position [6, 0]
click at [781, 515] on button "Add" at bounding box center [788, 516] width 34 height 22
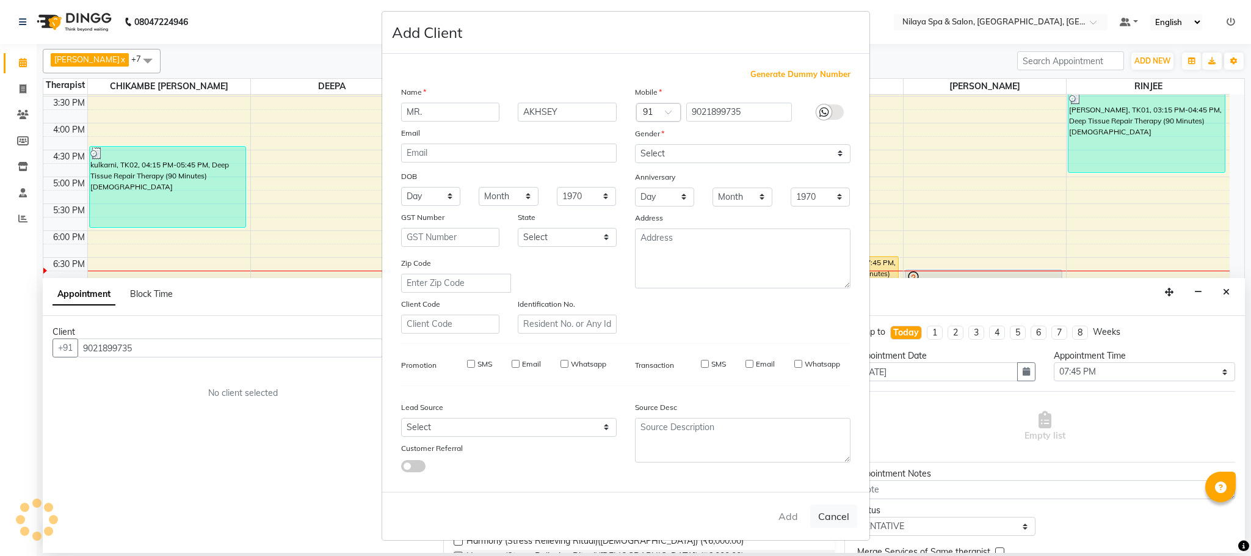
type input "90******35"
select select
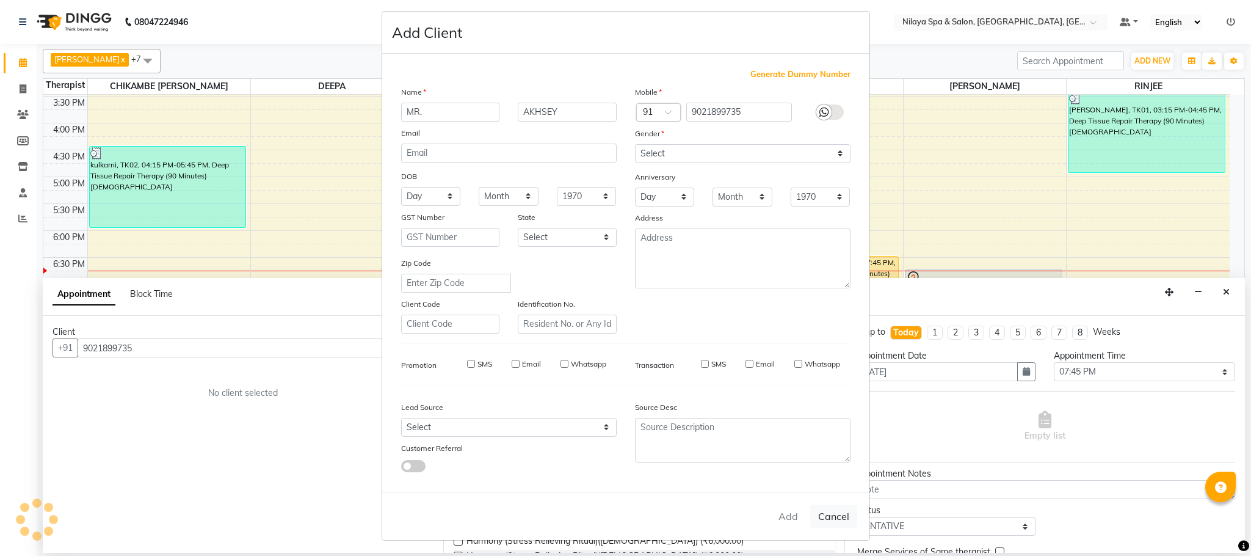
select select
checkbox input "false"
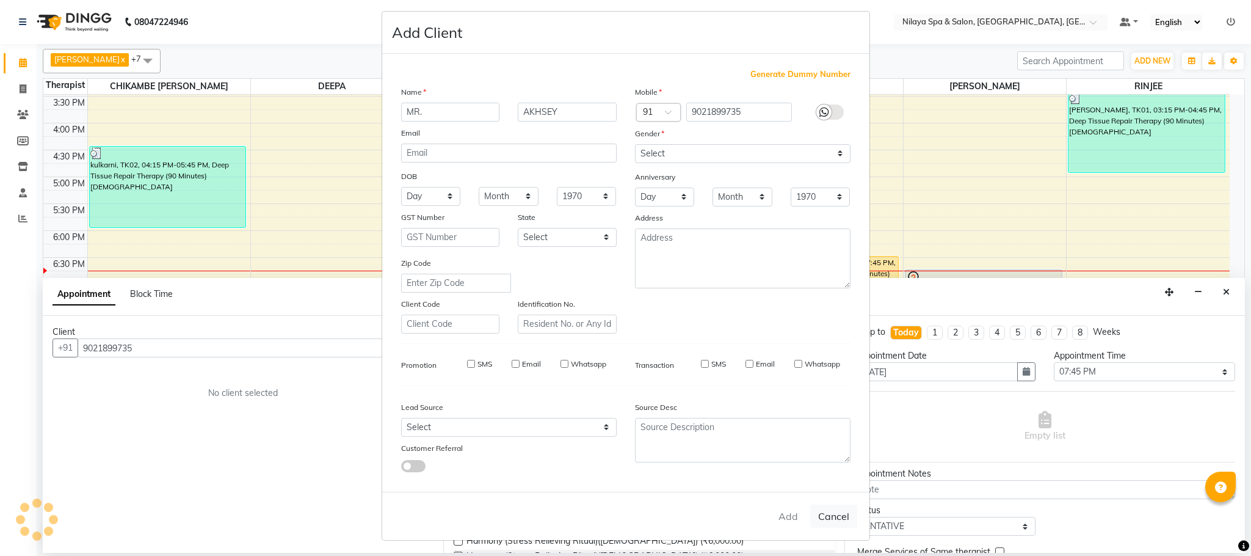
checkbox input "false"
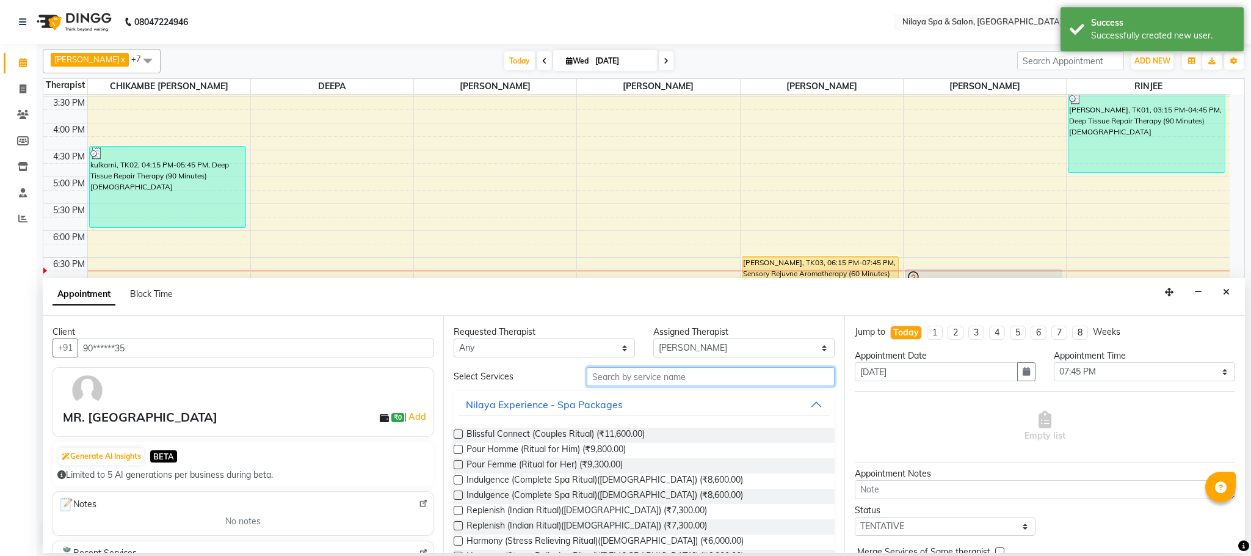
click at [634, 378] on input "text" at bounding box center [711, 376] width 248 height 19
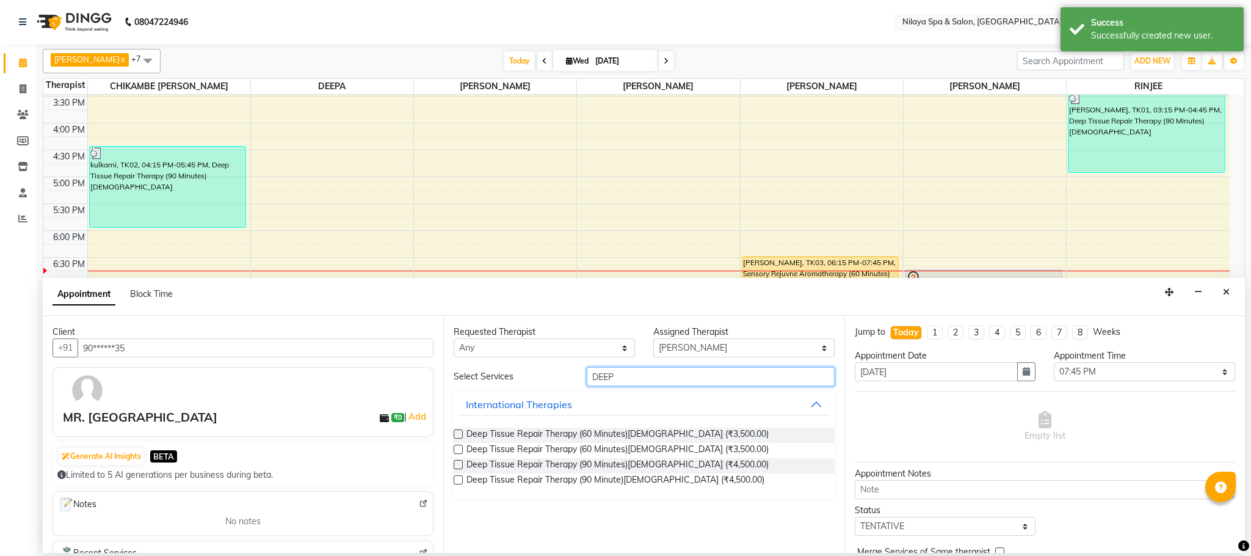
type input "DEEP"
click at [458, 433] on label at bounding box center [458, 433] width 9 height 9
click at [458, 433] on input "checkbox" at bounding box center [458, 435] width 8 height 8
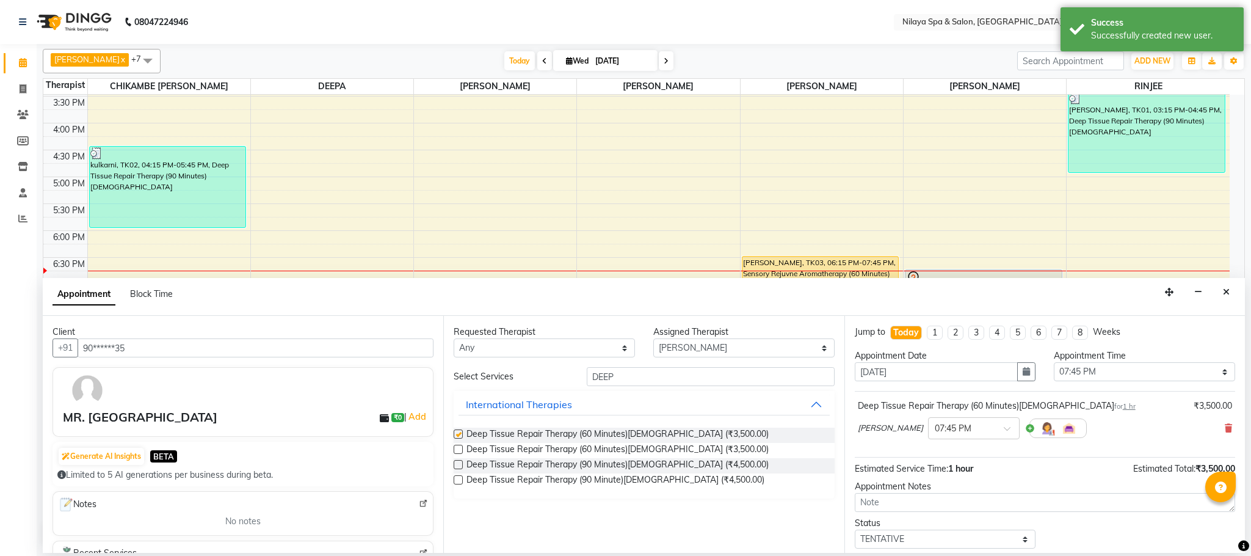
checkbox input "false"
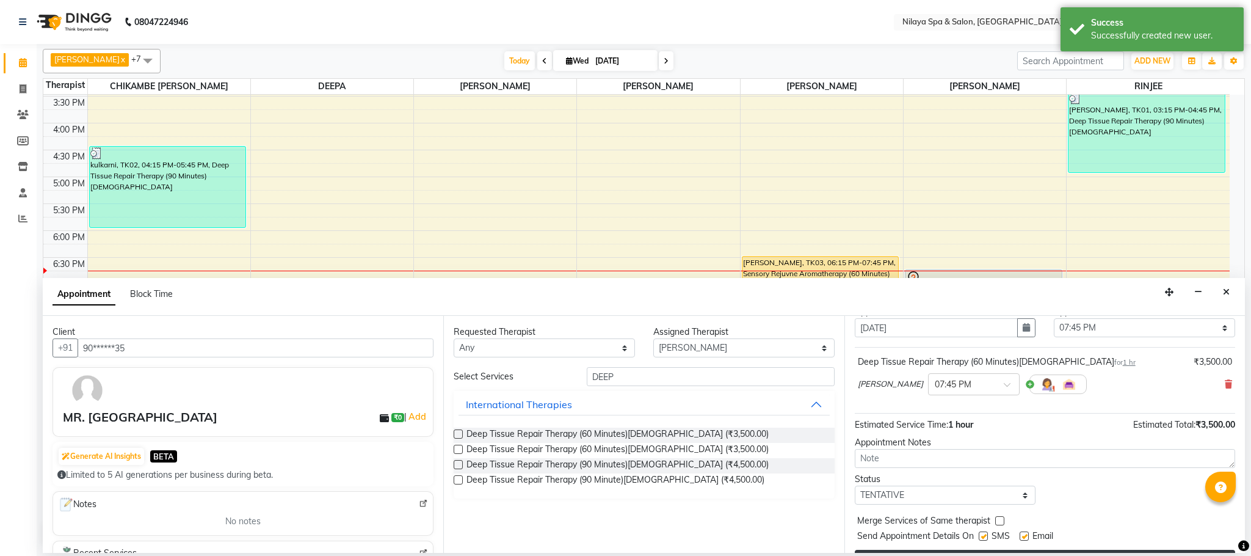
scroll to position [75, 0]
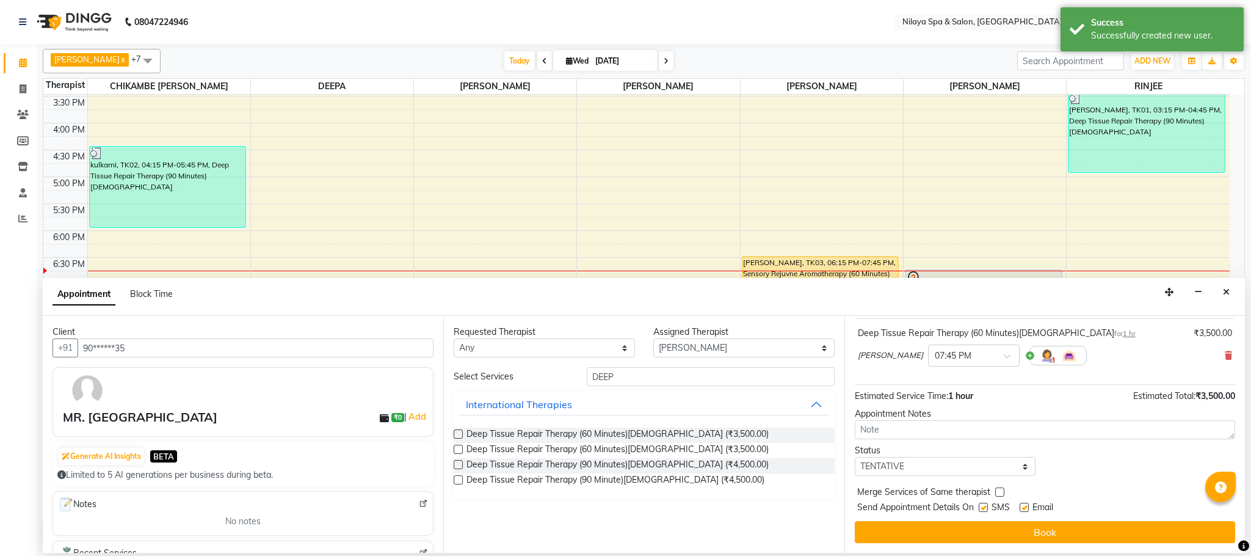
click at [973, 527] on button "Book" at bounding box center [1045, 532] width 380 height 22
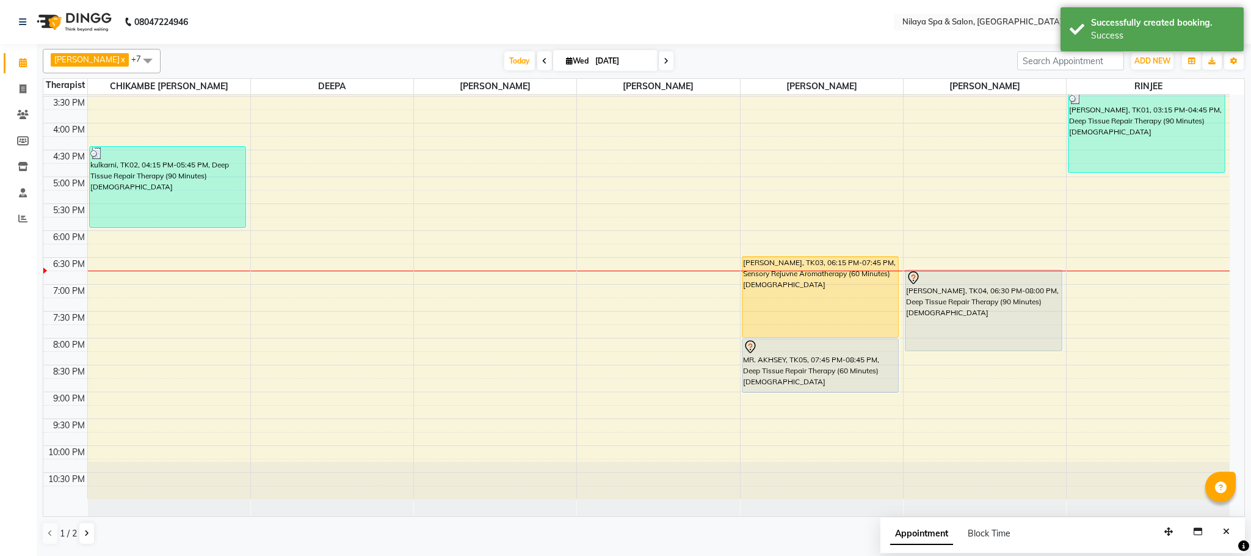
click at [106, 277] on div "8:00 AM 8:30 AM 9:00 AM 9:30 AM 10:00 AM 10:30 AM 11:00 AM 11:30 AM 12:00 PM 12…" at bounding box center [636, 96] width 1186 height 805
select select "82530"
select select "tentative"
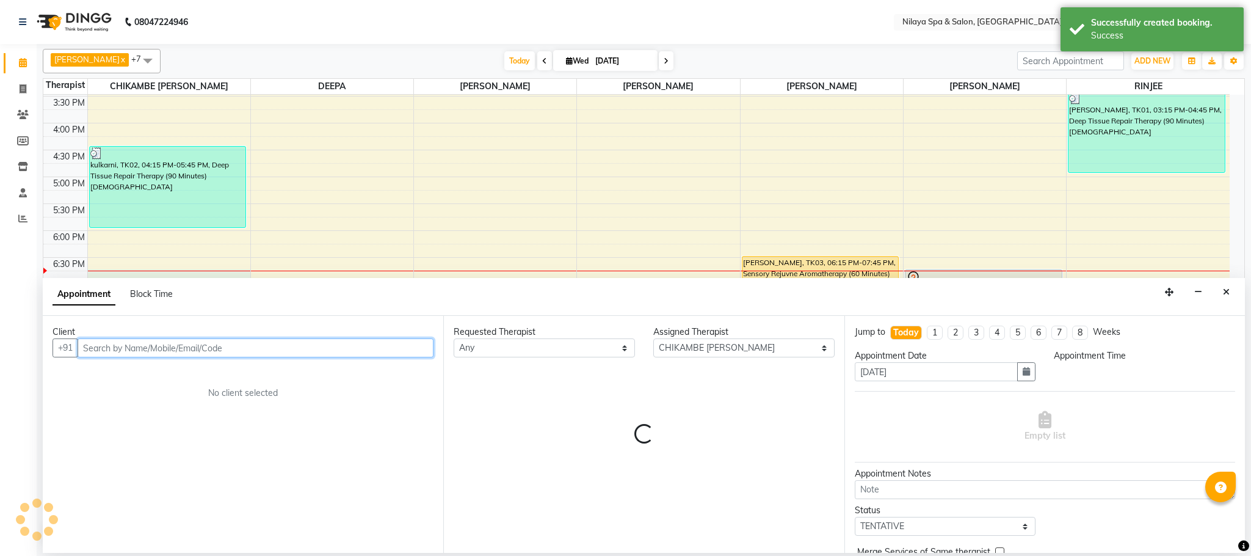
select select "1110"
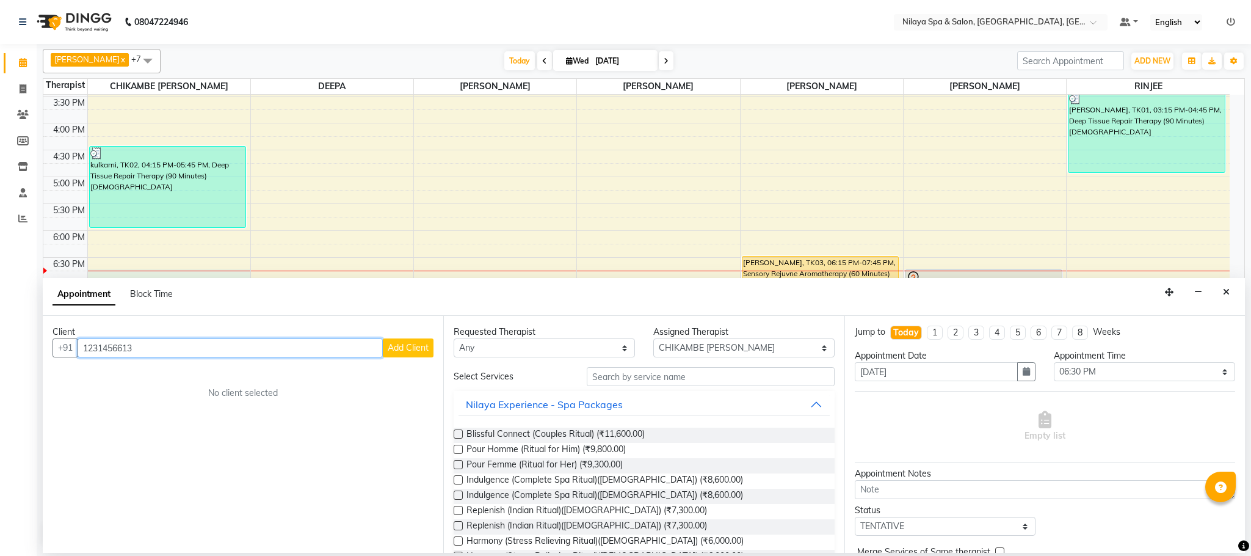
type input "1231456613"
click at [421, 346] on span "Add Client" at bounding box center [408, 347] width 41 height 11
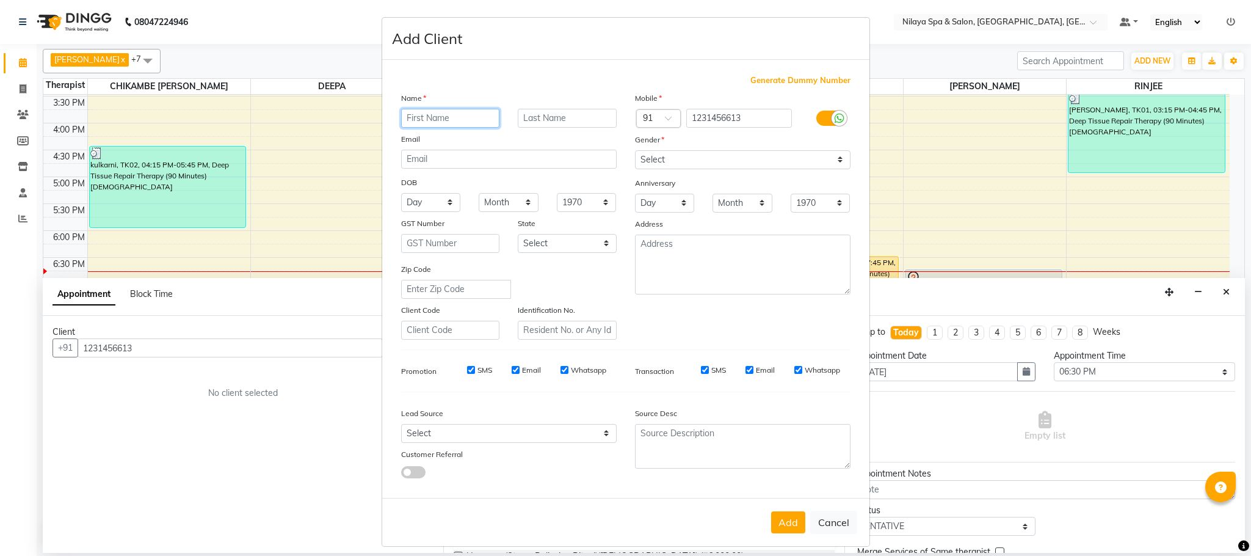
click at [416, 120] on input "text" at bounding box center [450, 118] width 99 height 19
type input "GABORIT"
click at [784, 154] on select "Select [DEMOGRAPHIC_DATA] [DEMOGRAPHIC_DATA] Other Prefer Not To Say" at bounding box center [743, 159] width 216 height 19
select select "[DEMOGRAPHIC_DATA]"
click at [635, 150] on select "Select [DEMOGRAPHIC_DATA] [DEMOGRAPHIC_DATA] Other Prefer Not To Say" at bounding box center [743, 159] width 216 height 19
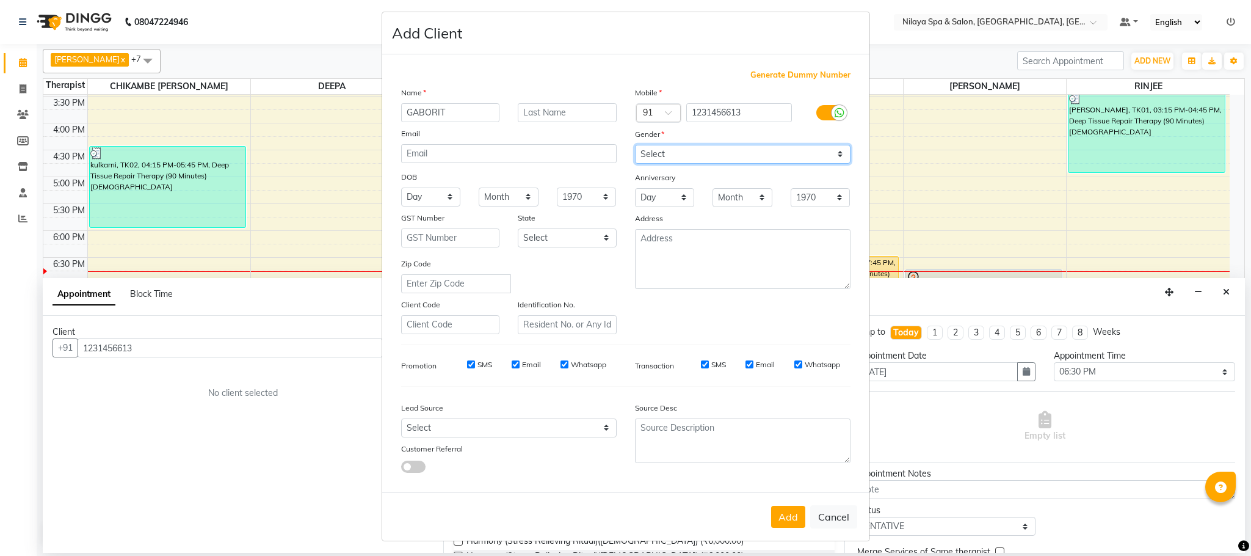
scroll to position [6, 0]
click at [778, 513] on button "Add" at bounding box center [788, 516] width 34 height 22
type input "12******13"
select select
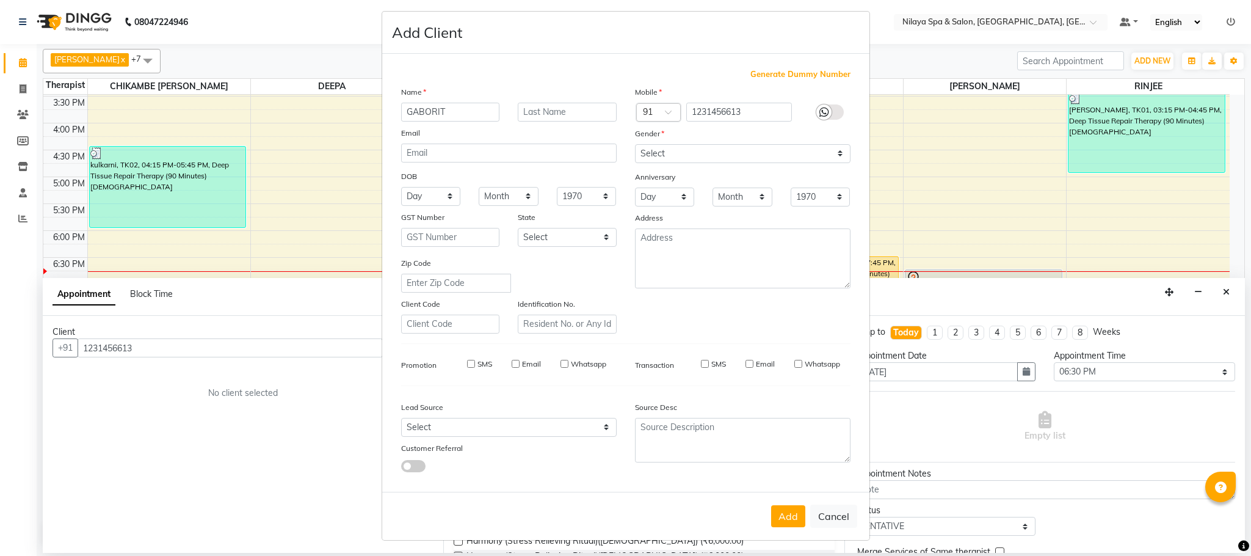
select select
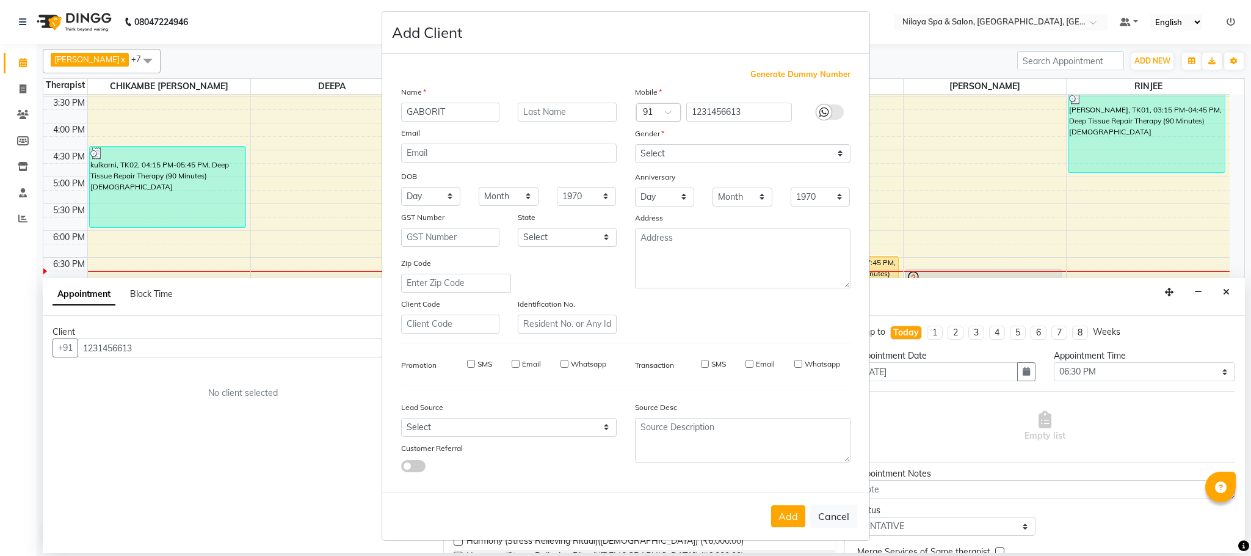
checkbox input "false"
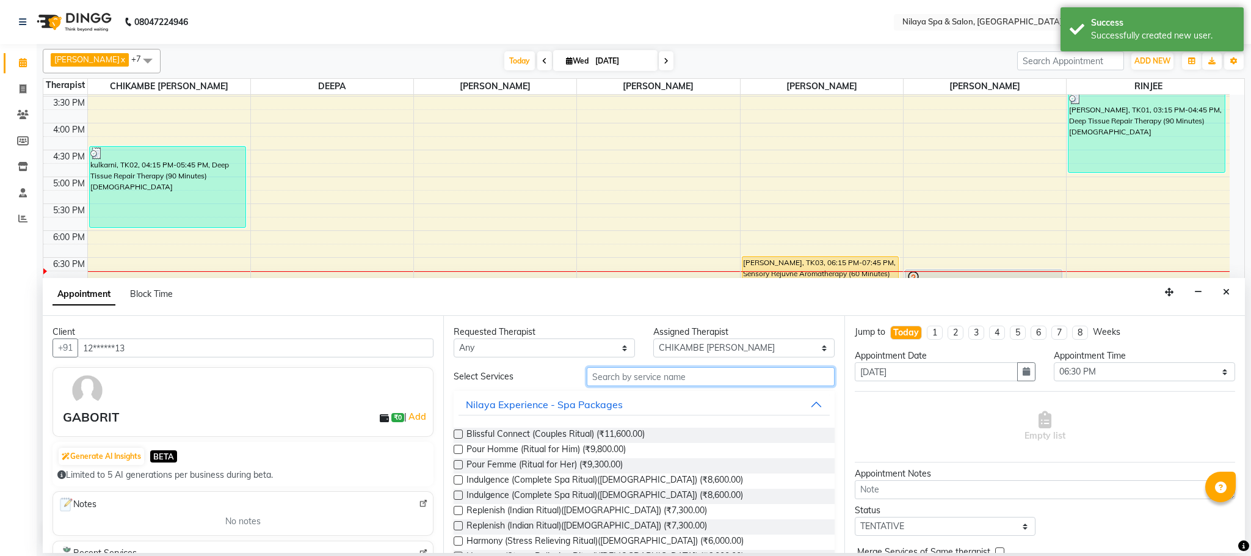
click at [619, 382] on input "text" at bounding box center [711, 376] width 248 height 19
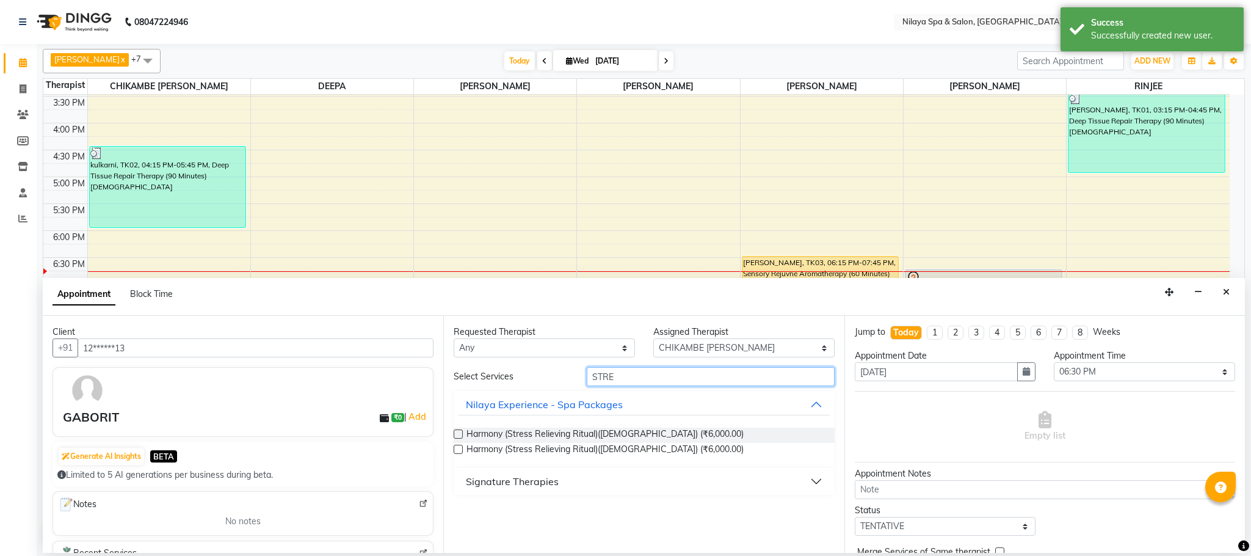
type input "STRE"
click at [817, 480] on button "Signature Therapies" at bounding box center [643, 481] width 371 height 22
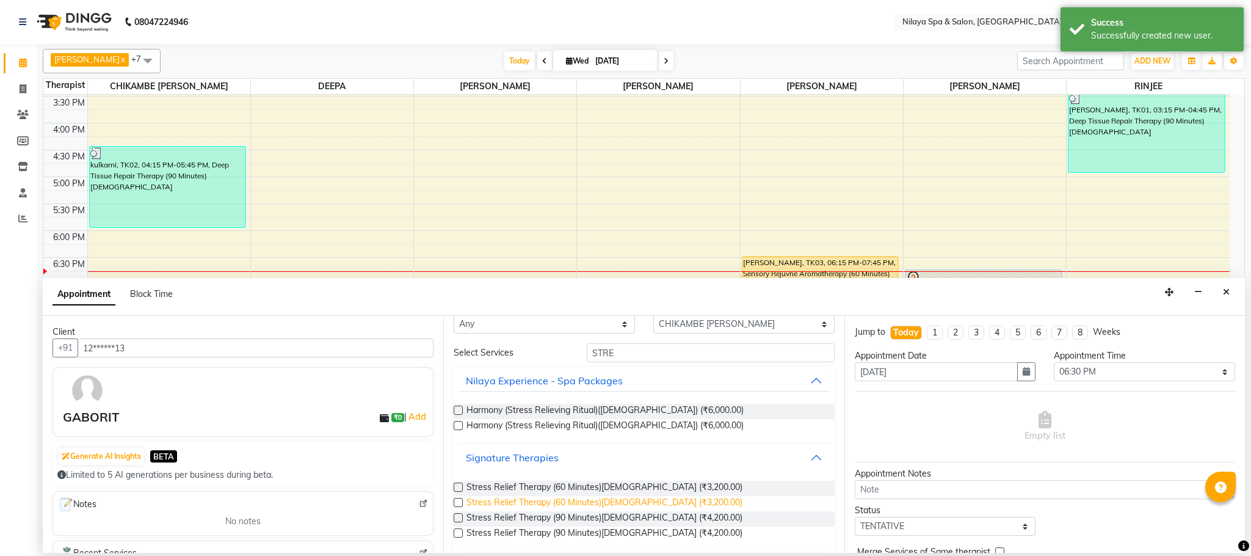
scroll to position [32, 0]
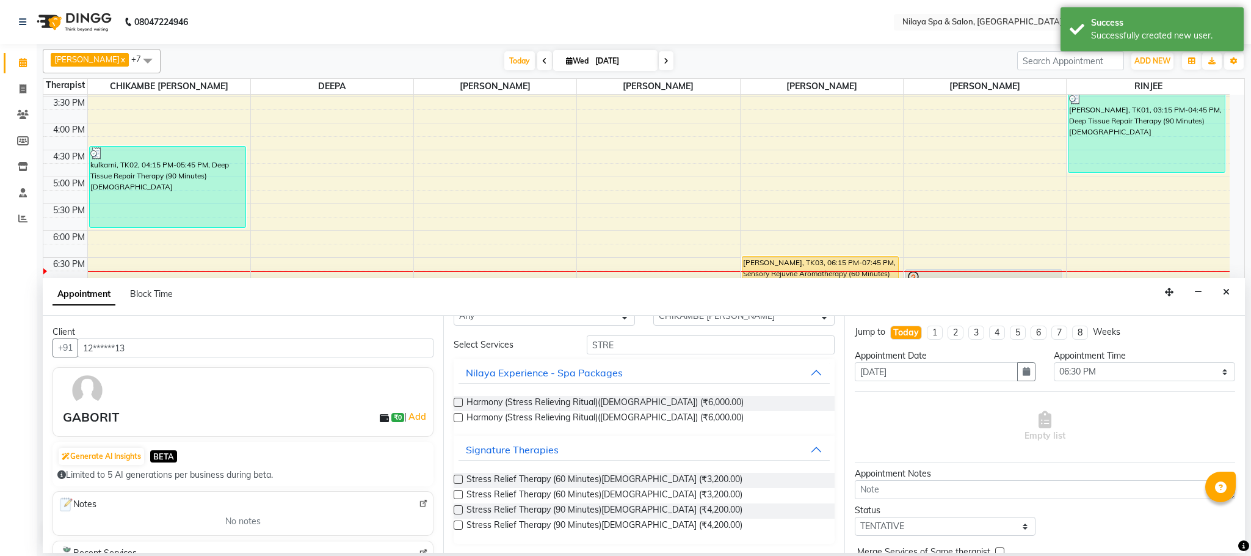
click at [457, 479] on label at bounding box center [458, 478] width 9 height 9
click at [457, 479] on input "checkbox" at bounding box center [458, 480] width 8 height 8
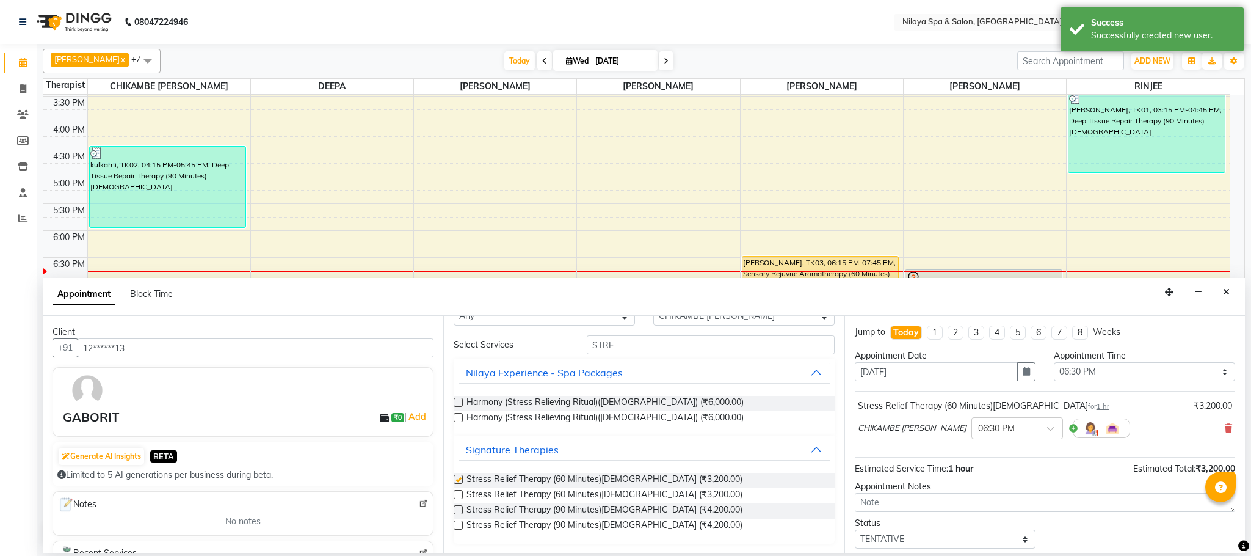
checkbox input "false"
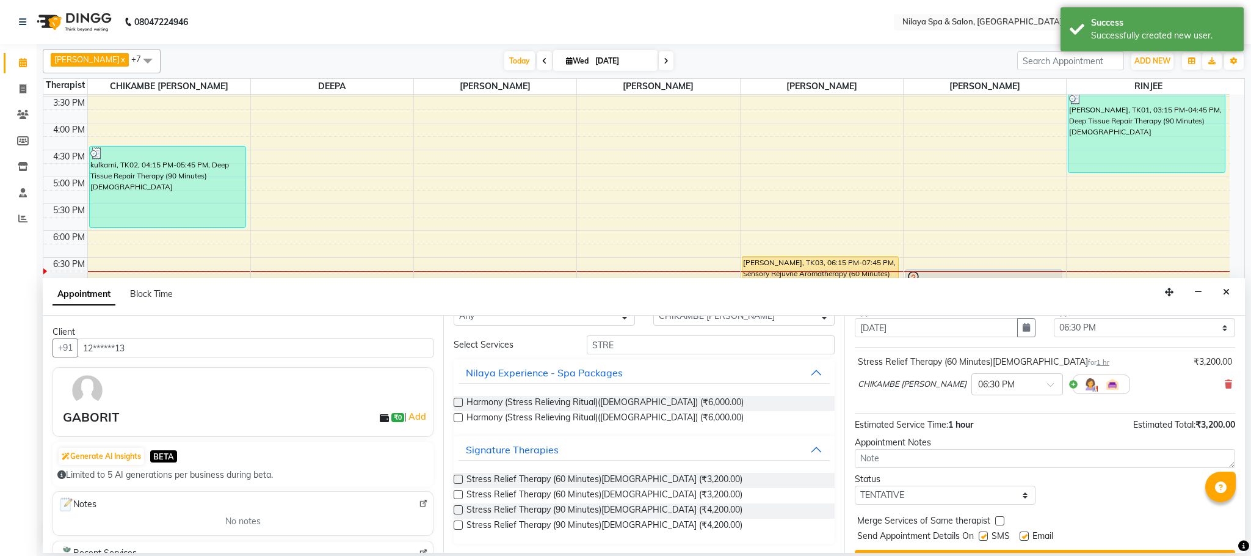
scroll to position [75, 0]
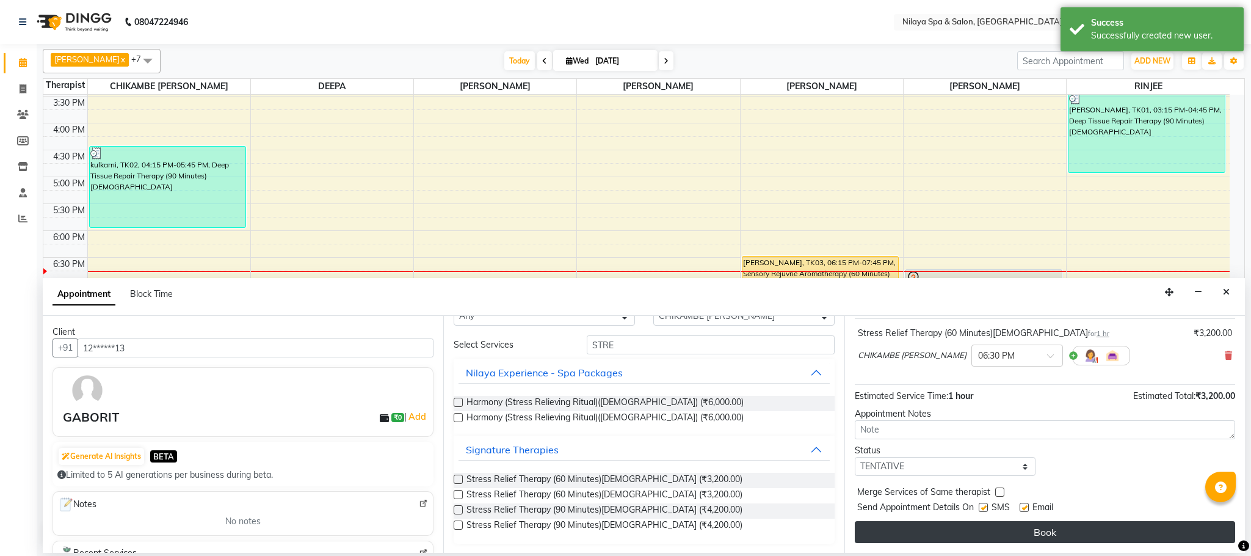
click at [1004, 529] on button "Book" at bounding box center [1045, 532] width 380 height 22
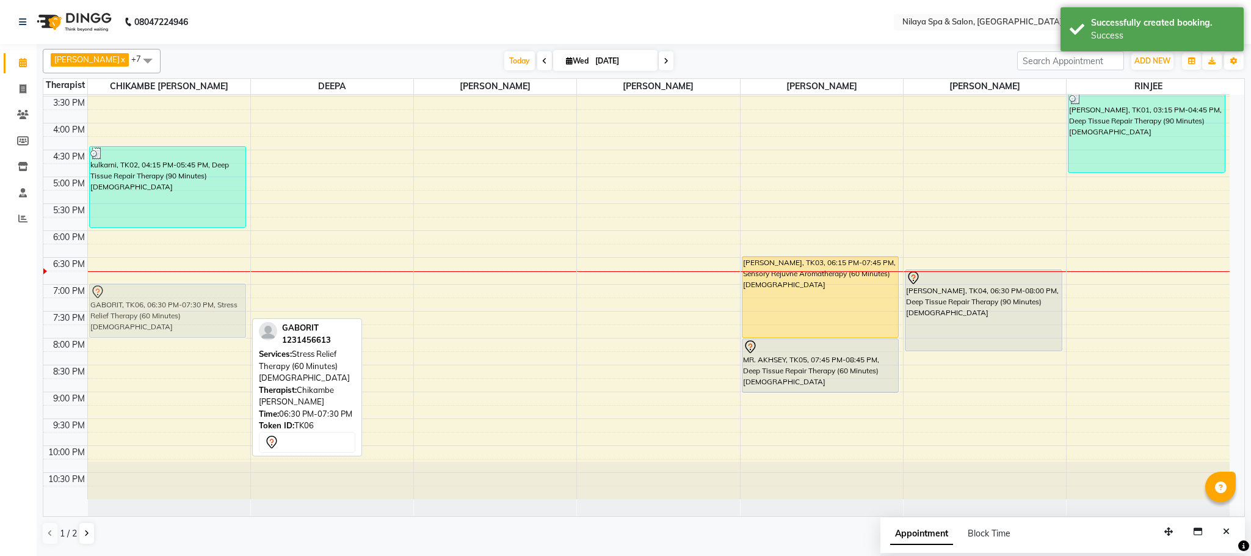
click at [149, 288] on div "kulkarni, TK02, 04:15 PM-05:45 PM, Deep Tissue Repair Therapy (90 Minutes)[DEMO…" at bounding box center [169, 96] width 162 height 805
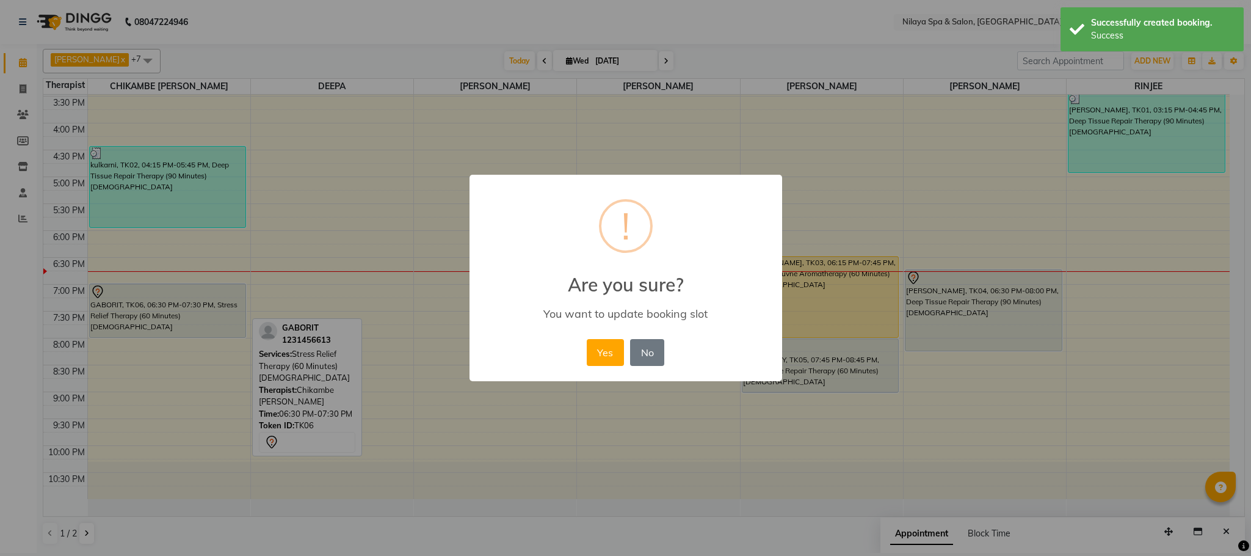
click at [596, 354] on button "Yes" at bounding box center [605, 352] width 37 height 27
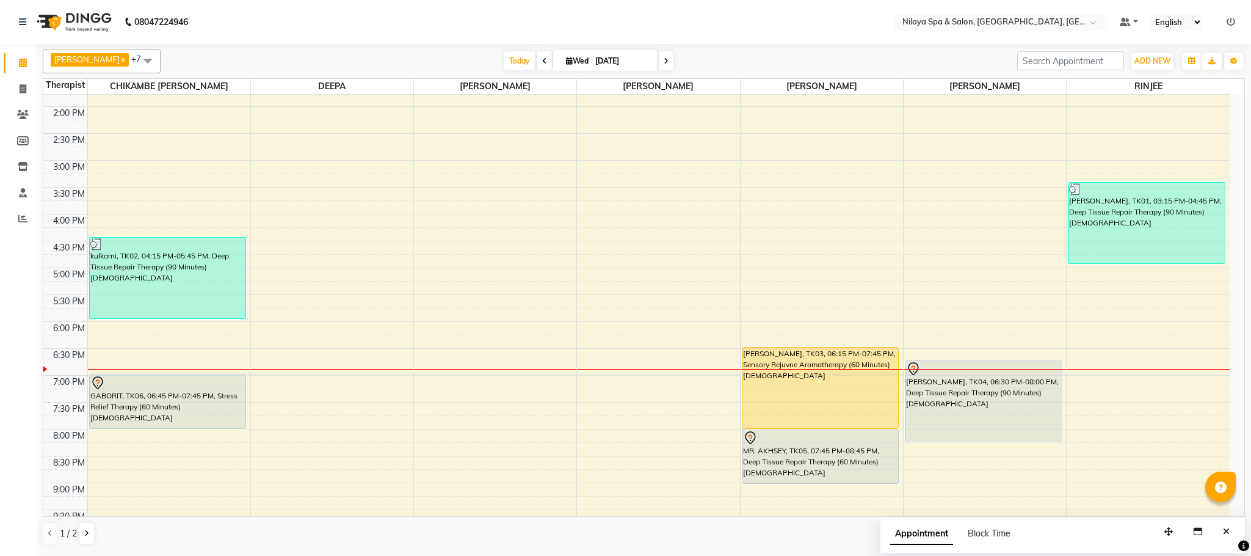
scroll to position [402, 0]
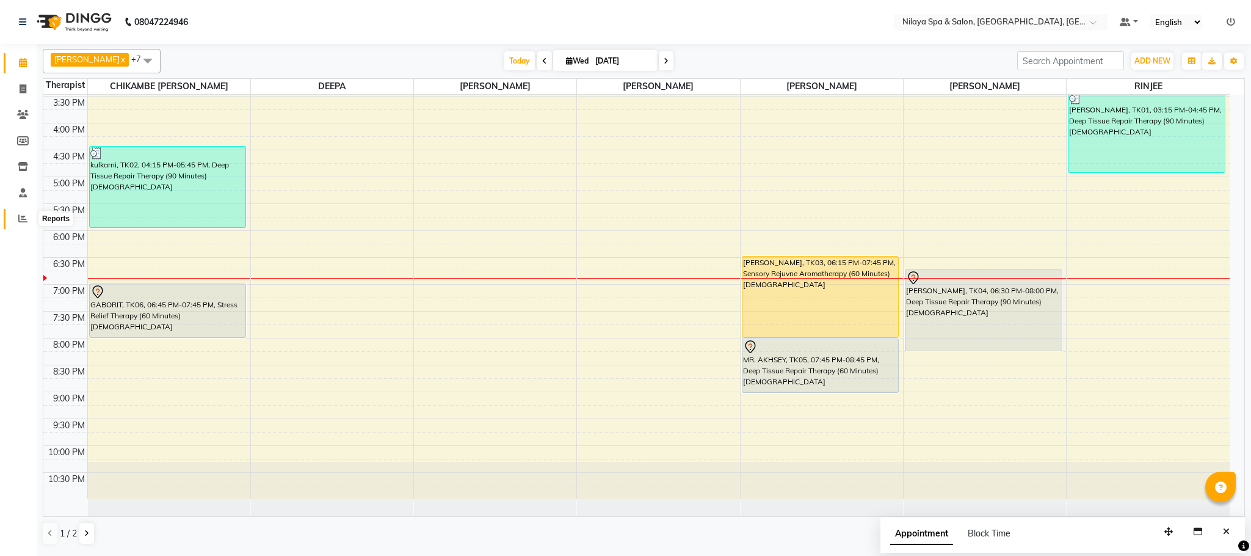
click at [22, 222] on span at bounding box center [22, 219] width 21 height 14
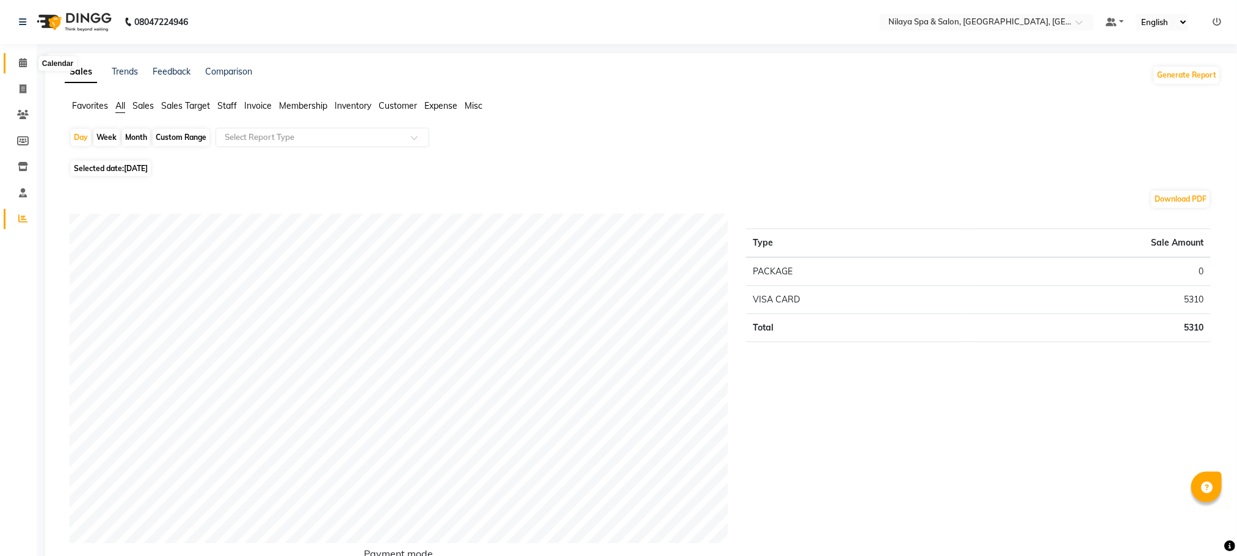
click at [21, 65] on icon at bounding box center [23, 62] width 8 height 9
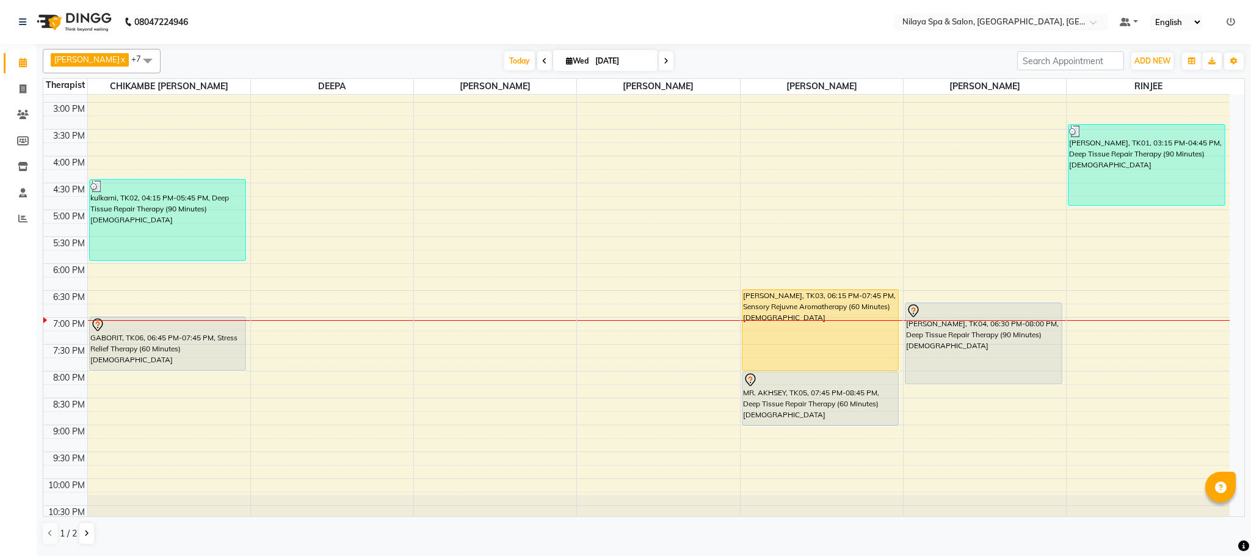
scroll to position [402, 0]
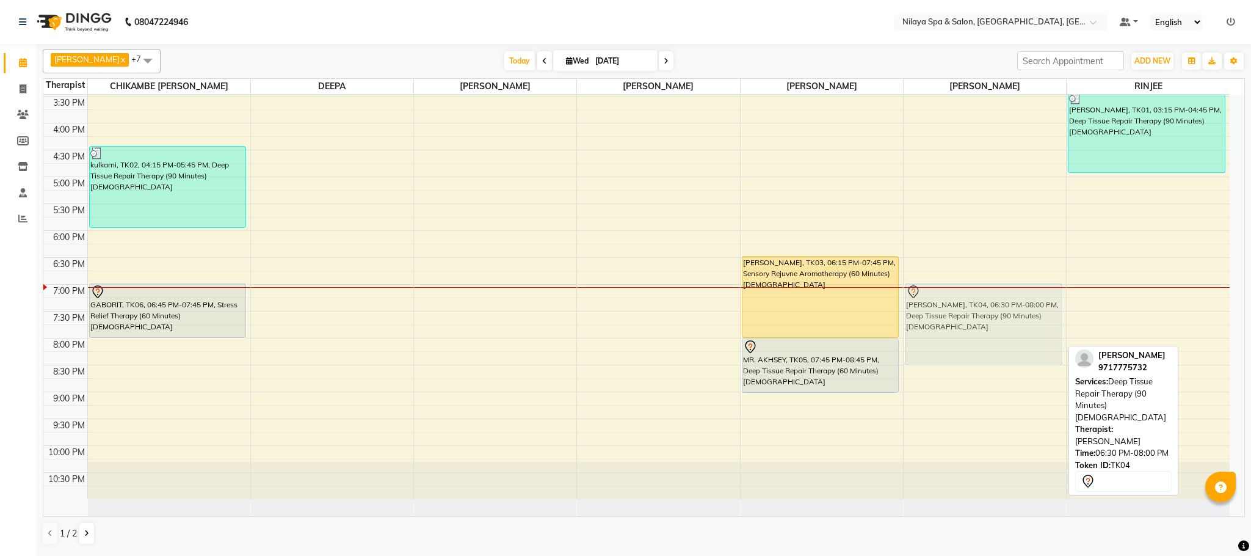
drag, startPoint x: 988, startPoint y: 308, endPoint x: 993, endPoint y: 322, distance: 15.4
click at [993, 322] on div "[PERSON_NAME], TK04, 06:30 PM-08:00 PM, Deep Tissue Repair Therapy (90 Minutes)…" at bounding box center [985, 96] width 162 height 805
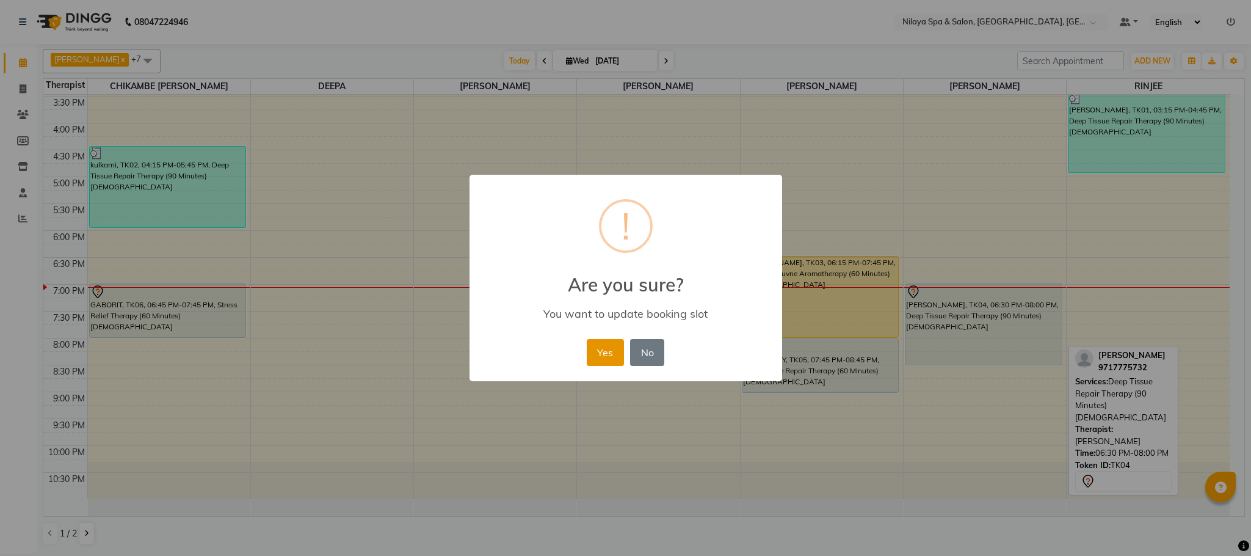
click at [612, 345] on button "Yes" at bounding box center [605, 352] width 37 height 27
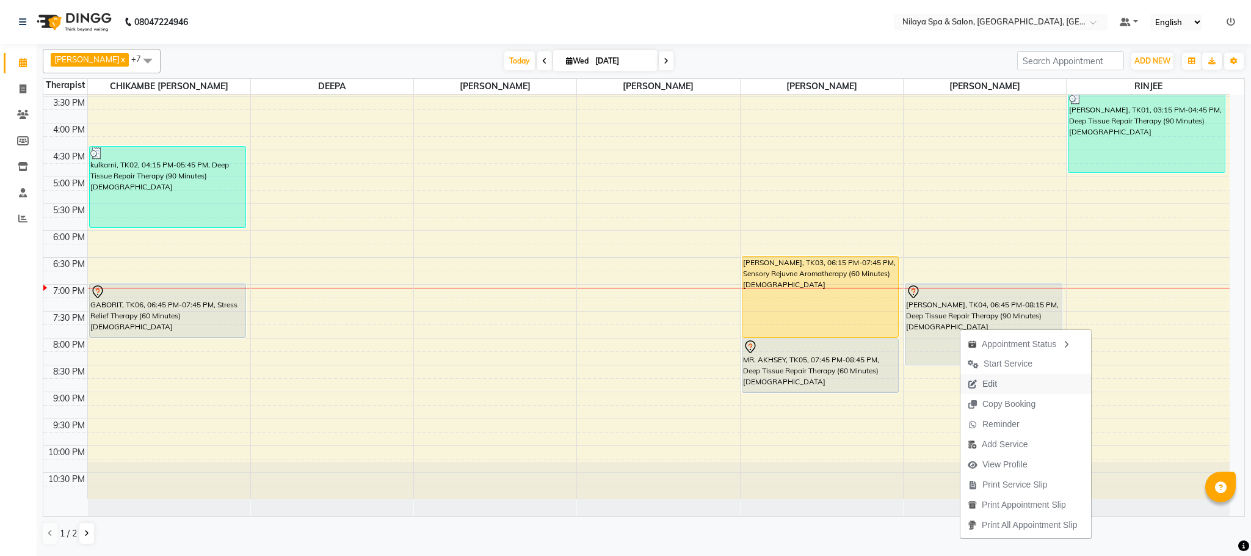
click at [997, 385] on span "Edit" at bounding box center [989, 383] width 15 height 13
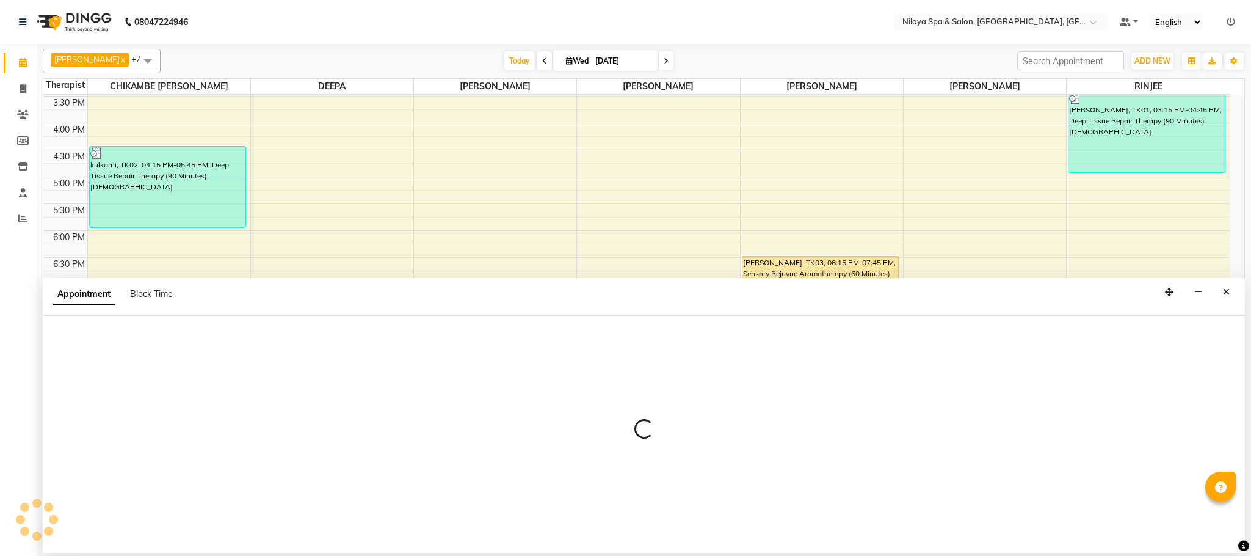
select select "tentative"
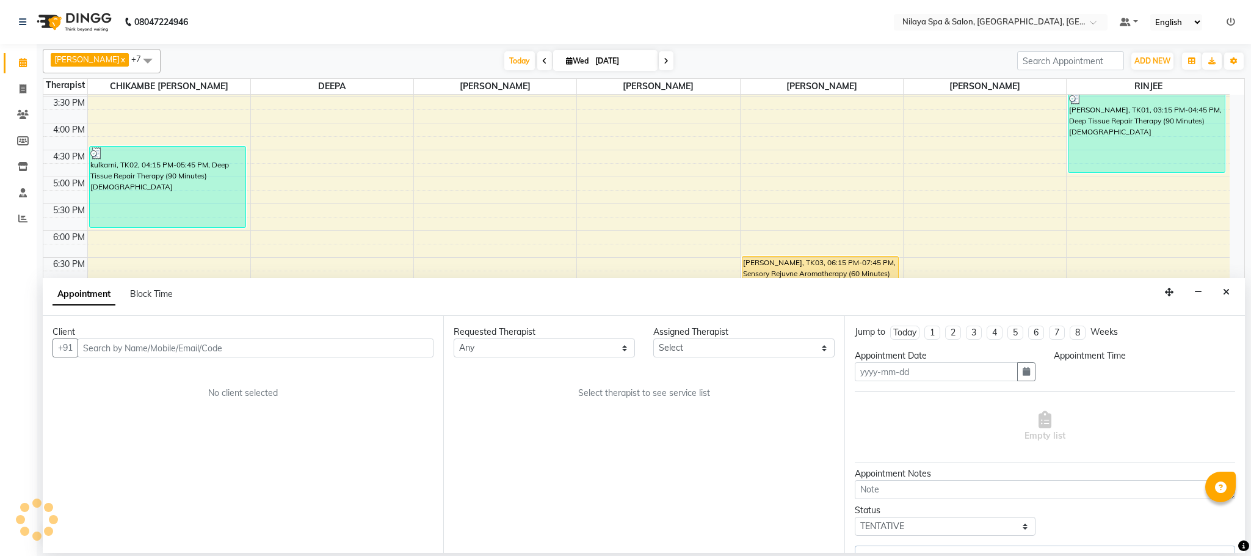
type input "[DATE]"
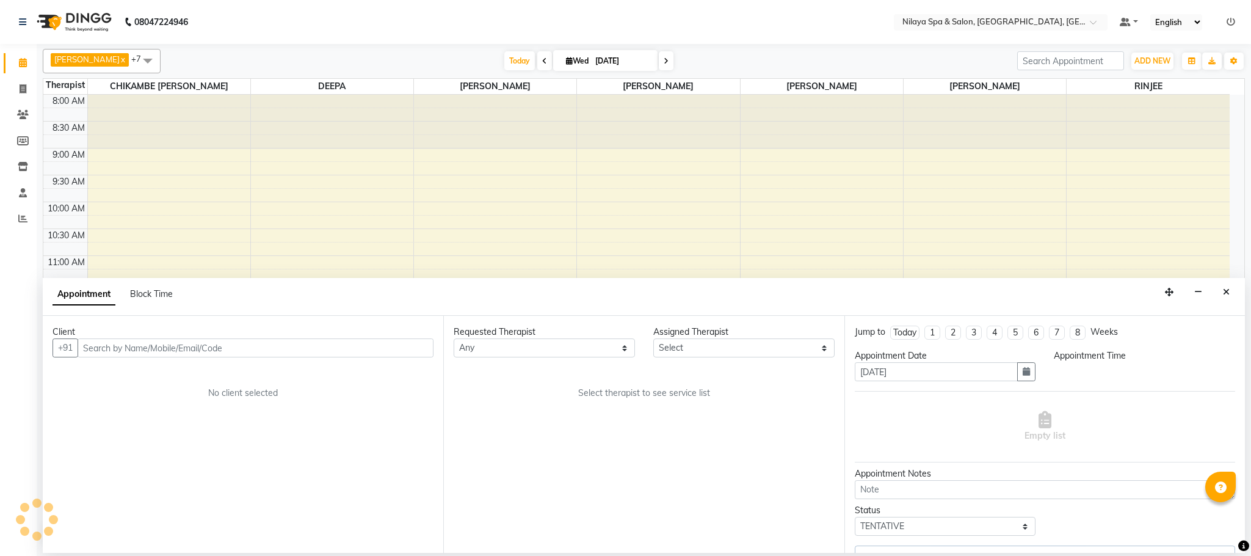
select select "1125"
select select "88833"
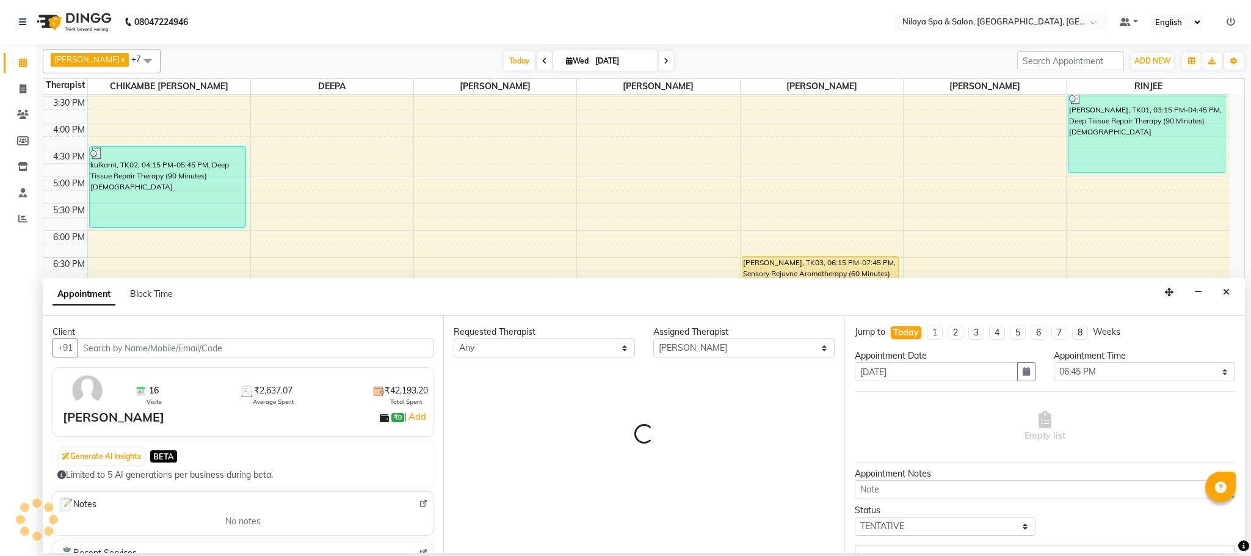
select select "4019"
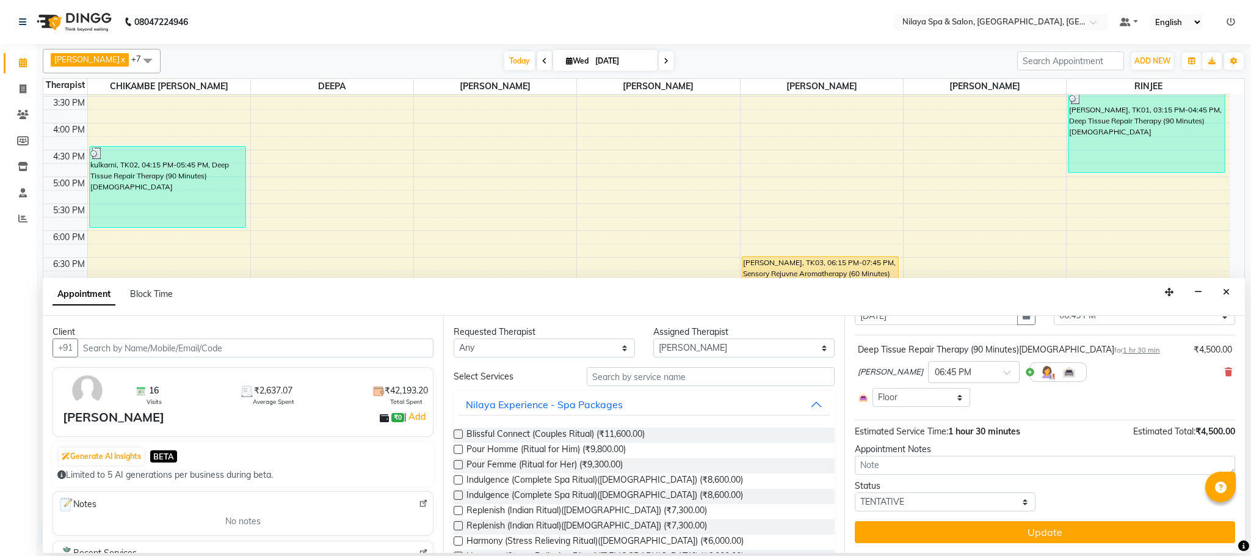
scroll to position [0, 0]
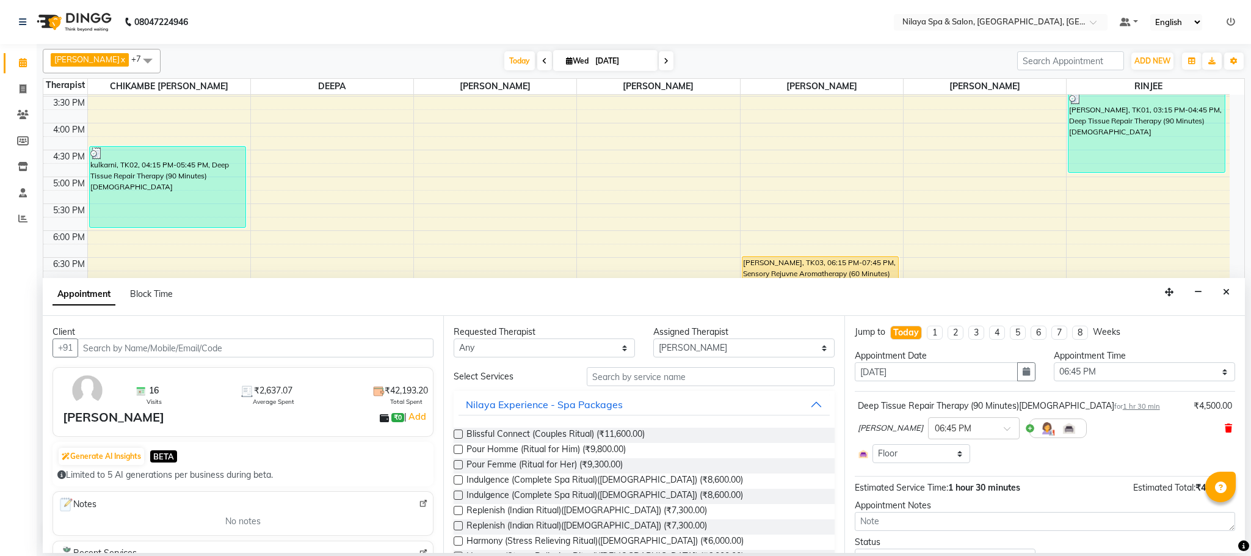
click at [1225, 432] on icon at bounding box center [1228, 428] width 7 height 9
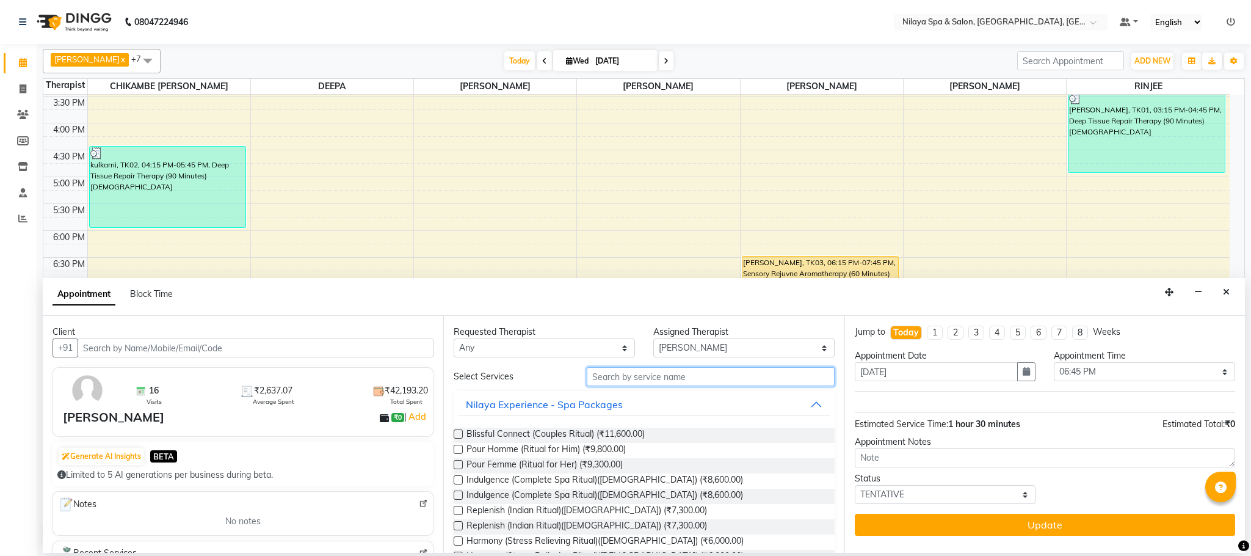
drag, startPoint x: 648, startPoint y: 374, endPoint x: 636, endPoint y: 386, distance: 17.7
click at [632, 380] on input "text" at bounding box center [711, 376] width 248 height 19
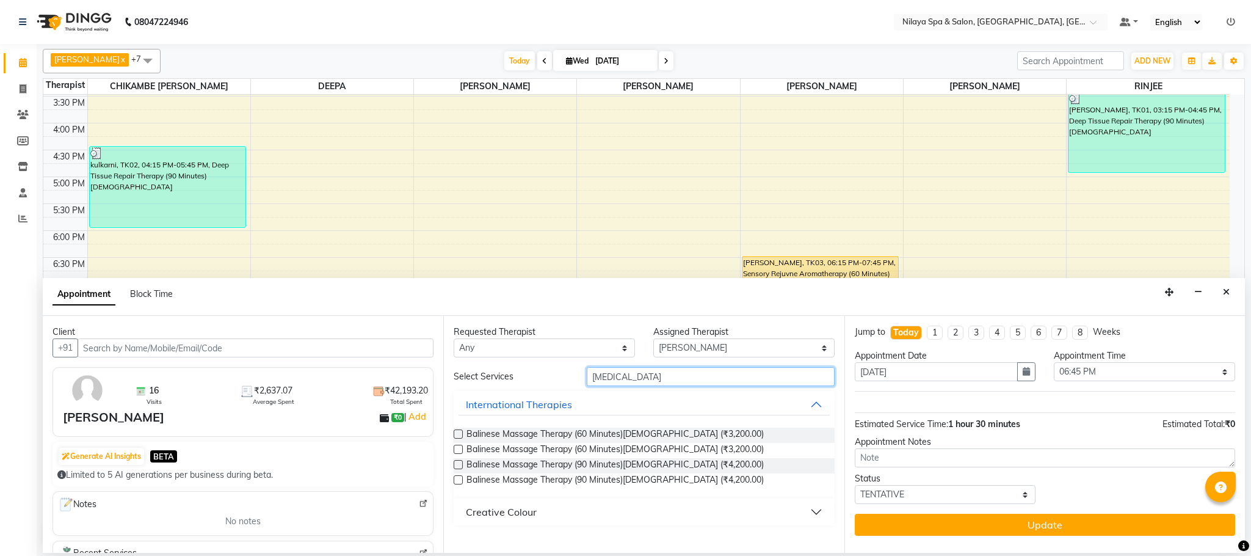
type input "[MEDICAL_DATA]"
click at [455, 480] on label at bounding box center [458, 479] width 9 height 9
click at [455, 480] on input "checkbox" at bounding box center [458, 481] width 8 height 8
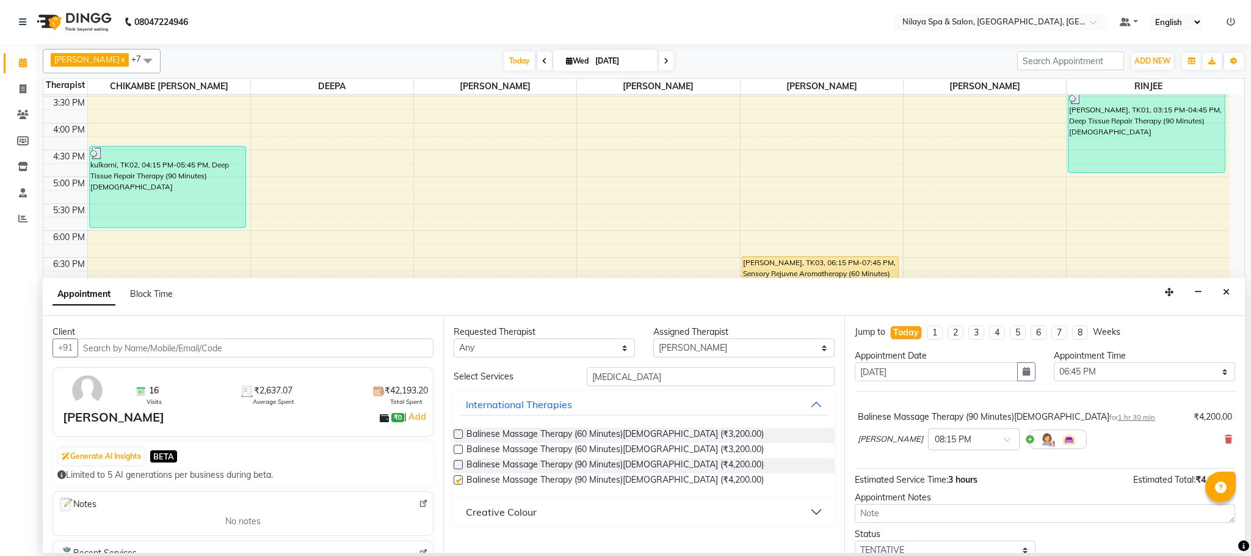
checkbox input "false"
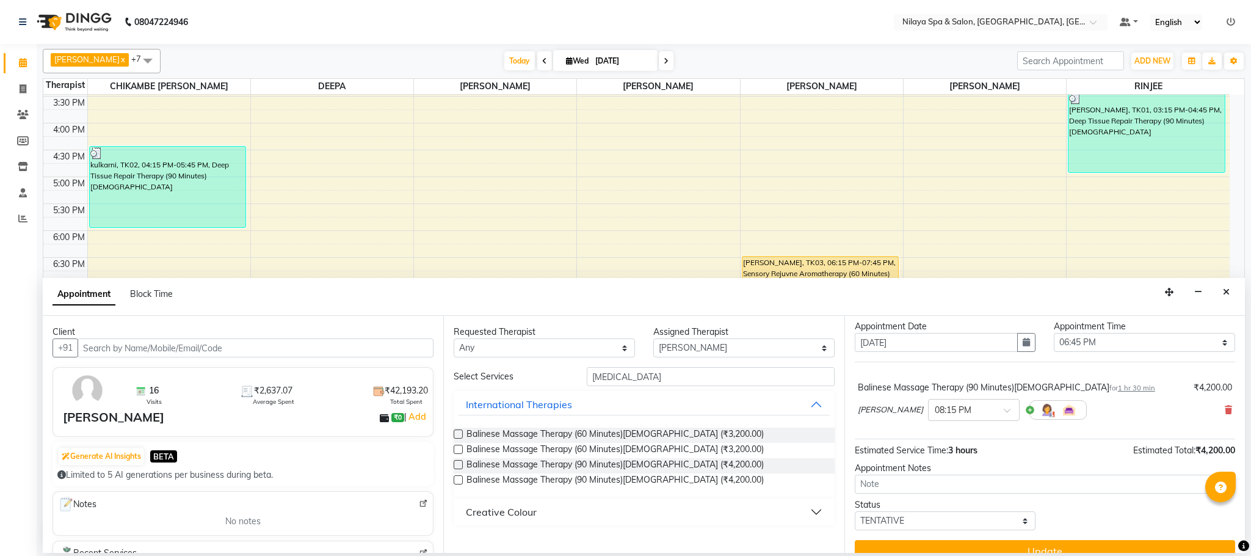
scroll to position [50, 0]
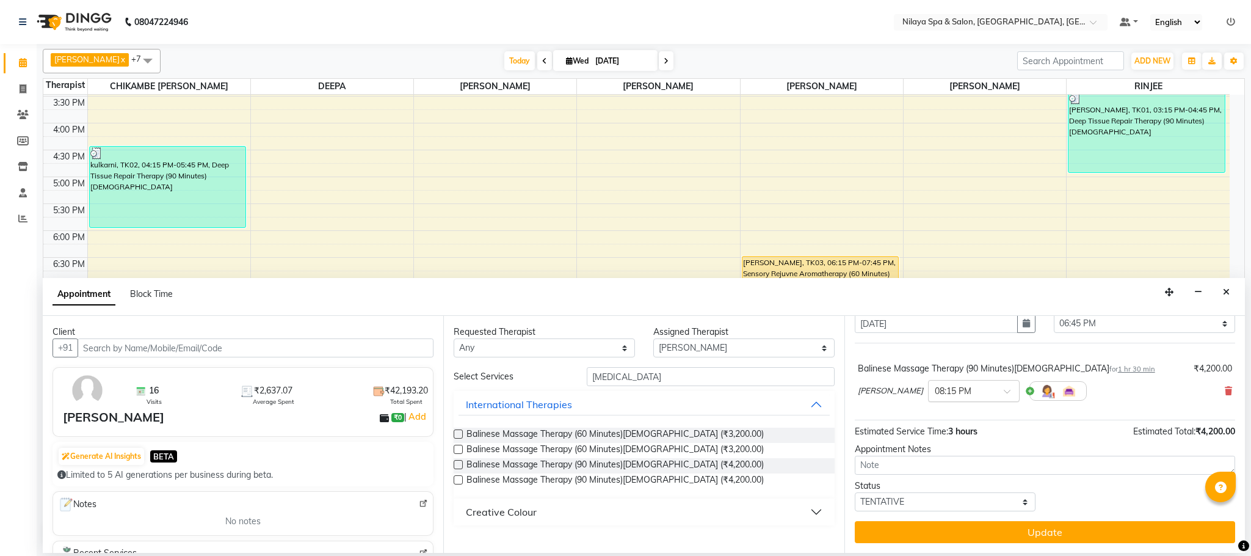
click at [942, 390] on div at bounding box center [974, 389] width 90 height 13
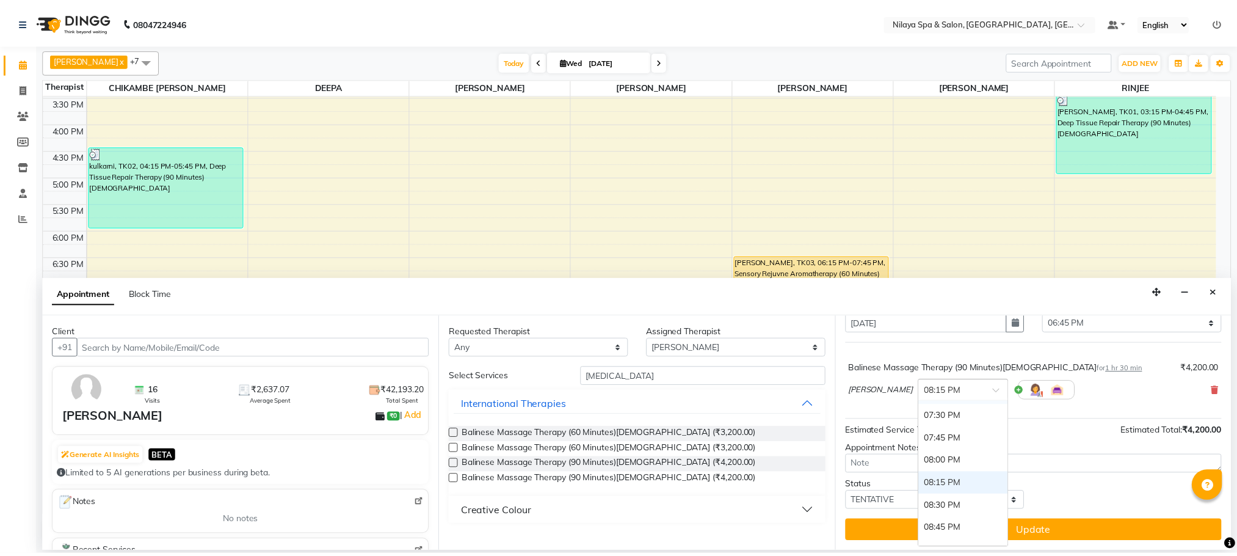
scroll to position [832, 0]
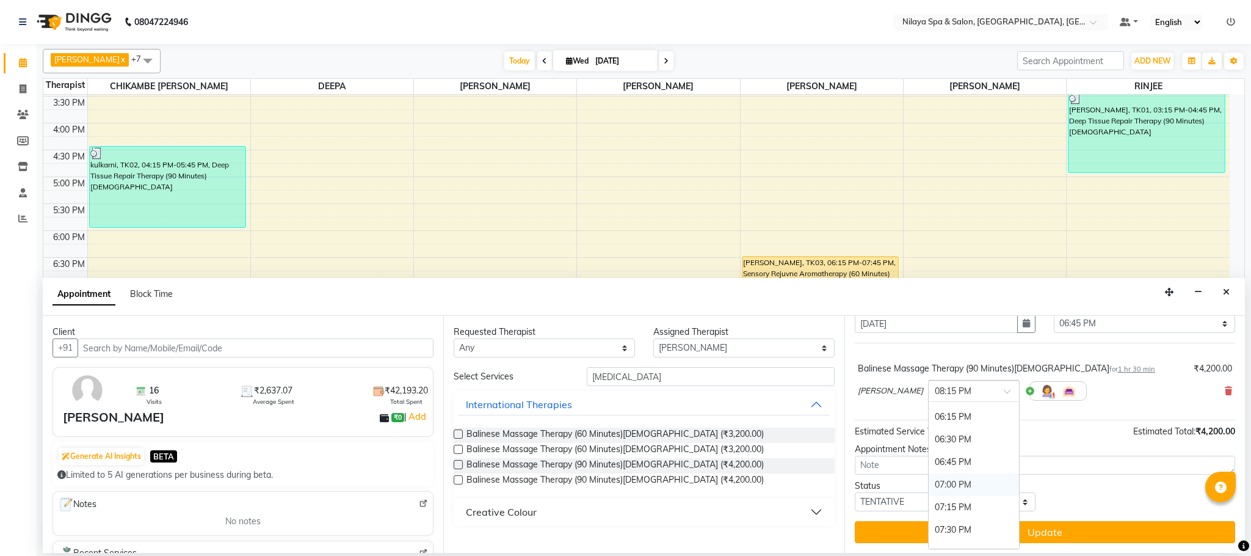
click at [929, 493] on div "07:00 PM" at bounding box center [974, 484] width 90 height 23
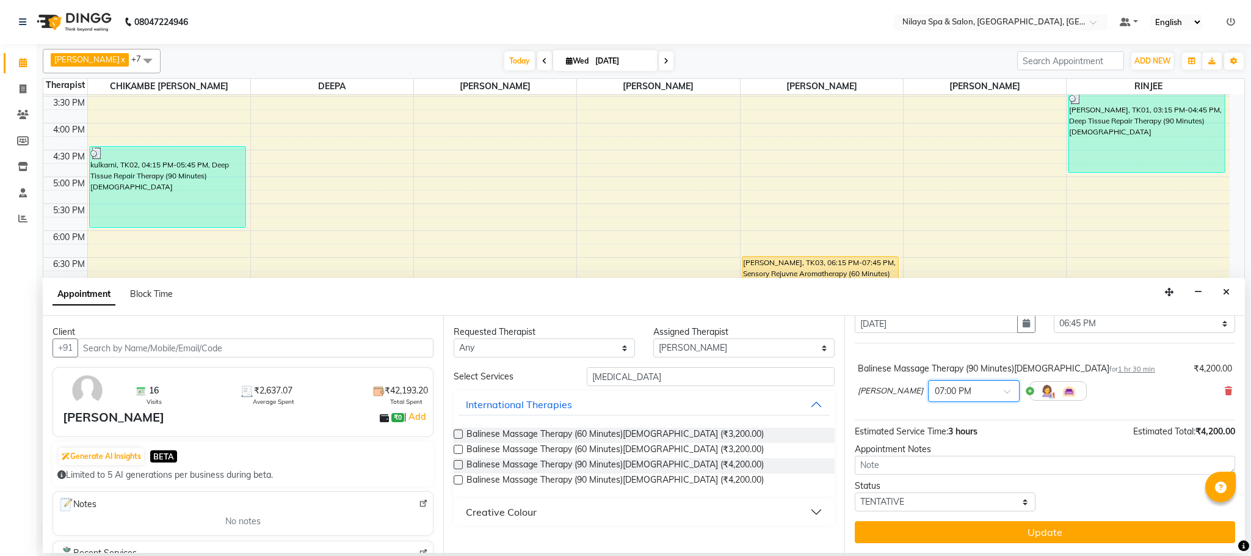
click at [1006, 526] on button "Update" at bounding box center [1045, 532] width 380 height 22
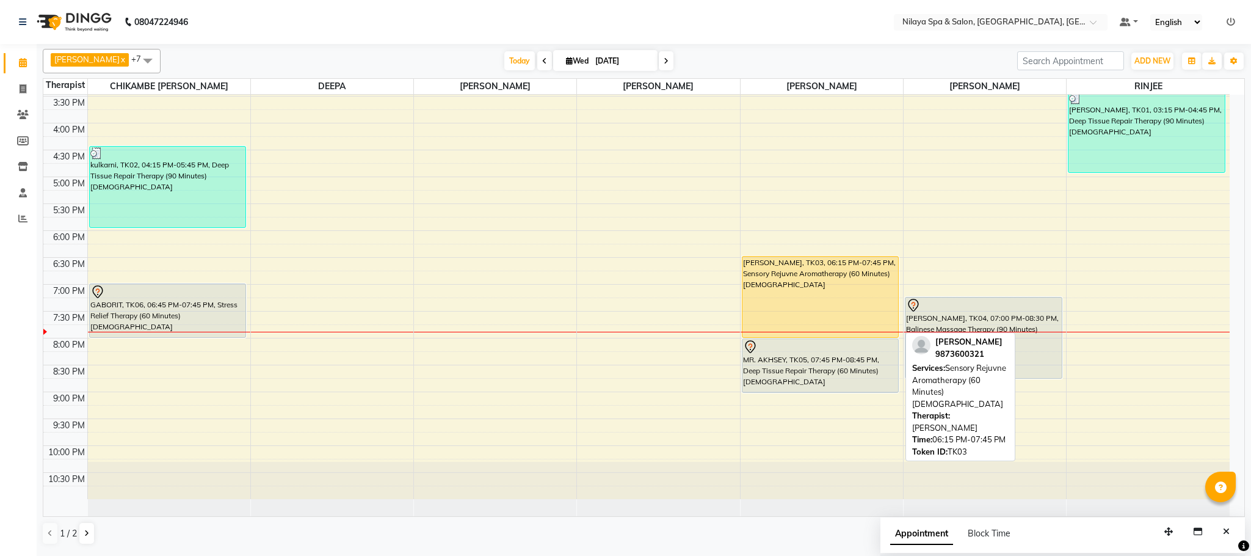
click at [816, 297] on div "[PERSON_NAME], TK03, 06:15 PM-07:45 PM, Sensory Rejuvne Aromatherapy (60 Minute…" at bounding box center [820, 296] width 156 height 81
click at [808, 283] on div "[PERSON_NAME], TK03, 06:15 PM-07:45 PM, Sensory Rejuvne Aromatherapy (60 Minute…" at bounding box center [820, 296] width 156 height 81
select select "1"
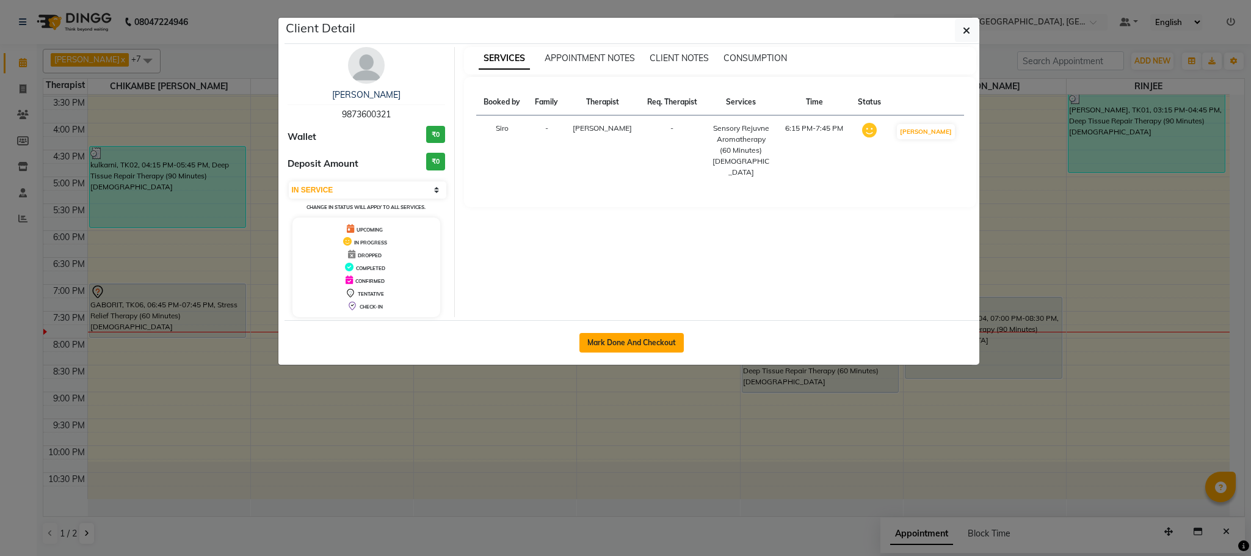
click at [648, 341] on button "Mark Done And Checkout" at bounding box center [631, 343] width 104 height 20
select select "7983"
select select "service"
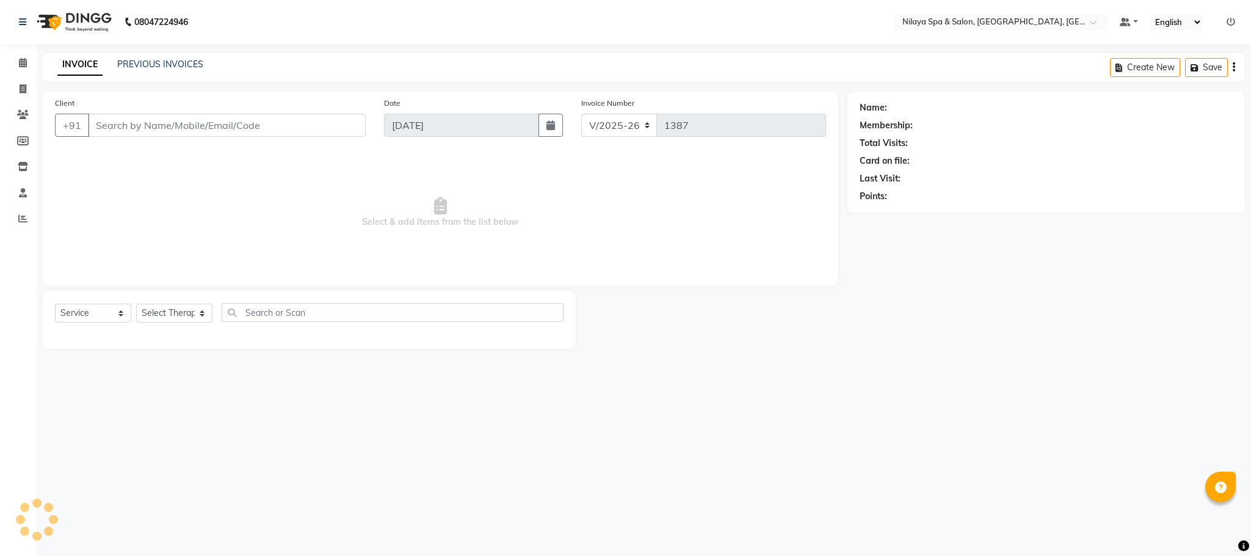
select select "3"
type input "98******21"
select select "90043"
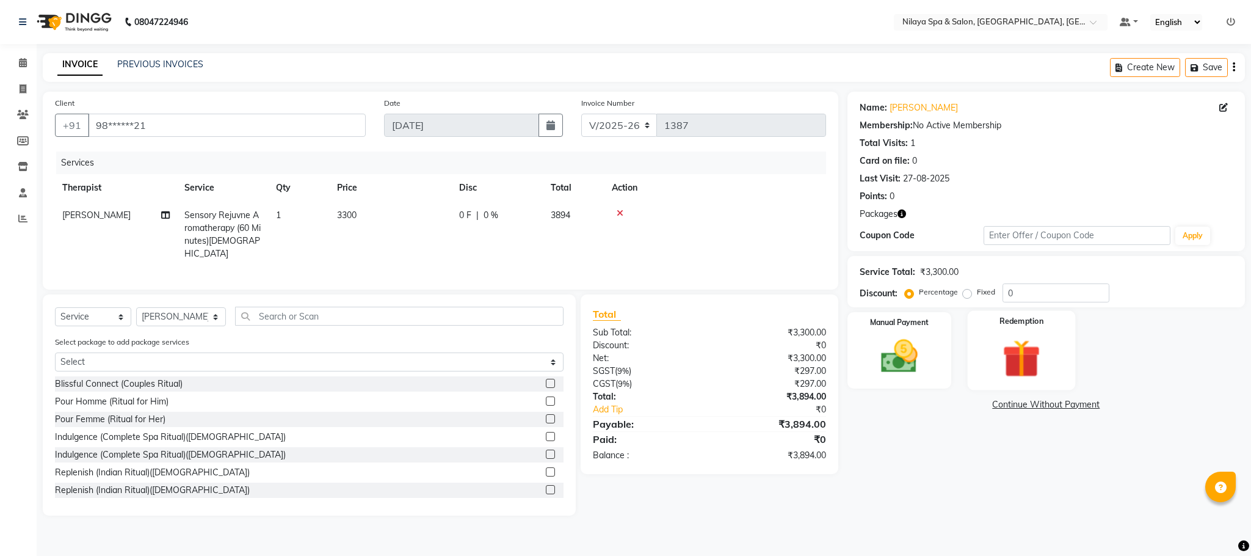
click at [1019, 354] on img at bounding box center [1021, 359] width 62 height 48
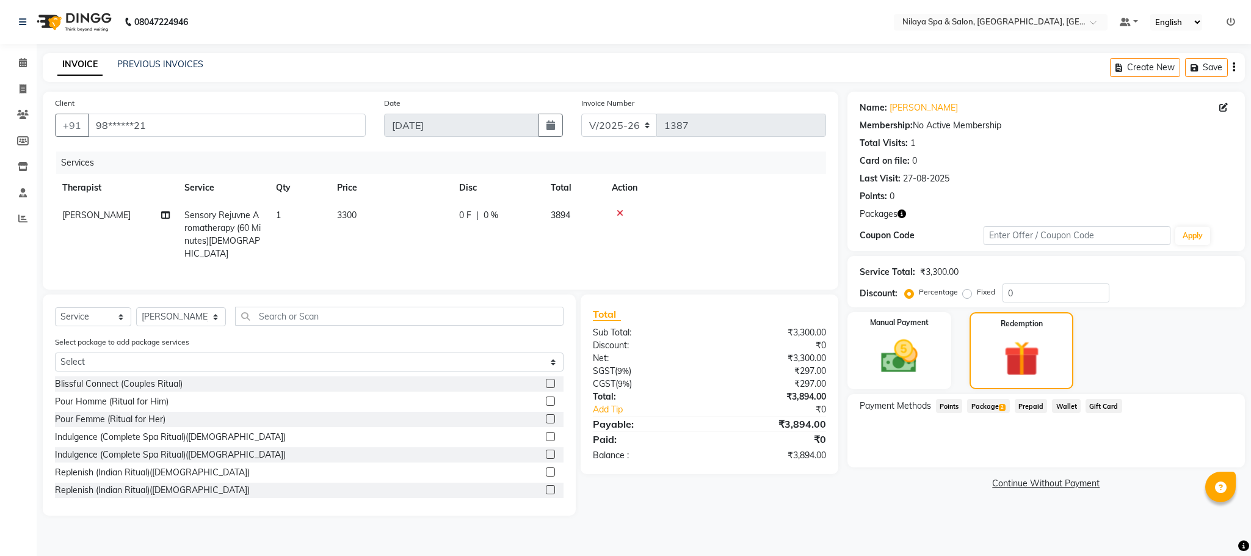
click at [994, 405] on span "Package 2" at bounding box center [988, 406] width 42 height 14
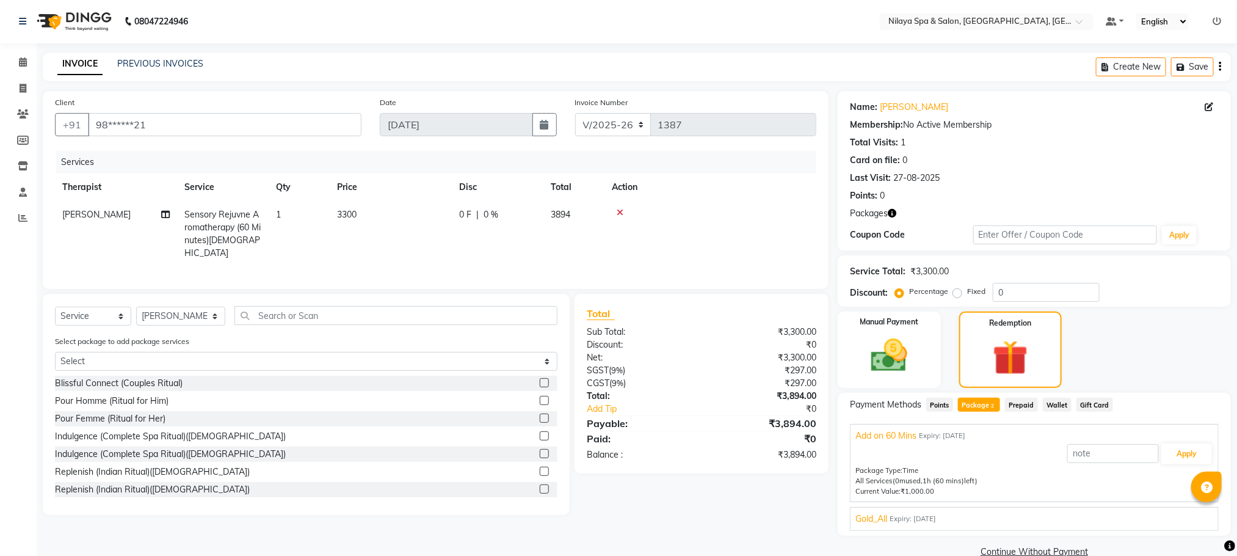
scroll to position [24, 0]
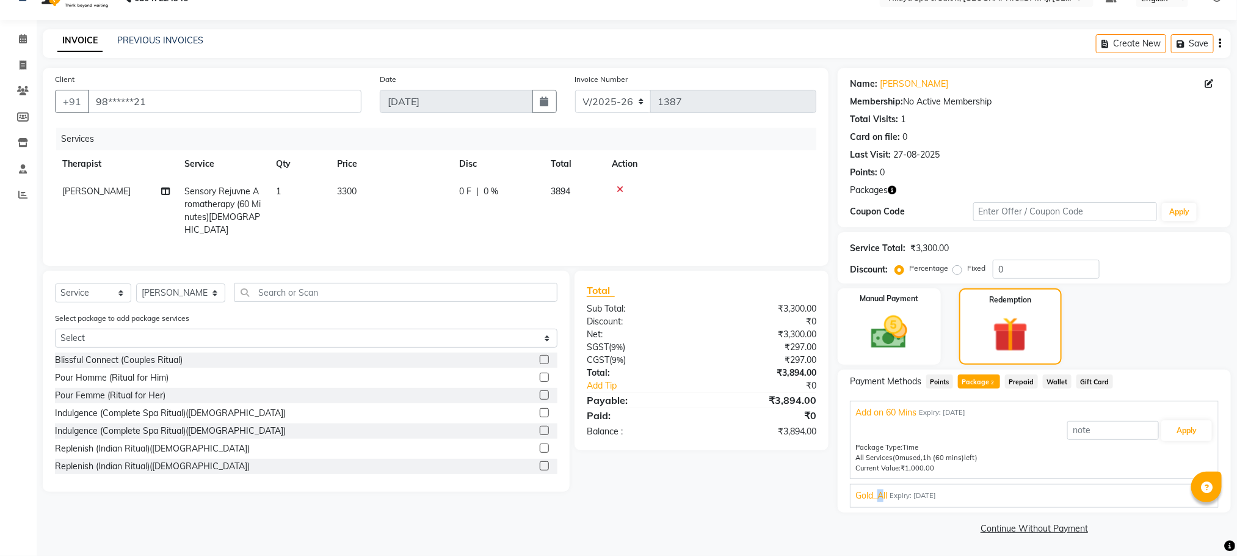
click at [883, 491] on span "Gold_All" at bounding box center [871, 495] width 32 height 13
click at [1183, 464] on button "Apply" at bounding box center [1186, 459] width 51 height 21
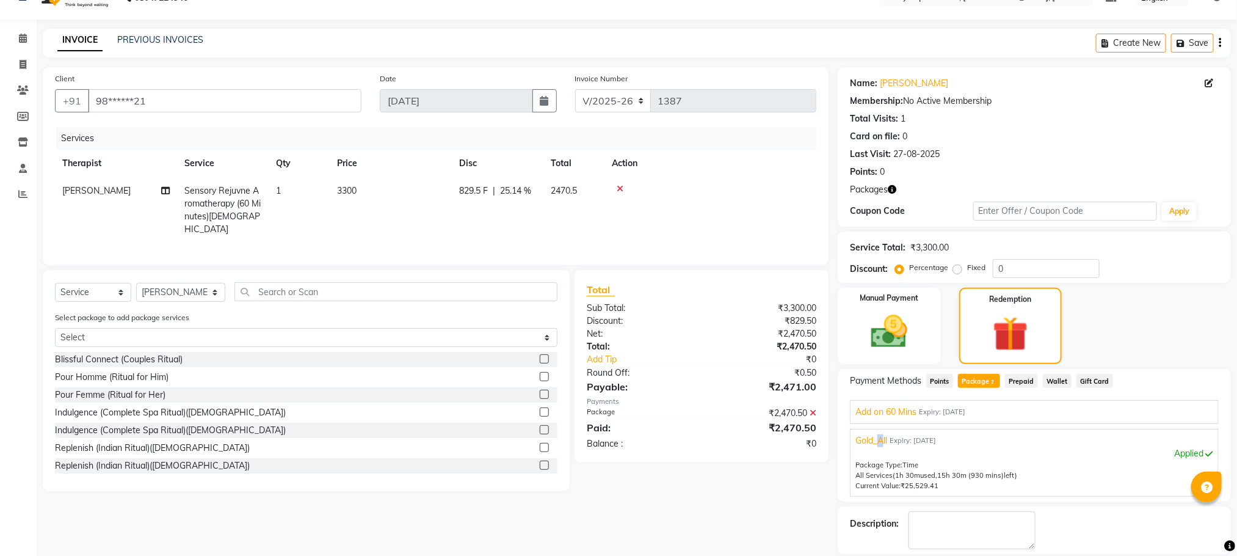
scroll to position [84, 0]
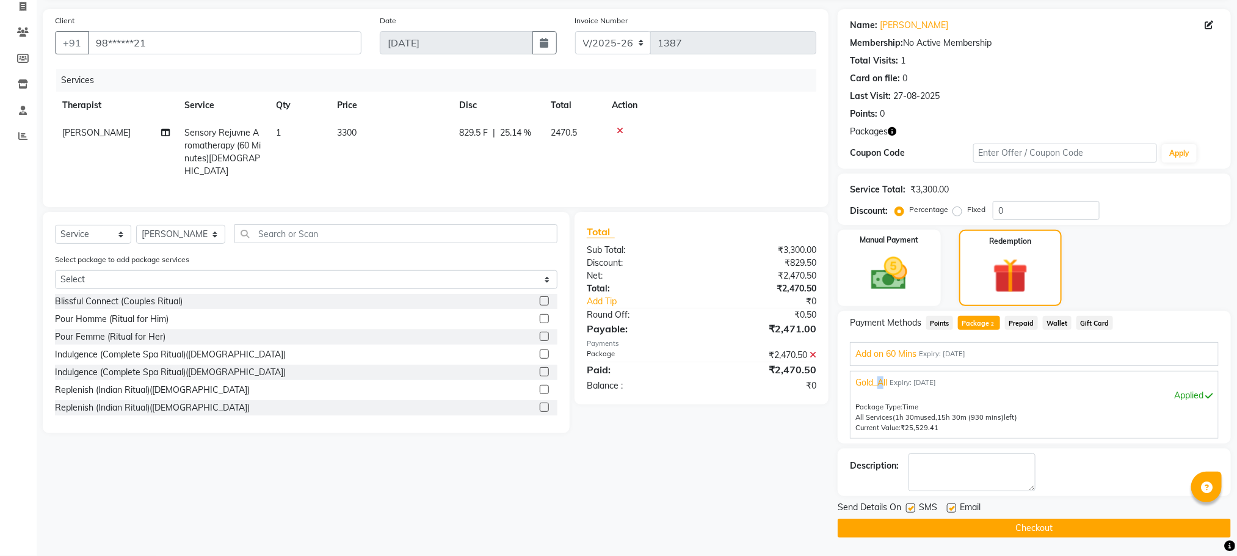
click at [971, 530] on button "Checkout" at bounding box center [1034, 527] width 393 height 19
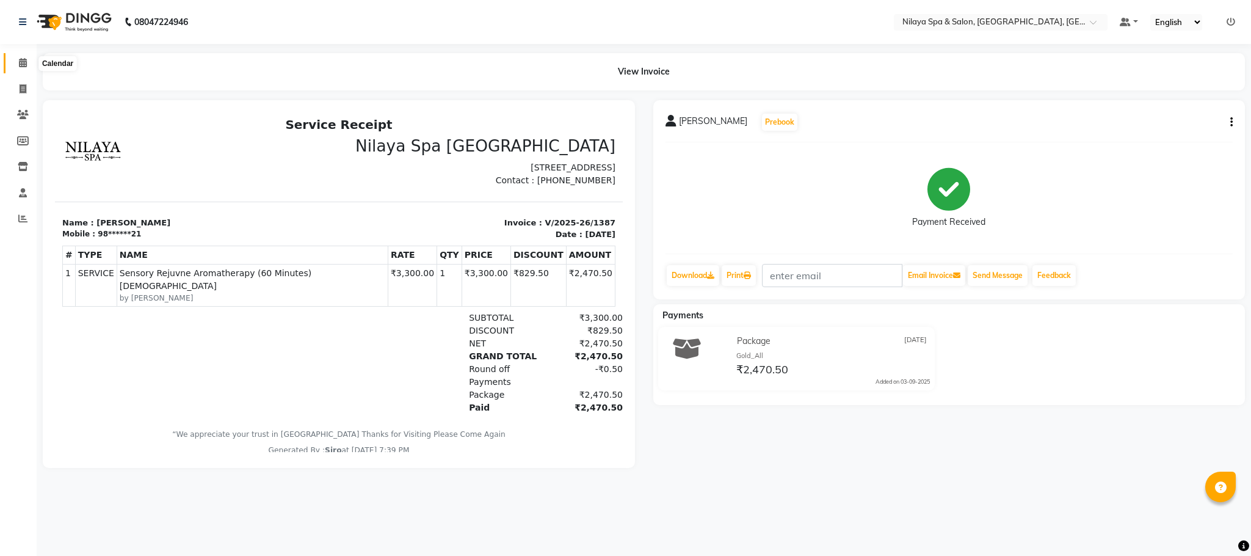
click at [24, 62] on icon at bounding box center [23, 62] width 8 height 9
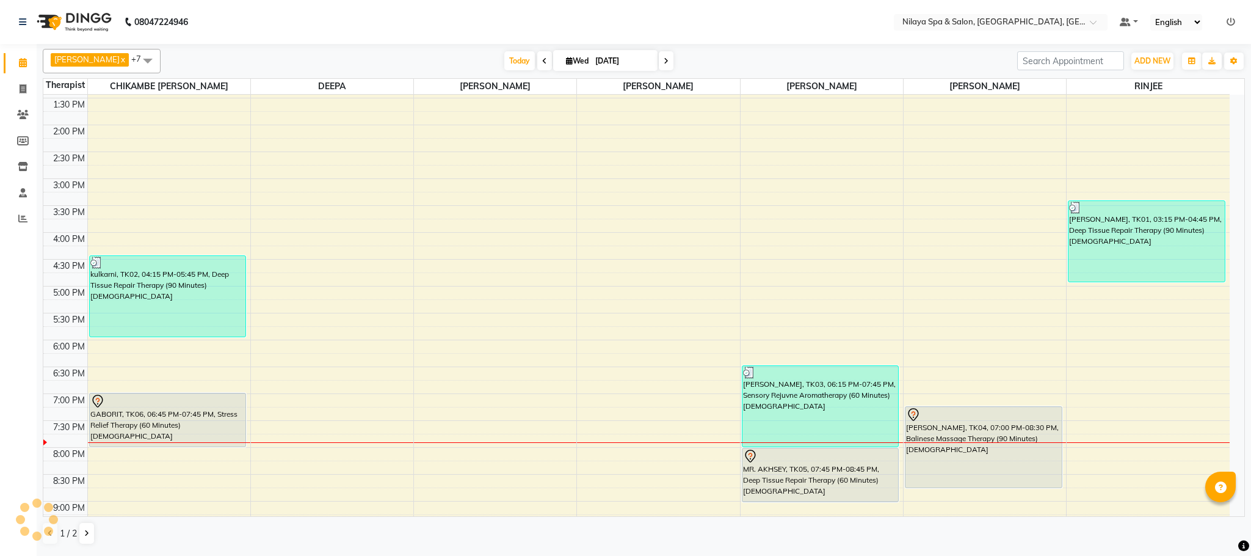
scroll to position [402, 0]
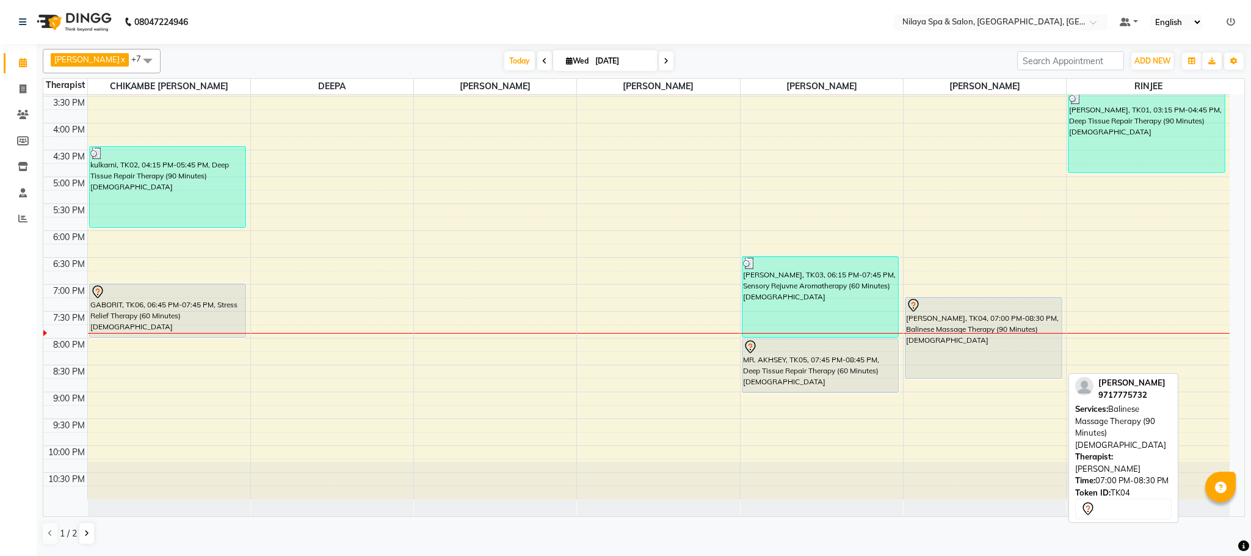
click at [960, 352] on div "[PERSON_NAME], TK04, 07:00 PM-08:30 PM, Balinese Massage Therapy (90 Minutes)[D…" at bounding box center [983, 337] width 156 height 81
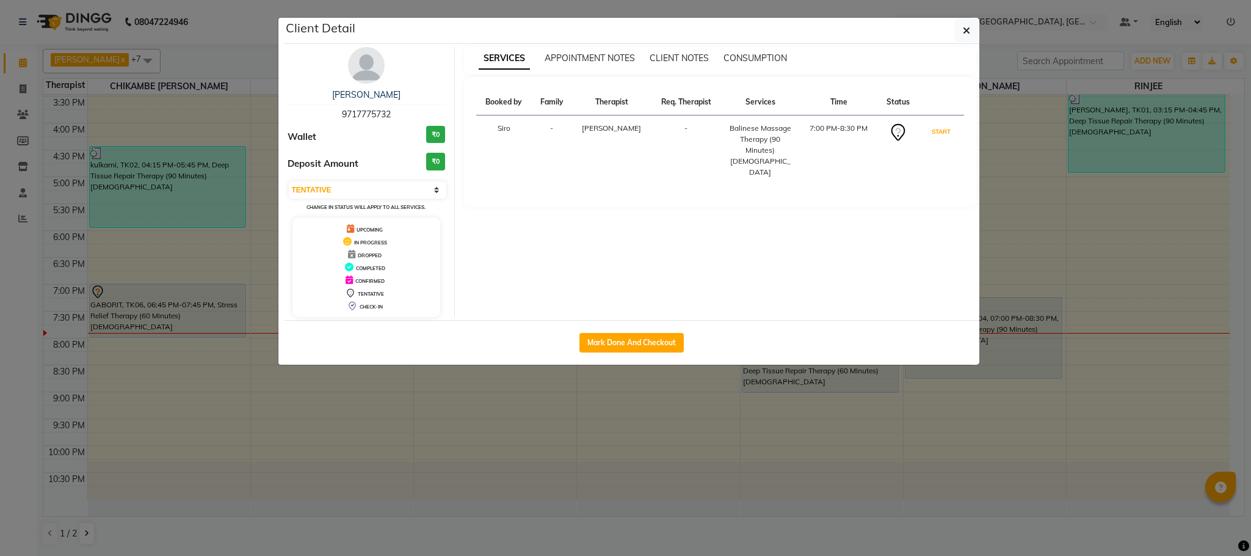
drag, startPoint x: 943, startPoint y: 126, endPoint x: 930, endPoint y: 141, distance: 19.5
click at [943, 126] on button "START" at bounding box center [941, 131] width 25 height 15
select select "1"
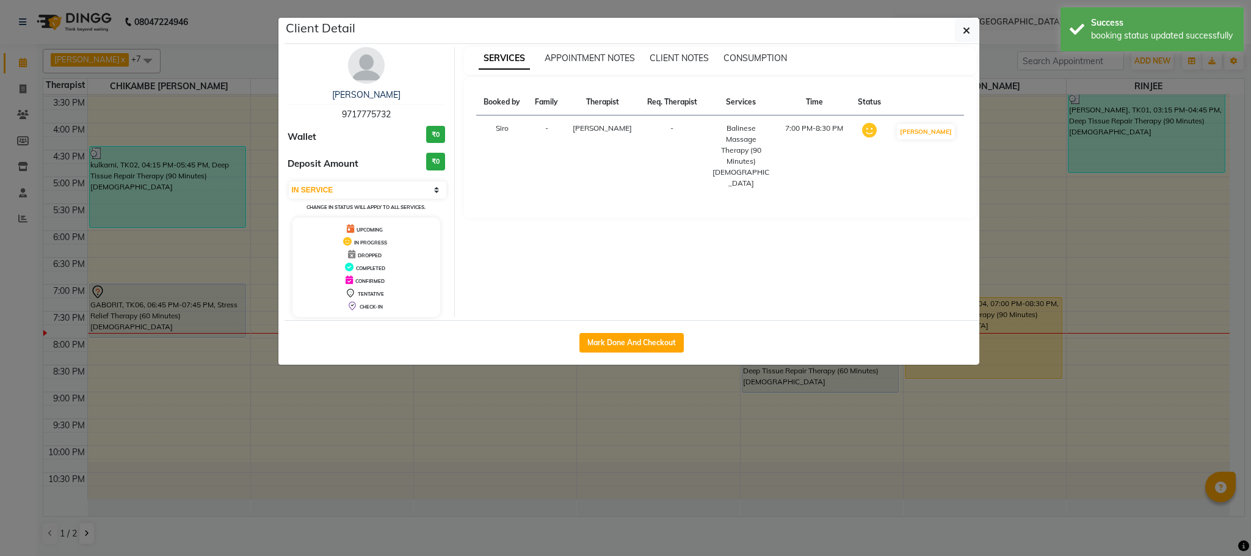
click at [389, 413] on ngb-modal-window "Client Detail [PERSON_NAME] 9717775732 Wallet ₹0 Deposit Amount ₹0 Select IN SE…" at bounding box center [625, 278] width 1251 height 556
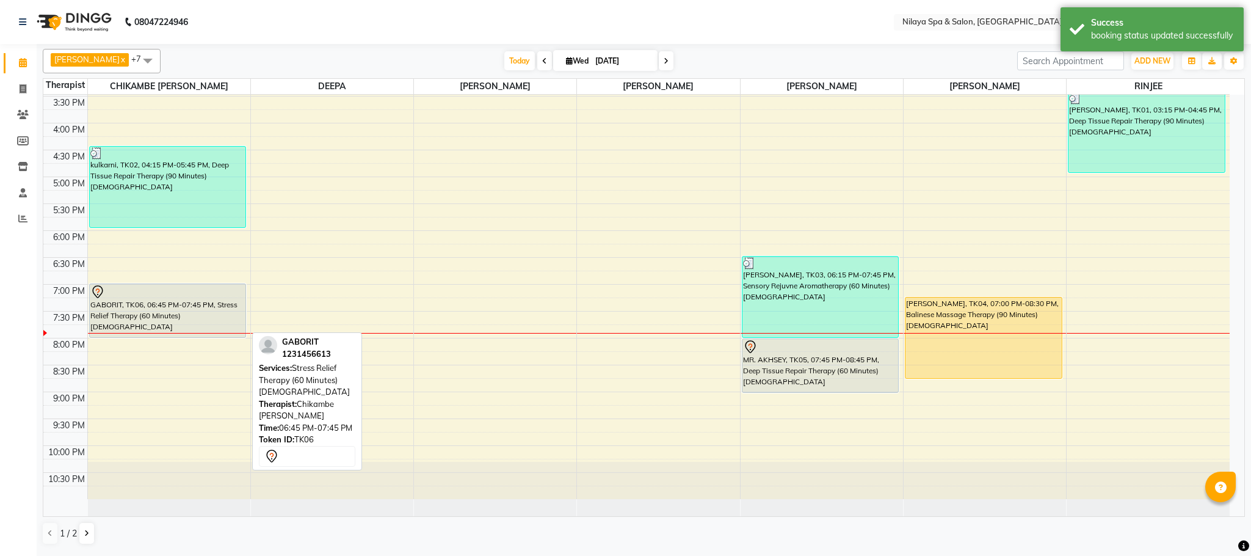
click at [179, 326] on div "GABORIT, TK06, 06:45 PM-07:45 PM, Stress Relief Therapy (60 Minutes)[DEMOGRAPHI…" at bounding box center [168, 310] width 156 height 53
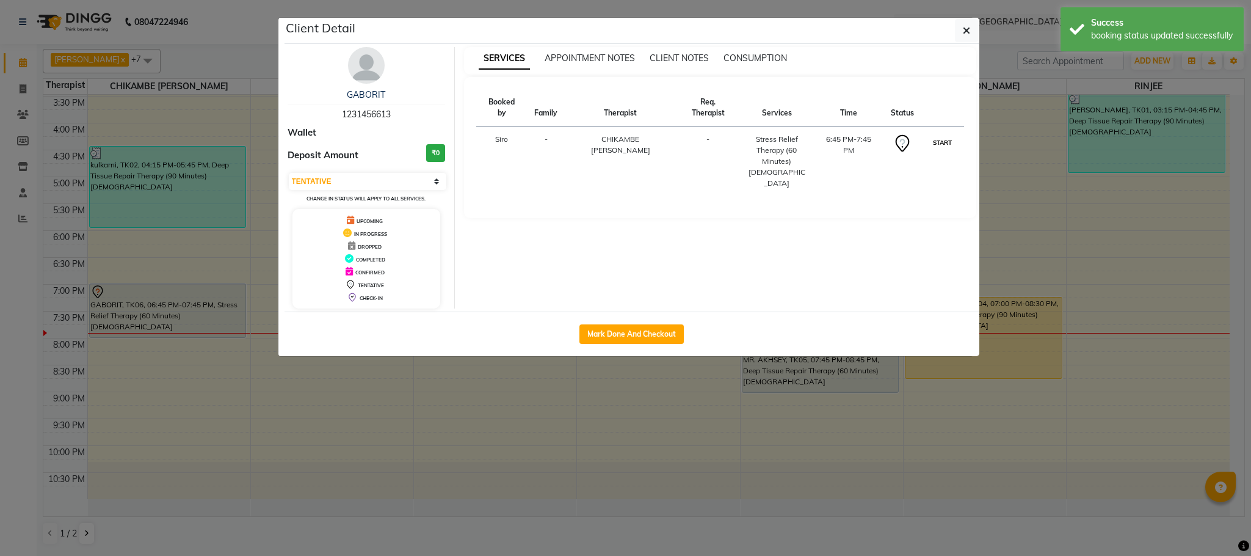
click at [940, 135] on button "START" at bounding box center [942, 142] width 25 height 15
select select "1"
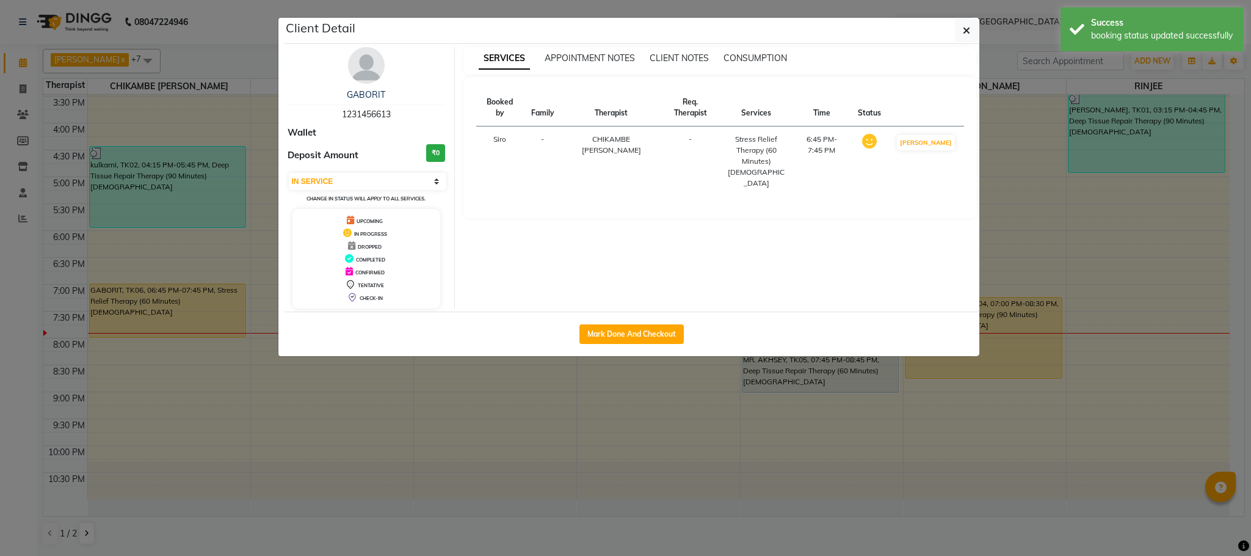
click at [465, 431] on ngb-modal-window "Client Detail GABORIT 1231456613 Wallet Deposit Amount ₹0 Select IN SERVICE CON…" at bounding box center [625, 278] width 1251 height 556
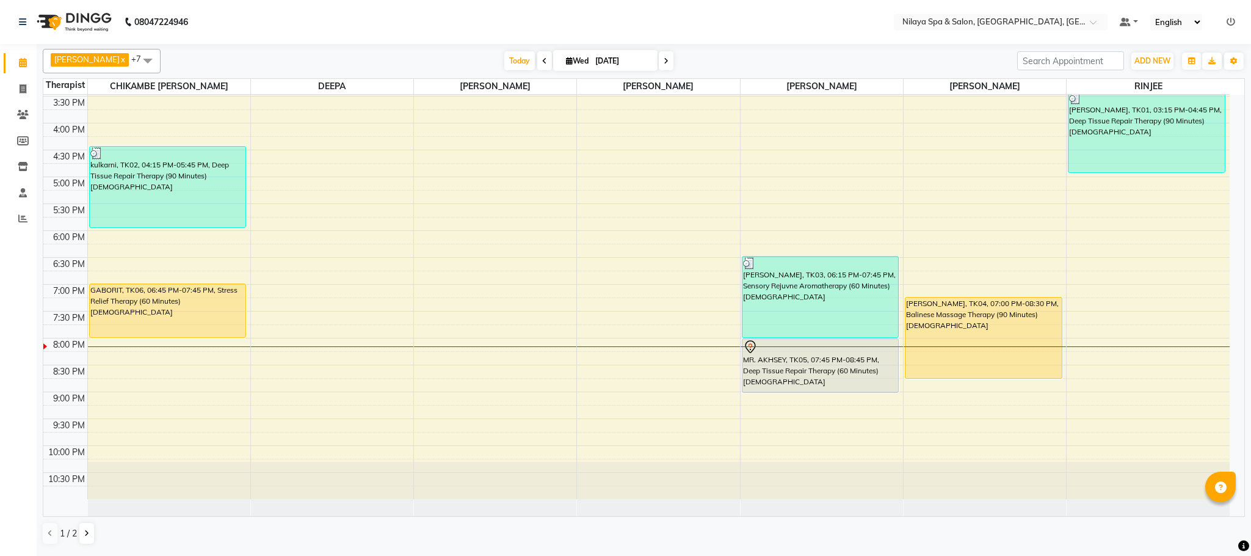
click at [110, 350] on div "8:00 AM 8:30 AM 9:00 AM 9:30 AM 10:00 AM 10:30 AM 11:00 AM 11:30 AM 12:00 PM 12…" at bounding box center [636, 96] width 1186 height 805
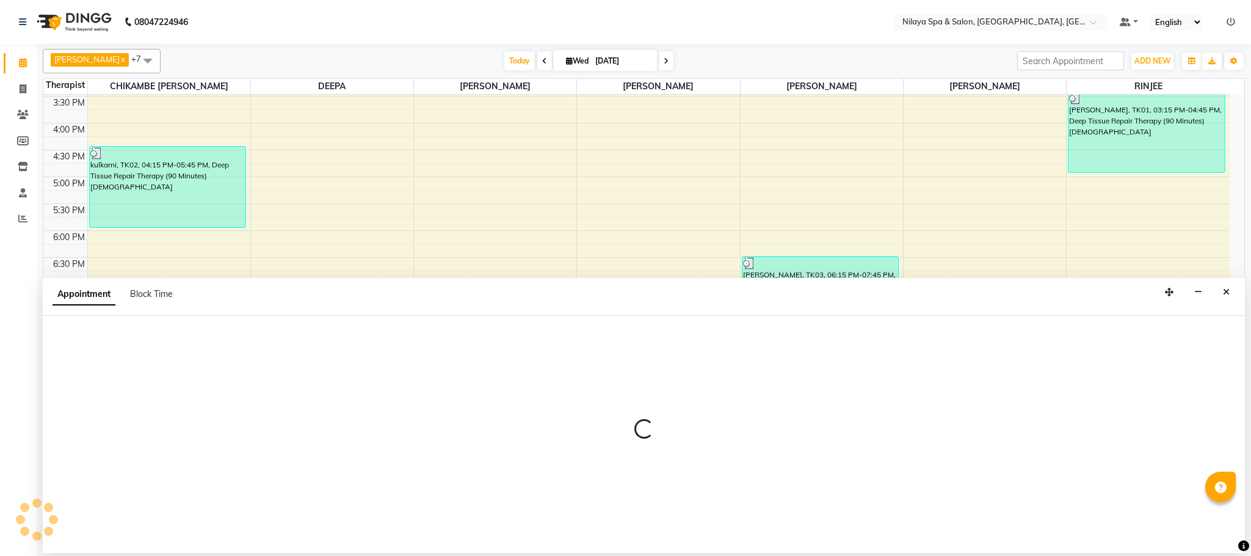
select select "82530"
select select "tentative"
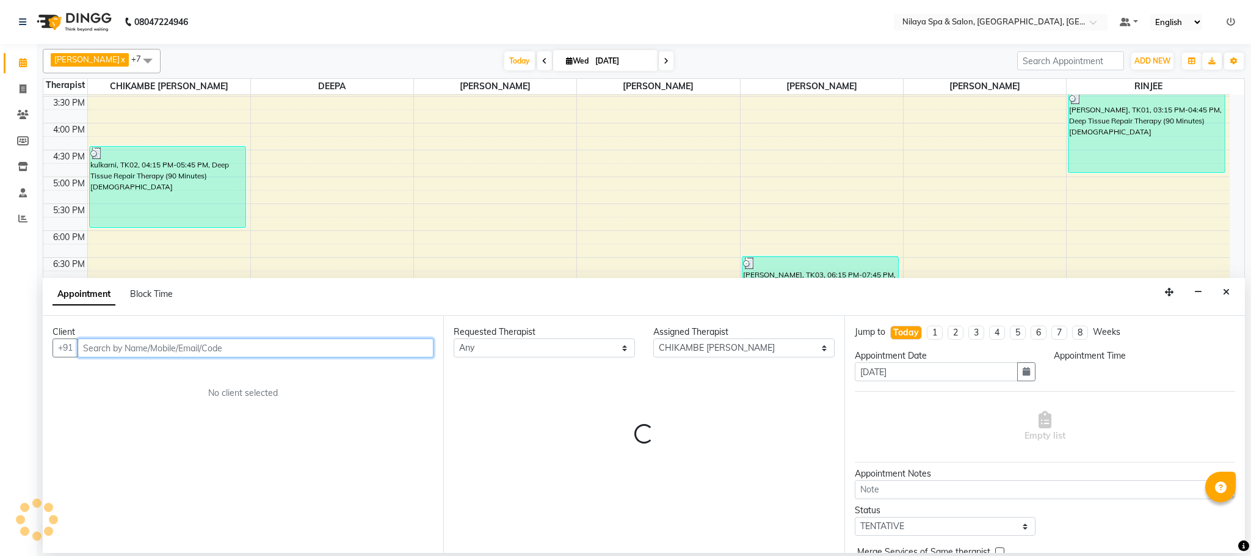
select select "1185"
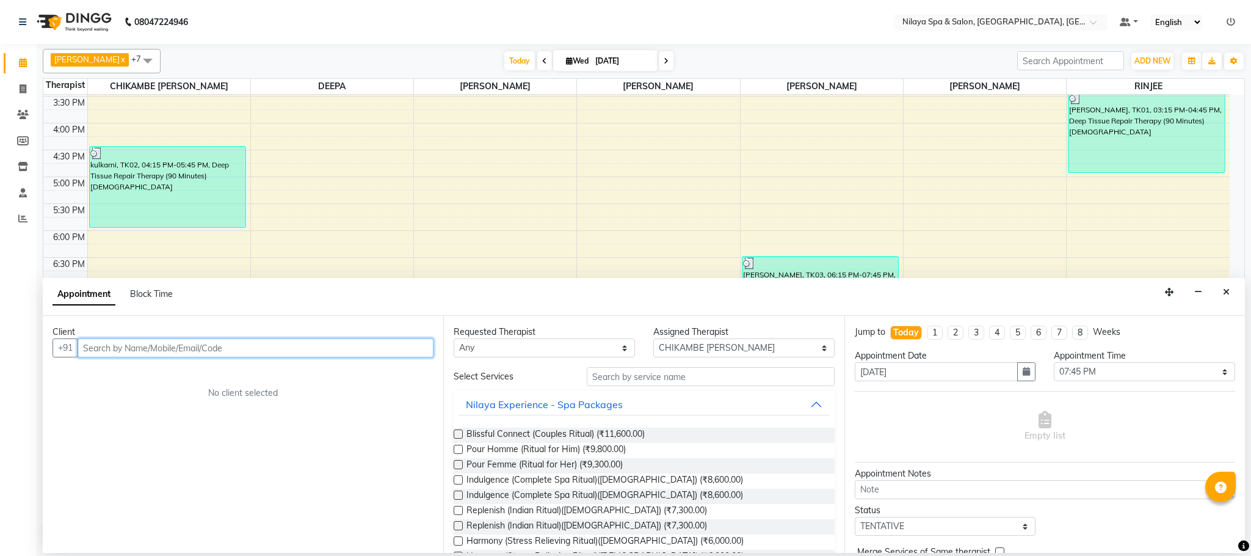
click at [93, 348] on input "text" at bounding box center [256, 347] width 356 height 19
type input "31610632986"
click at [405, 346] on span "Add Client" at bounding box center [408, 347] width 41 height 11
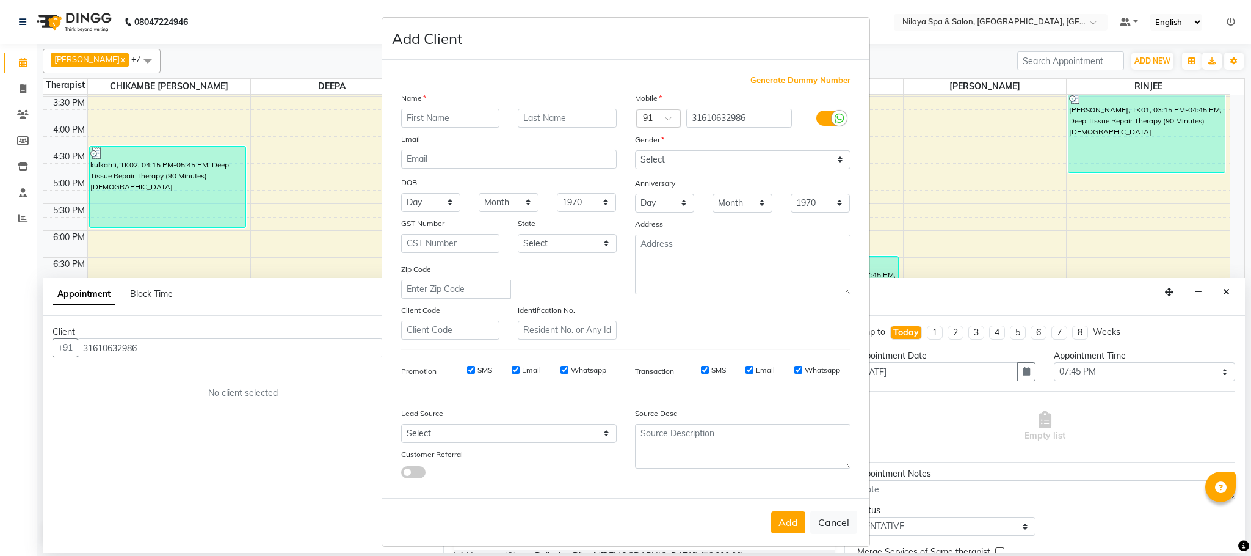
click at [415, 120] on input "text" at bounding box center [450, 118] width 99 height 19
type input "MR. PAOST"
click at [826, 154] on select "Select [DEMOGRAPHIC_DATA] [DEMOGRAPHIC_DATA] Other Prefer Not To Say" at bounding box center [743, 159] width 216 height 19
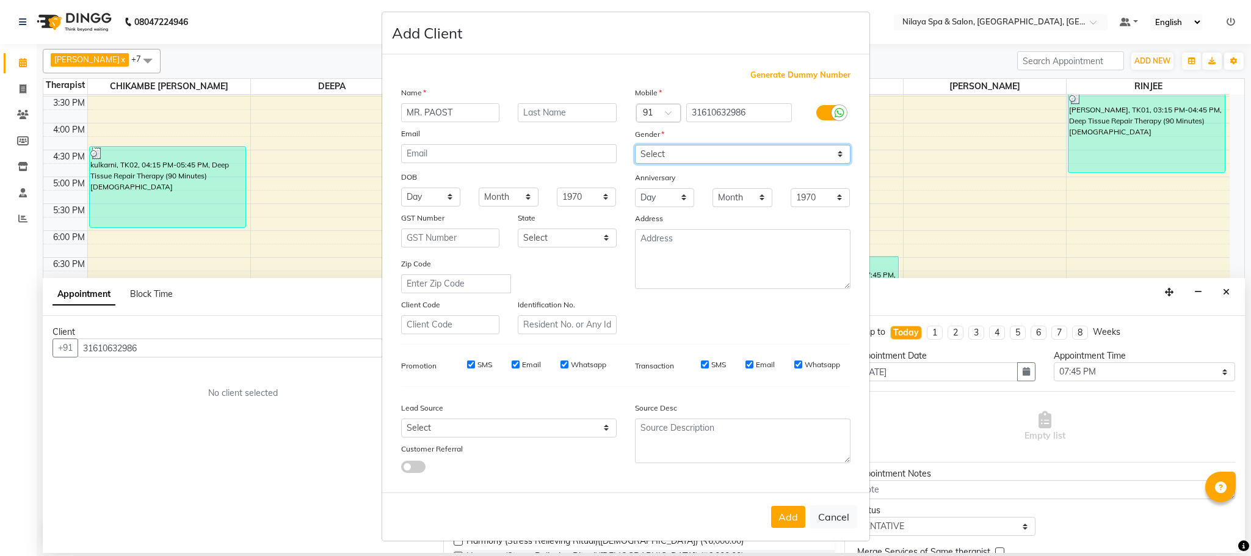
scroll to position [6, 0]
click at [834, 153] on select "Select [DEMOGRAPHIC_DATA] [DEMOGRAPHIC_DATA] Other Prefer Not To Say" at bounding box center [743, 153] width 216 height 19
select select "[DEMOGRAPHIC_DATA]"
click at [635, 144] on select "Select [DEMOGRAPHIC_DATA] [DEMOGRAPHIC_DATA] Other Prefer Not To Say" at bounding box center [743, 153] width 216 height 19
click at [784, 511] on button "Add" at bounding box center [788, 516] width 34 height 22
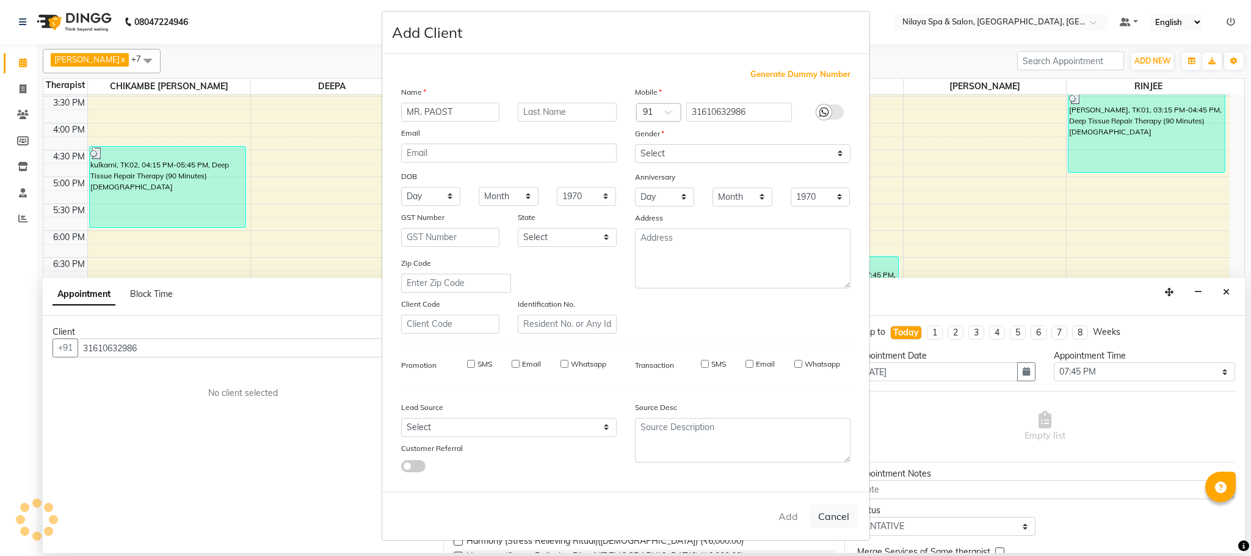
type input "31*******86"
select select
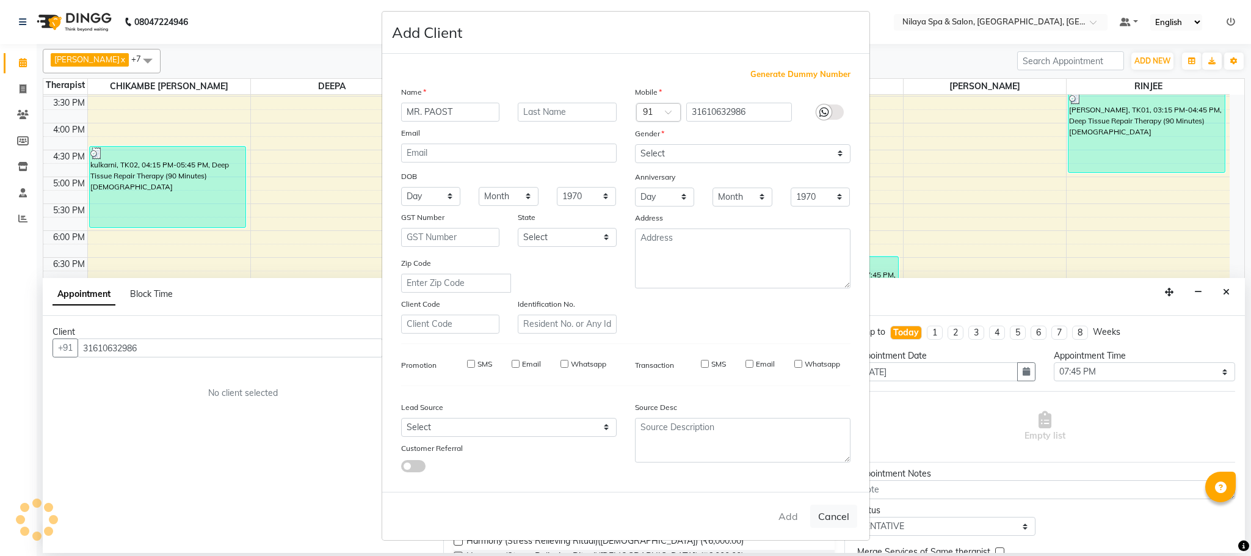
select select
checkbox input "false"
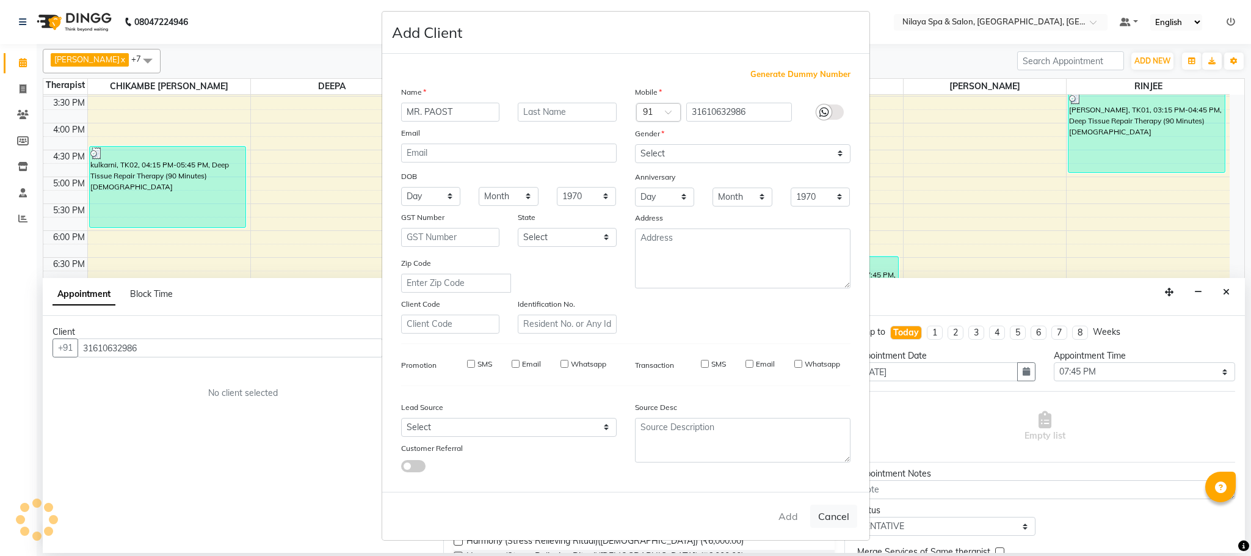
checkbox input "false"
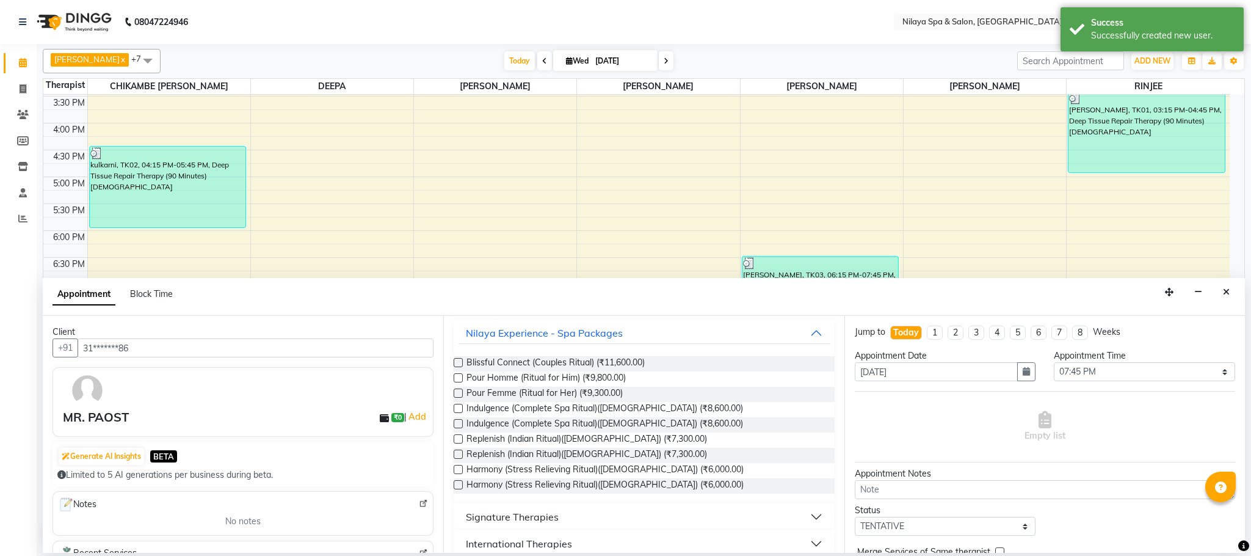
scroll to position [0, 0]
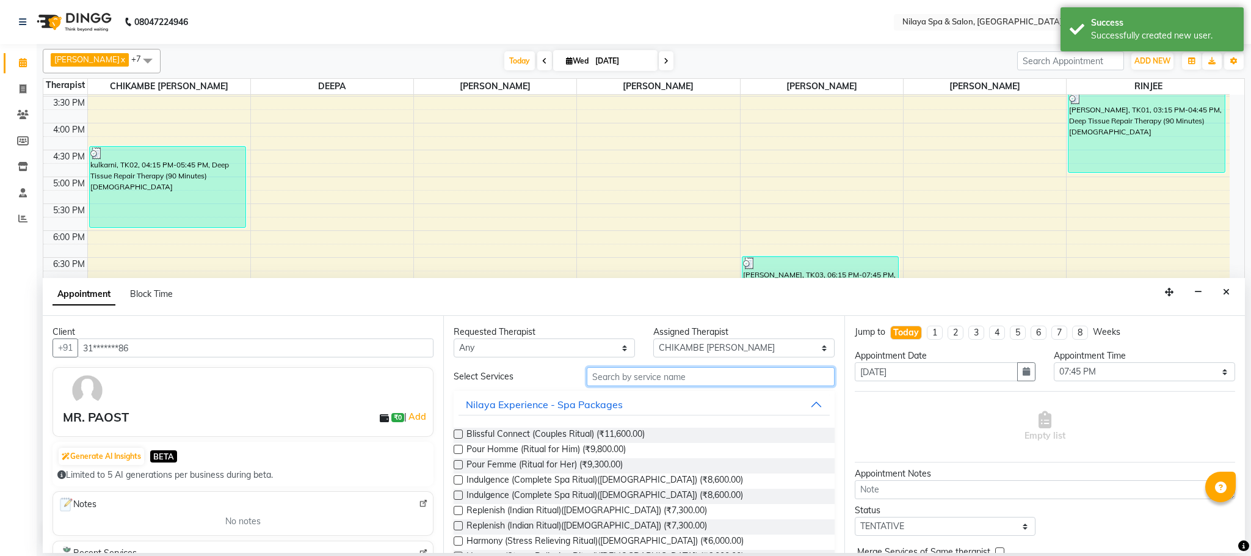
click at [601, 380] on input "text" at bounding box center [711, 376] width 248 height 19
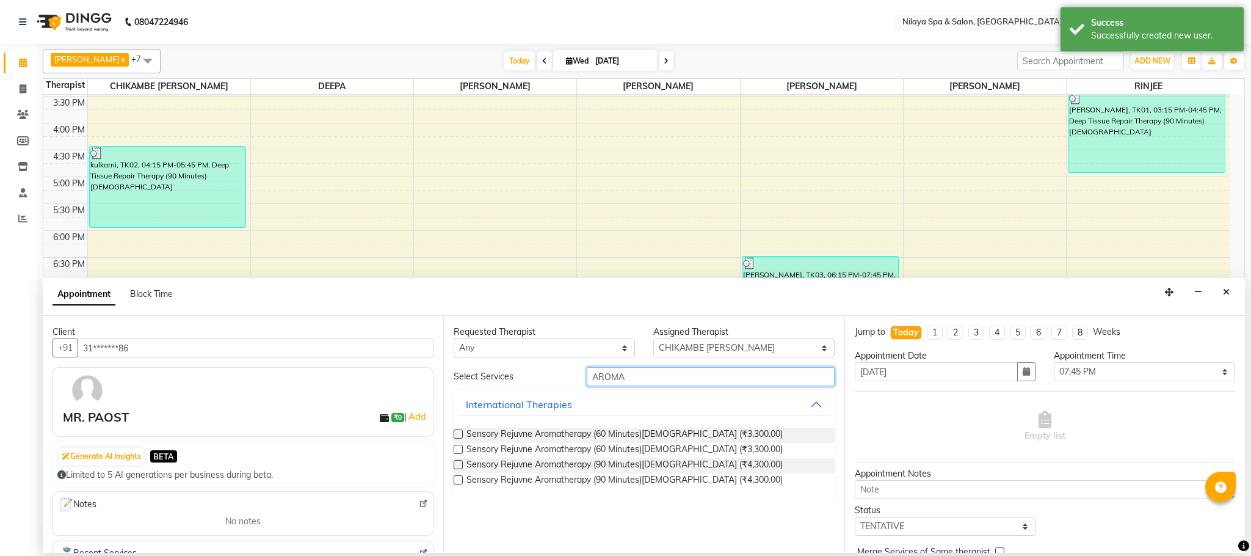
type input "AROMA"
click at [458, 434] on label at bounding box center [458, 433] width 9 height 9
click at [458, 434] on input "checkbox" at bounding box center [458, 435] width 8 height 8
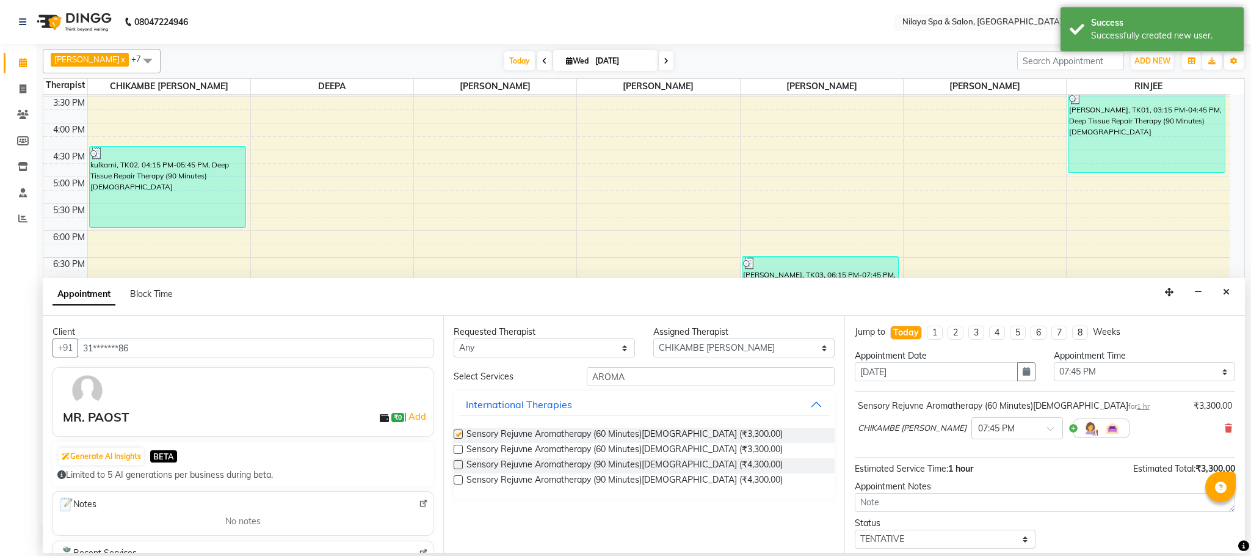
checkbox input "false"
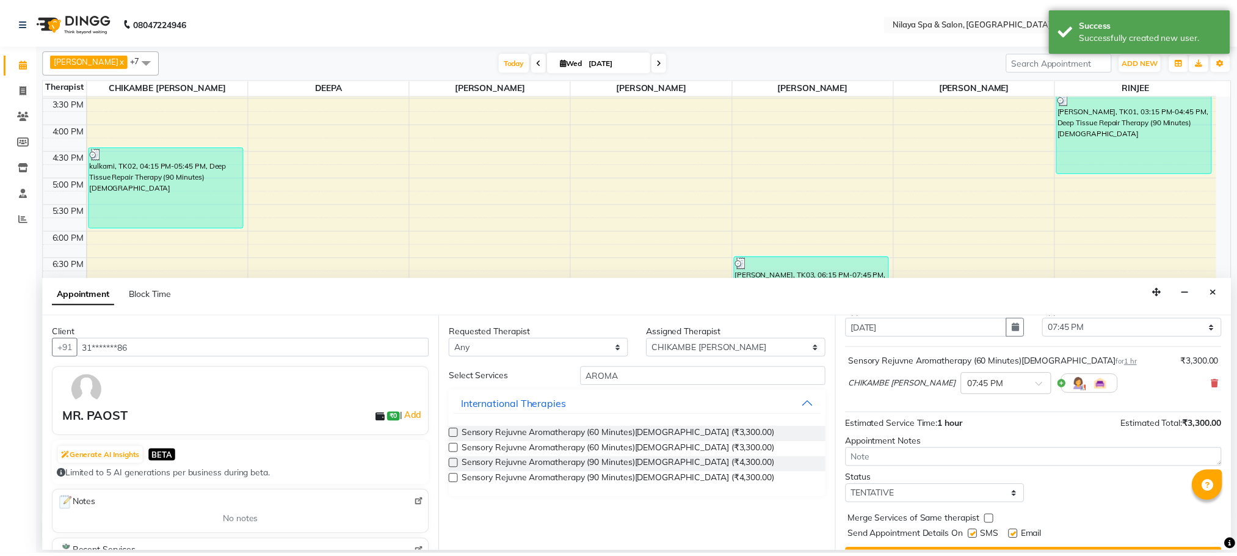
scroll to position [75, 0]
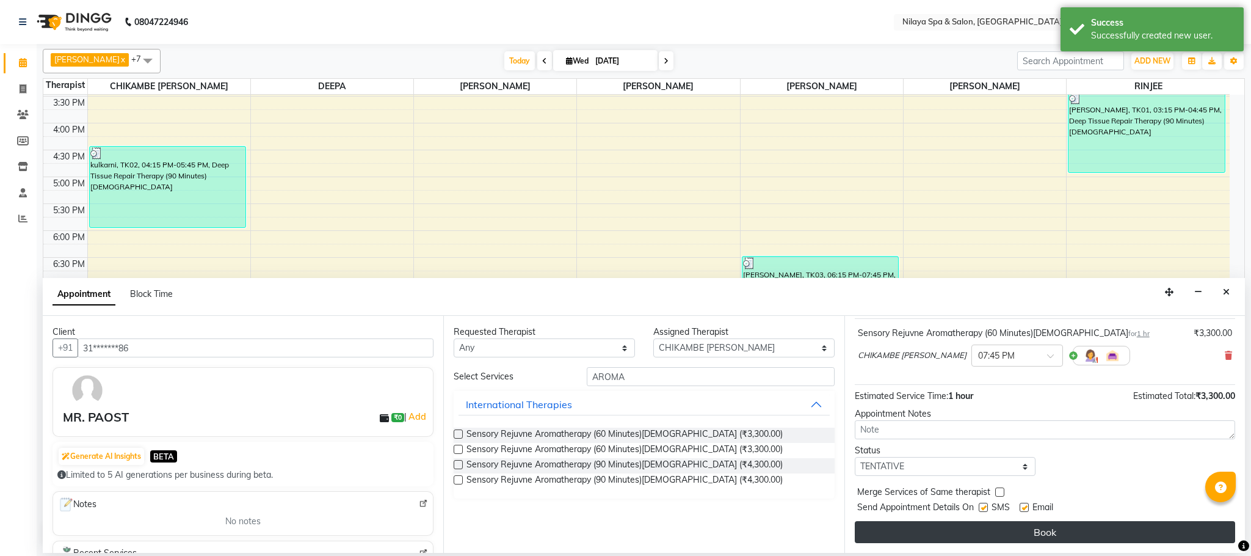
click at [975, 531] on button "Book" at bounding box center [1045, 532] width 380 height 22
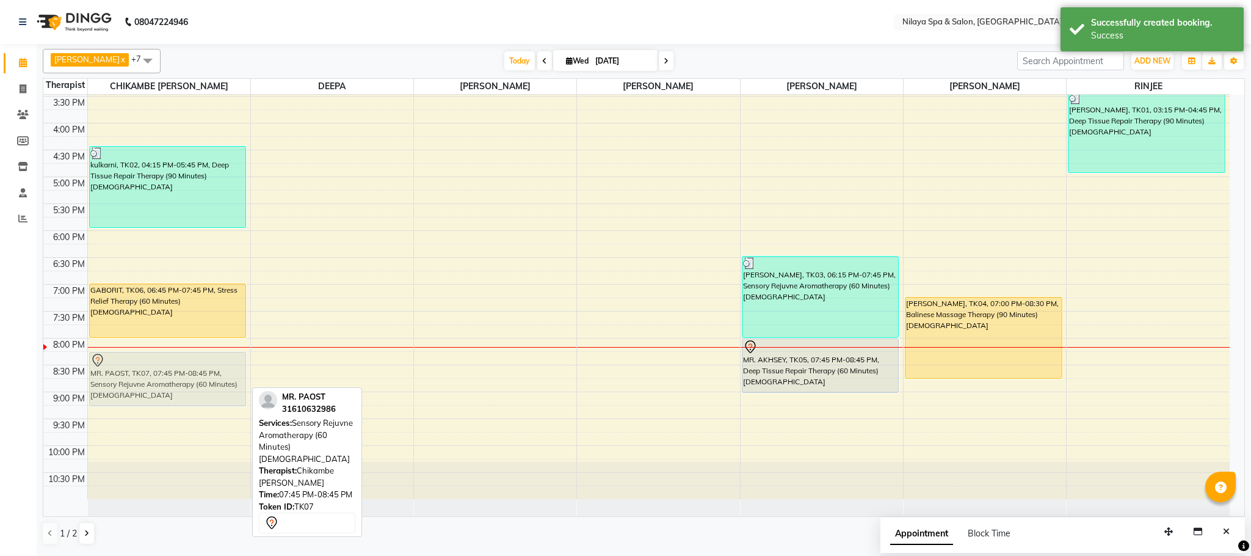
click at [176, 393] on div "kulkarni, TK02, 04:15 PM-05:45 PM, Deep Tissue Repair Therapy (90 Minutes)[DEMO…" at bounding box center [169, 96] width 162 height 805
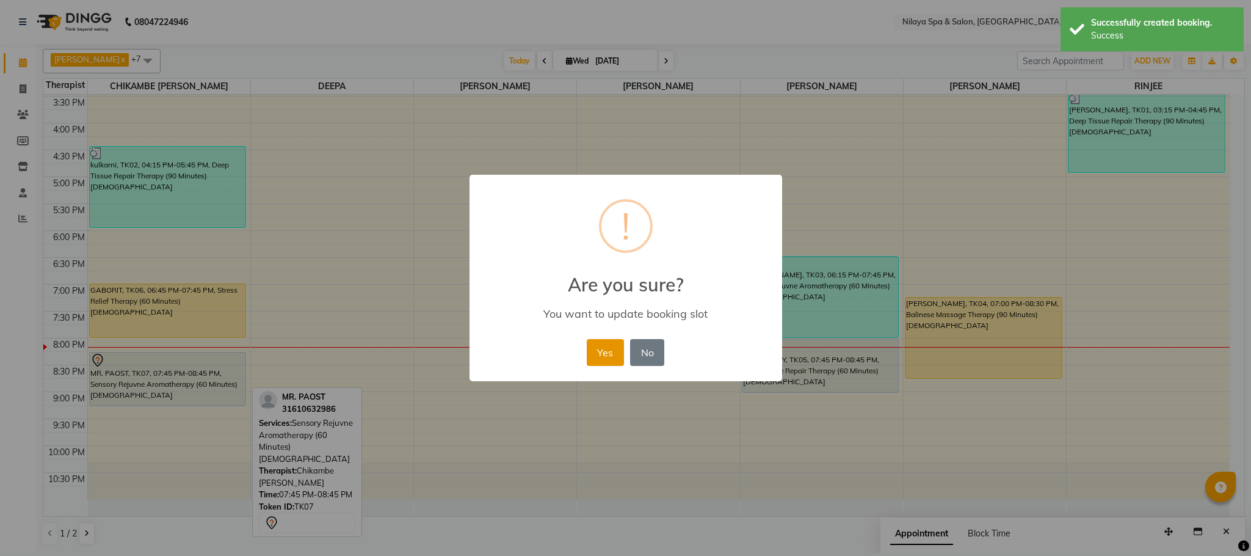
click at [607, 348] on button "Yes" at bounding box center [605, 352] width 37 height 27
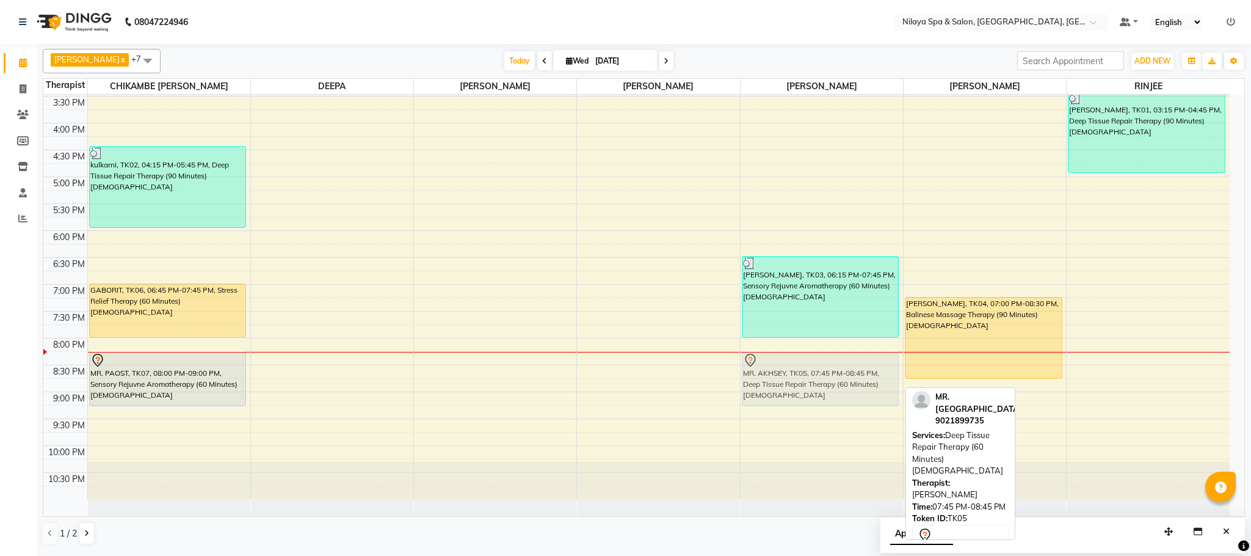
drag, startPoint x: 830, startPoint y: 372, endPoint x: 830, endPoint y: 379, distance: 6.7
click at [830, 388] on div "[PERSON_NAME], TK03, 06:15 PM-07:45 PM, Sensory Rejuvne Aromatherapy (60 Minute…" at bounding box center [822, 96] width 162 height 805
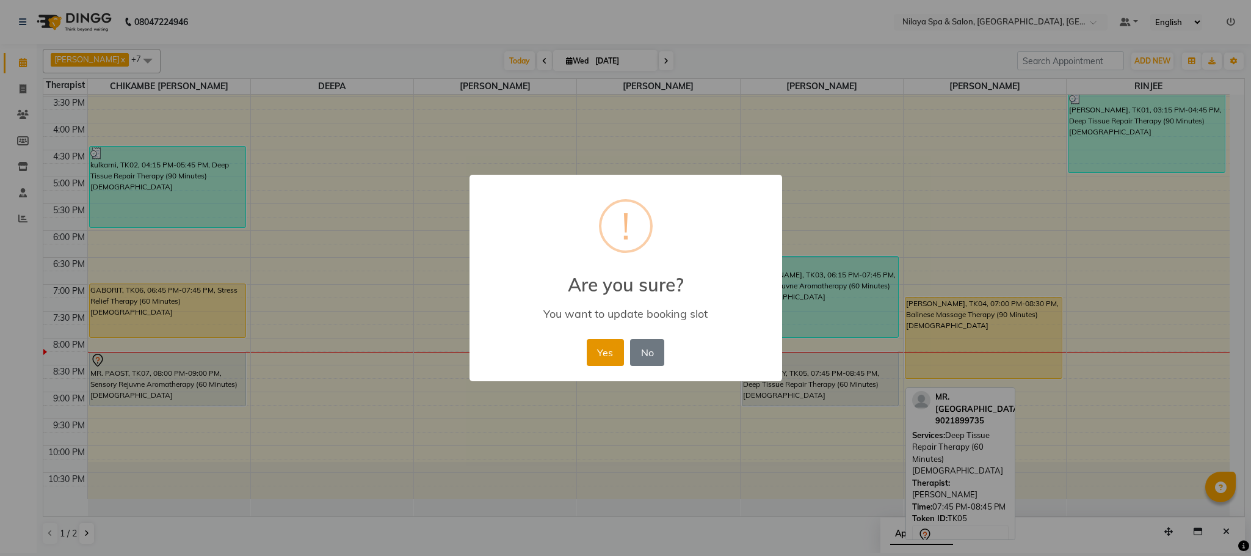
click at [593, 350] on button "Yes" at bounding box center [605, 352] width 37 height 27
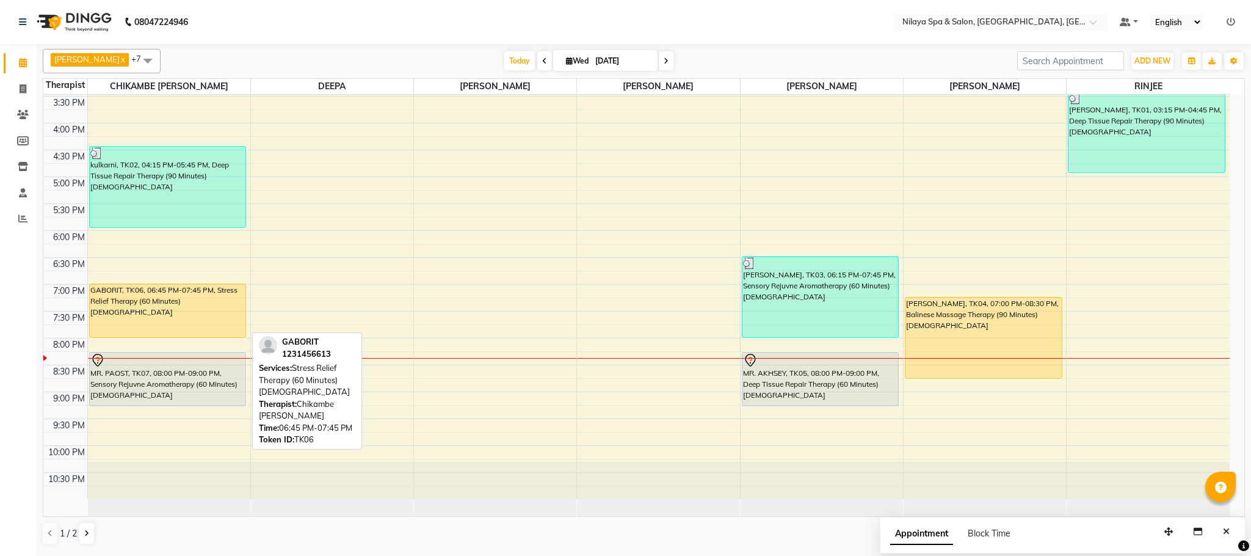
click at [114, 316] on div "GABORIT, TK06, 06:45 PM-07:45 PM, Stress Relief Therapy (60 Minutes)[DEMOGRAPHI…" at bounding box center [168, 310] width 156 height 53
click at [185, 315] on div "GABORIT, TK06, 06:45 PM-07:45 PM, Stress Relief Therapy (60 Minutes)[DEMOGRAPHI…" at bounding box center [168, 310] width 156 height 53
select select "1"
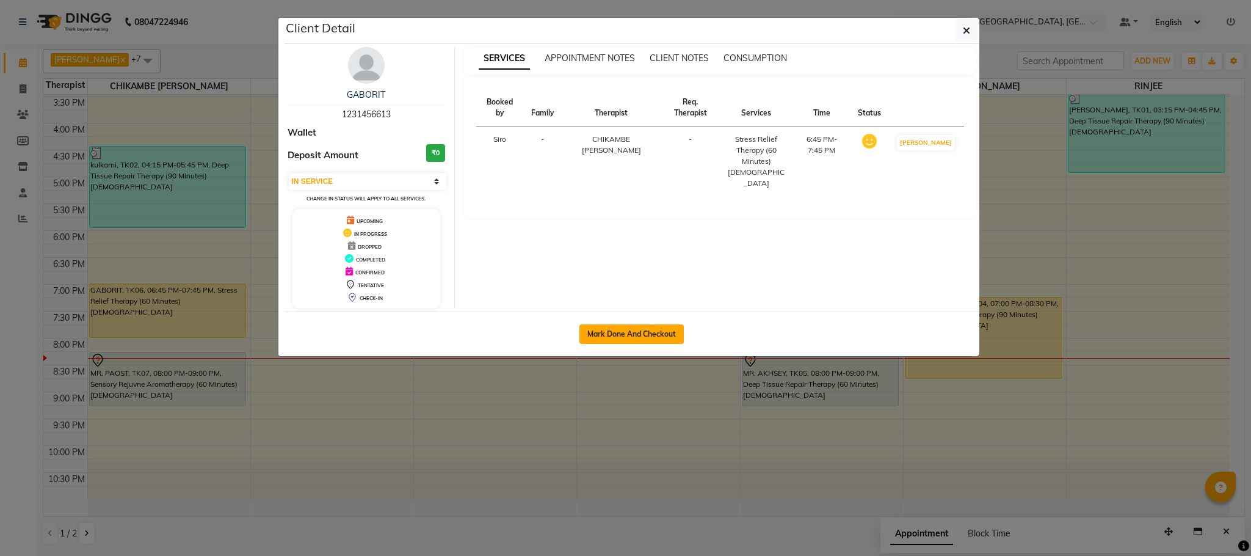
click at [603, 341] on button "Mark Done And Checkout" at bounding box center [631, 334] width 104 height 20
select select "7983"
select select "service"
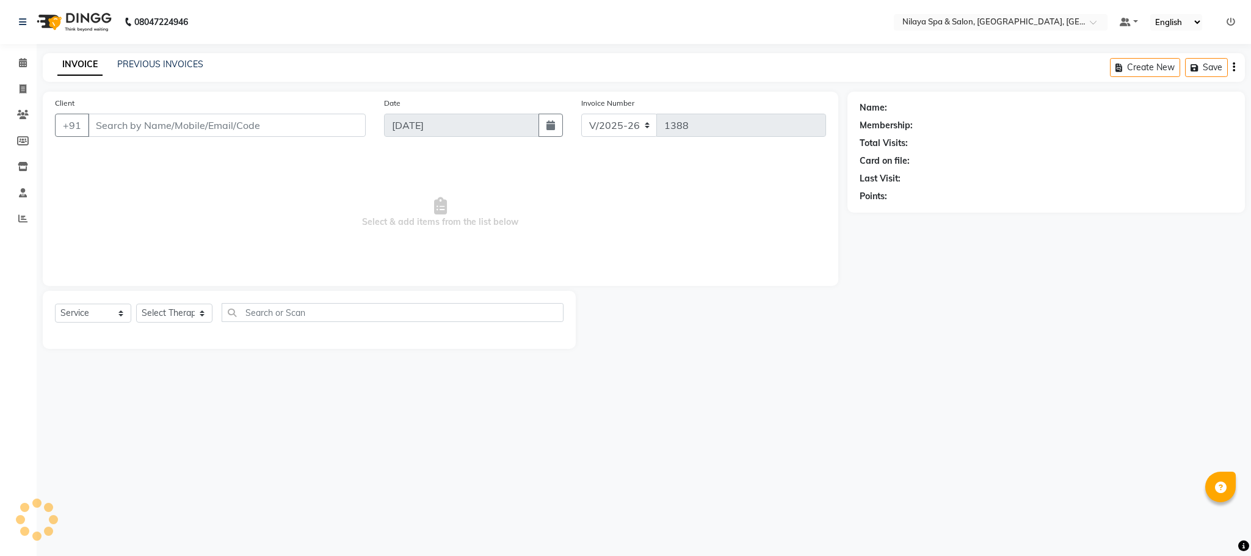
select select "3"
type input "12******13"
select select "82530"
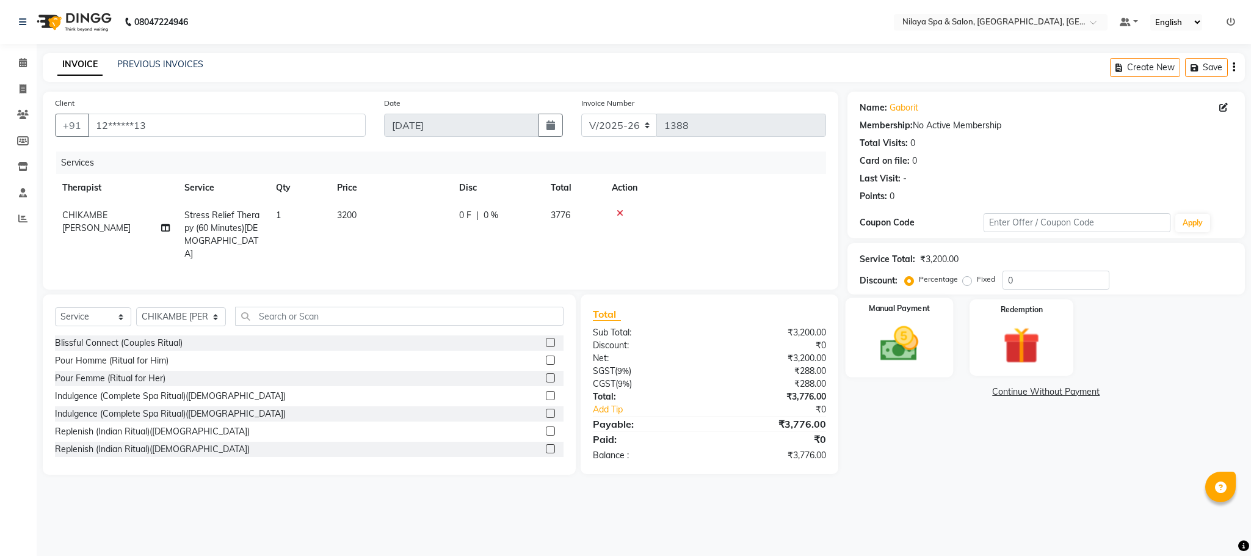
click at [891, 328] on img at bounding box center [899, 344] width 62 height 44
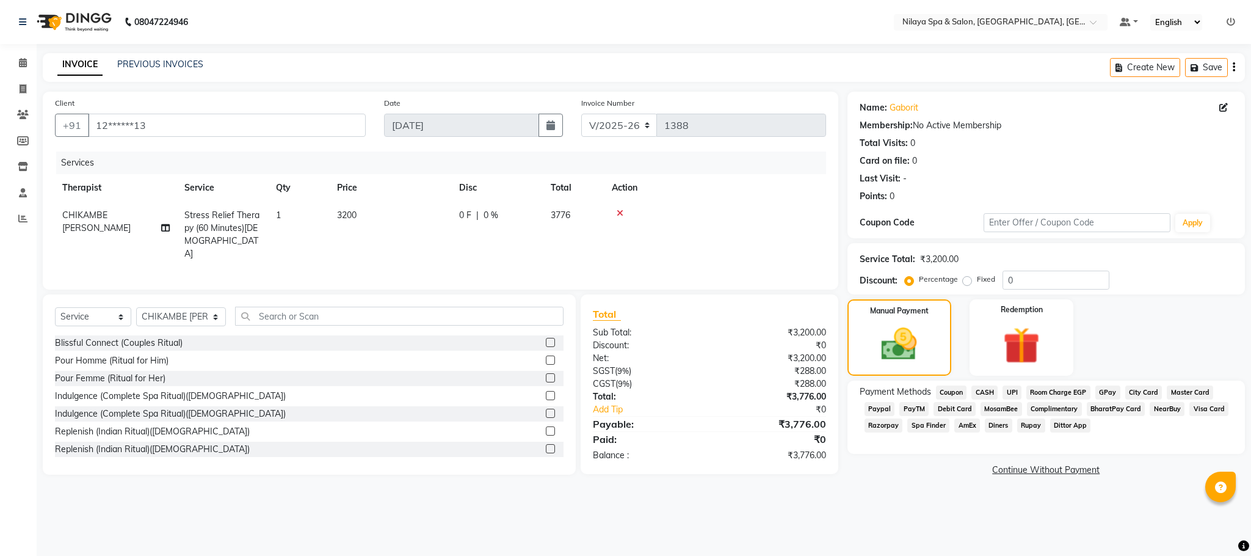
click at [1056, 390] on span "Room Charge EGP" at bounding box center [1058, 392] width 64 height 14
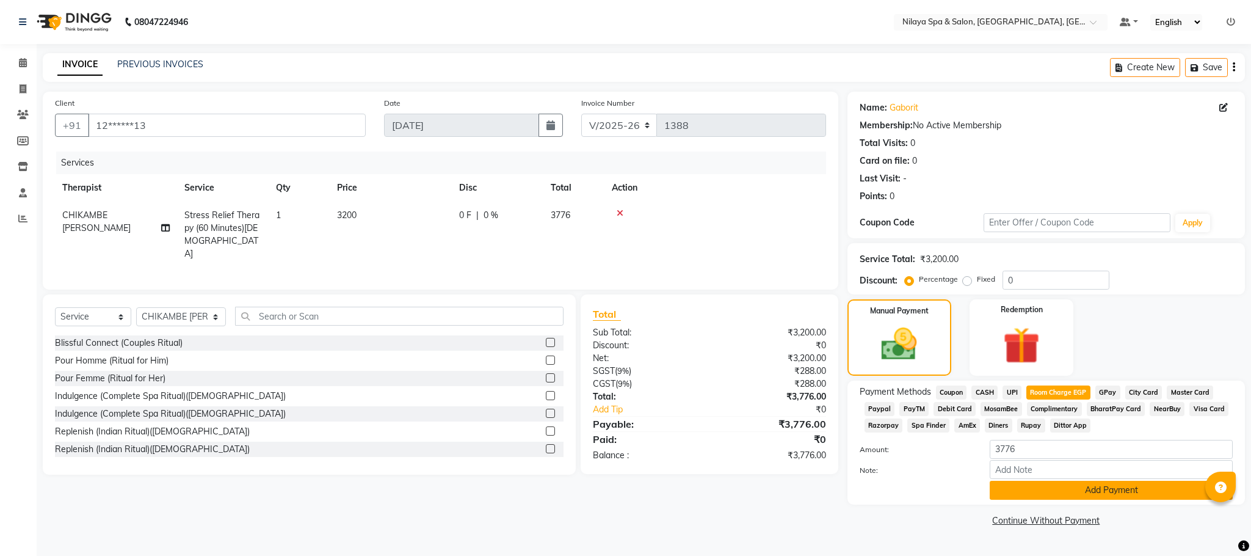
click at [1078, 493] on button "Add Payment" at bounding box center [1111, 489] width 243 height 19
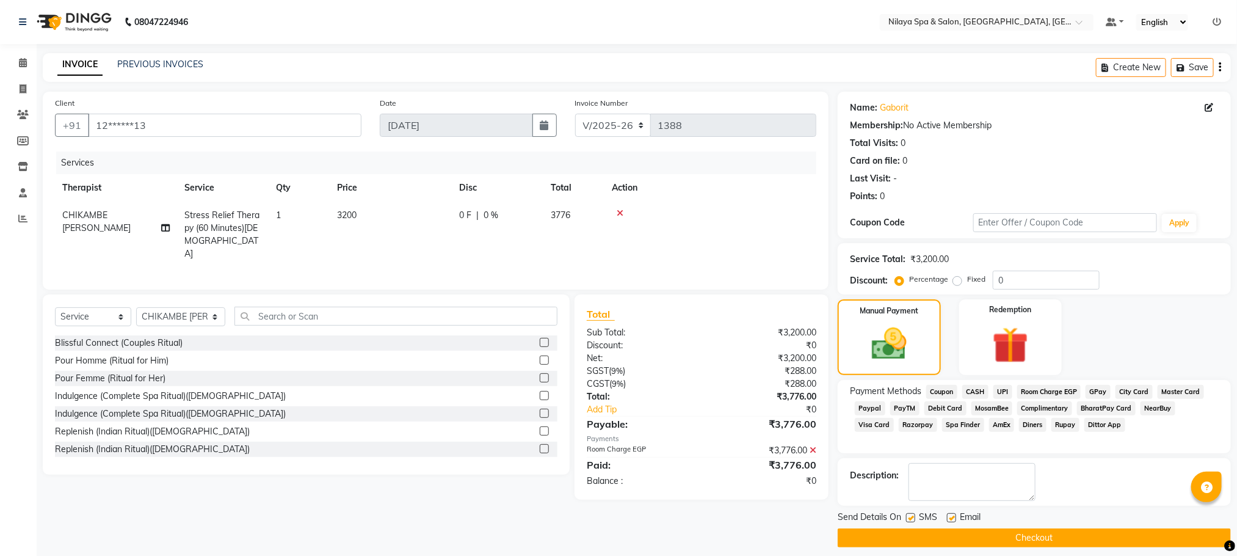
scroll to position [11, 0]
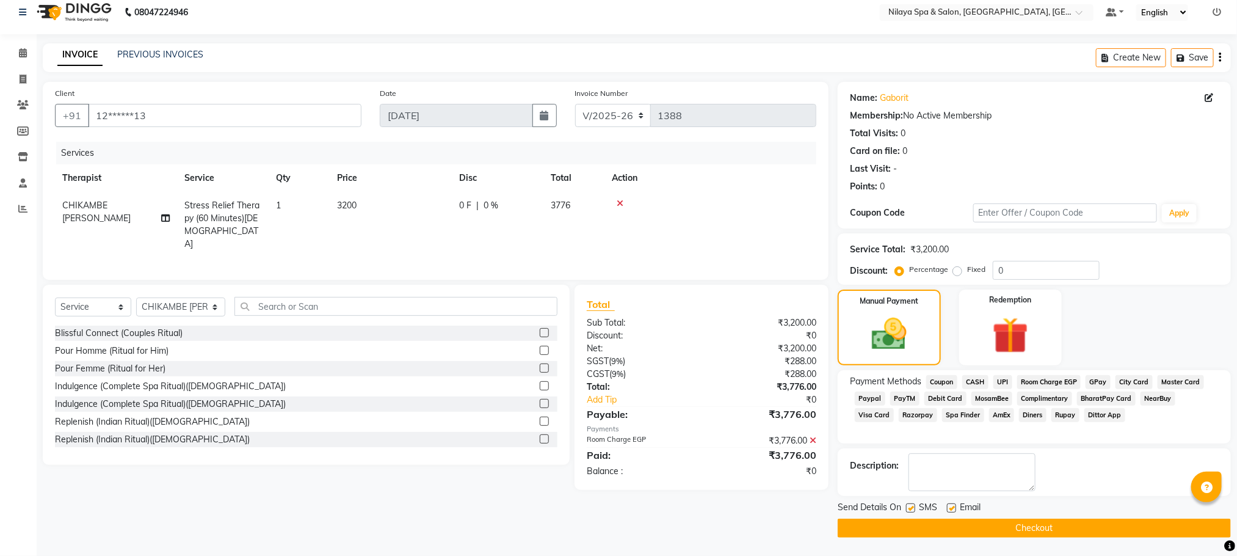
click at [991, 533] on button "Checkout" at bounding box center [1034, 527] width 393 height 19
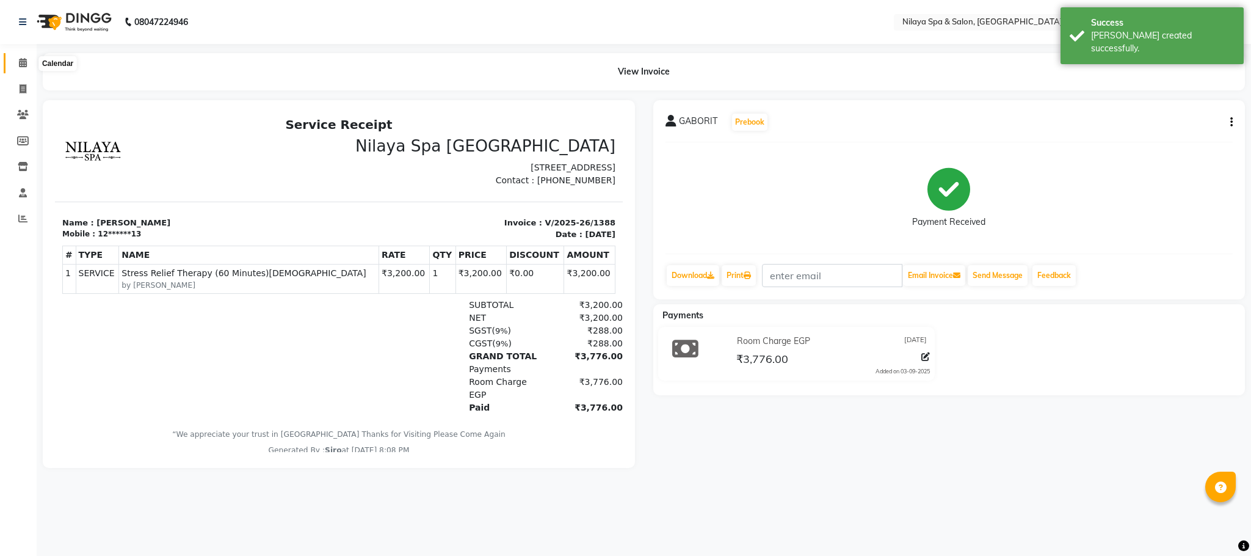
click at [22, 59] on icon at bounding box center [23, 62] width 8 height 9
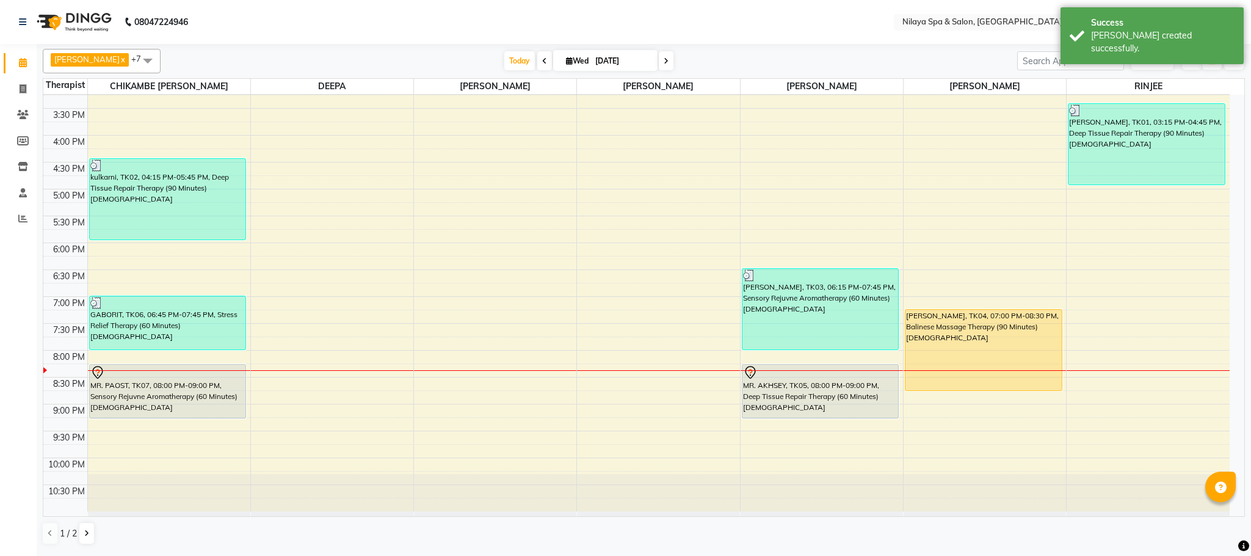
scroll to position [402, 0]
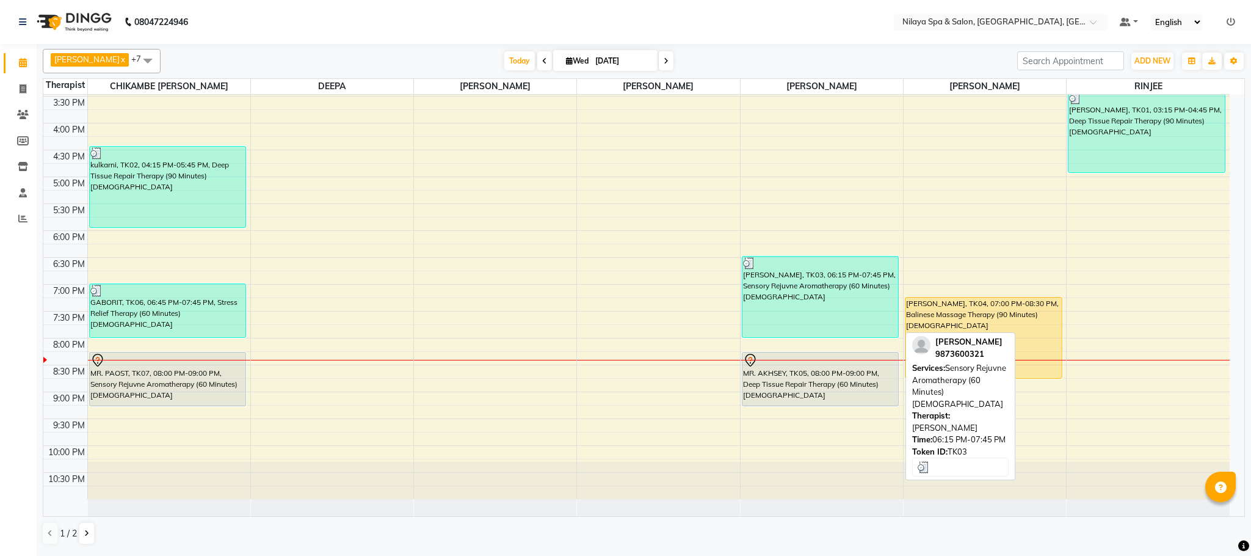
drag, startPoint x: 836, startPoint y: 325, endPoint x: 141, endPoint y: 308, distance: 695.0
click at [141, 308] on div "GABORIT, TK06, 06:45 PM-07:45 PM, Stress Relief Therapy (60 Minutes)[DEMOGRAPHI…" at bounding box center [168, 310] width 156 height 53
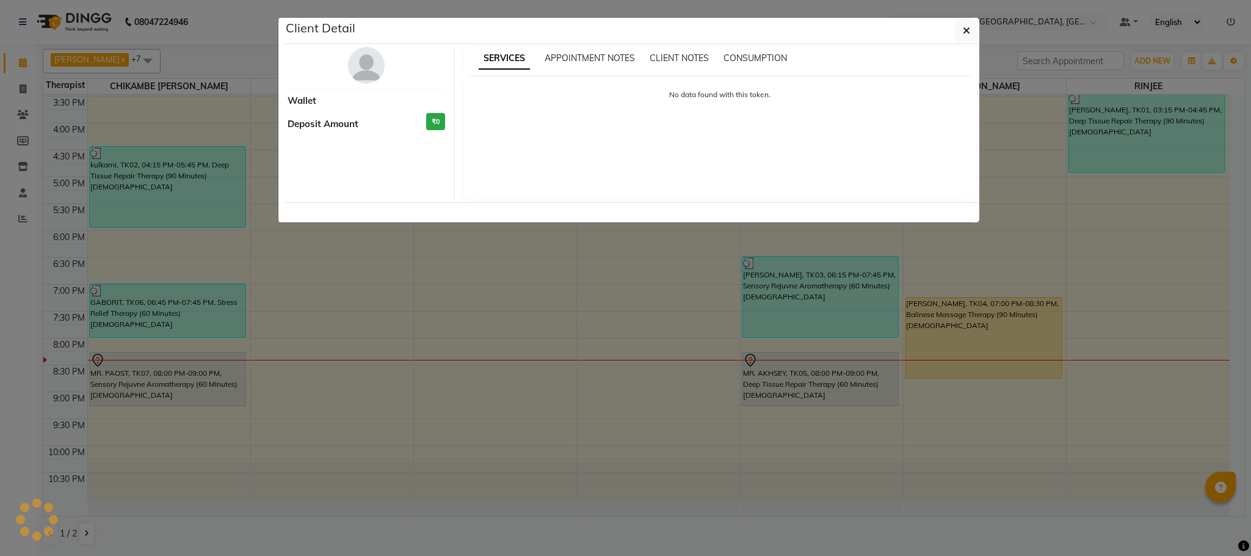
select select "3"
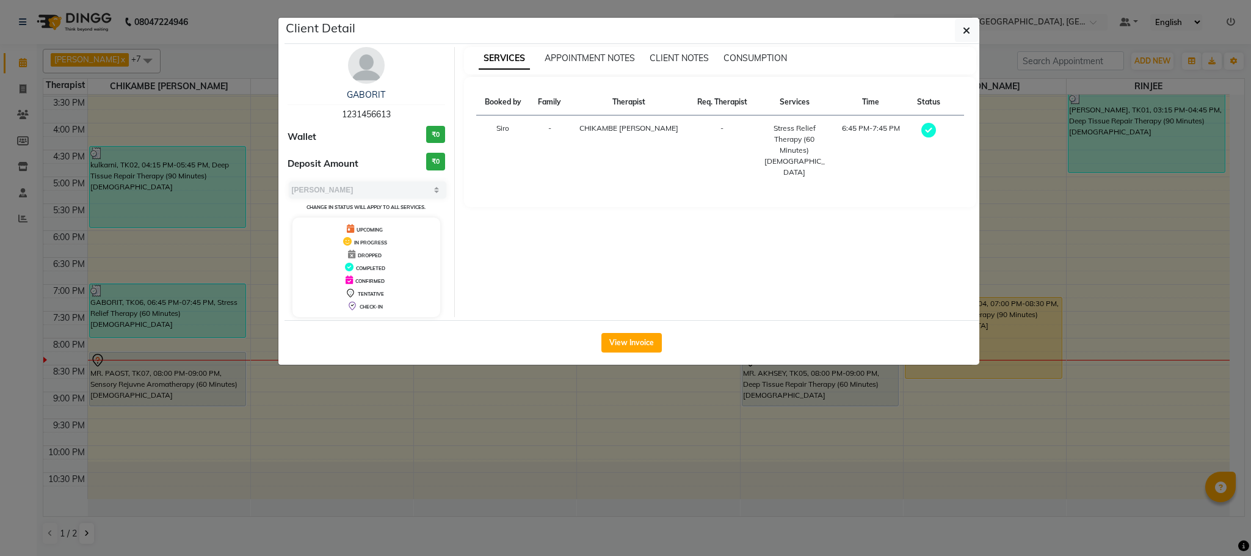
drag, startPoint x: 142, startPoint y: 310, endPoint x: 529, endPoint y: 484, distance: 424.9
click at [529, 484] on ngb-modal-window "Client Detail GABORIT 1231456613 Wallet ₹0 Deposit Amount ₹0 Select MARK DONE U…" at bounding box center [625, 278] width 1251 height 556
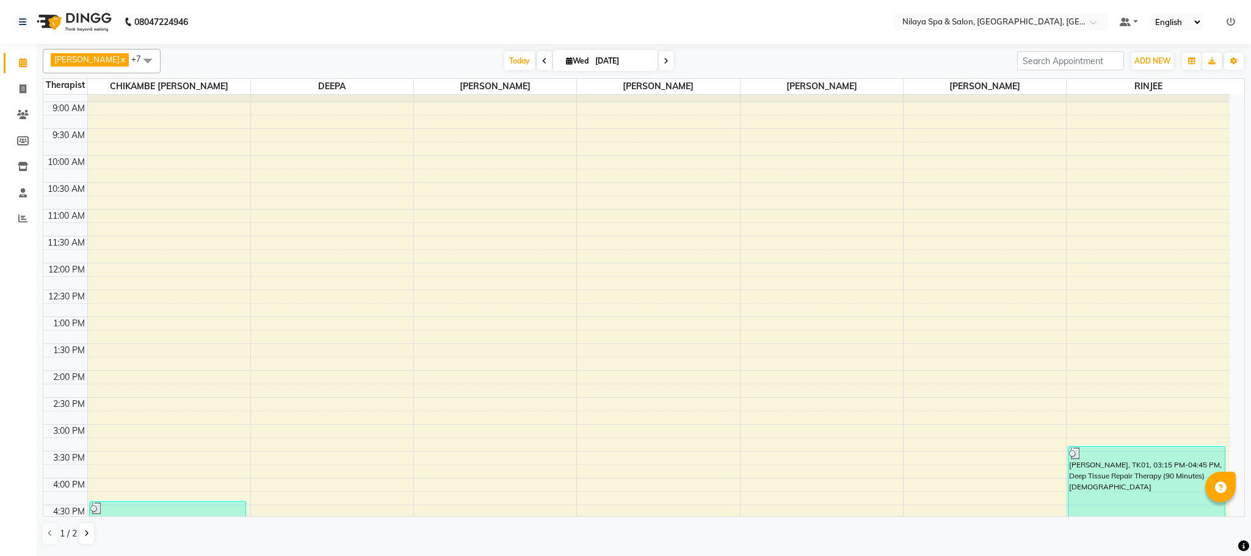
scroll to position [0, 0]
